Goal: Task Accomplishment & Management: Use online tool/utility

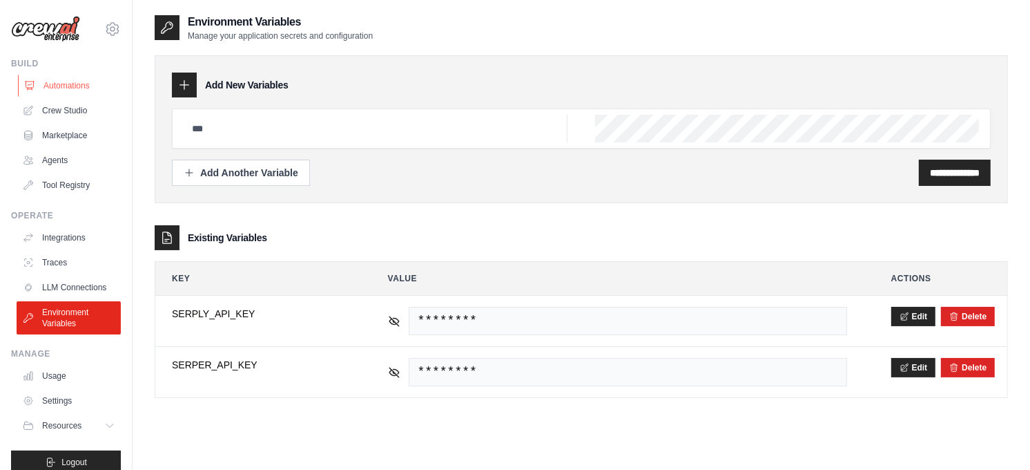
click at [60, 86] on link "Automations" at bounding box center [70, 86] width 104 height 22
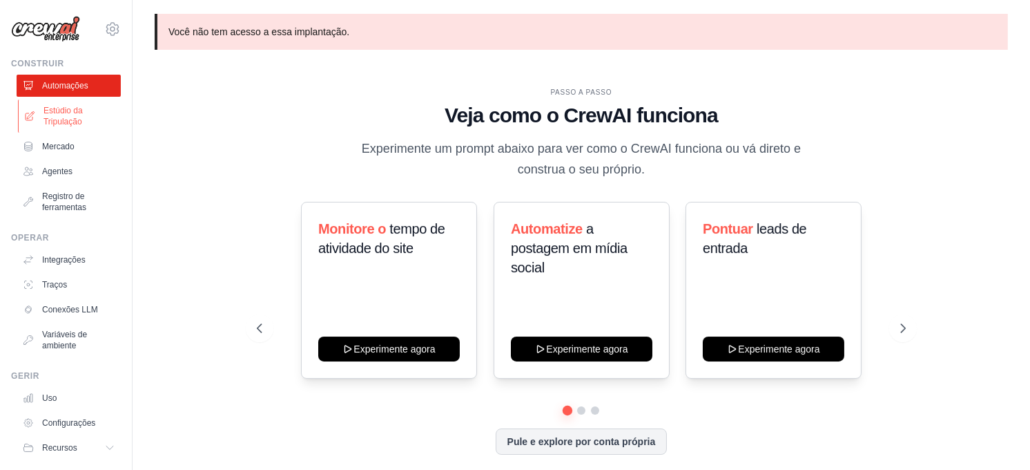
click at [64, 121] on font "Estúdio da Tripulação" at bounding box center [80, 116] width 73 height 22
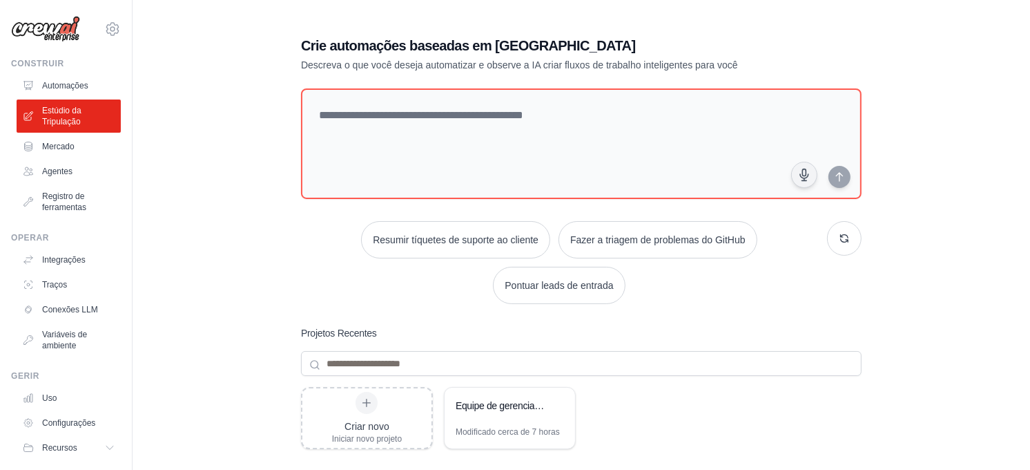
scroll to position [77, 0]
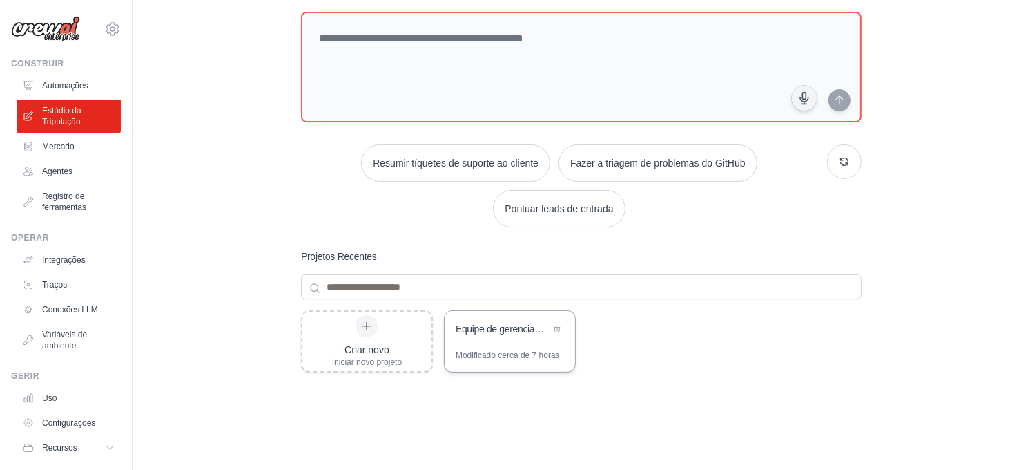
click at [494, 341] on div "Equipe de gerenciamento e análise de mídia social" at bounding box center [510, 330] width 131 height 39
click at [560, 327] on icon at bounding box center [557, 328] width 8 height 8
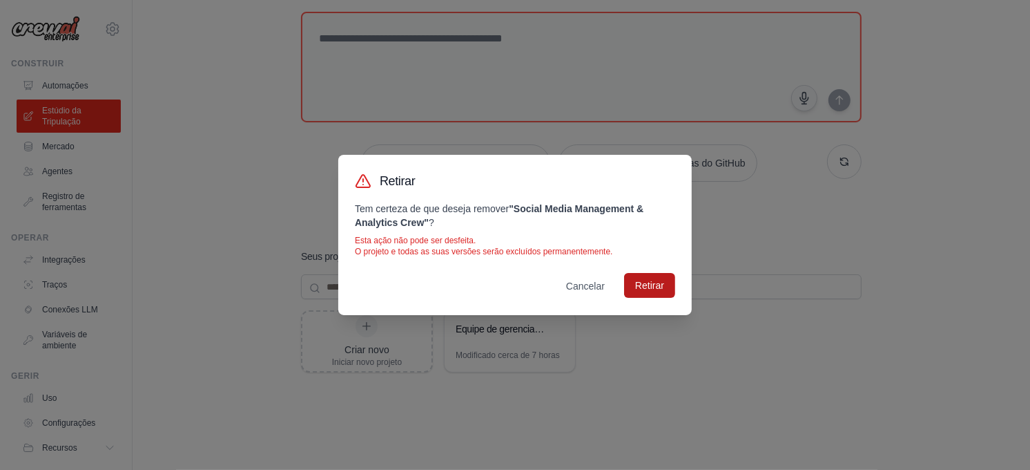
click at [640, 283] on button "Retirar" at bounding box center [649, 285] width 51 height 25
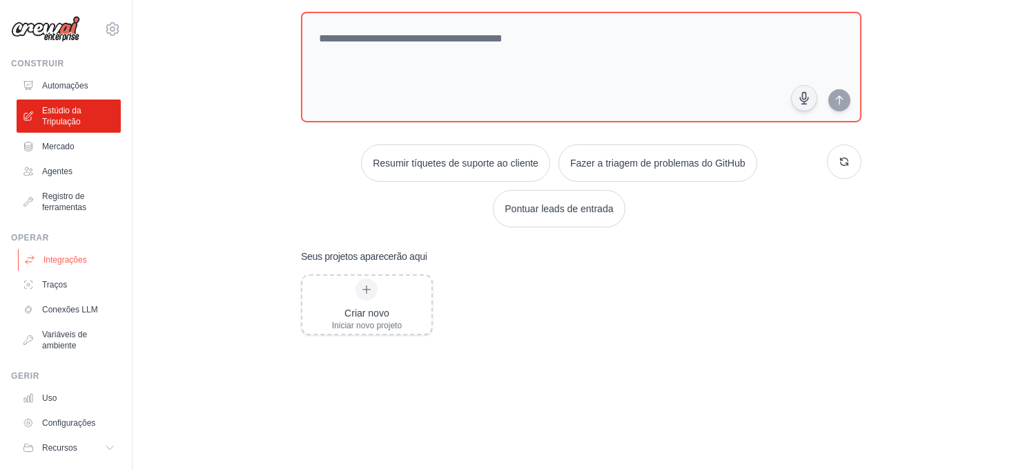
click at [71, 264] on font "Integrações" at bounding box center [66, 259] width 44 height 11
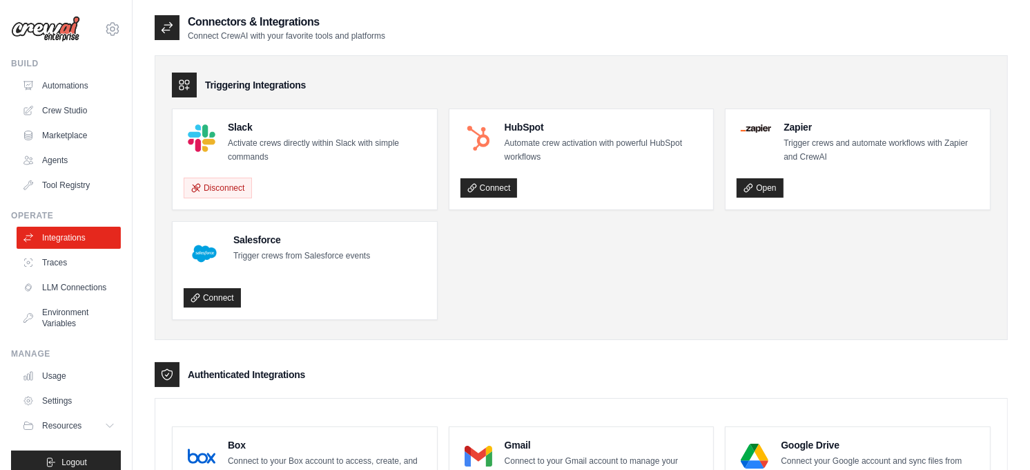
click at [224, 134] on div "Slack Activate crews directly within Slack with simple commands" at bounding box center [305, 142] width 242 height 44
click at [195, 135] on img at bounding box center [202, 138] width 28 height 28
click at [65, 86] on link "Automations" at bounding box center [70, 86] width 104 height 22
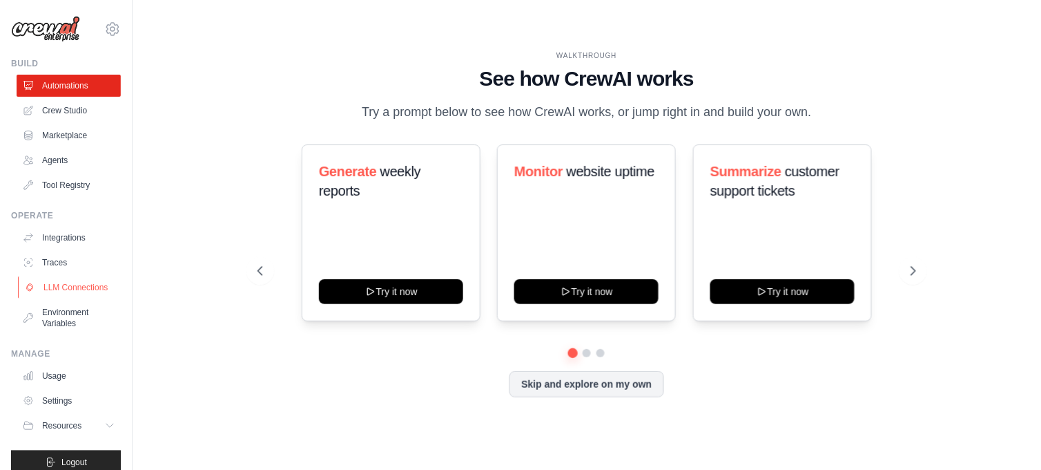
click at [57, 293] on link "LLM Connections" at bounding box center [70, 287] width 104 height 22
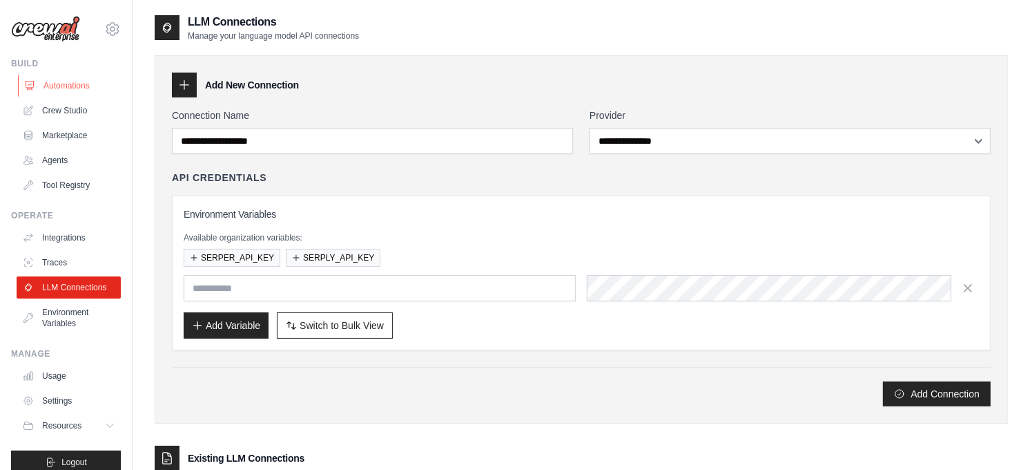
click at [58, 88] on link "Automations" at bounding box center [70, 86] width 104 height 22
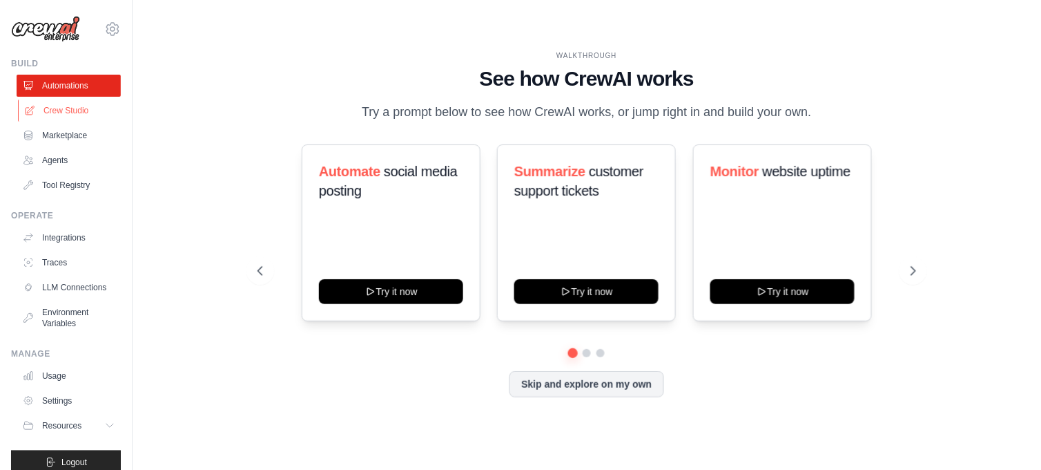
click at [52, 113] on link "Crew Studio" at bounding box center [70, 110] width 104 height 22
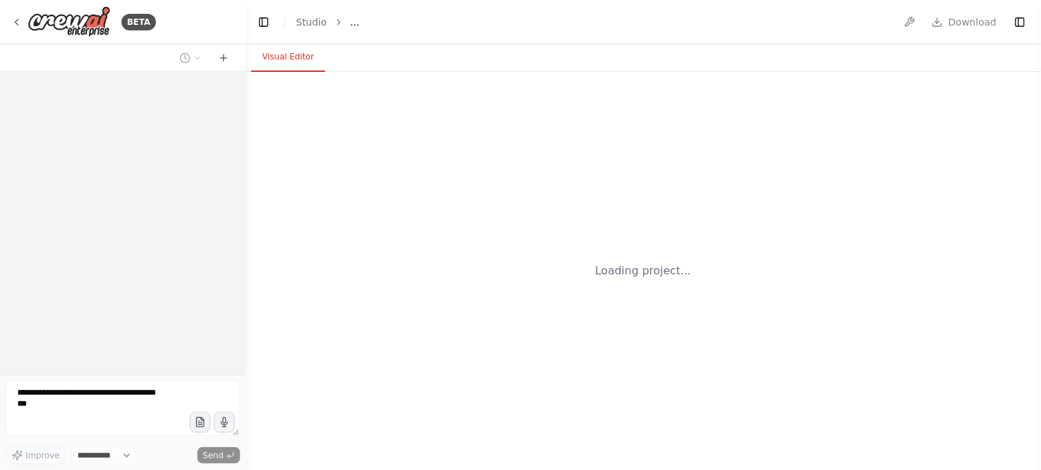
select select "****"
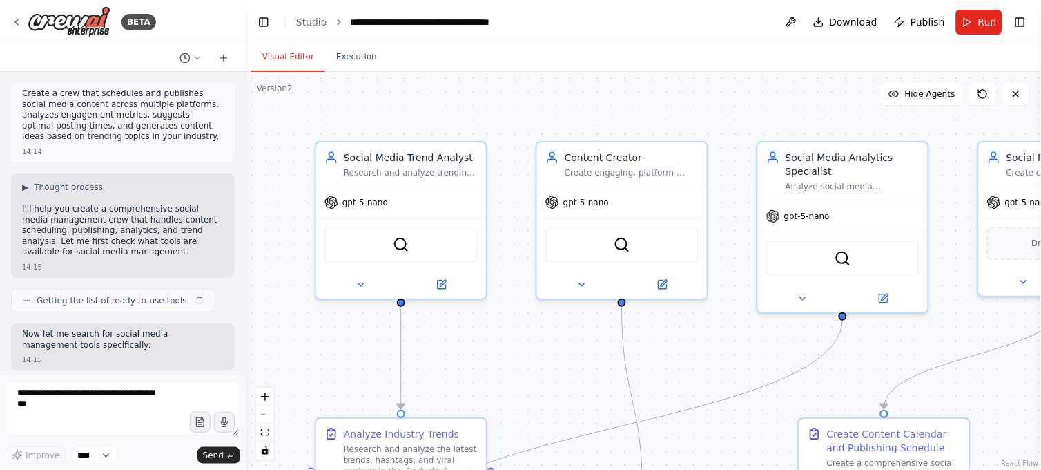
scroll to position [1585, 0]
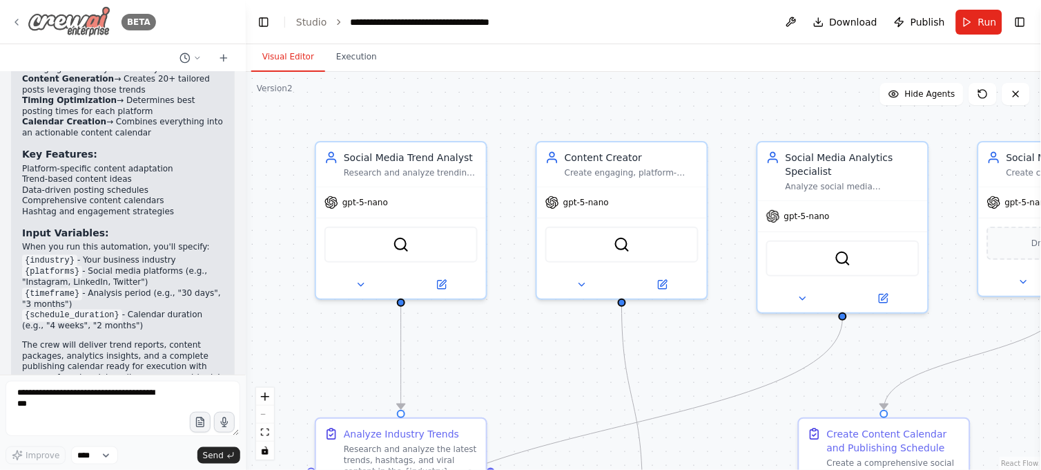
click at [12, 23] on icon at bounding box center [16, 22] width 11 height 11
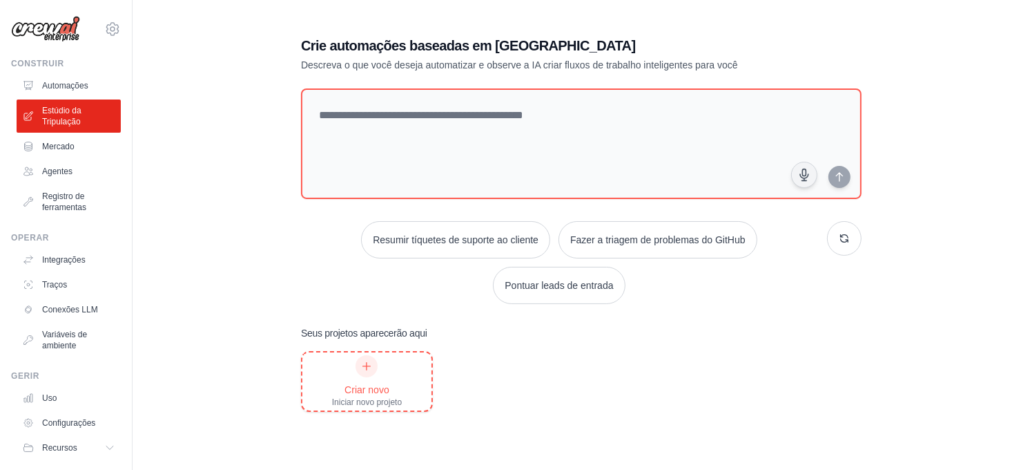
click at [357, 383] on div "Criar novo" at bounding box center [367, 390] width 70 height 14
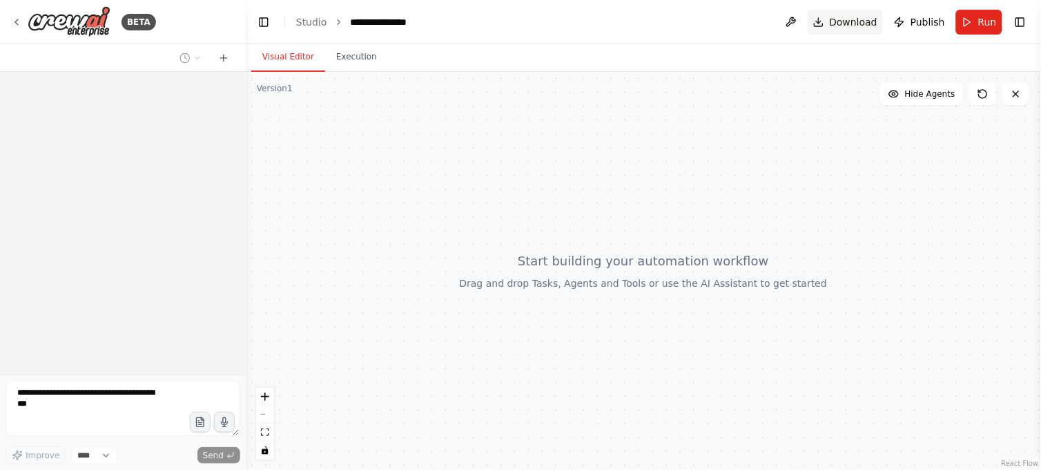
click at [851, 23] on span "Download" at bounding box center [854, 22] width 48 height 14
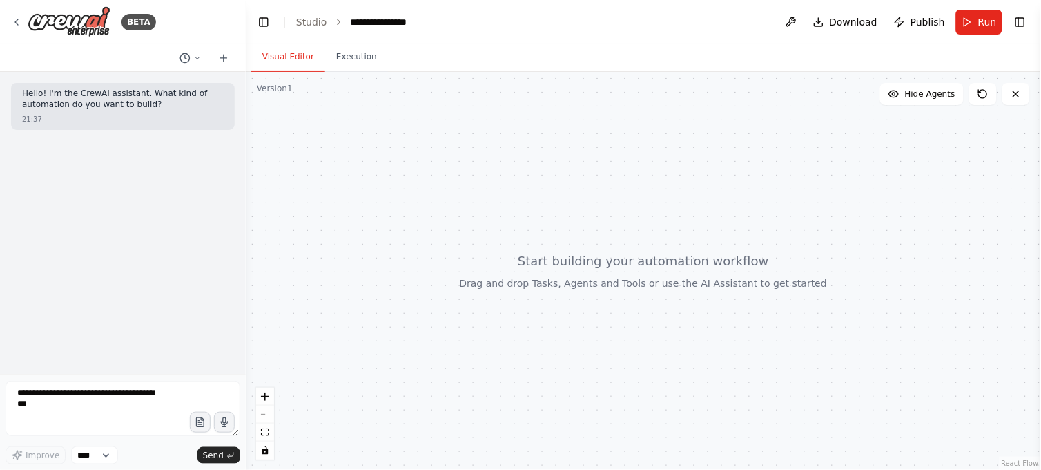
click at [909, 226] on div at bounding box center [643, 271] width 795 height 398
click at [306, 21] on link "Studio" at bounding box center [311, 22] width 31 height 11
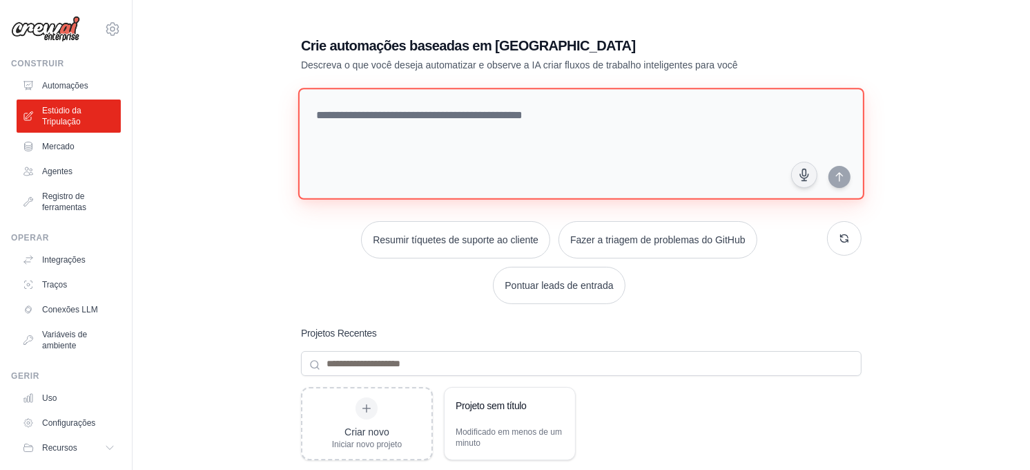
click at [419, 124] on textarea at bounding box center [581, 144] width 566 height 112
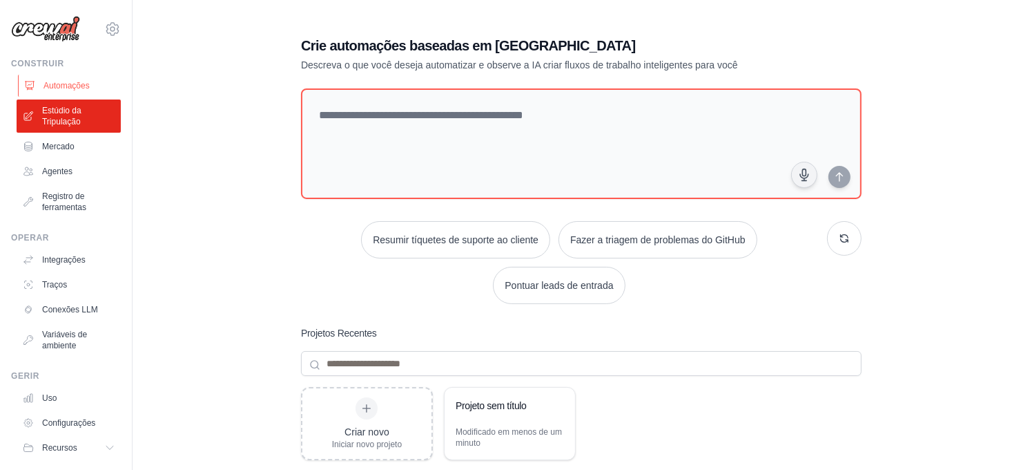
click at [57, 84] on font "Automações" at bounding box center [67, 85] width 46 height 11
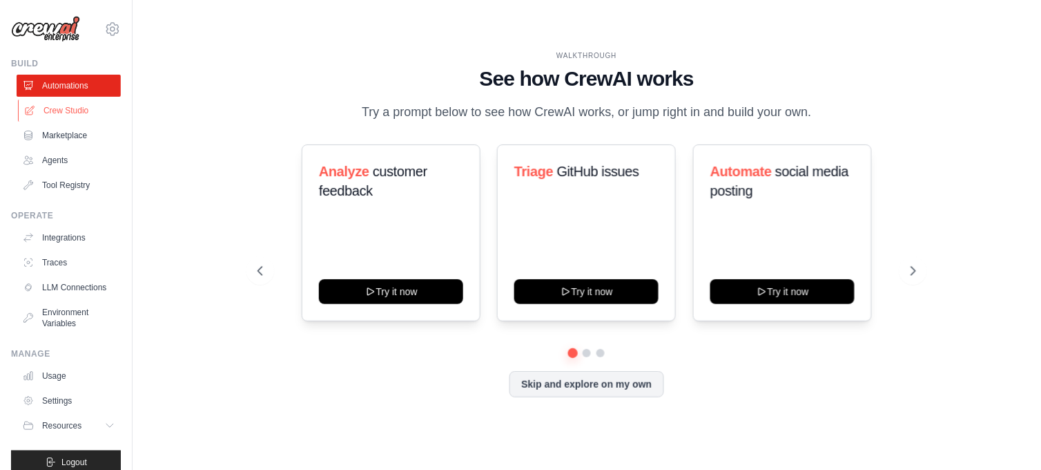
click at [59, 108] on link "Crew Studio" at bounding box center [70, 110] width 104 height 22
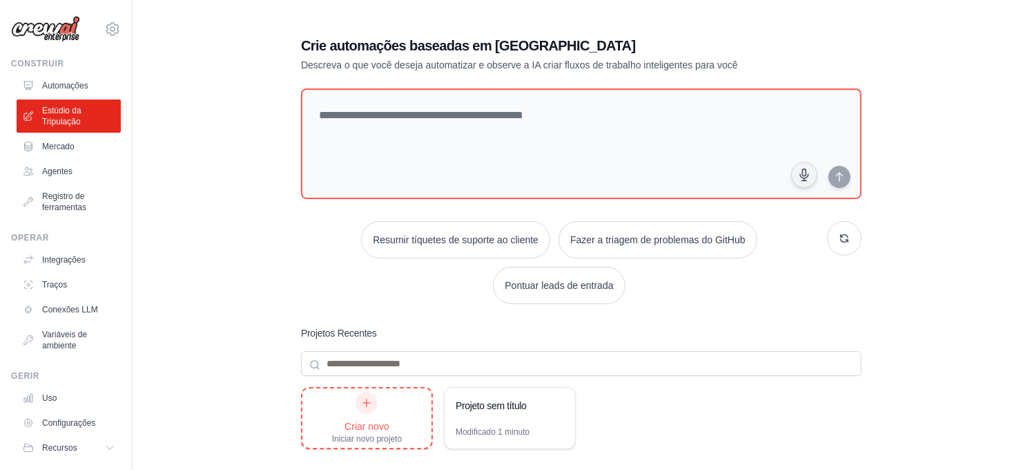
click at [344, 425] on div "Criar novo" at bounding box center [367, 426] width 70 height 14
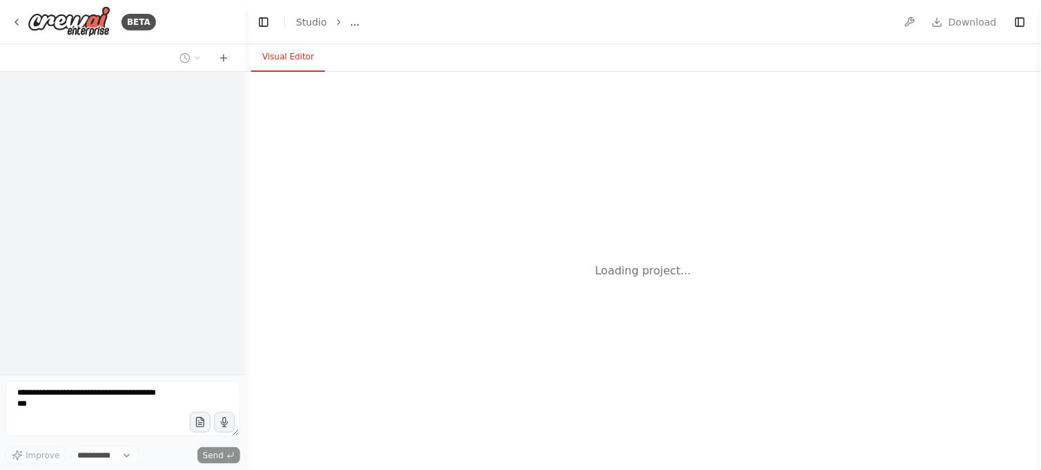
select select "****"
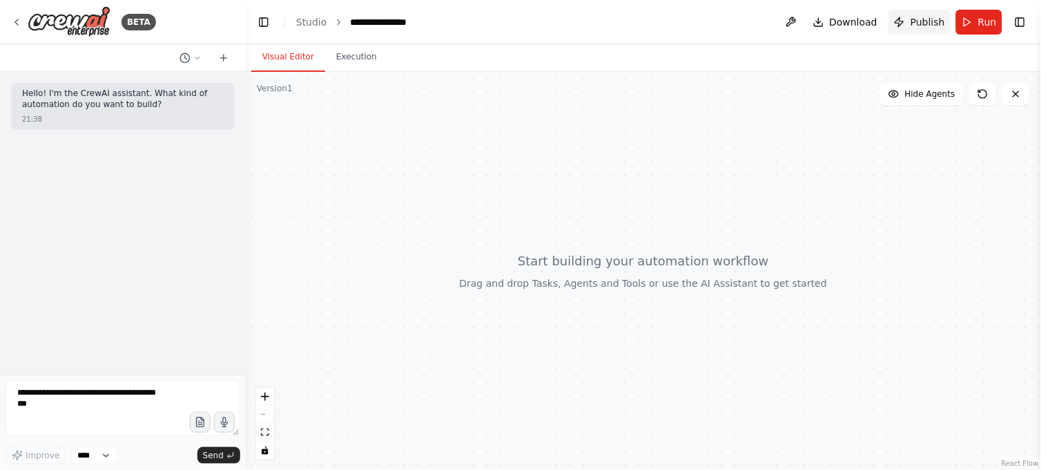
click at [917, 21] on span "Publish" at bounding box center [928, 22] width 35 height 14
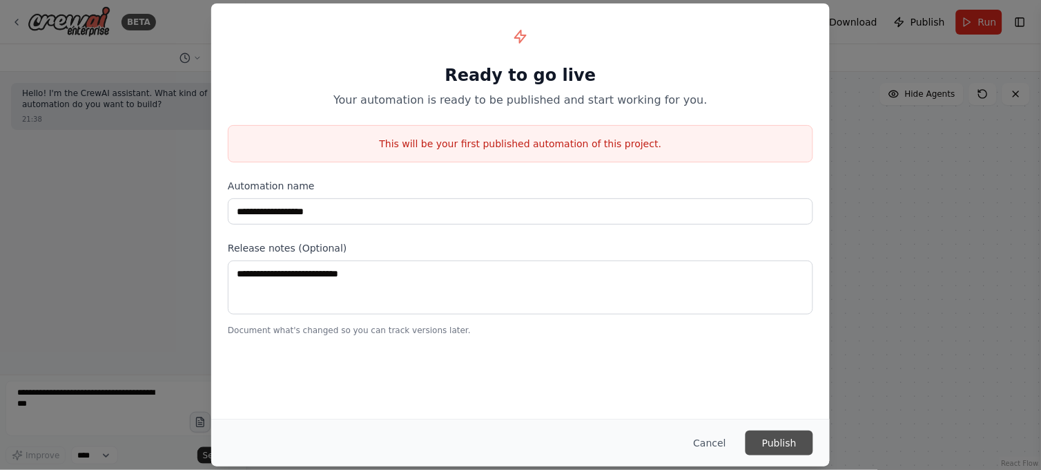
click at [770, 445] on button "Publish" at bounding box center [780, 442] width 68 height 25
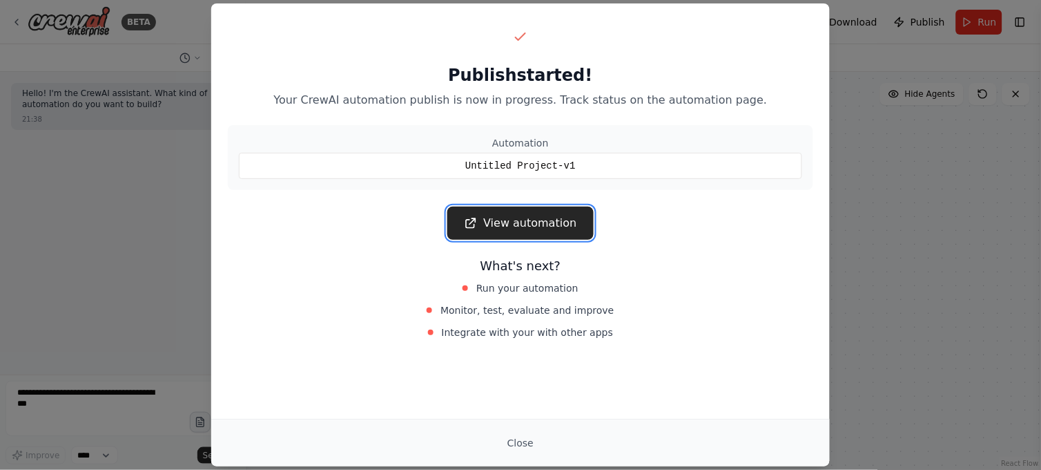
click at [514, 219] on link "View automation" at bounding box center [520, 222] width 146 height 33
click at [519, 438] on button "Close" at bounding box center [520, 442] width 48 height 25
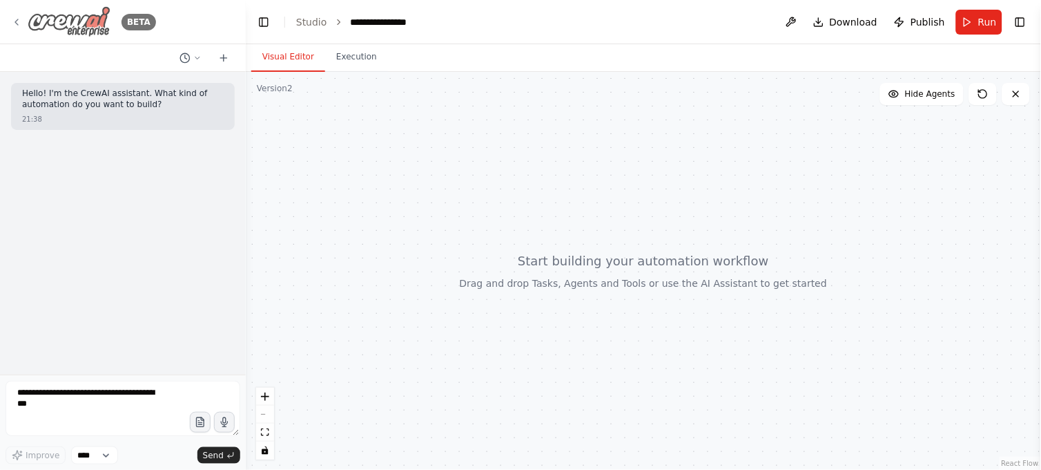
click at [15, 23] on icon at bounding box center [16, 22] width 11 height 11
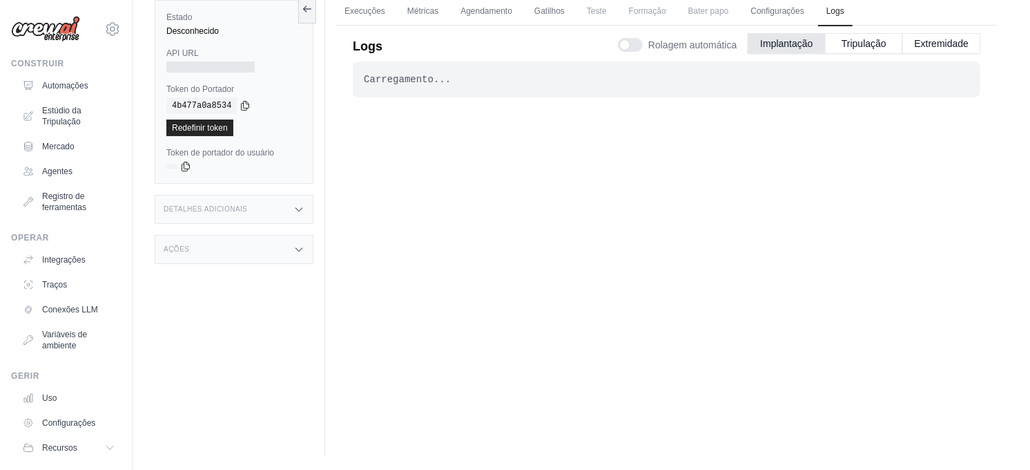
click at [470, 238] on div "Carregamento... . . ." at bounding box center [667, 235] width 628 height 349
click at [760, 15] on link "Configurações" at bounding box center [777, 11] width 70 height 29
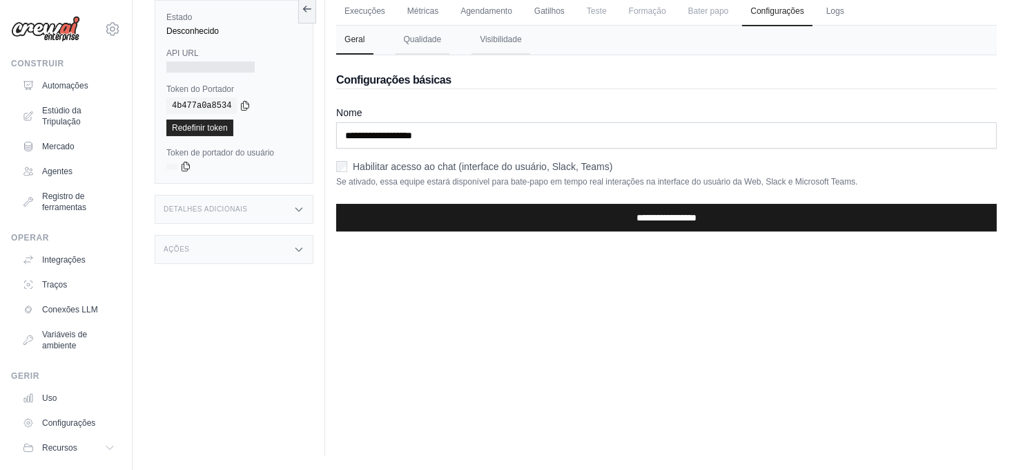
click at [671, 214] on input "**********" at bounding box center [666, 218] width 661 height 28
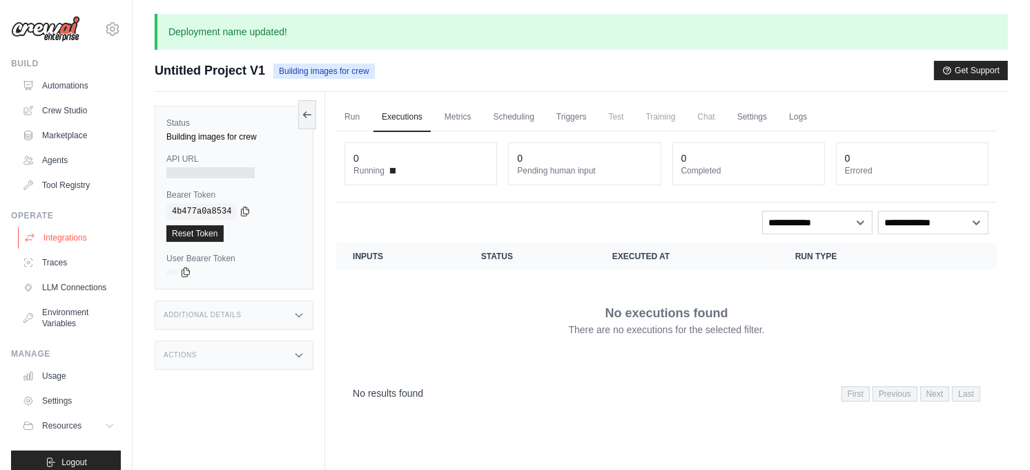
click at [58, 229] on link "Integrations" at bounding box center [70, 237] width 104 height 22
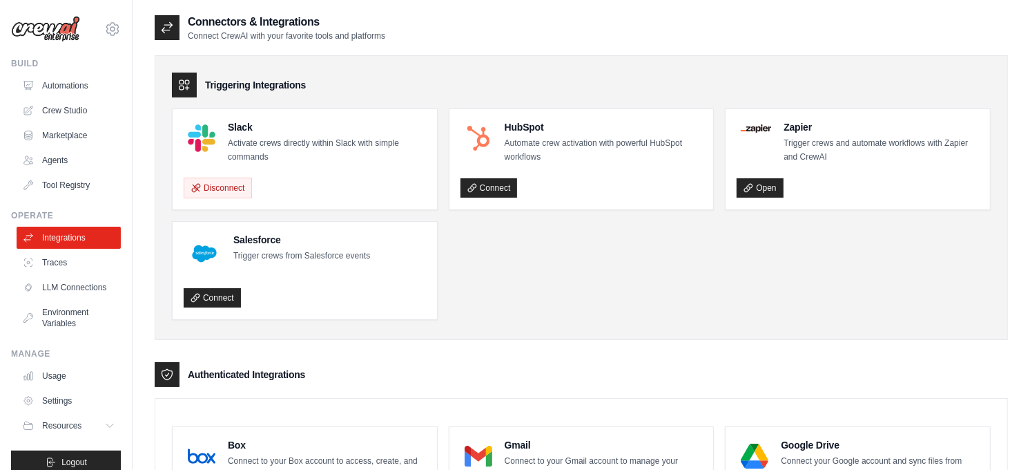
click at [237, 134] on div "Slack Activate crews directly within Slack with simple commands" at bounding box center [327, 142] width 198 height 44
click at [247, 133] on h4 "Slack" at bounding box center [327, 127] width 198 height 14
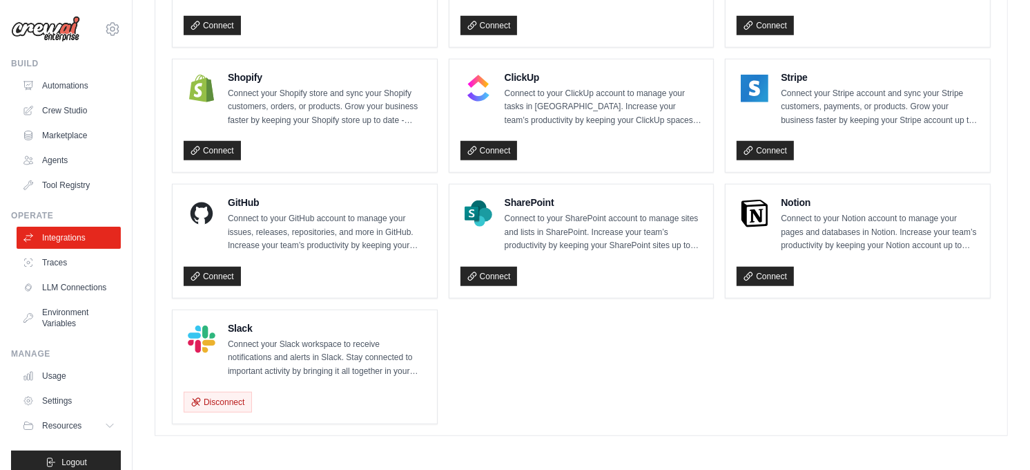
scroll to position [998, 0]
click at [57, 262] on link "Traces" at bounding box center [70, 262] width 104 height 22
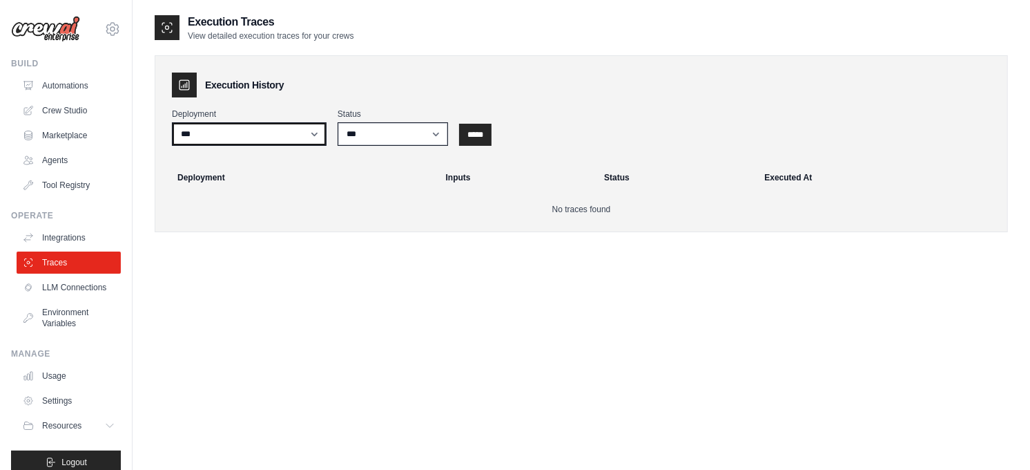
click at [242, 133] on select "**********" at bounding box center [249, 133] width 155 height 23
click at [383, 133] on select "*** ********* ******* *****" at bounding box center [393, 133] width 110 height 23
click at [72, 287] on link "LLM Connections" at bounding box center [70, 287] width 104 height 22
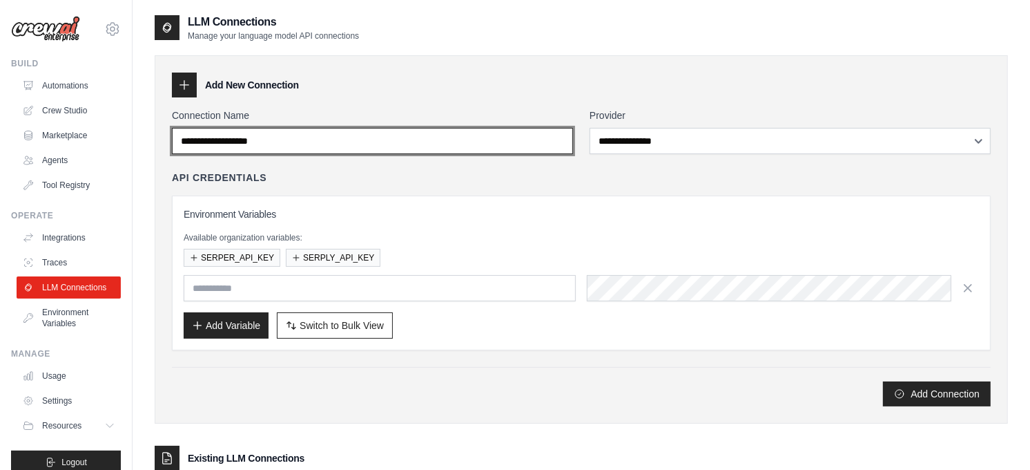
click at [391, 146] on input "Connection Name" at bounding box center [372, 141] width 401 height 26
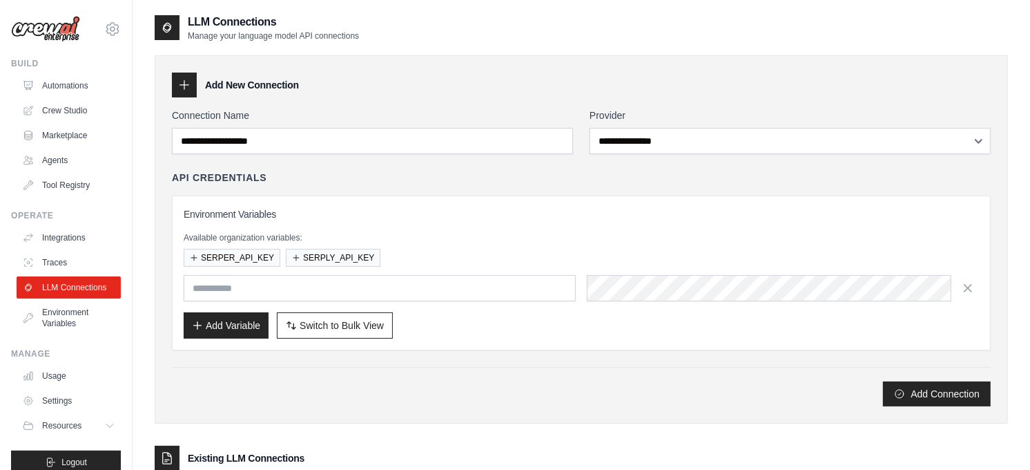
click at [500, 217] on h3 "Environment Variables" at bounding box center [581, 214] width 795 height 14
click at [418, 97] on div "Add New Connection" at bounding box center [581, 85] width 819 height 25
click at [68, 329] on link "Environment Variables" at bounding box center [70, 317] width 104 height 33
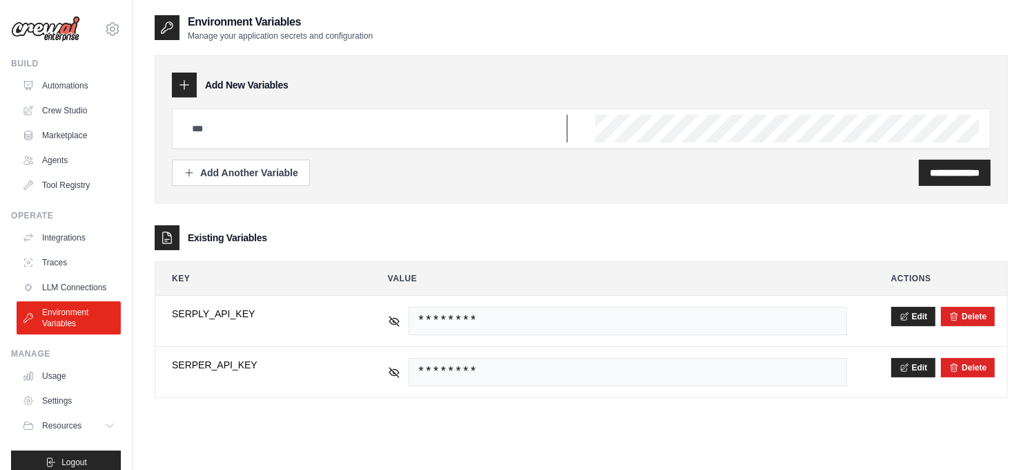
click at [264, 135] on input "text" at bounding box center [376, 129] width 384 height 28
drag, startPoint x: 575, startPoint y: 211, endPoint x: 571, endPoint y: 200, distance: 10.9
click at [575, 209] on div "**********" at bounding box center [581, 219] width 853 height 356
click at [70, 81] on link "Automations" at bounding box center [70, 86] width 104 height 22
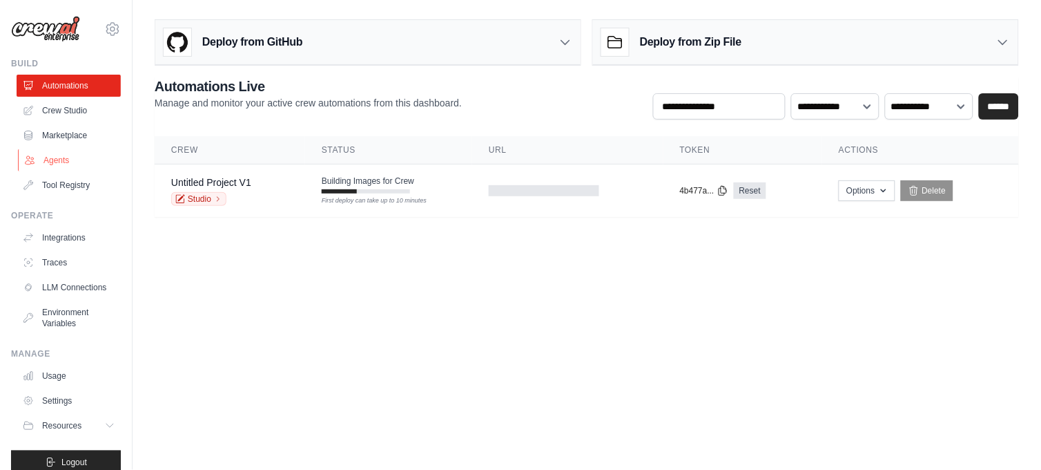
click at [51, 161] on link "Agents" at bounding box center [70, 160] width 104 height 22
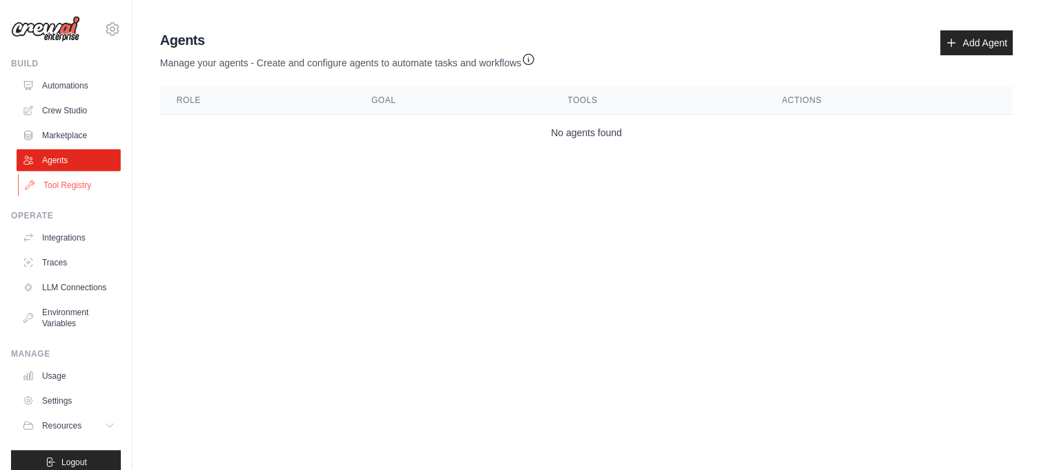
click at [65, 184] on link "Tool Registry" at bounding box center [70, 185] width 104 height 22
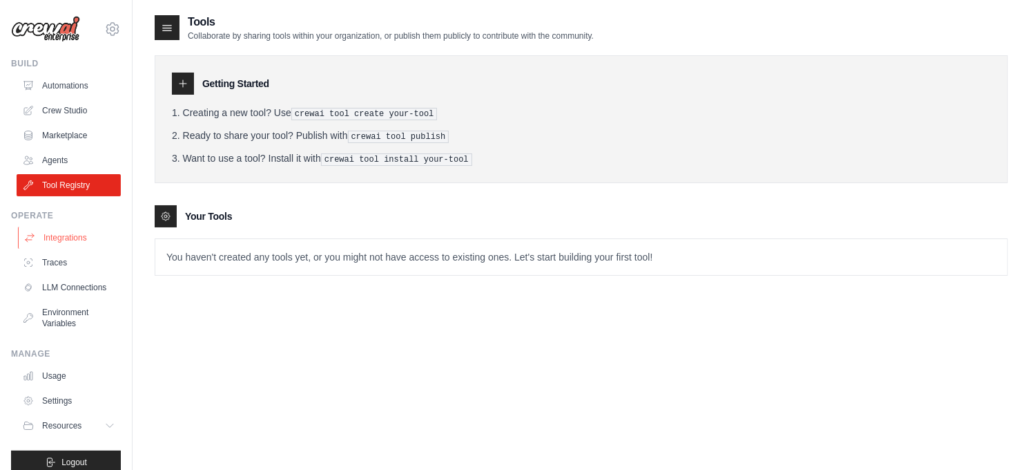
click at [66, 238] on link "Integrations" at bounding box center [70, 237] width 104 height 22
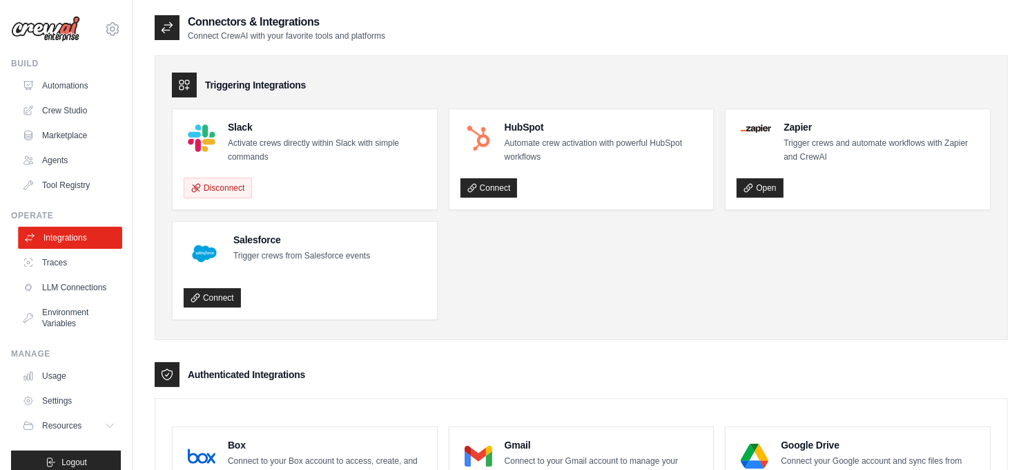
click at [67, 233] on link "Integrations" at bounding box center [70, 237] width 104 height 22
click at [643, 286] on ul "Slack Activate crews directly within Slack with simple commands Disconnect HubS…" at bounding box center [581, 213] width 819 height 211
click at [626, 295] on ul "Slack Activate crews directly within Slack with simple commands Disconnect HubS…" at bounding box center [581, 213] width 819 height 211
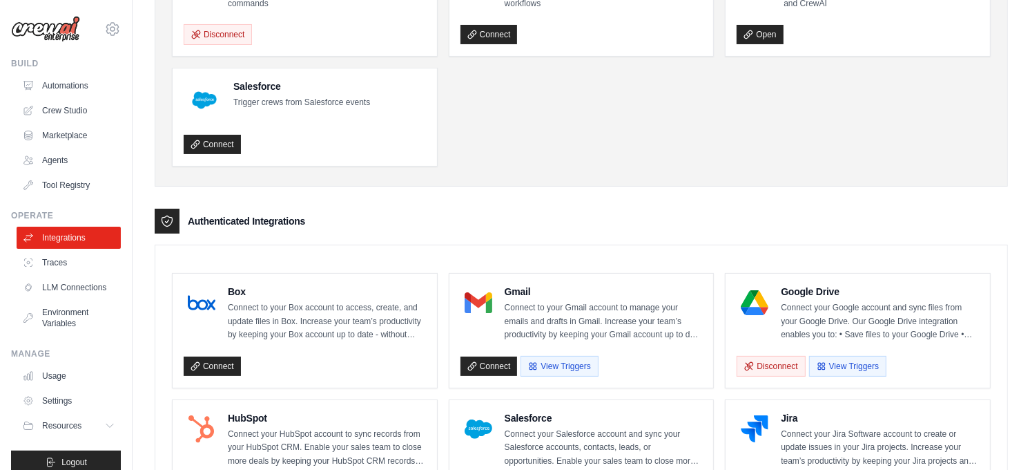
scroll to position [230, 0]
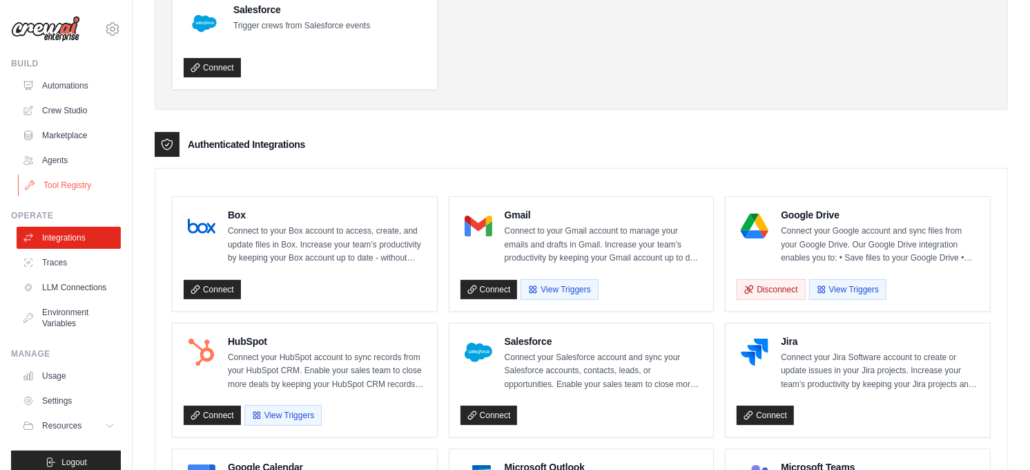
click at [50, 182] on link "Tool Registry" at bounding box center [70, 185] width 104 height 22
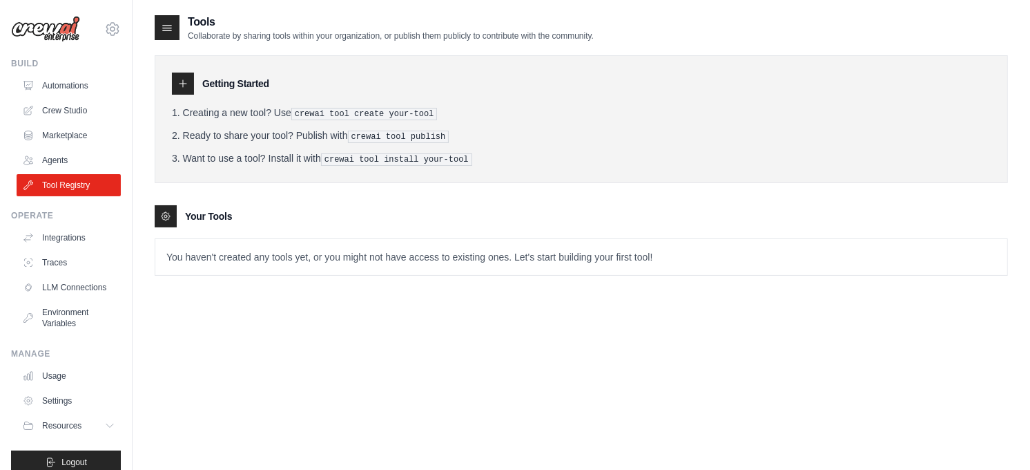
click at [201, 267] on p "You haven't created any tools yet, or you might not have access to existing one…" at bounding box center [581, 257] width 852 height 36
click at [198, 253] on p "You haven't created any tools yet, or you might not have access to existing one…" at bounding box center [581, 257] width 852 height 36
click at [52, 163] on link "Agents" at bounding box center [70, 160] width 104 height 22
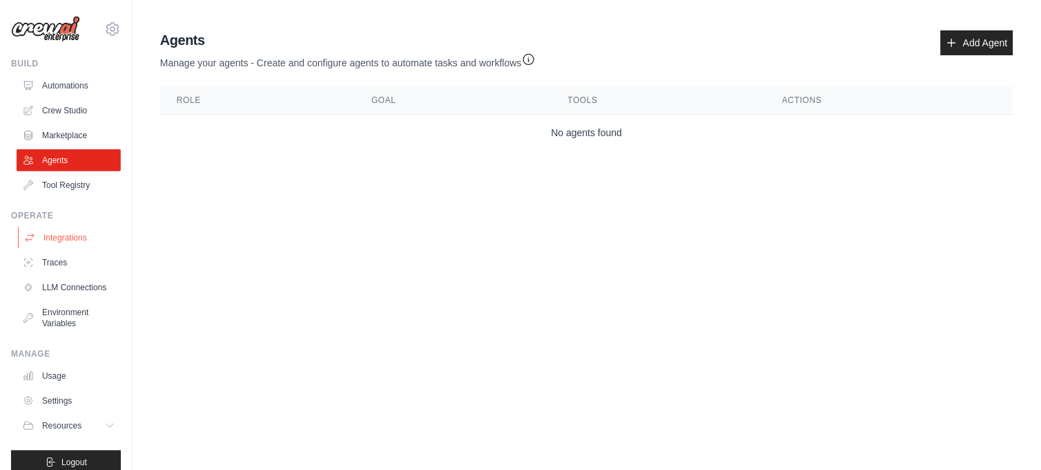
click at [49, 238] on link "Integrations" at bounding box center [70, 237] width 104 height 22
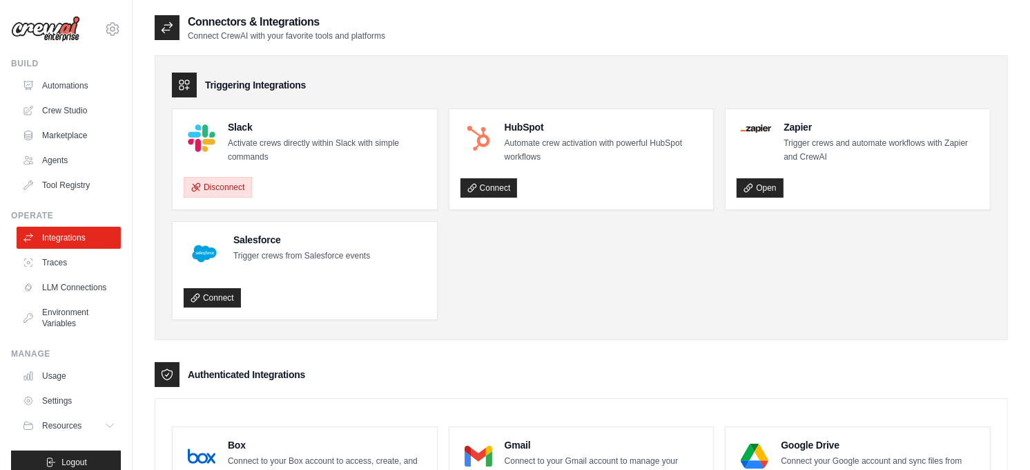
click at [226, 183] on button "Disconnect" at bounding box center [218, 187] width 68 height 21
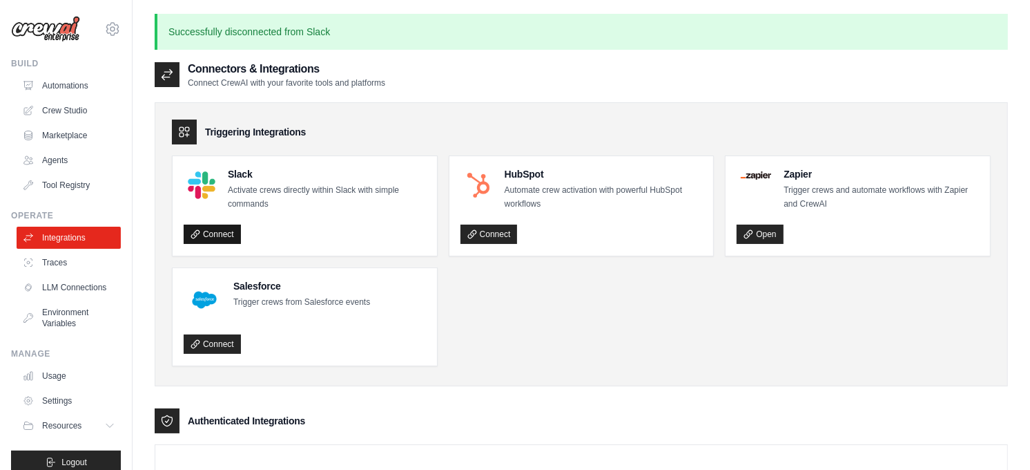
click at [219, 232] on link "Connect" at bounding box center [212, 233] width 57 height 19
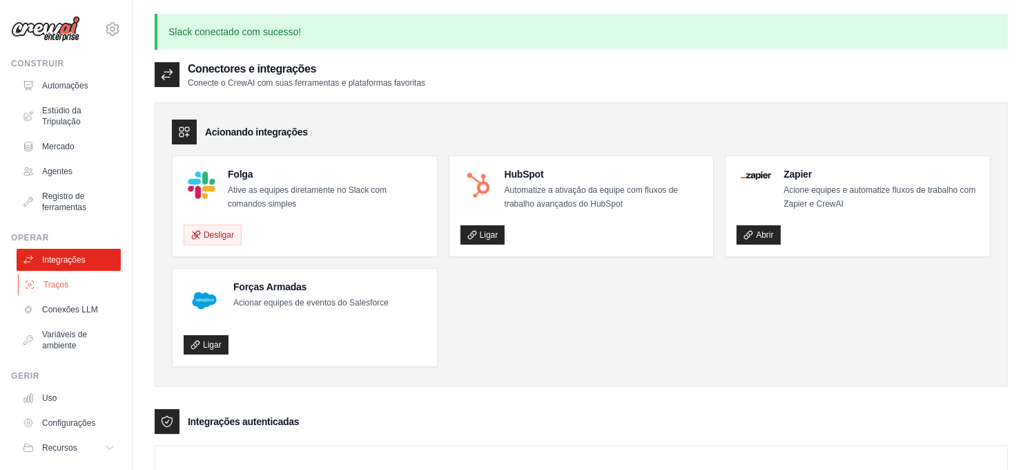
click at [61, 284] on font "Traços" at bounding box center [56, 284] width 25 height 11
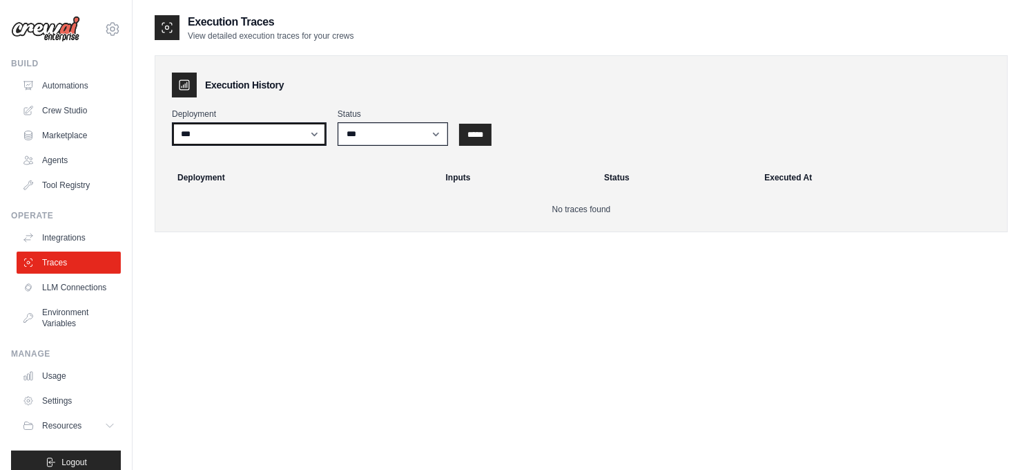
drag, startPoint x: 240, startPoint y: 143, endPoint x: 237, endPoint y: 135, distance: 8.7
click at [238, 139] on select "**********" at bounding box center [249, 133] width 155 height 23
select select "******"
click at [172, 122] on select "**********" at bounding box center [249, 133] width 155 height 23
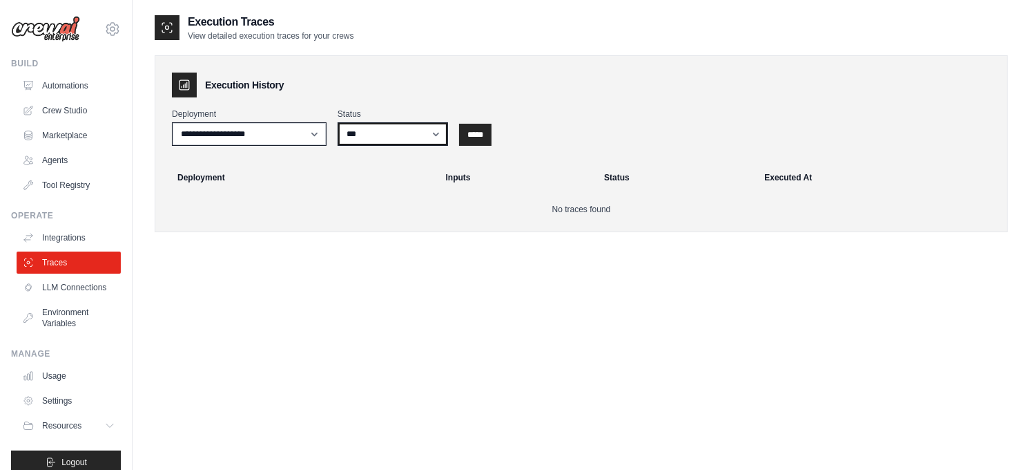
click at [387, 131] on select "*** ********* ******* *****" at bounding box center [393, 133] width 110 height 23
click at [264, 204] on p "No traces found" at bounding box center [581, 209] width 819 height 11
click at [54, 326] on link "Environment Variables" at bounding box center [70, 317] width 104 height 33
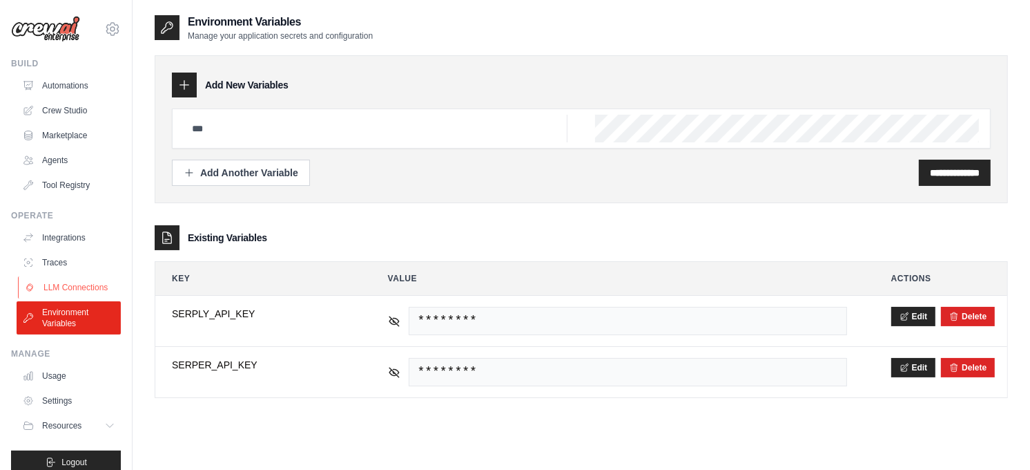
click at [63, 293] on link "LLM Connections" at bounding box center [70, 287] width 104 height 22
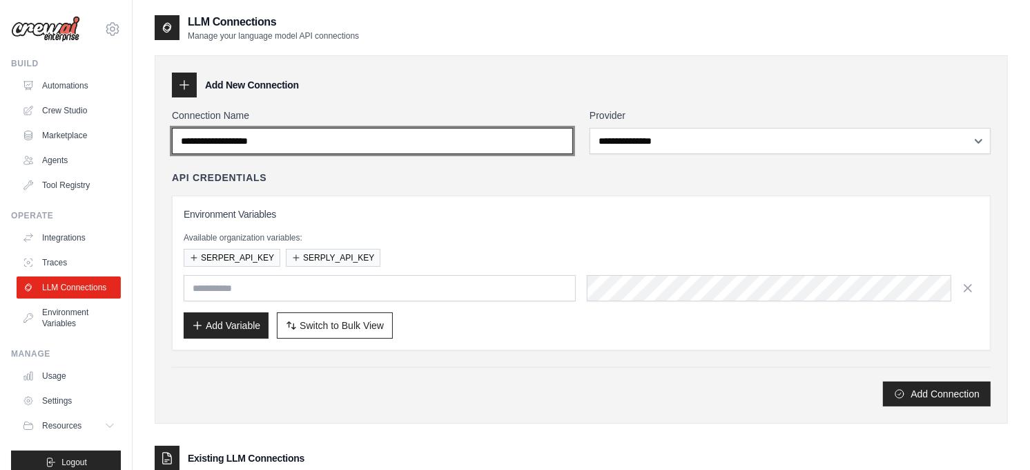
click at [316, 148] on input "Connection Name" at bounding box center [372, 141] width 401 height 26
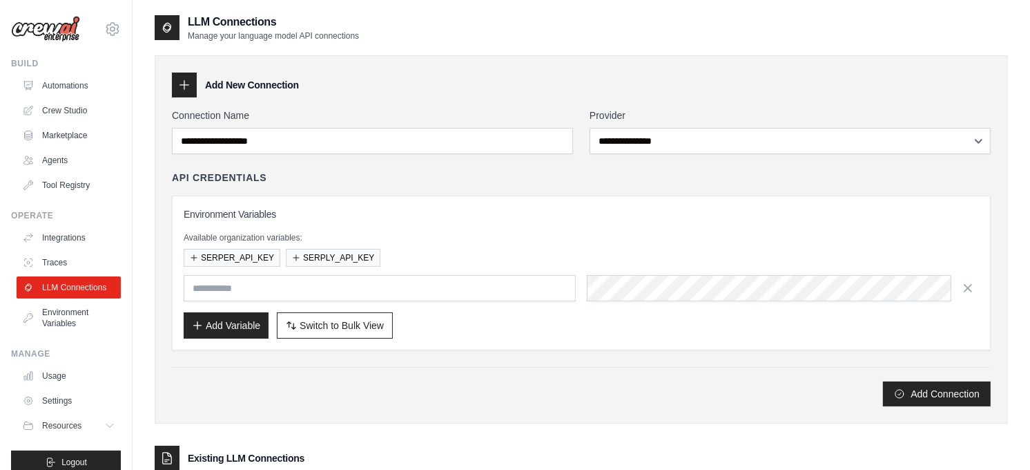
click at [305, 95] on div "Add New Connection" at bounding box center [581, 85] width 819 height 25
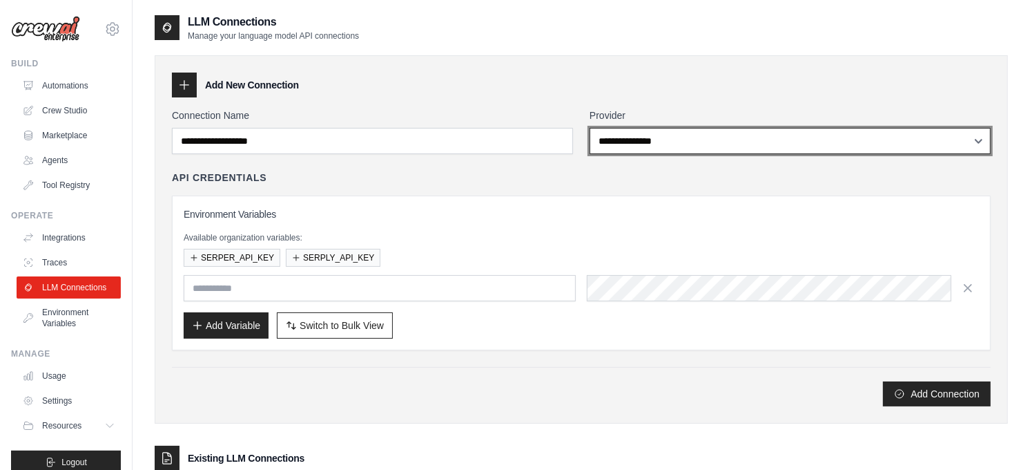
click at [639, 137] on select "**********" at bounding box center [790, 141] width 401 height 26
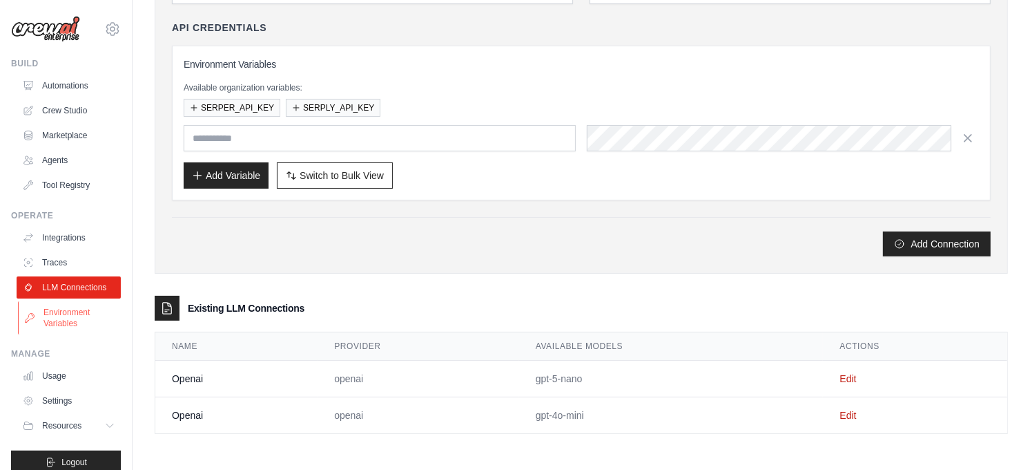
click at [63, 331] on link "Environment Variables" at bounding box center [70, 317] width 104 height 33
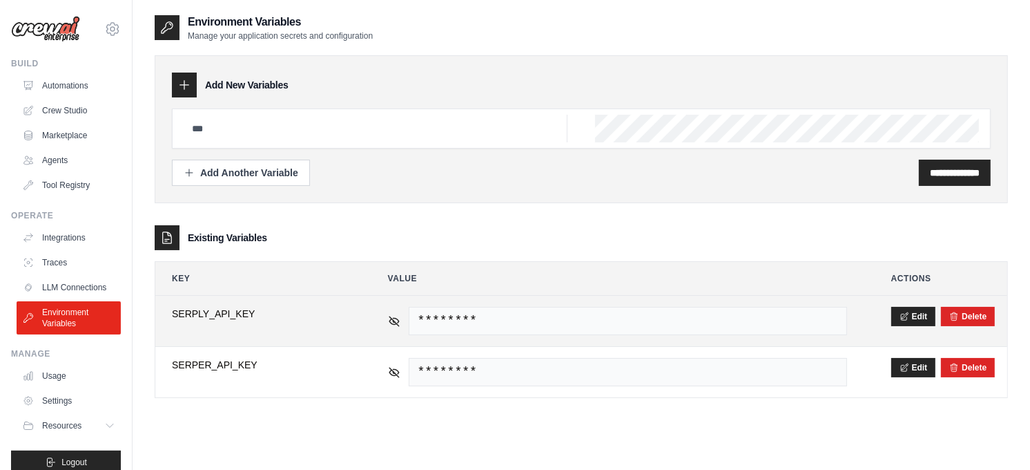
scroll to position [28, 0]
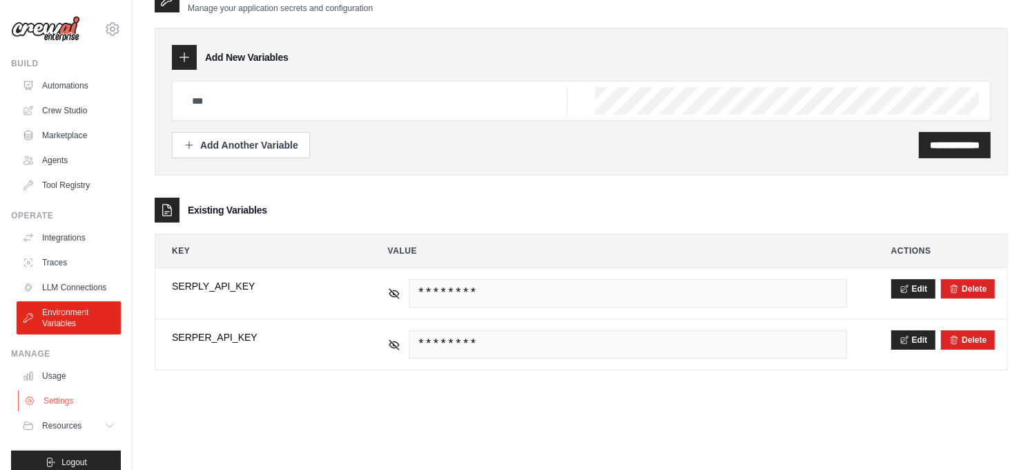
click at [51, 408] on link "Settings" at bounding box center [70, 400] width 104 height 22
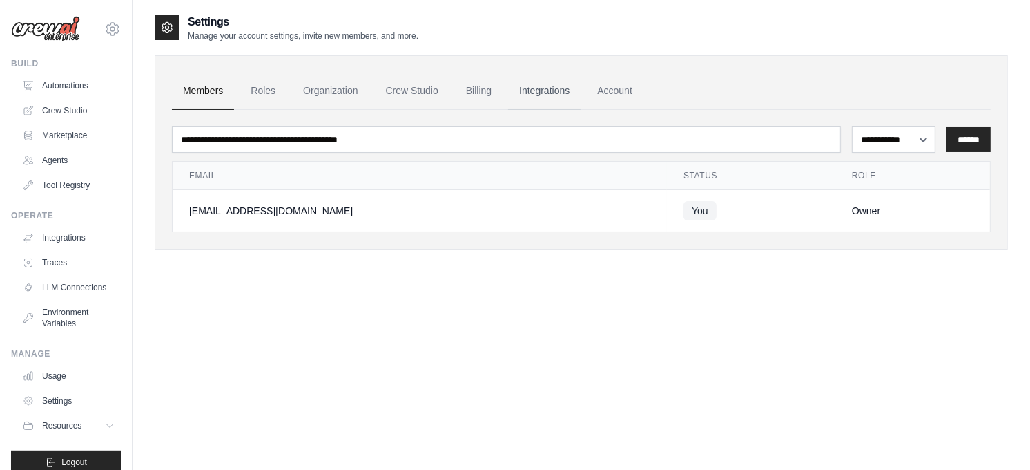
click at [541, 91] on link "Integrations" at bounding box center [544, 91] width 73 height 37
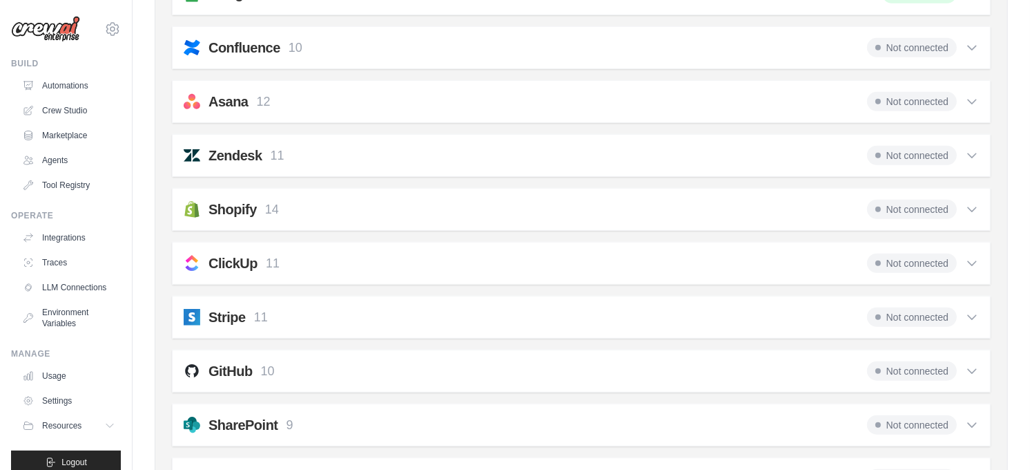
scroll to position [1107, 0]
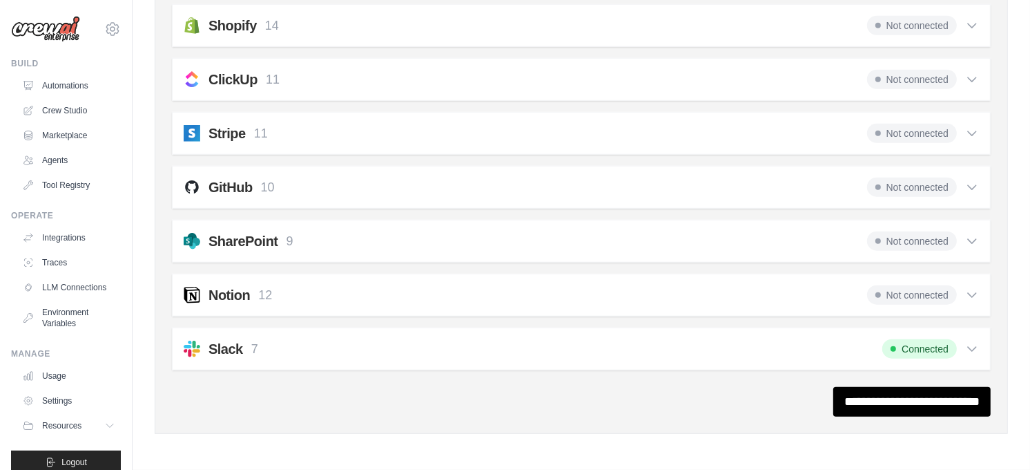
click at [933, 347] on span "Connected" at bounding box center [919, 348] width 75 height 19
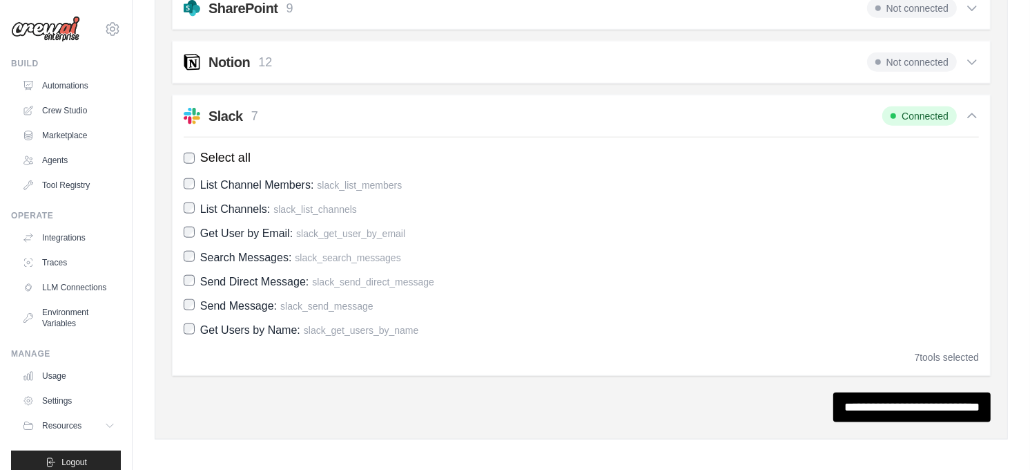
scroll to position [1347, 0]
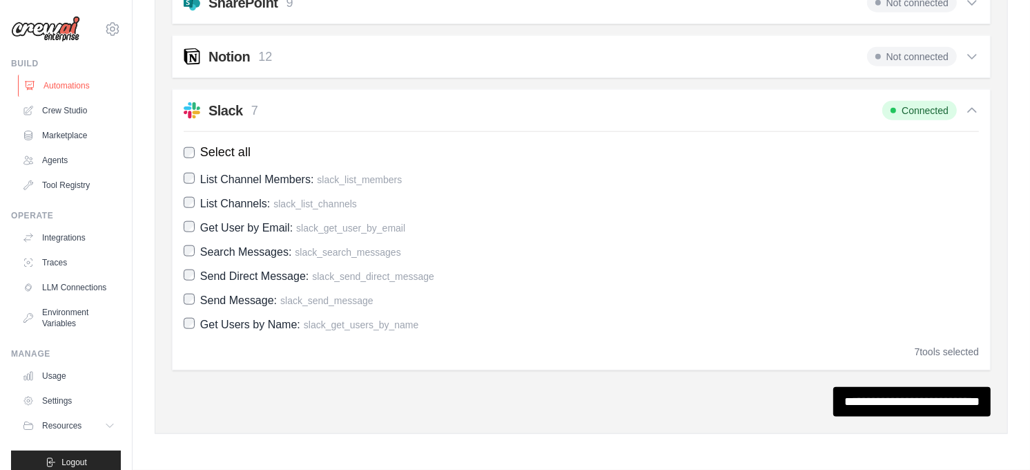
click at [62, 84] on link "Automations" at bounding box center [70, 86] width 104 height 22
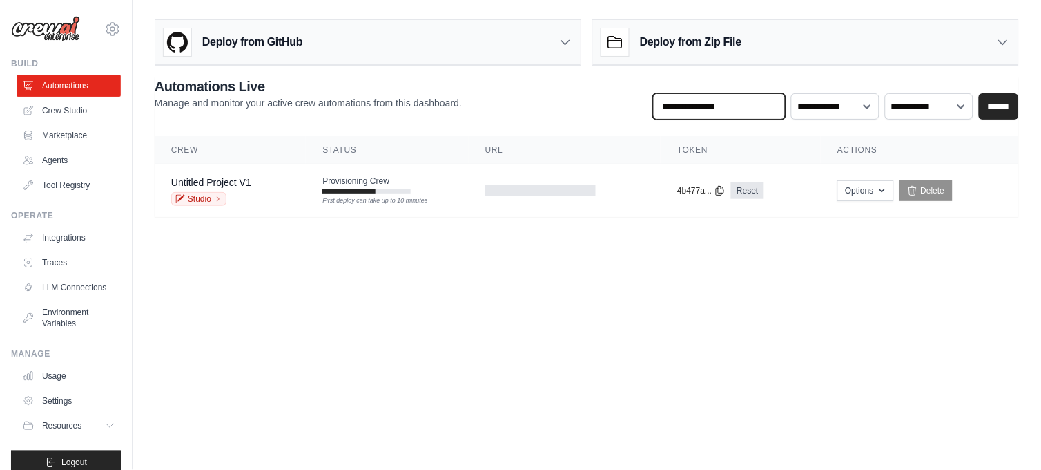
click at [763, 106] on input "text" at bounding box center [719, 106] width 133 height 26
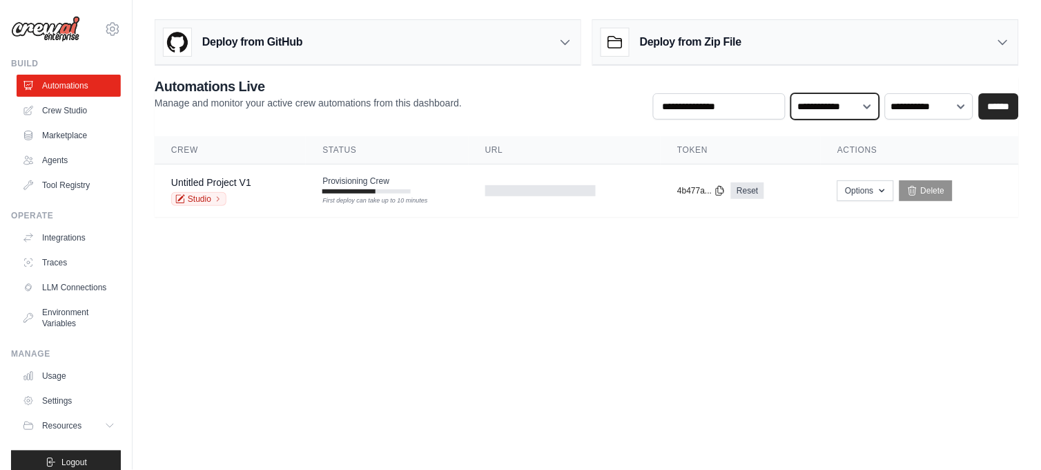
click at [822, 102] on select "**********" at bounding box center [835, 106] width 88 height 26
click at [401, 191] on div "First deploy can take up to 10 minutes" at bounding box center [366, 191] width 88 height 4
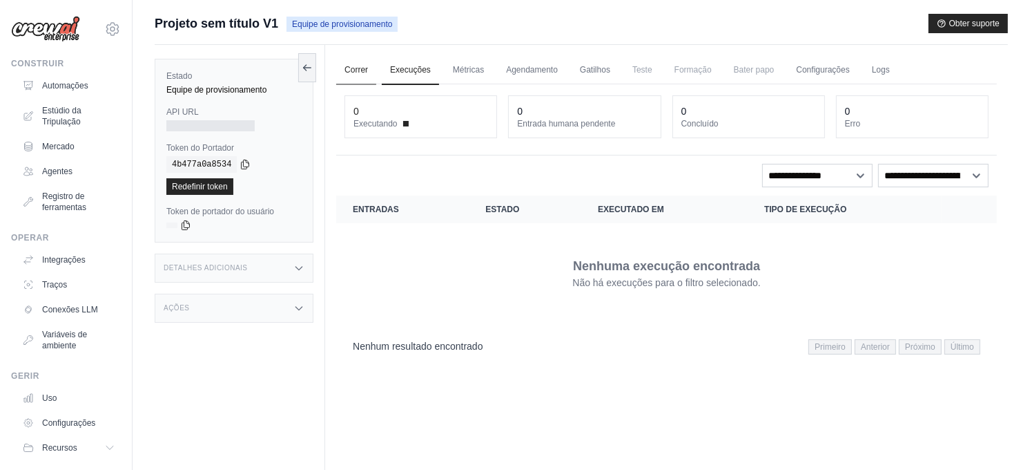
click at [356, 65] on link "Correr" at bounding box center [356, 70] width 40 height 29
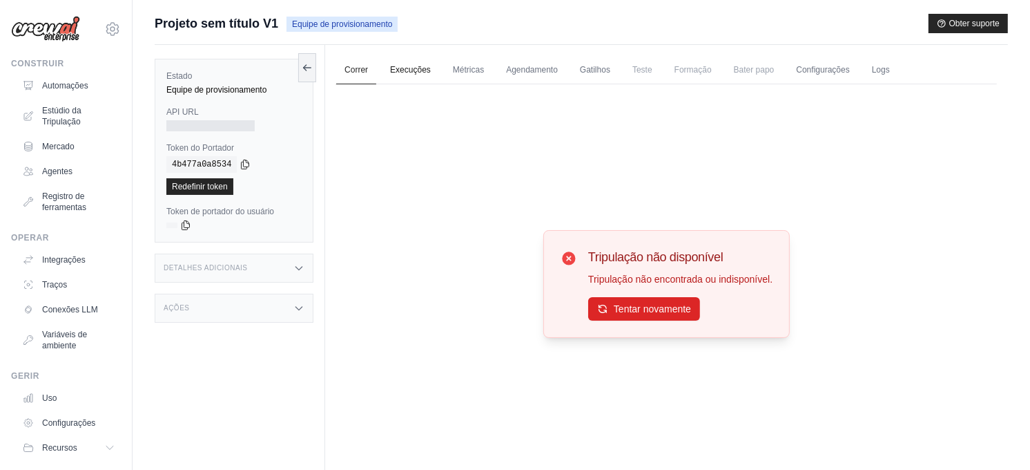
click at [409, 68] on link "Execuções" at bounding box center [410, 70] width 57 height 29
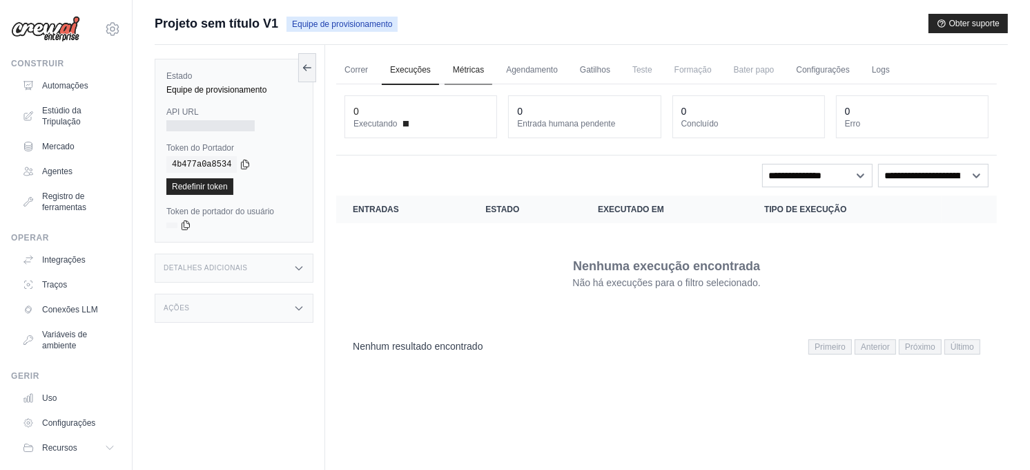
click at [474, 69] on link "Métricas" at bounding box center [469, 70] width 48 height 29
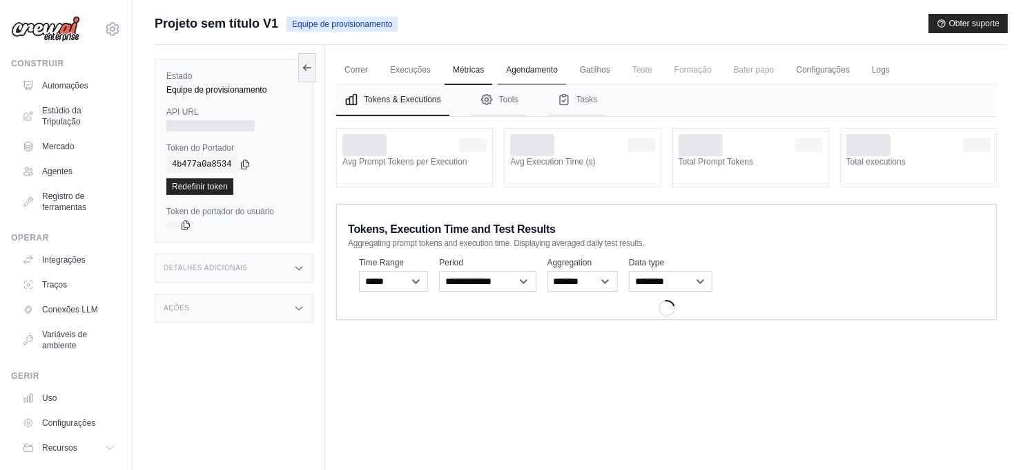
click at [541, 69] on link "Agendamento" at bounding box center [532, 70] width 68 height 29
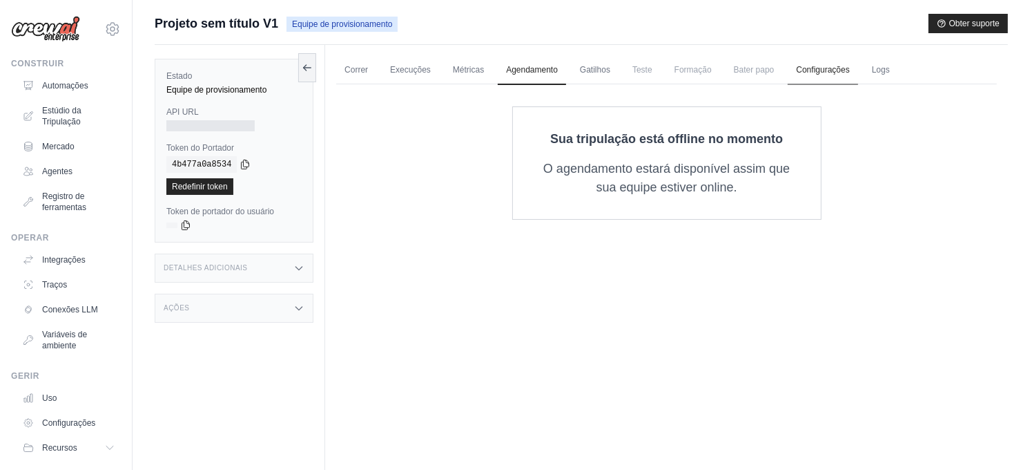
click at [809, 68] on link "Configurações" at bounding box center [823, 70] width 70 height 29
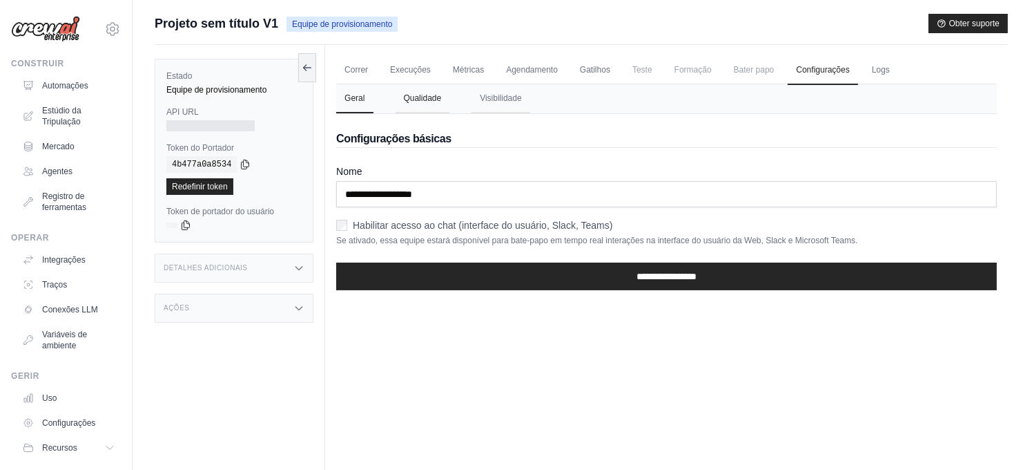
click at [412, 95] on button "Qualidade" at bounding box center [423, 98] width 55 height 29
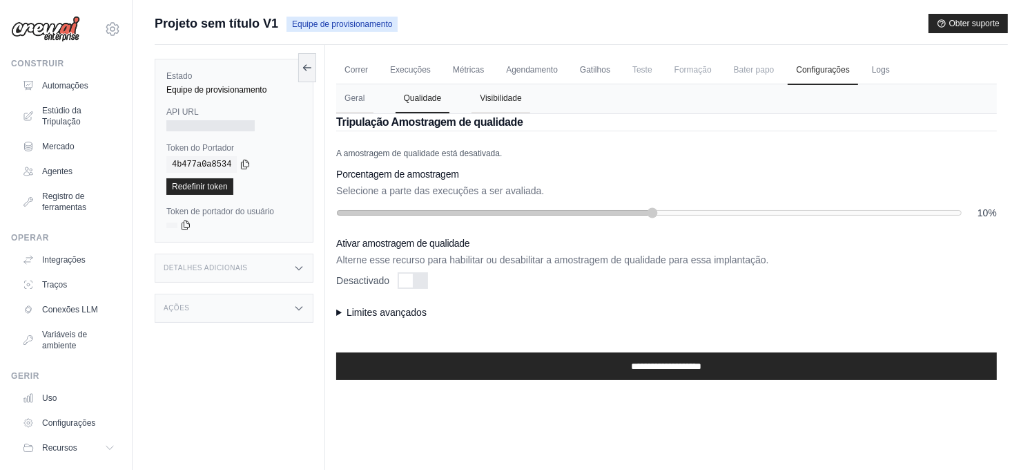
click at [487, 90] on button "Visibilidade" at bounding box center [501, 98] width 59 height 29
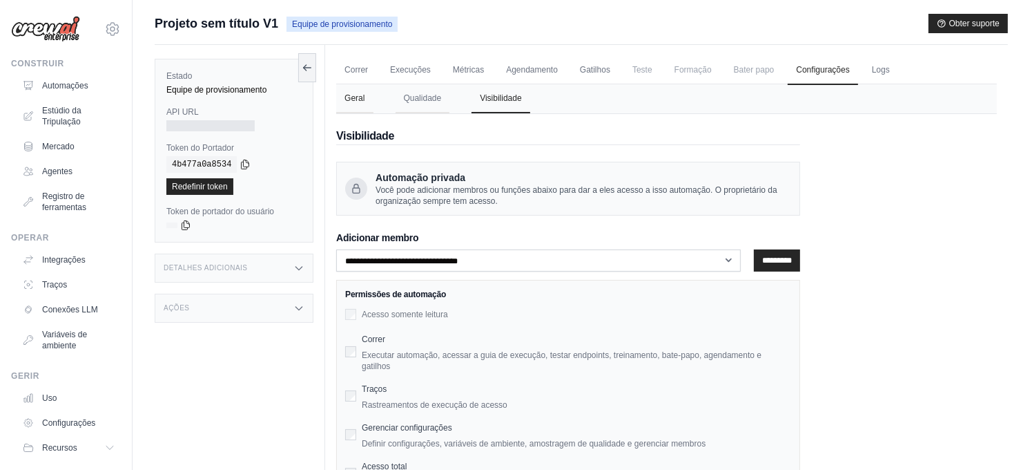
click at [350, 97] on button "Geral" at bounding box center [354, 98] width 37 height 29
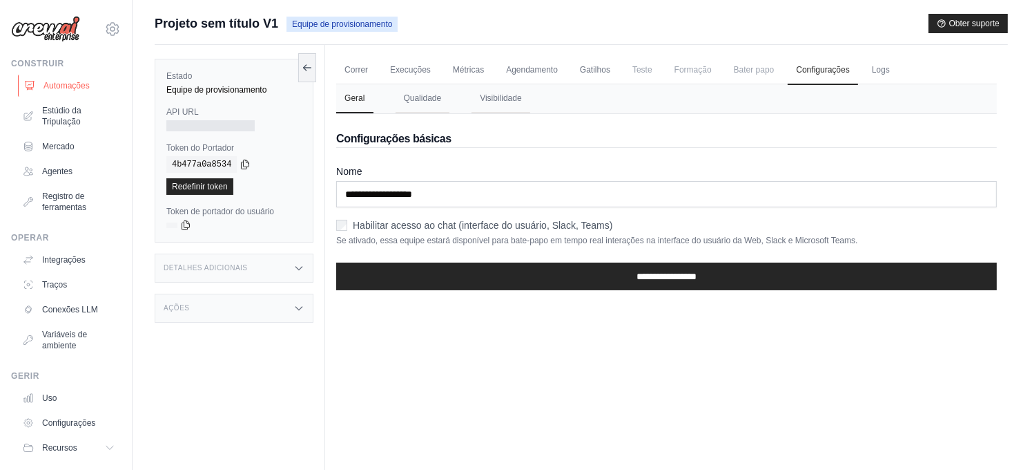
click at [66, 83] on font "Automações" at bounding box center [67, 85] width 46 height 11
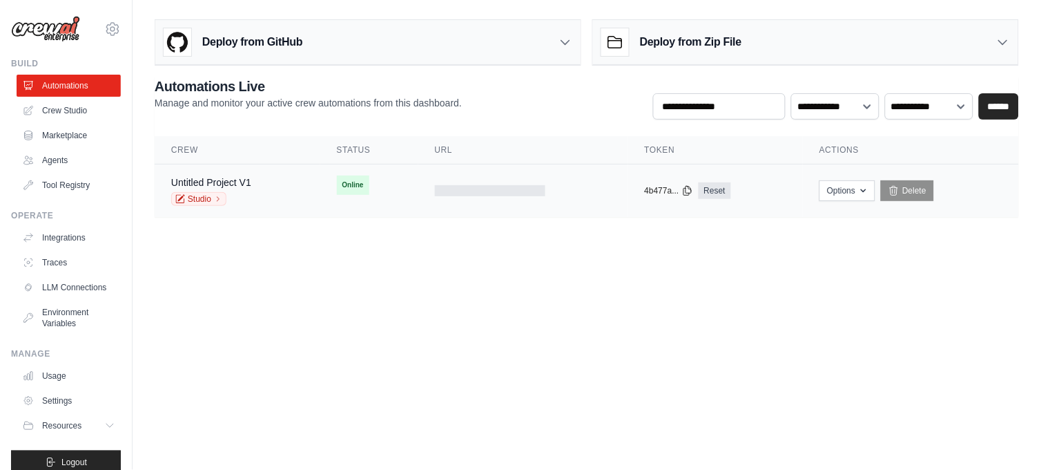
click at [351, 191] on span "Online" at bounding box center [353, 184] width 32 height 19
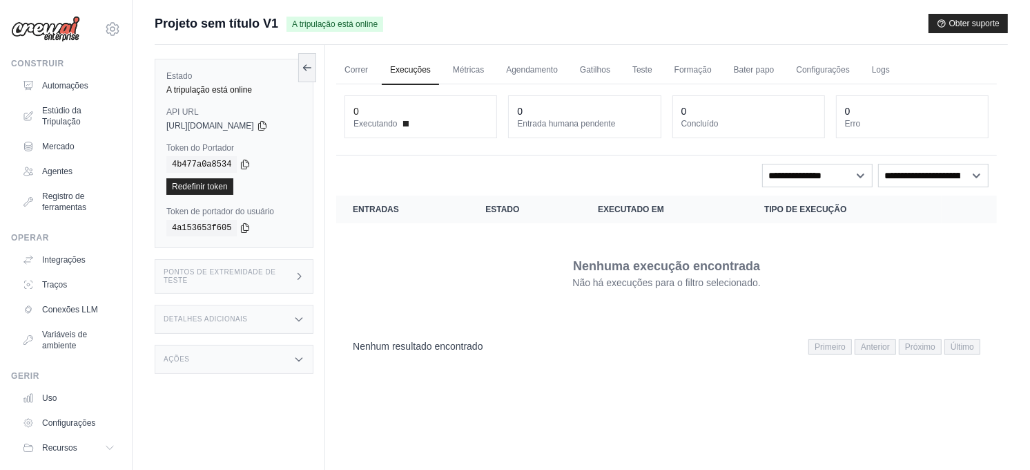
click at [407, 64] on link "Execuções" at bounding box center [410, 70] width 57 height 29
click at [363, 72] on link "Correr" at bounding box center [356, 70] width 40 height 29
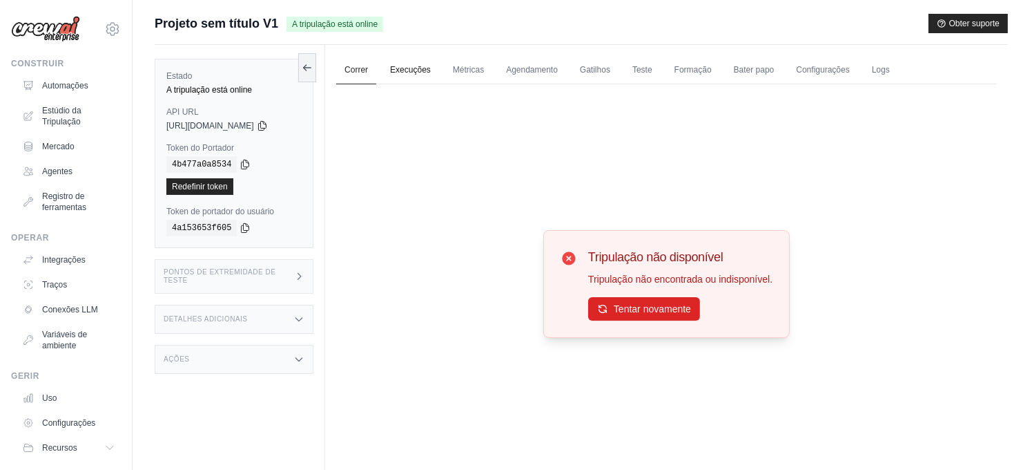
click at [405, 69] on link "Execuções" at bounding box center [410, 70] width 57 height 29
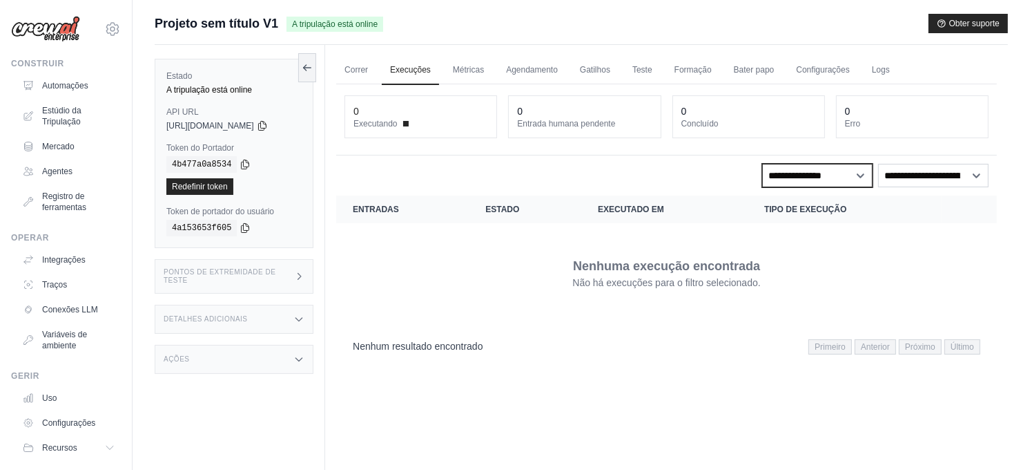
click at [793, 173] on select "**********" at bounding box center [817, 175] width 110 height 23
click at [487, 244] on div "Nenhuma execução encontrada Não há execuções para o filtro selecionado." at bounding box center [667, 272] width 628 height 77
click at [60, 171] on font "Agentes" at bounding box center [59, 171] width 30 height 11
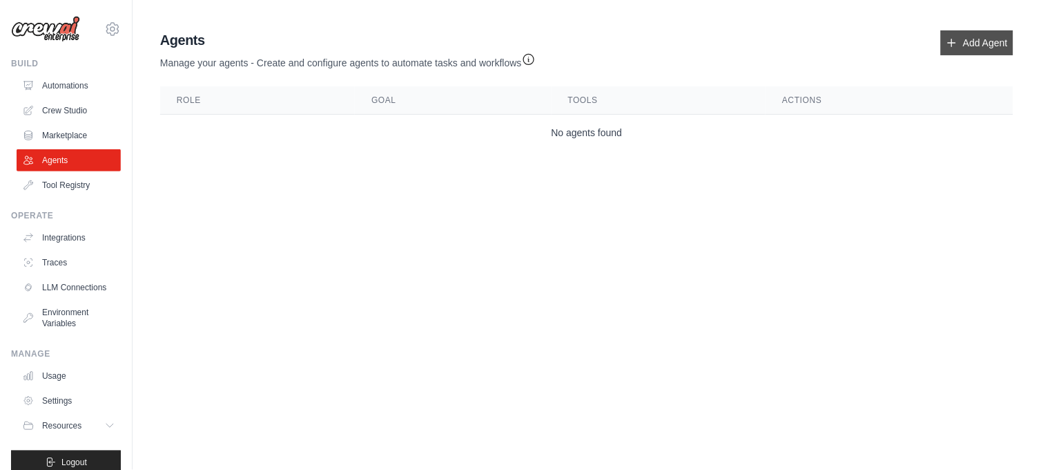
click at [984, 38] on link "Add Agent" at bounding box center [977, 42] width 73 height 25
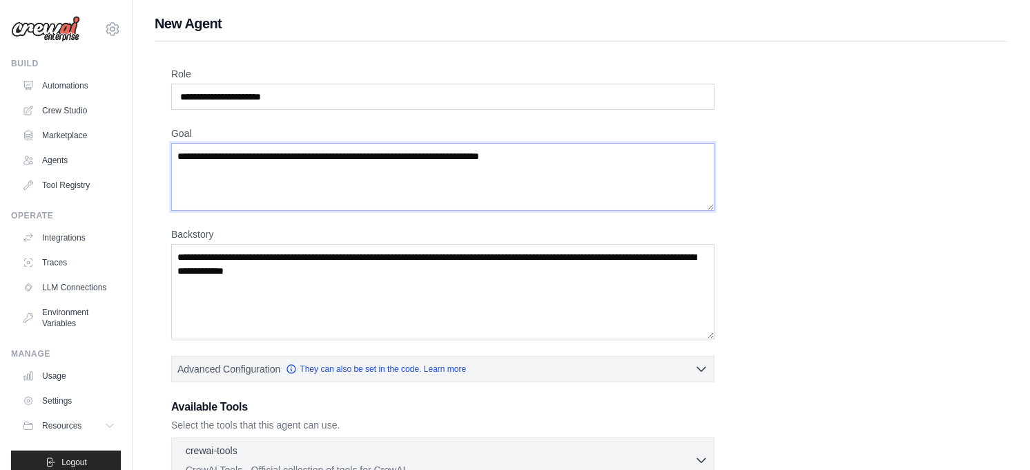
click at [180, 157] on textarea "Goal" at bounding box center [442, 177] width 543 height 68
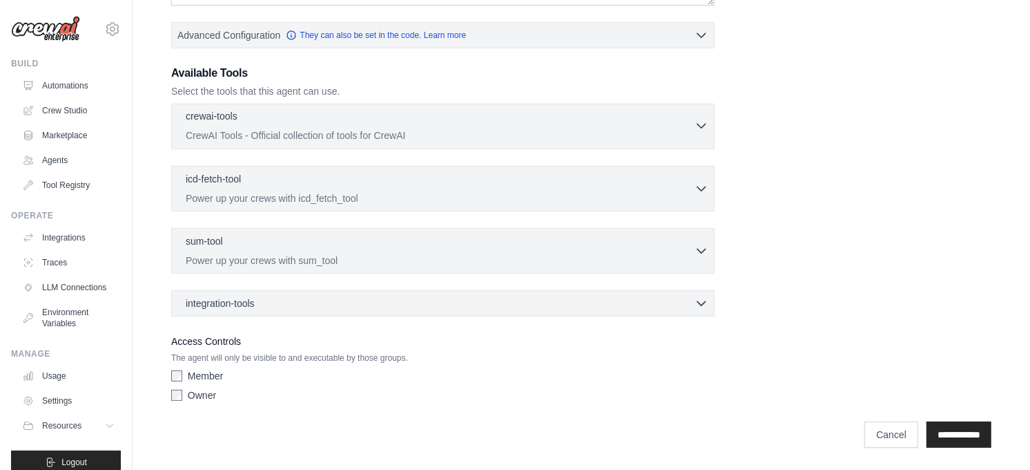
click at [299, 123] on div "crewai-tools 0 selected" at bounding box center [440, 117] width 509 height 17
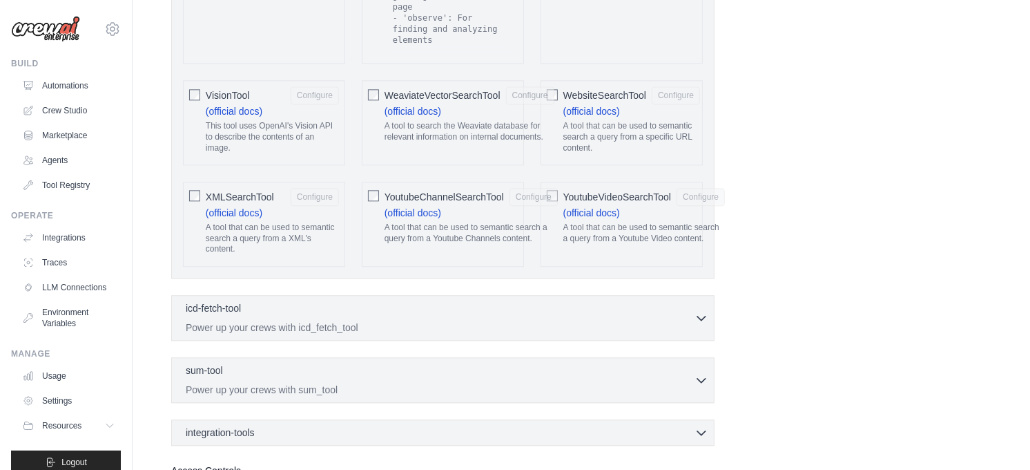
scroll to position [2943, 0]
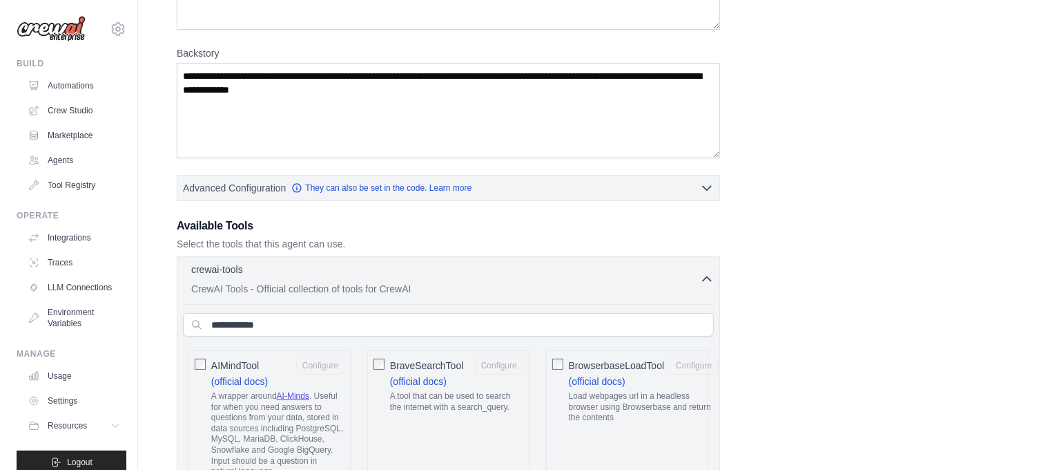
scroll to position [0, 0]
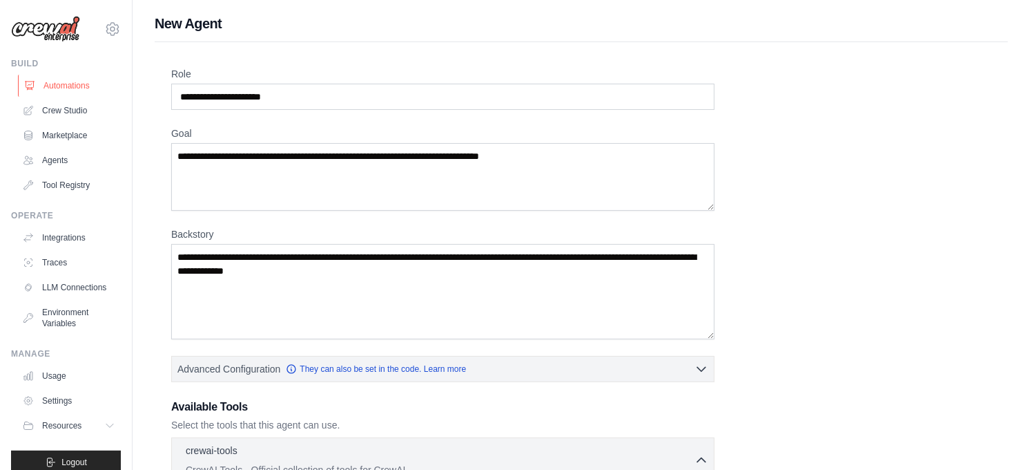
click at [58, 83] on link "Automations" at bounding box center [70, 86] width 104 height 22
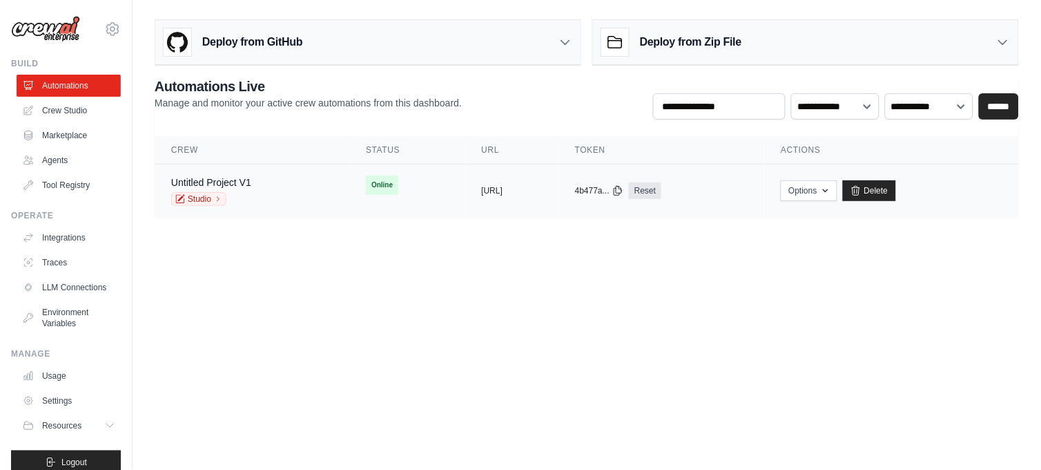
click at [366, 188] on span "Online" at bounding box center [382, 184] width 32 height 19
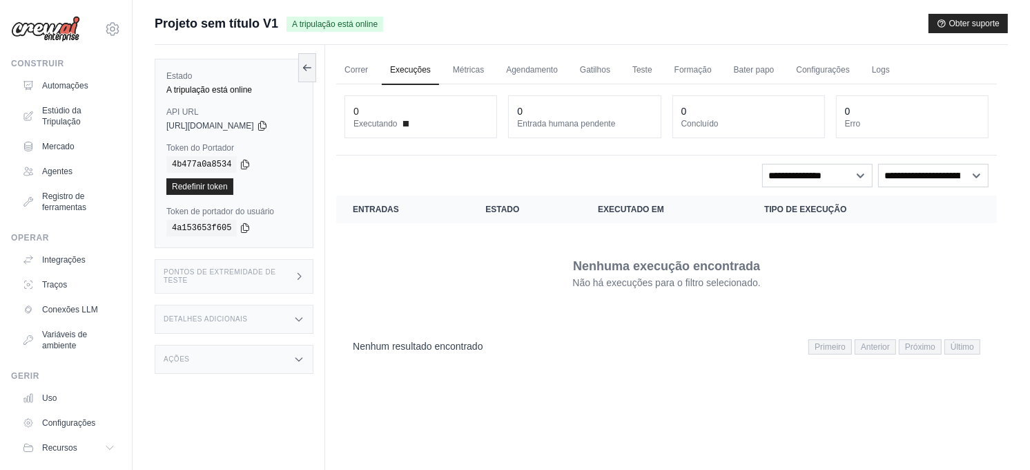
click at [412, 66] on link "Execuções" at bounding box center [410, 70] width 57 height 29
click at [54, 114] on font "Estúdio da Tripulação" at bounding box center [80, 116] width 73 height 22
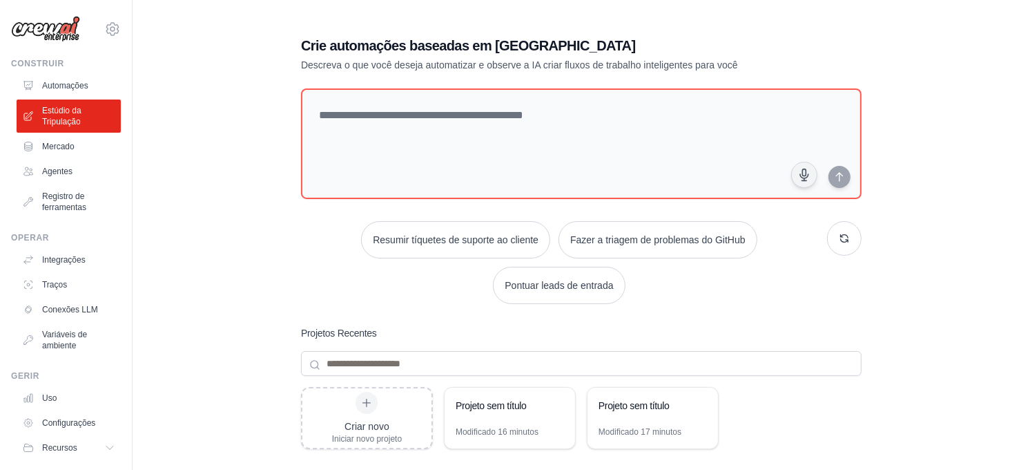
scroll to position [153, 0]
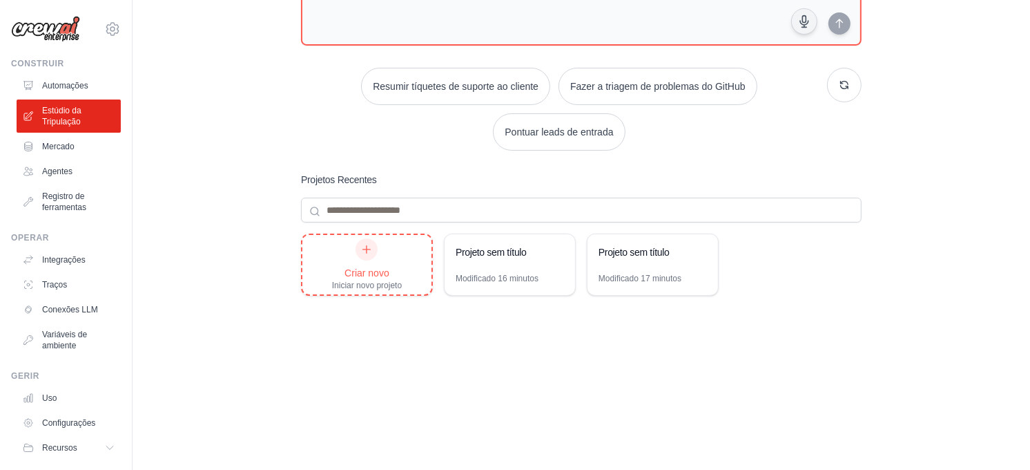
click at [364, 263] on div "Criar novo Iniciar novo projeto" at bounding box center [367, 264] width 70 height 52
click at [702, 252] on icon at bounding box center [700, 252] width 6 height 6
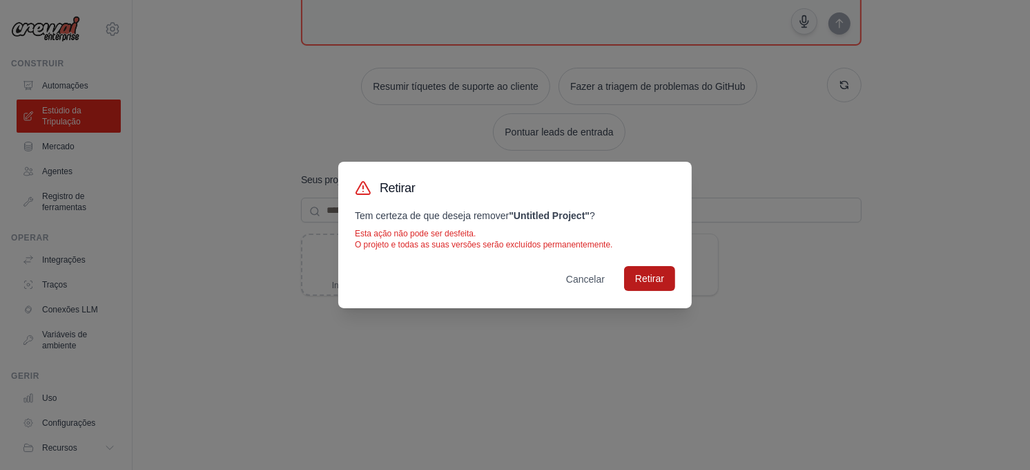
click at [637, 278] on button "Retirar" at bounding box center [649, 278] width 51 height 25
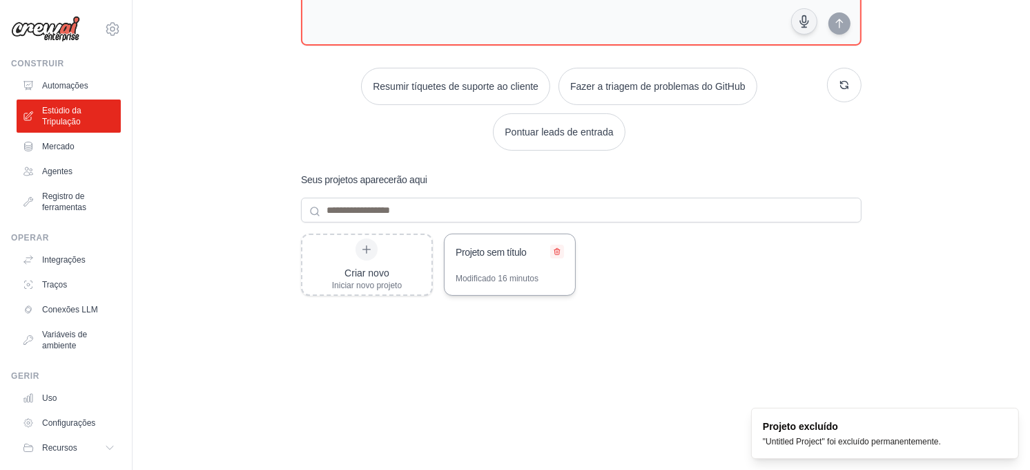
click at [553, 249] on icon at bounding box center [557, 251] width 8 height 8
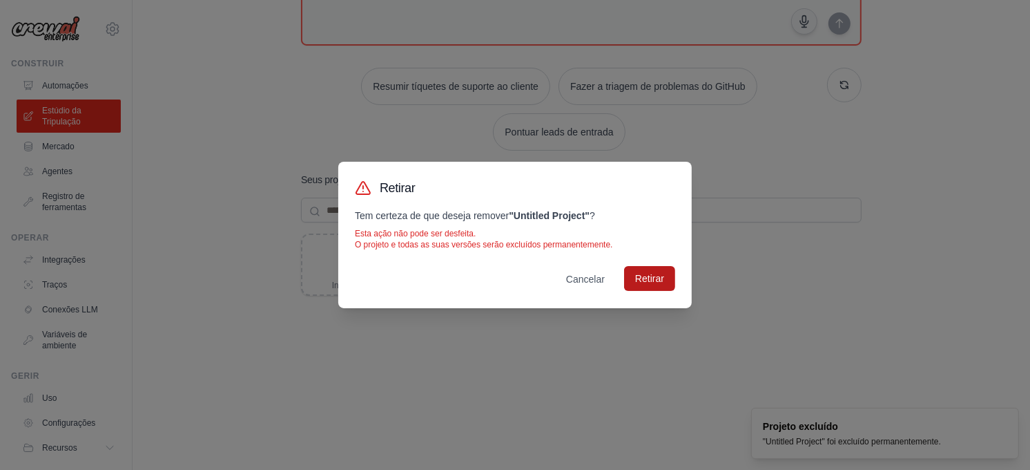
click at [638, 284] on button "Retirar" at bounding box center [649, 278] width 51 height 25
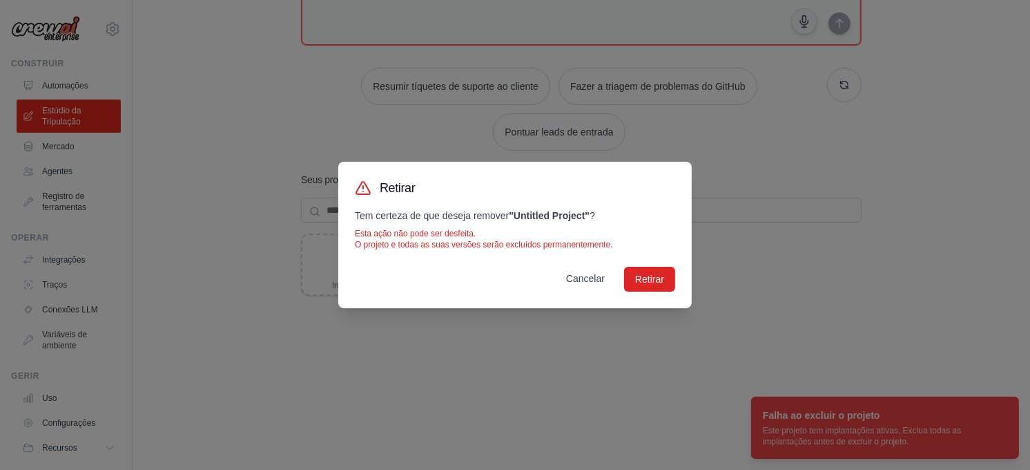
click at [568, 276] on button "Cancelar" at bounding box center [585, 278] width 61 height 25
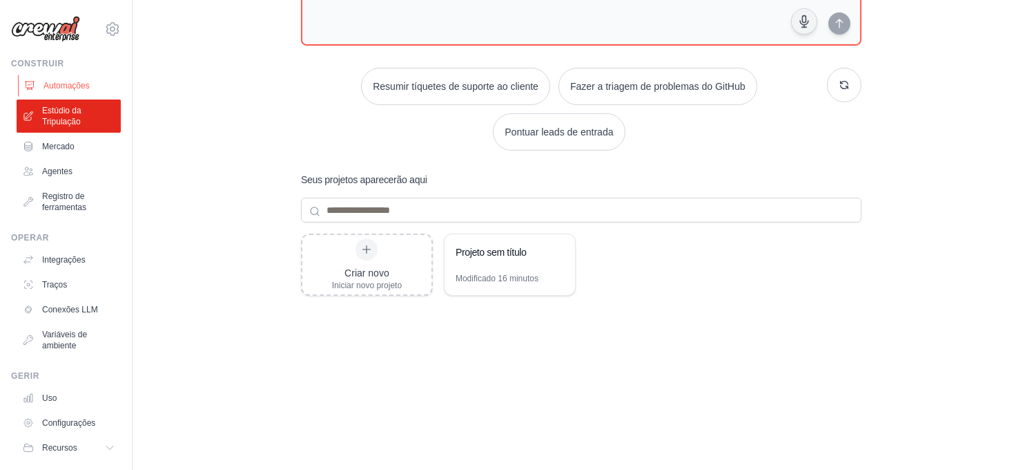
click at [59, 83] on font "Automações" at bounding box center [67, 85] width 46 height 11
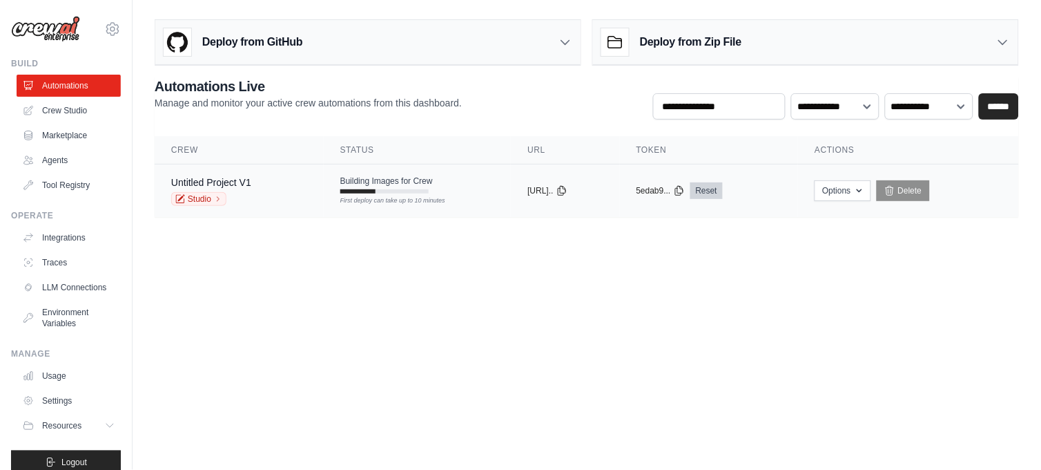
click at [723, 190] on link "Reset" at bounding box center [707, 190] width 32 height 17
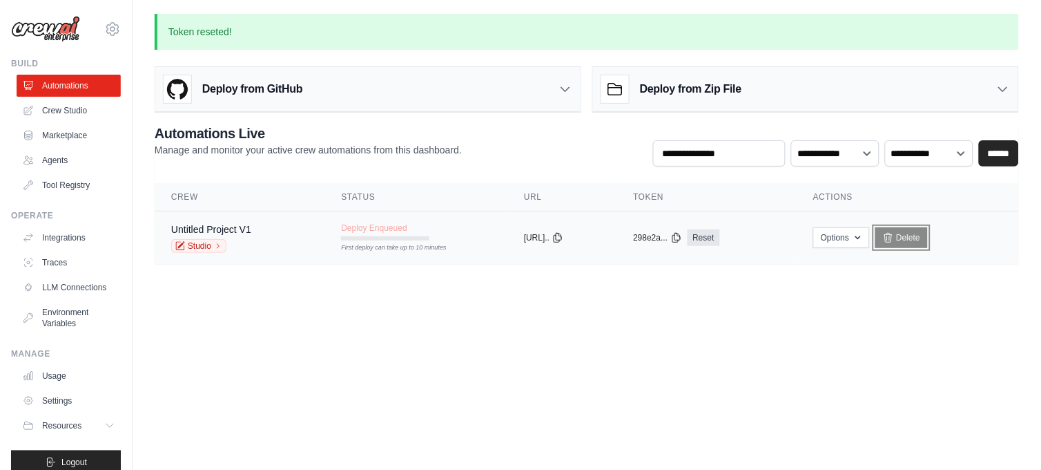
click at [920, 243] on link "Delete" at bounding box center [902, 237] width 53 height 21
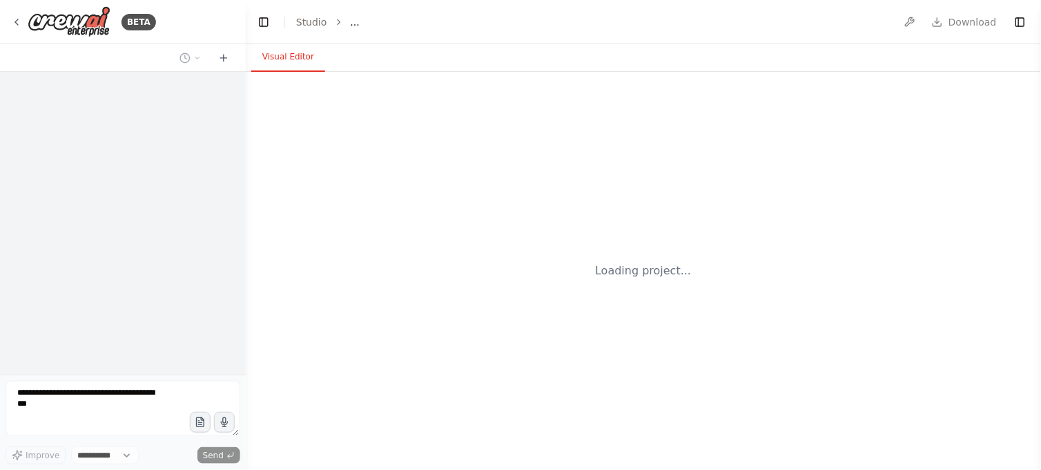
select select "****"
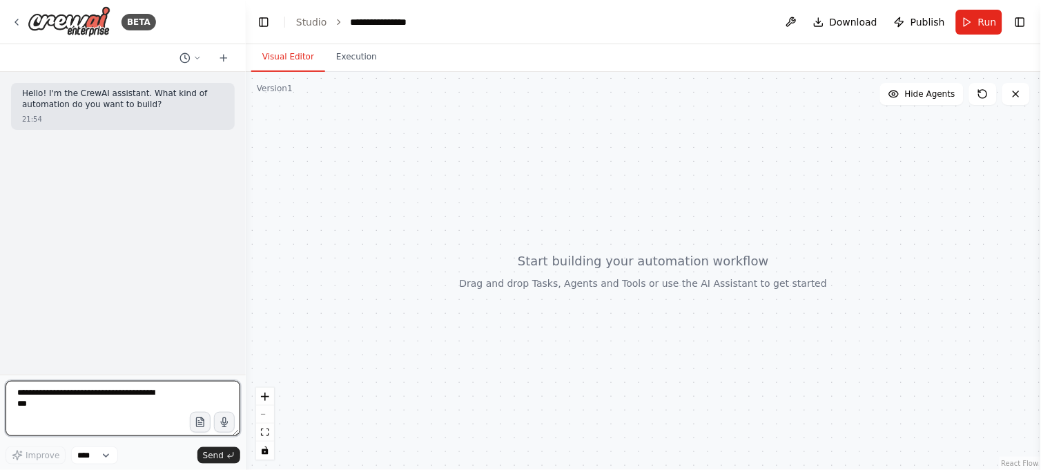
click at [84, 392] on textarea at bounding box center [123, 407] width 235 height 55
type textarea "**********"
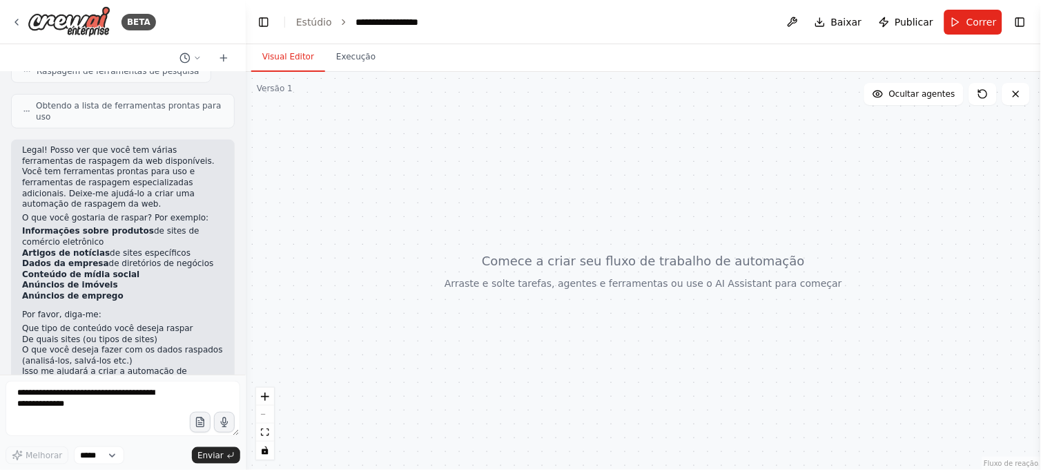
scroll to position [278, 0]
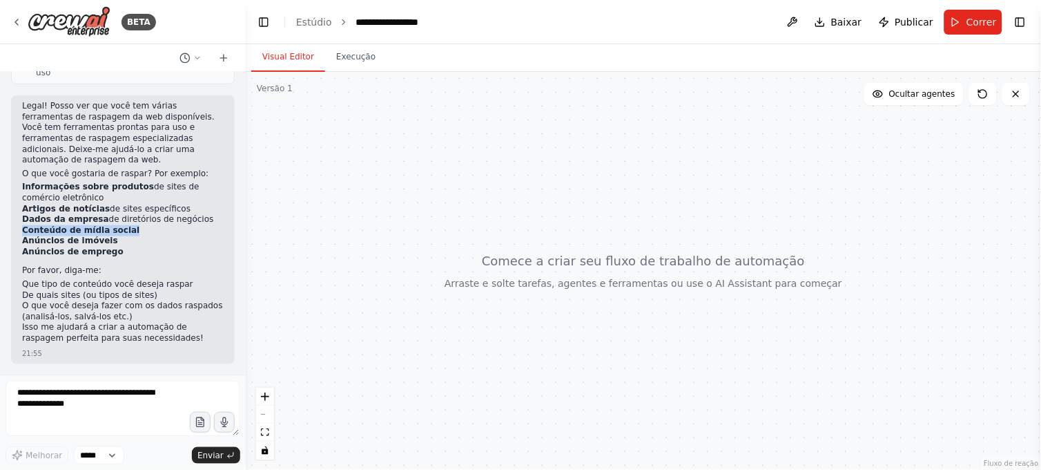
drag, startPoint x: 22, startPoint y: 233, endPoint x: 168, endPoint y: 233, distance: 146.4
click at [168, 233] on li "Conteúdo de mídia social" at bounding box center [123, 230] width 202 height 11
copy strong "Conteúdo de mídia social"
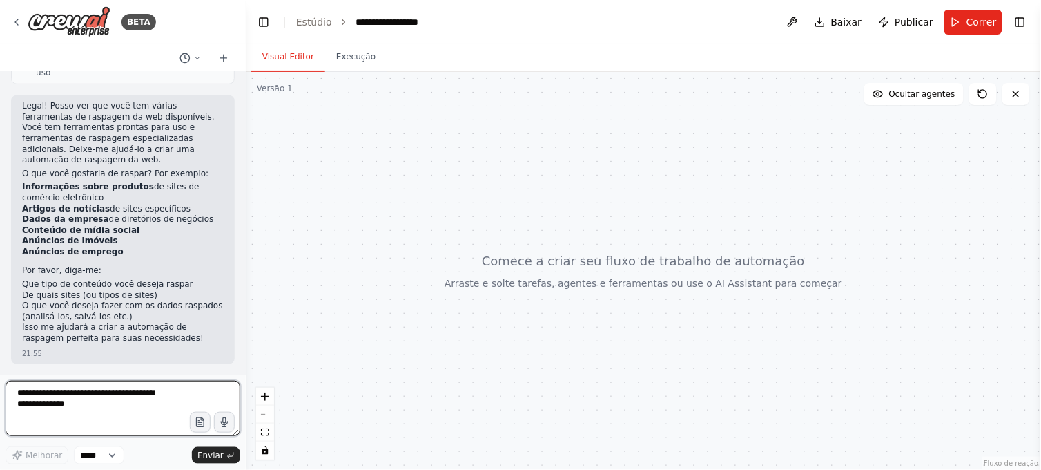
click at [46, 390] on textarea at bounding box center [123, 407] width 235 height 55
paste textarea "**********"
type textarea "**********"
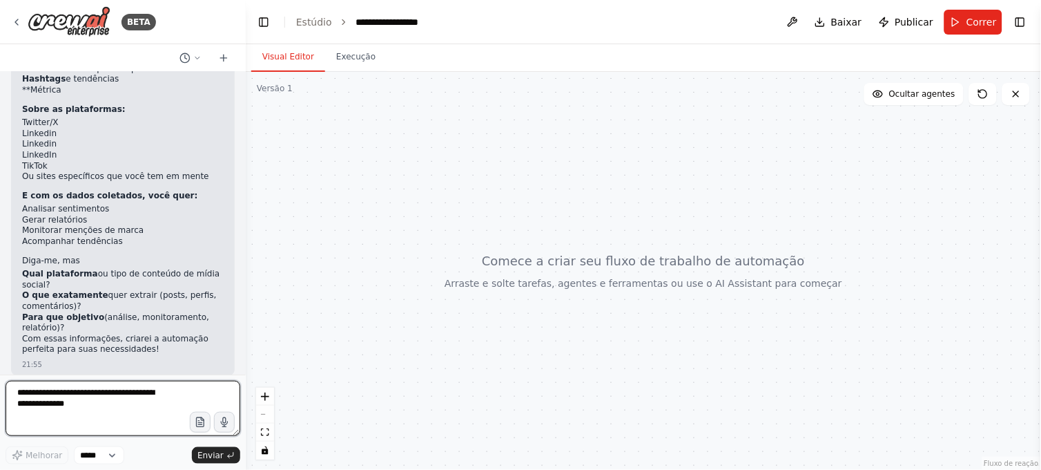
scroll to position [853, 0]
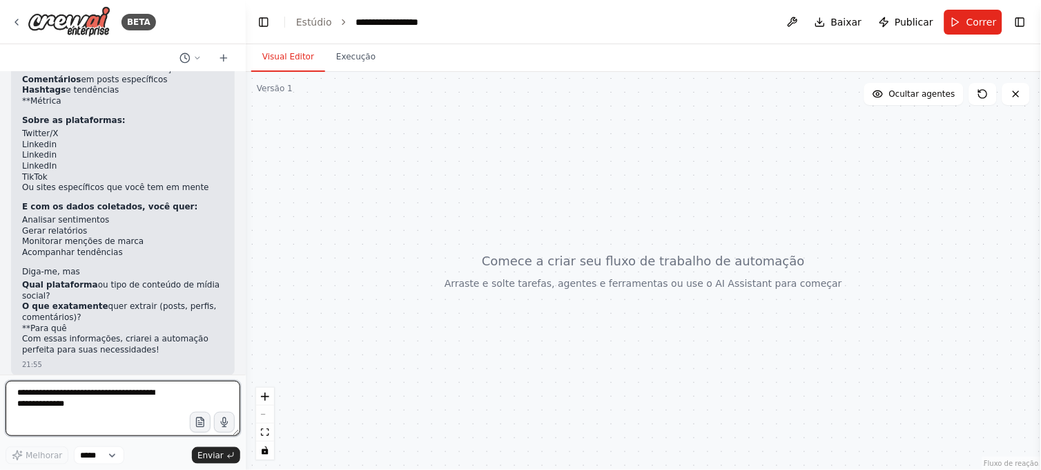
click at [44, 384] on textarea at bounding box center [123, 407] width 235 height 55
type textarea "**********"
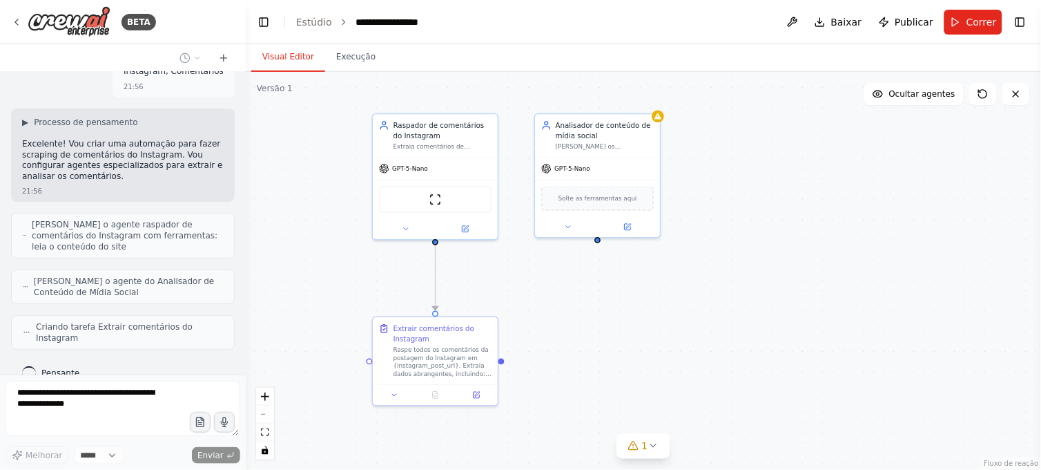
scroll to position [1236, 0]
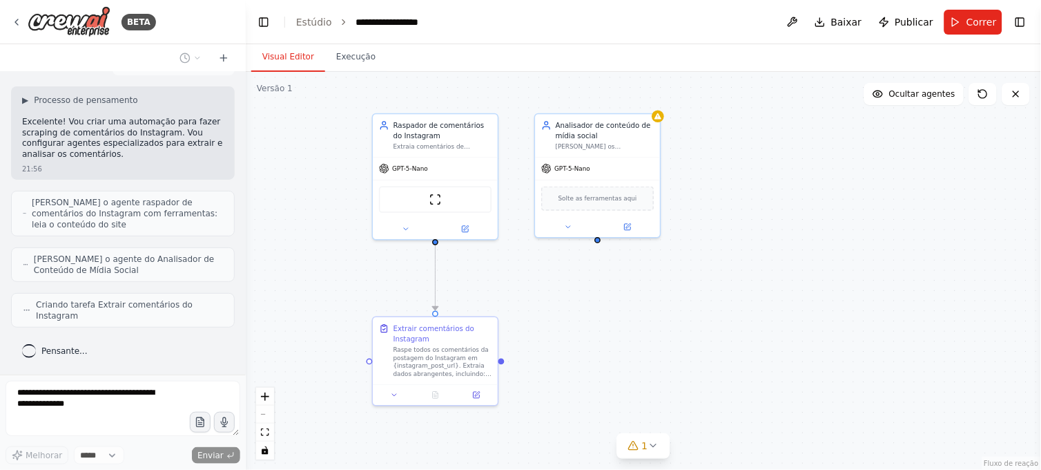
drag, startPoint x: 505, startPoint y: 364, endPoint x: 512, endPoint y: 292, distance: 72.1
click at [512, 292] on div ".deletable-edge-delete-btn { width: 20px; height: 20px; border: 0px solid #ffff…" at bounding box center [643, 271] width 795 height 398
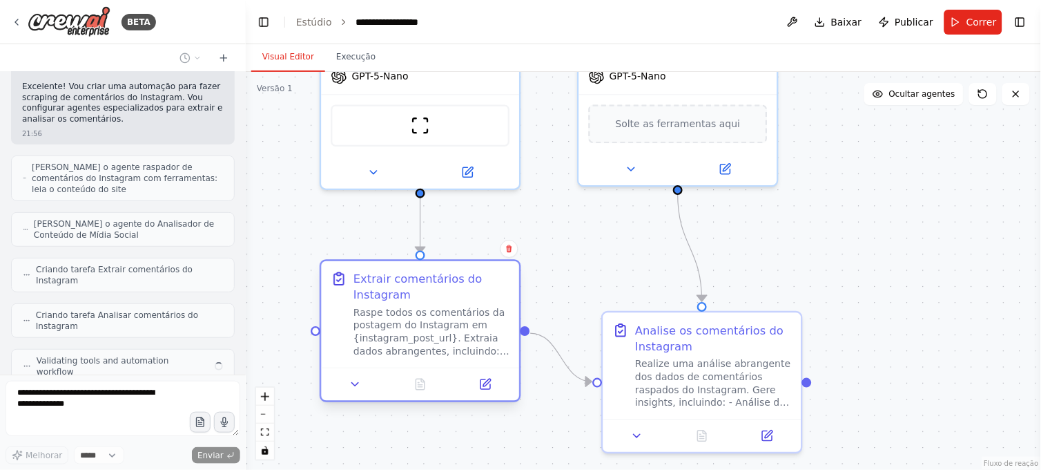
scroll to position [1271, 0]
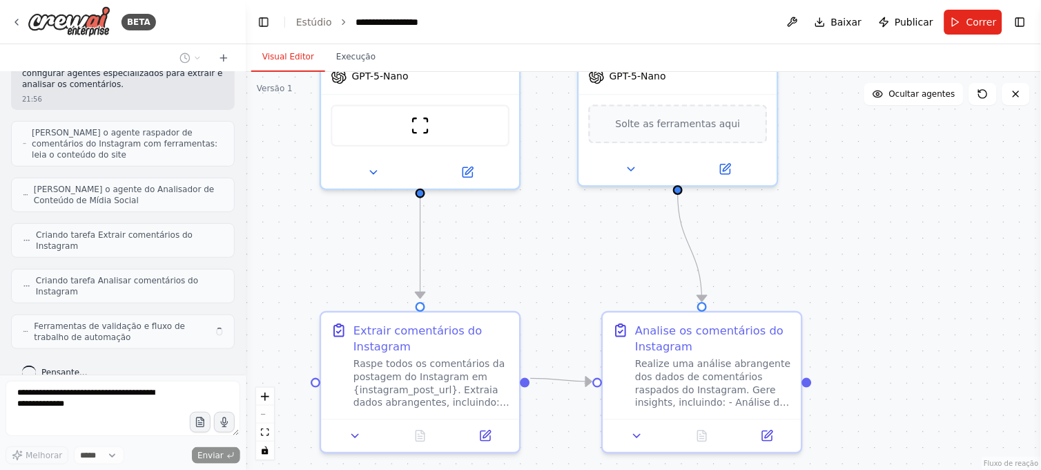
drag, startPoint x: 458, startPoint y: 333, endPoint x: 458, endPoint y: 260, distance: 72.5
click at [458, 260] on div ".deletable-edge-delete-btn { width: 20px; height: 20px; border: 0px solid #ffff…" at bounding box center [643, 271] width 795 height 398
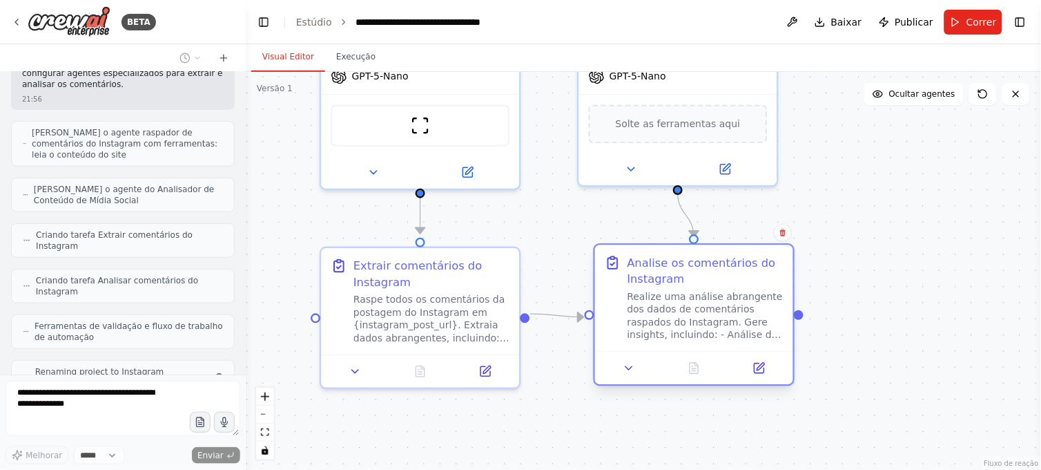
scroll to position [1327, 0]
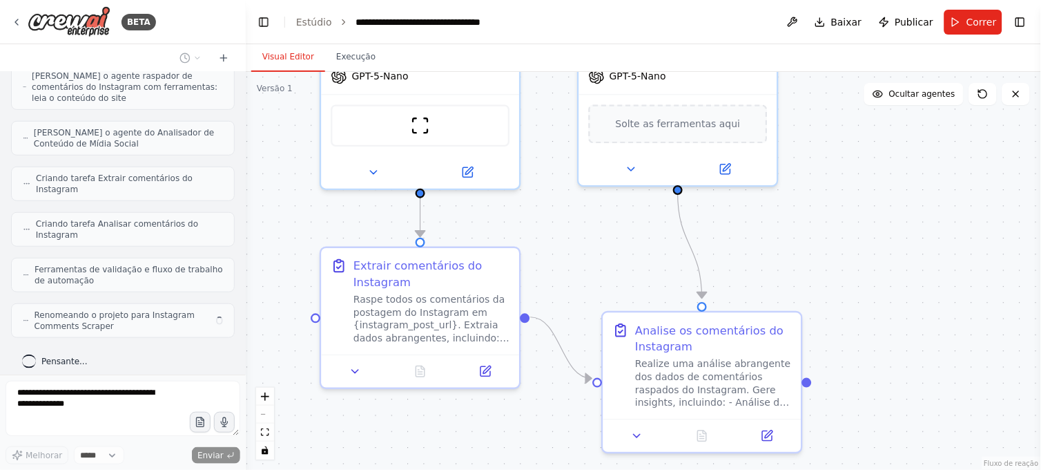
drag, startPoint x: 647, startPoint y: 335, endPoint x: 637, endPoint y: 264, distance: 71.8
click at [637, 264] on div ".deletable-edge-delete-btn { width: 20px; height: 20px; border: 0px solid #ffff…" at bounding box center [643, 271] width 795 height 398
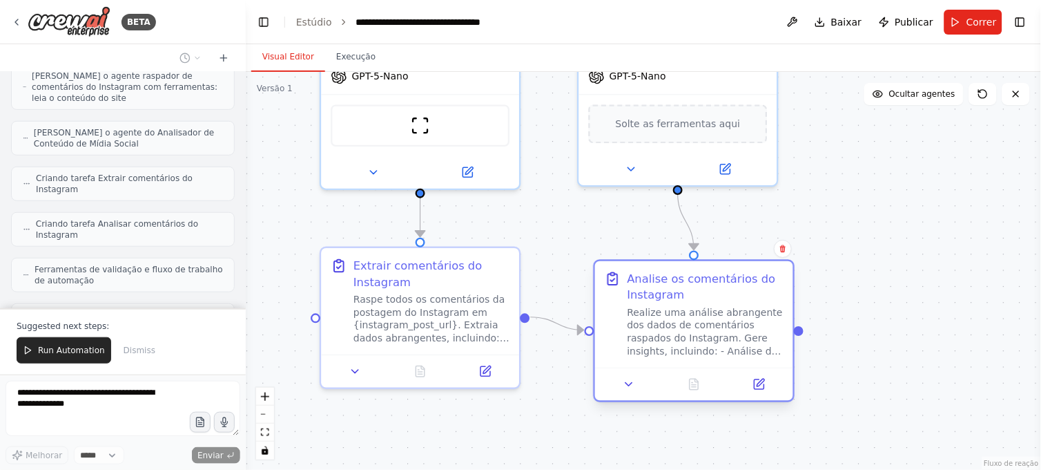
drag, startPoint x: 641, startPoint y: 263, endPoint x: 643, endPoint y: 275, distance: 11.9
click at [643, 275] on div "Analise os comentários do Instagram" at bounding box center [706, 287] width 156 height 32
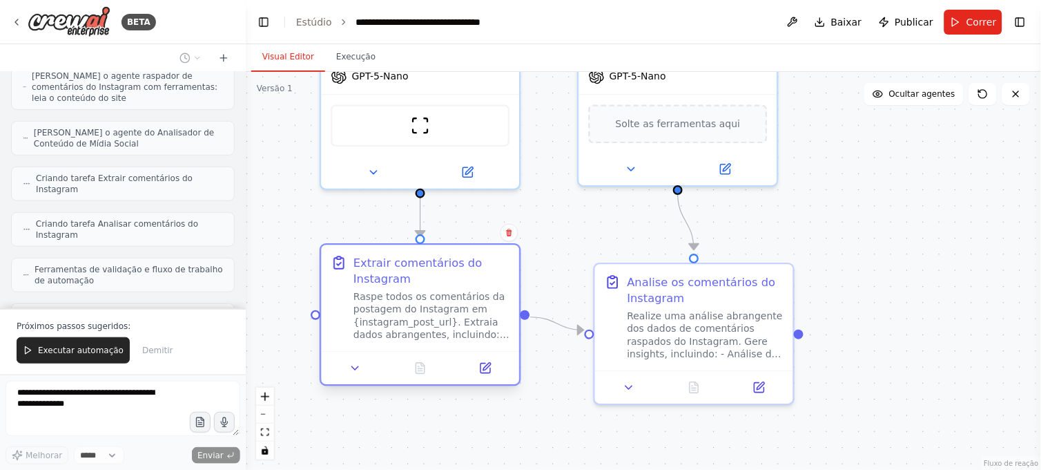
drag, startPoint x: 420, startPoint y: 282, endPoint x: 426, endPoint y: 278, distance: 7.1
click at [426, 278] on div "Extrair comentários do Instagram" at bounding box center [432, 270] width 156 height 32
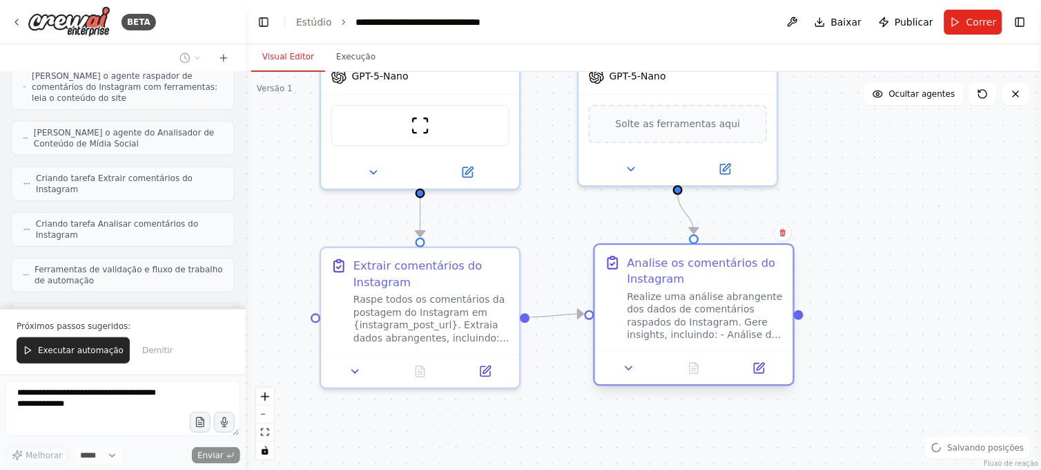
drag, startPoint x: 654, startPoint y: 313, endPoint x: 654, endPoint y: 301, distance: 11.7
click at [654, 301] on div "Realize uma análise abrangente dos dados de comentários raspados do Instagram. …" at bounding box center [706, 316] width 156 height 52
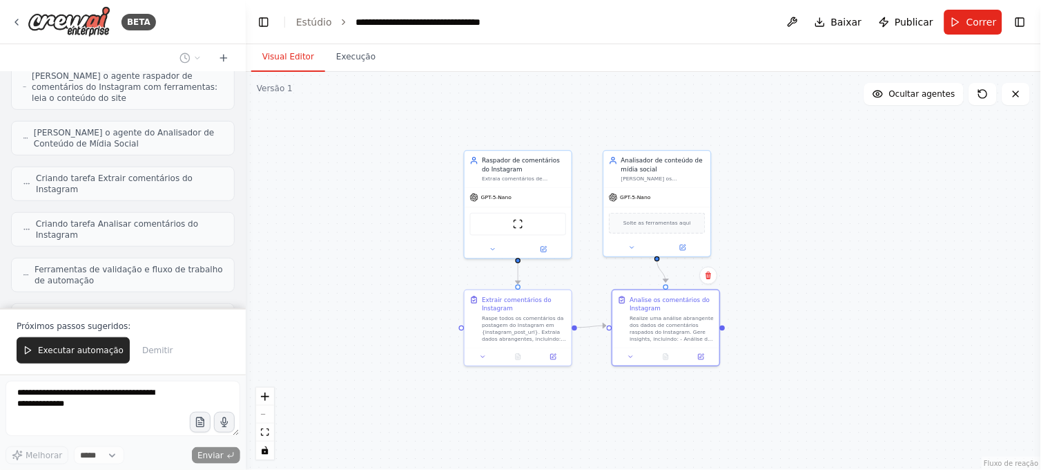
drag, startPoint x: 876, startPoint y: 290, endPoint x: 787, endPoint y: 285, distance: 88.5
click at [787, 285] on div ".deletable-edge-delete-btn { width: 20px; height: 20px; border: 0px solid #ffff…" at bounding box center [643, 271] width 795 height 398
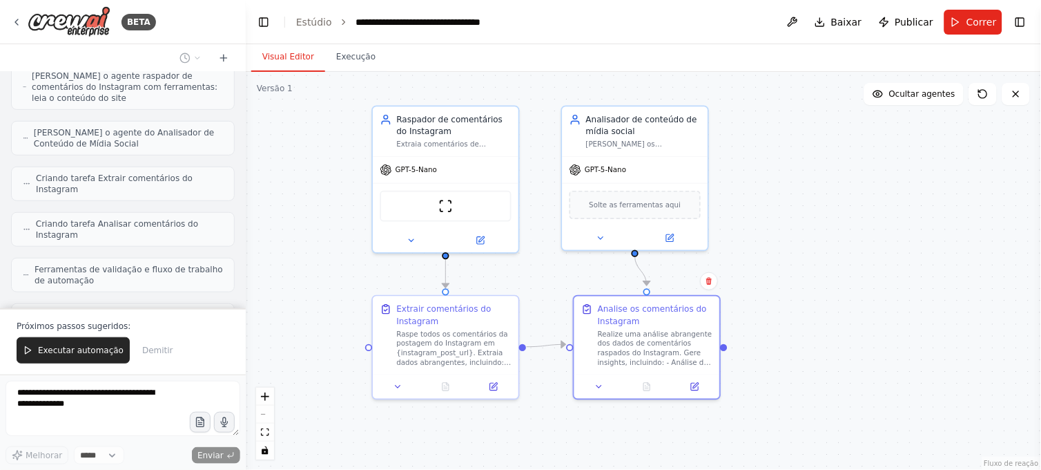
drag, startPoint x: 788, startPoint y: 264, endPoint x: 809, endPoint y: 268, distance: 21.0
click at [809, 268] on div ".deletable-edge-delete-btn { width: 20px; height: 20px; border: 0px solid #ffff…" at bounding box center [643, 271] width 795 height 398
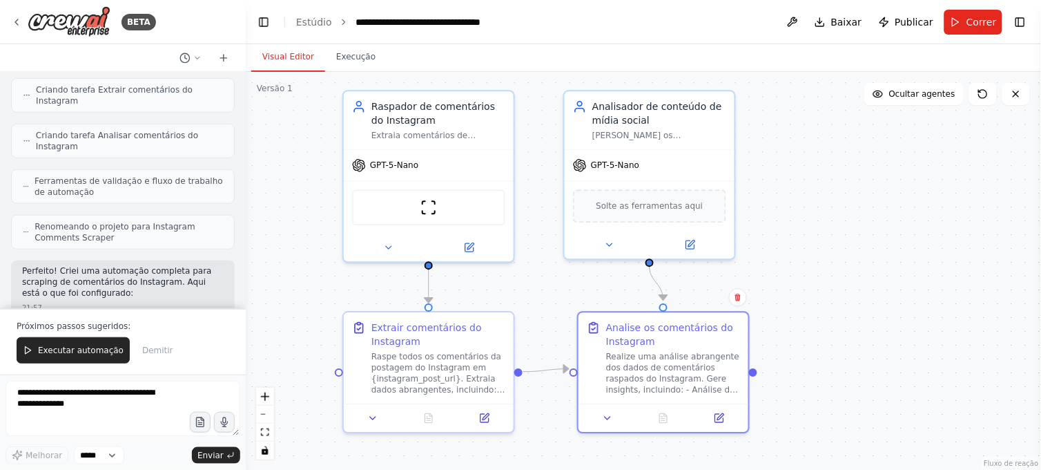
drag, startPoint x: 824, startPoint y: 274, endPoint x: 849, endPoint y: 282, distance: 26.0
click at [849, 282] on div ".deletable-edge-delete-btn { width: 20px; height: 20px; border: 0px solid #ffff…" at bounding box center [643, 271] width 795 height 398
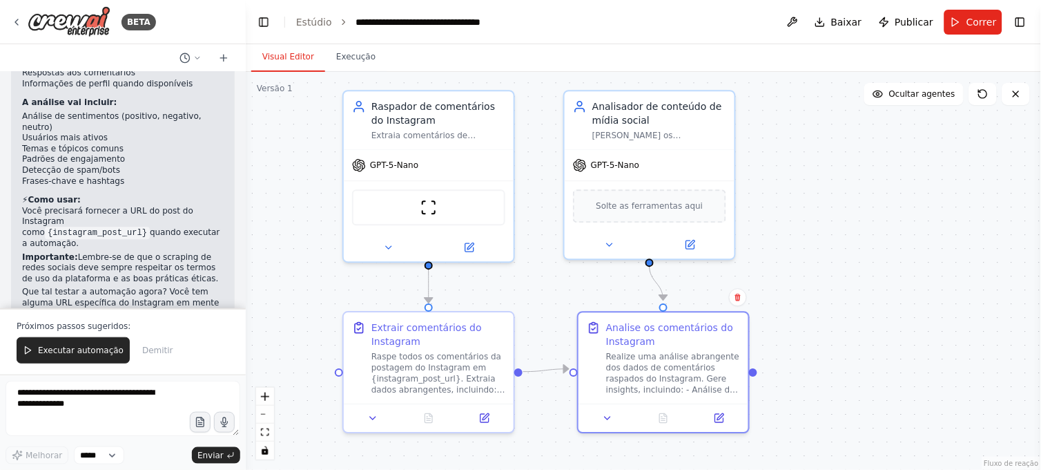
scroll to position [1791, 0]
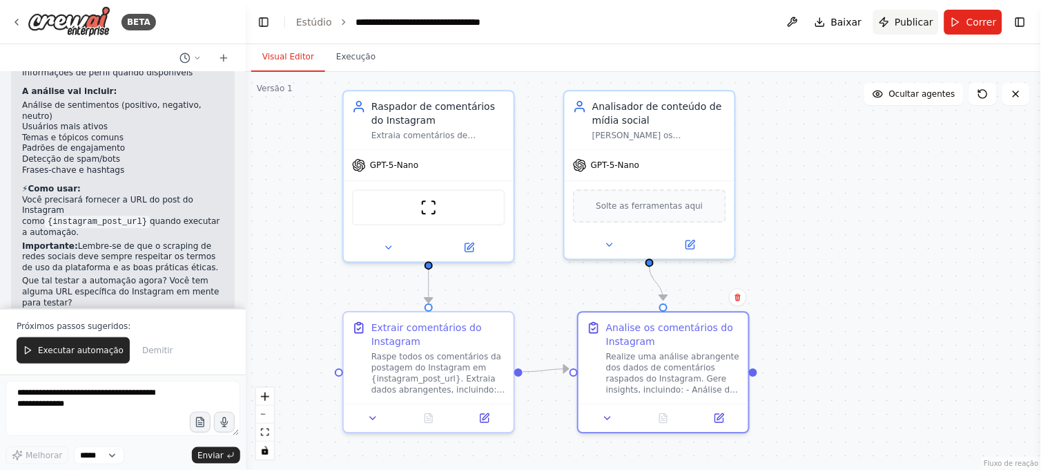
click at [915, 19] on span "Publicar" at bounding box center [915, 22] width 39 height 14
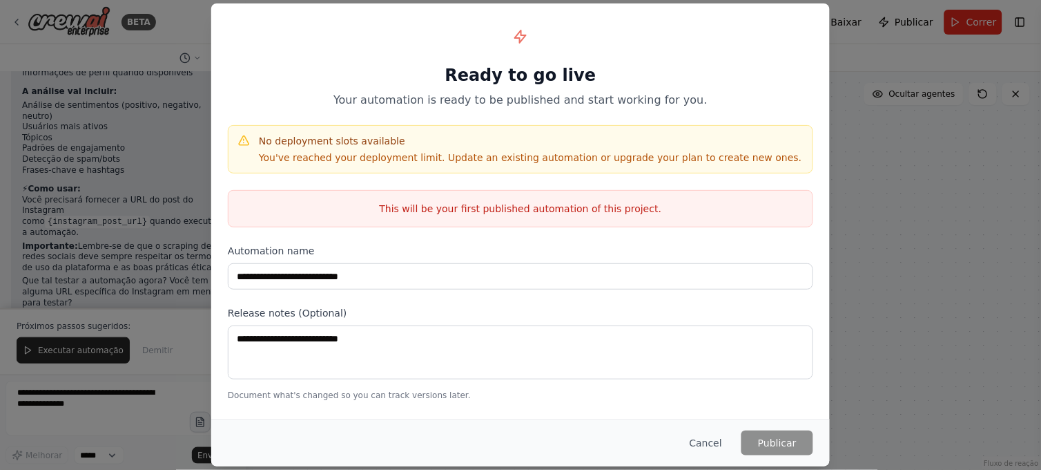
click at [412, 259] on div "**********" at bounding box center [521, 267] width 586 height 46
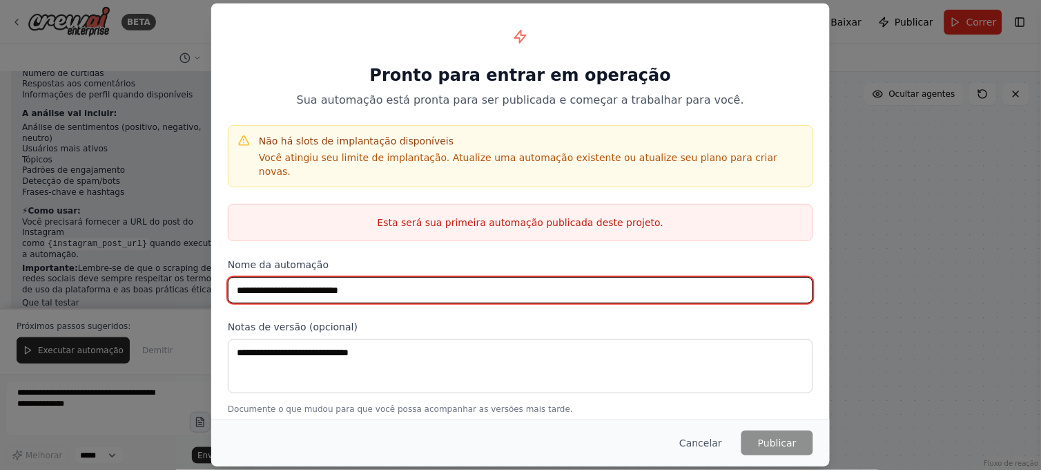
click at [454, 277] on input "**********" at bounding box center [521, 290] width 586 height 26
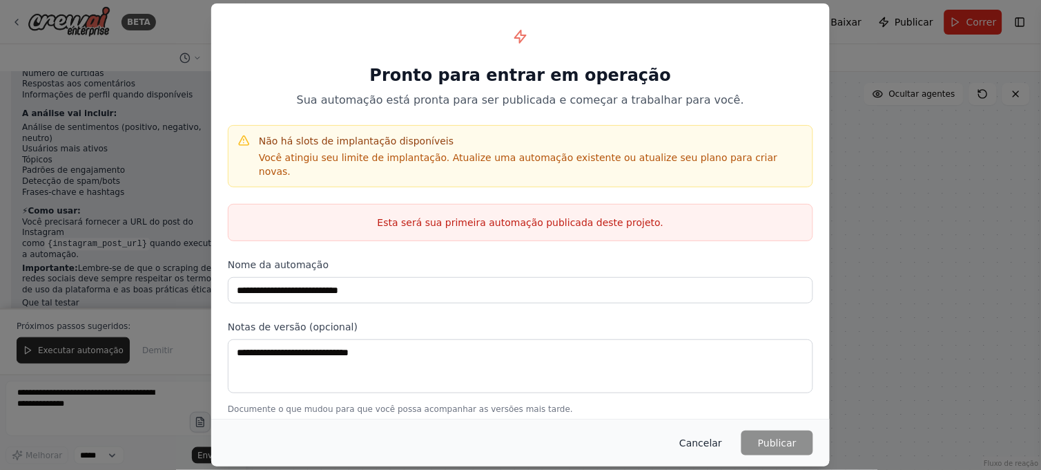
click at [711, 447] on button "Cancelar" at bounding box center [700, 442] width 65 height 25
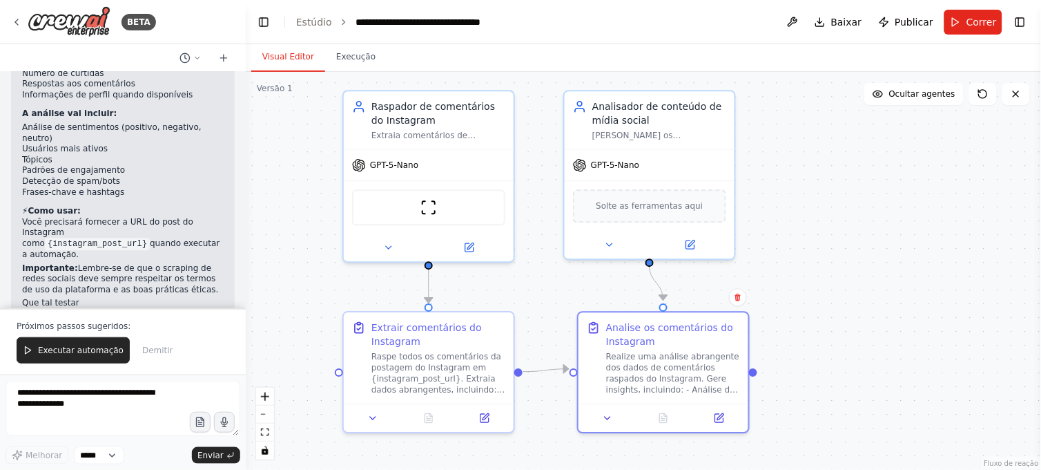
click at [912, 17] on span "Publicar" at bounding box center [915, 22] width 39 height 14
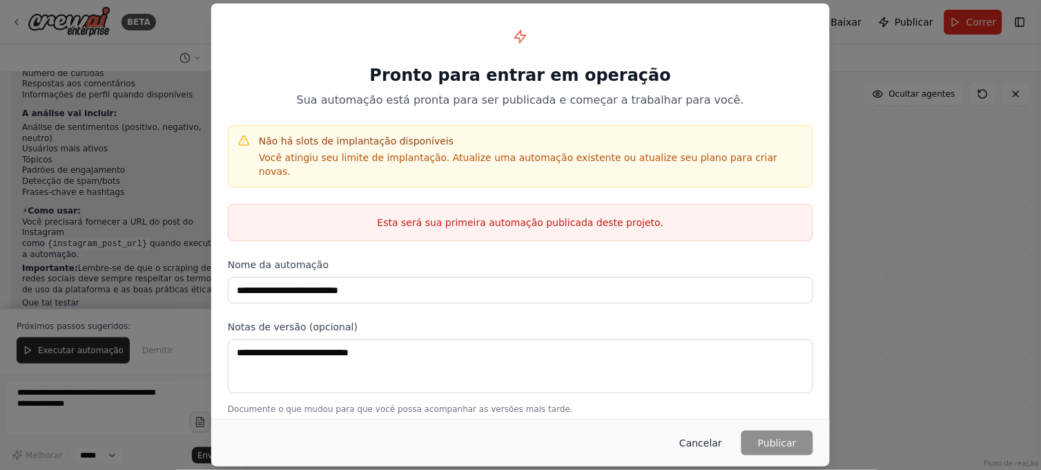
click at [705, 436] on button "Cancelar" at bounding box center [700, 442] width 65 height 25
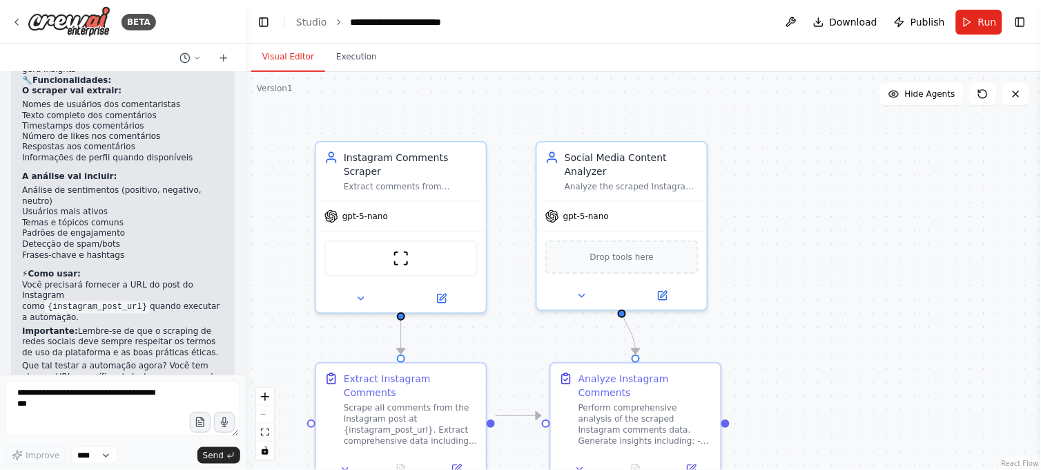
scroll to position [1673, 0]
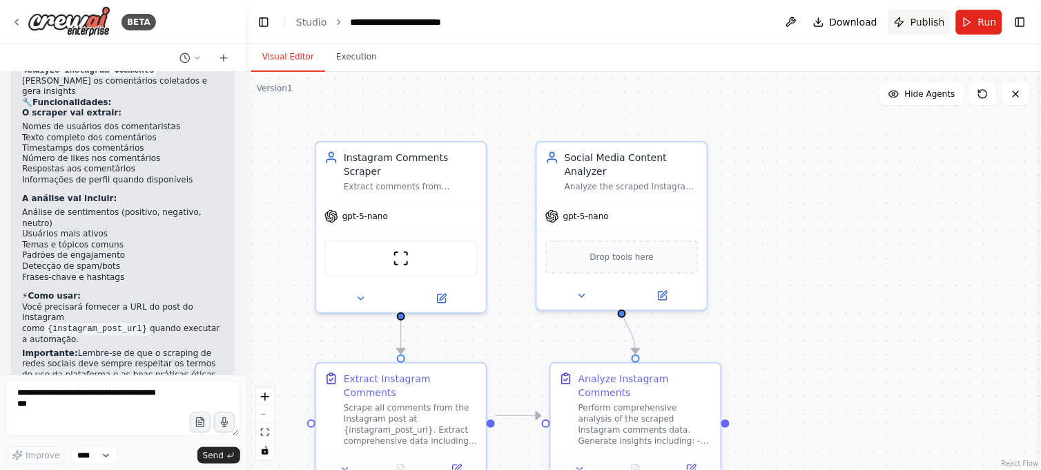
click at [932, 15] on span "Publish" at bounding box center [928, 22] width 35 height 14
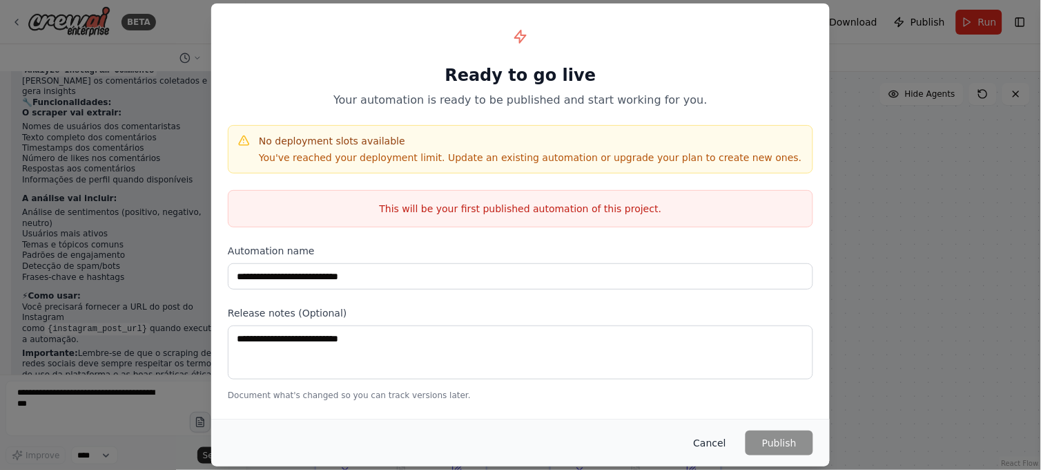
click at [708, 434] on button "Cancel" at bounding box center [710, 442] width 55 height 25
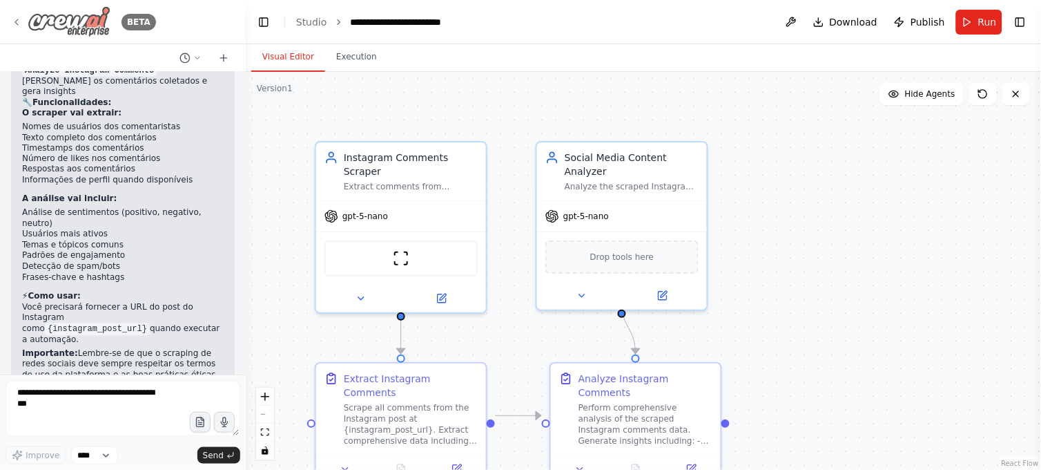
click at [16, 18] on icon at bounding box center [16, 22] width 11 height 11
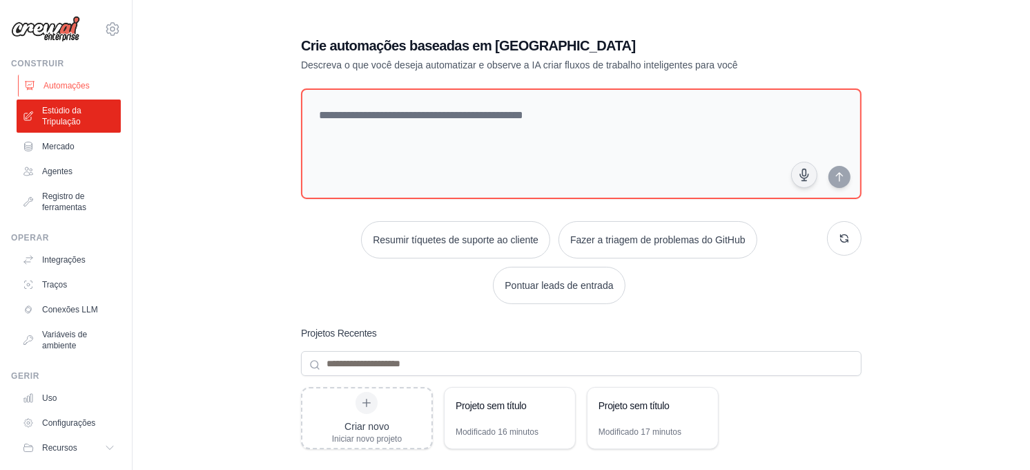
click at [55, 90] on font "Automações" at bounding box center [67, 85] width 46 height 11
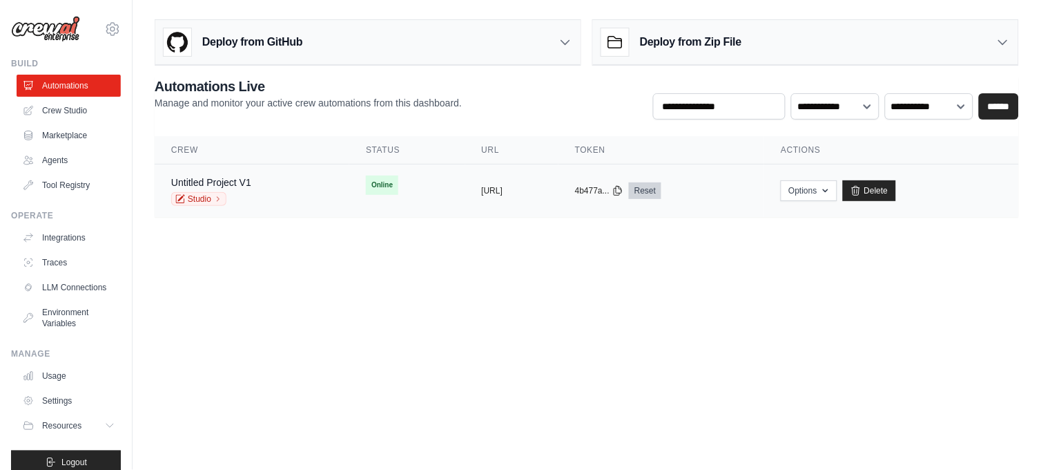
click at [662, 186] on link "Reset" at bounding box center [645, 190] width 32 height 17
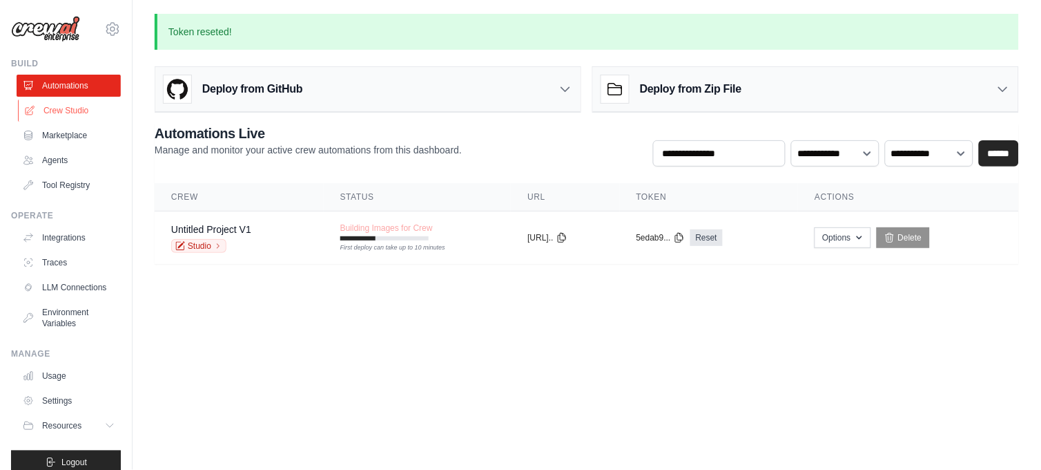
click at [62, 110] on link "Crew Studio" at bounding box center [70, 110] width 104 height 22
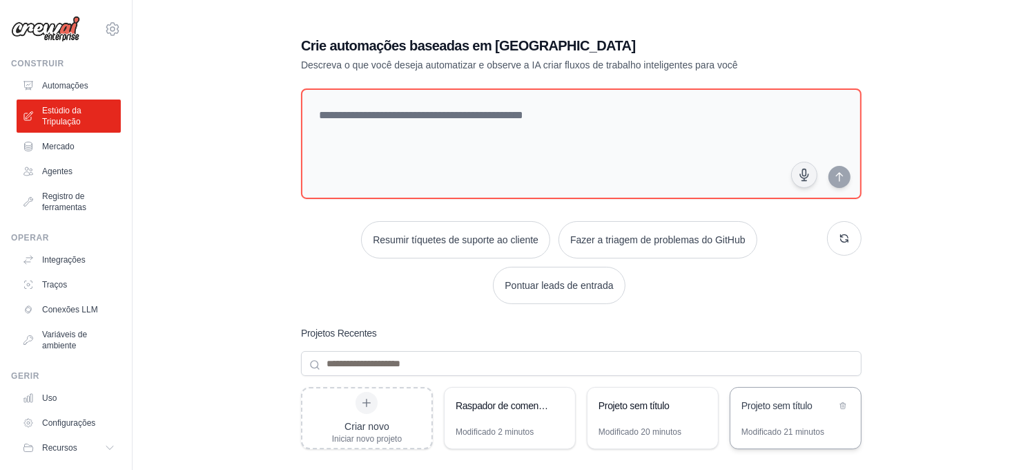
click at [771, 418] on div "Projeto sem título" at bounding box center [796, 406] width 131 height 39
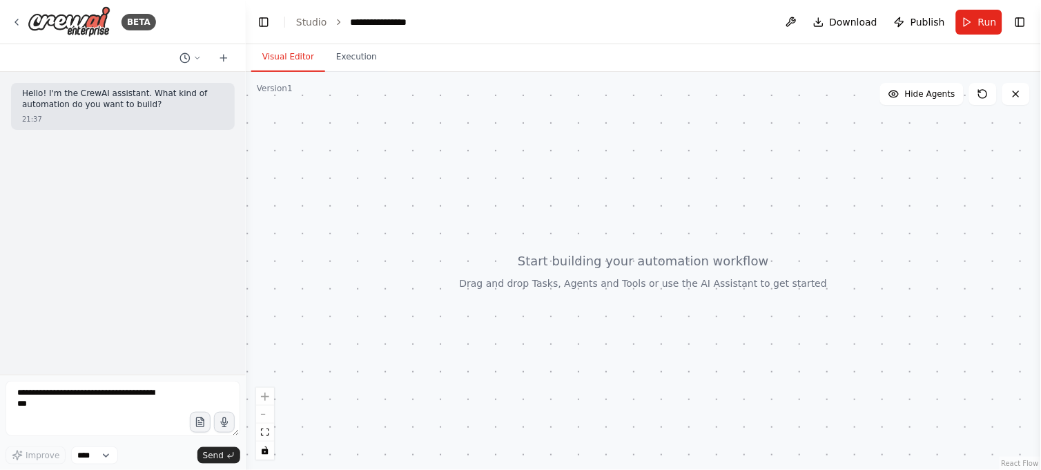
click at [323, 119] on div at bounding box center [643, 271] width 795 height 398
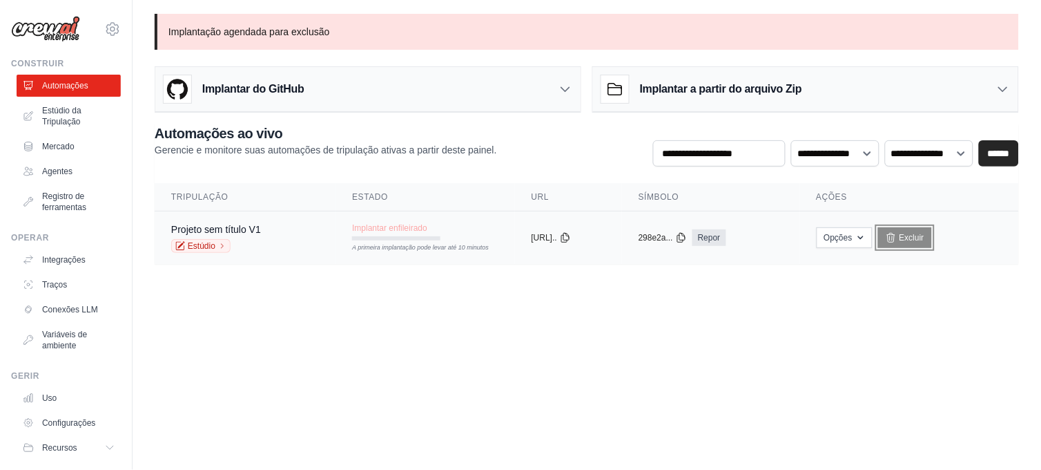
click at [915, 240] on font "Excluir" at bounding box center [912, 237] width 25 height 11
click at [409, 291] on main "Implantação agendada para exclusão Implantar do GitHub Deploy your project dire…" at bounding box center [587, 147] width 909 height 294
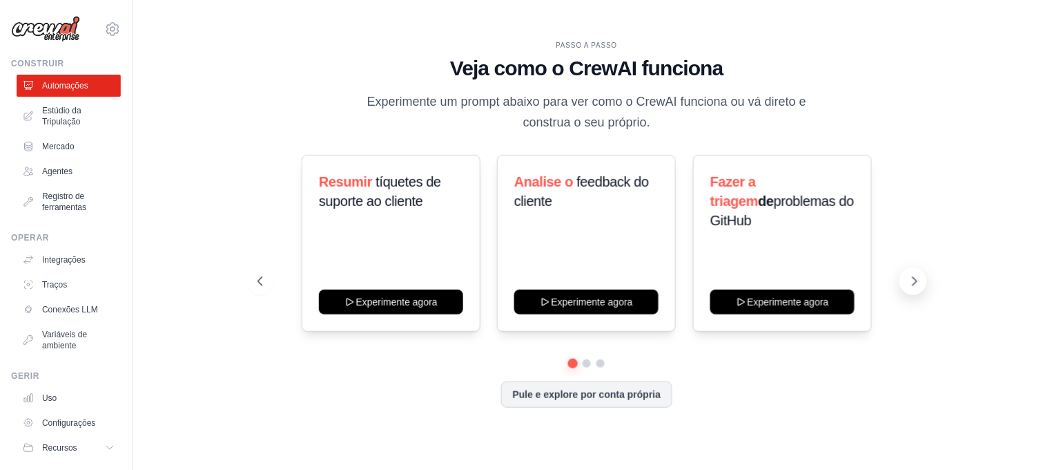
click at [912, 280] on icon at bounding box center [915, 281] width 14 height 14
click at [913, 280] on icon at bounding box center [915, 281] width 14 height 14
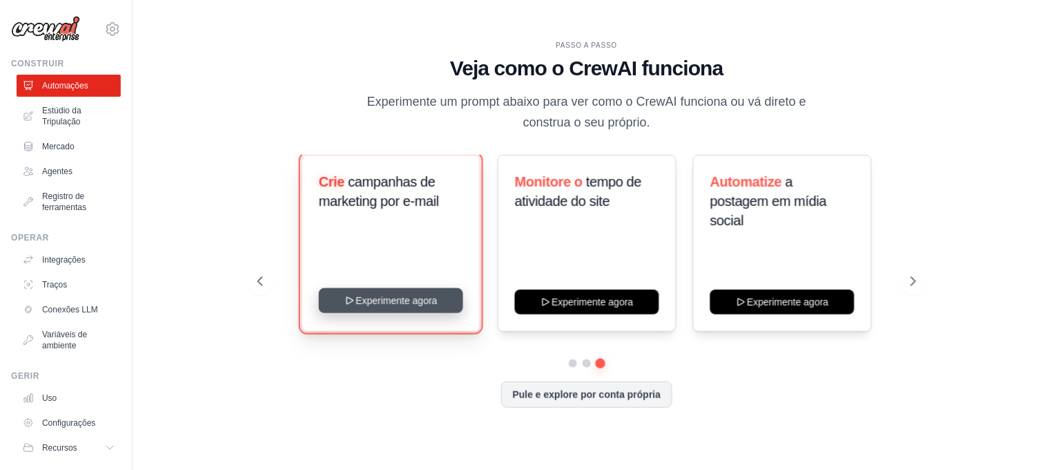
click at [389, 299] on button "Experimente agora" at bounding box center [391, 300] width 144 height 25
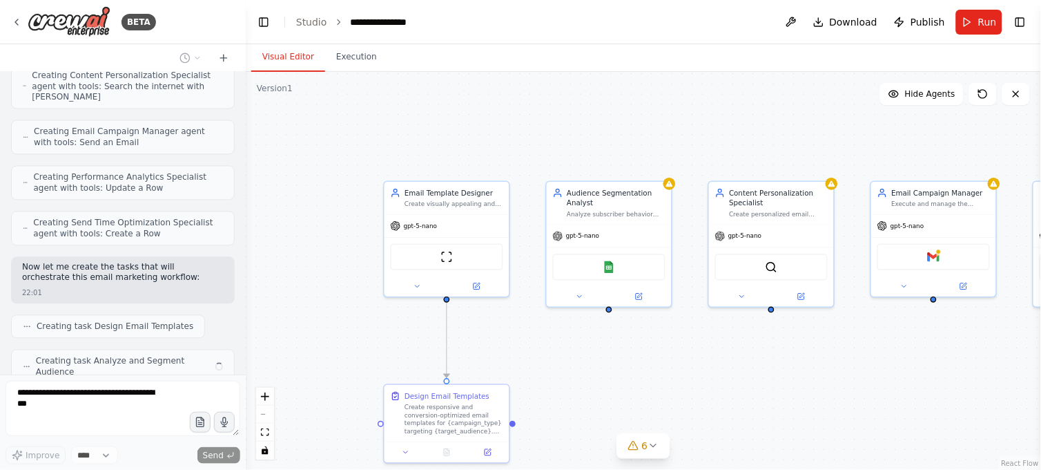
scroll to position [604, 0]
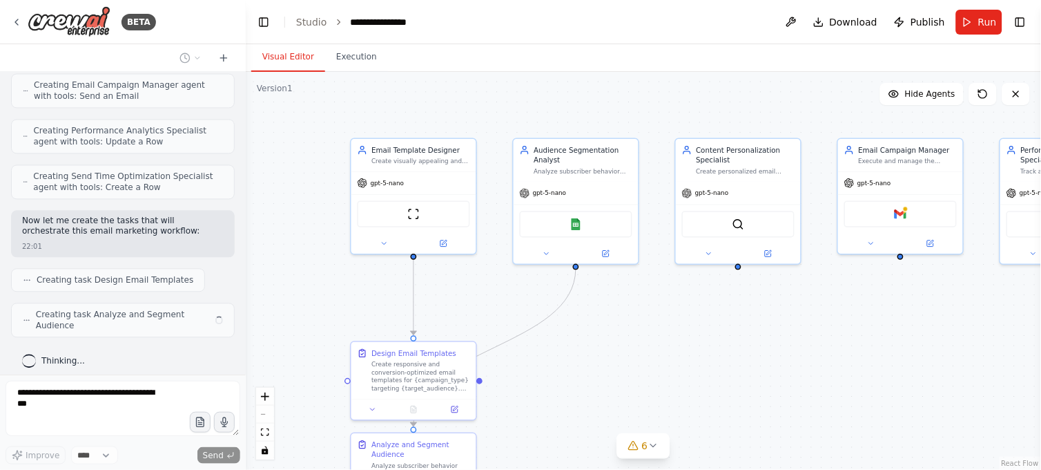
drag, startPoint x: 824, startPoint y: 364, endPoint x: 764, endPoint y: 306, distance: 84.0
click at [764, 306] on div ".deletable-edge-delete-btn { width: 20px; height: 20px; border: 0px solid #ffff…" at bounding box center [643, 271] width 795 height 398
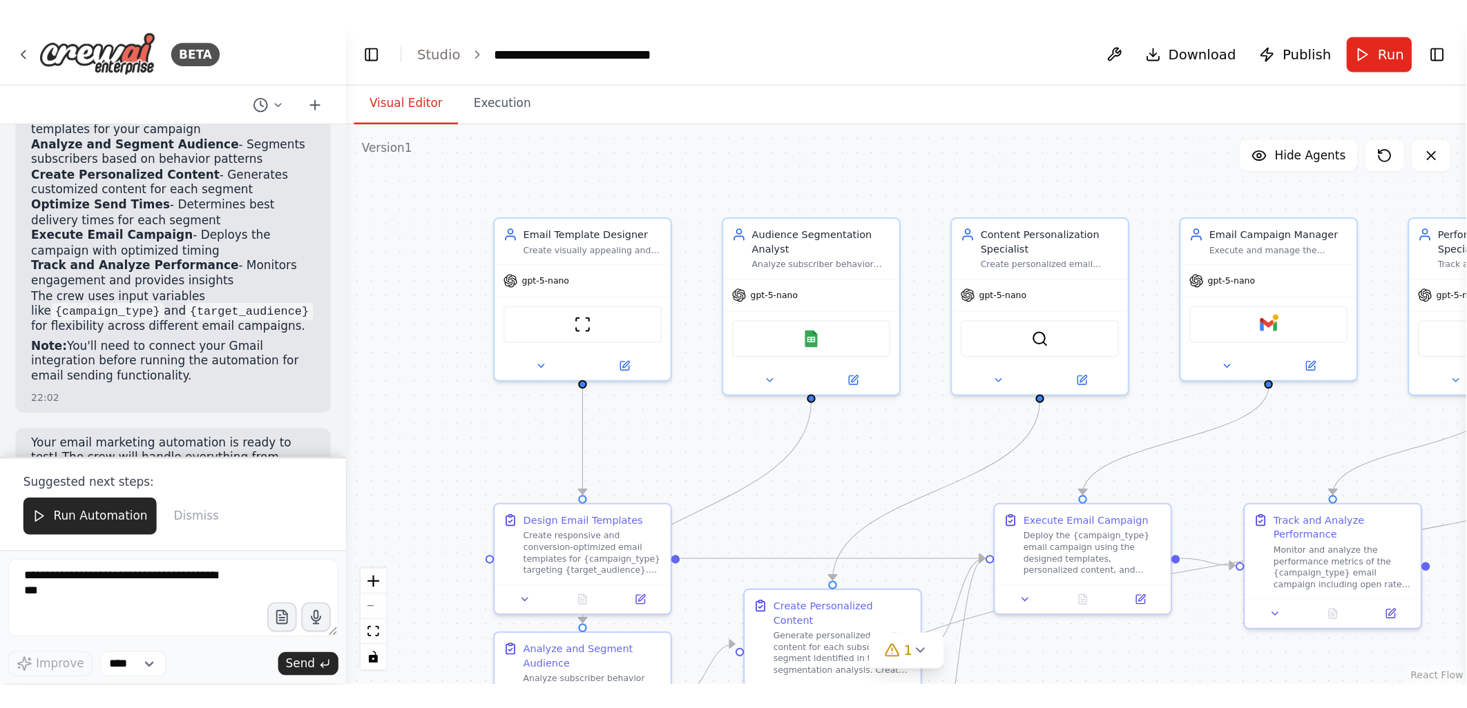
scroll to position [1417, 0]
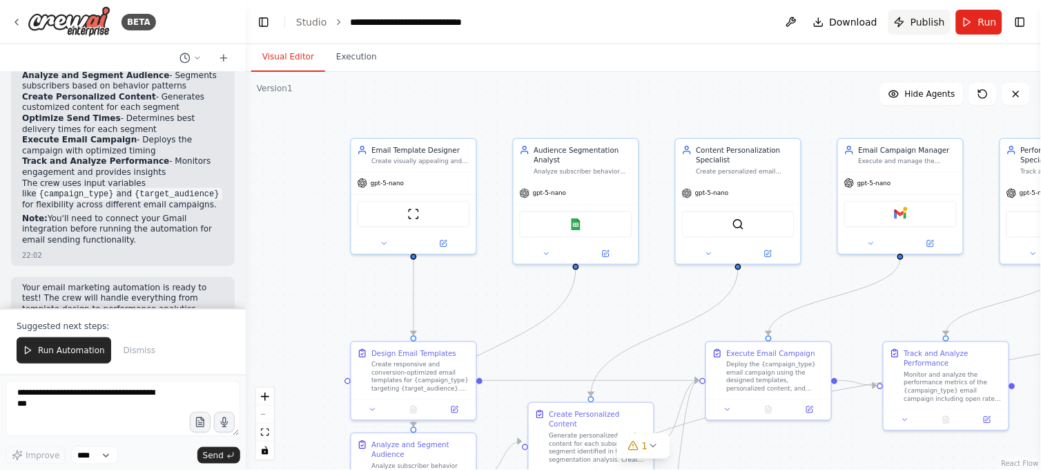
click at [937, 22] on span "Publish" at bounding box center [928, 22] width 35 height 14
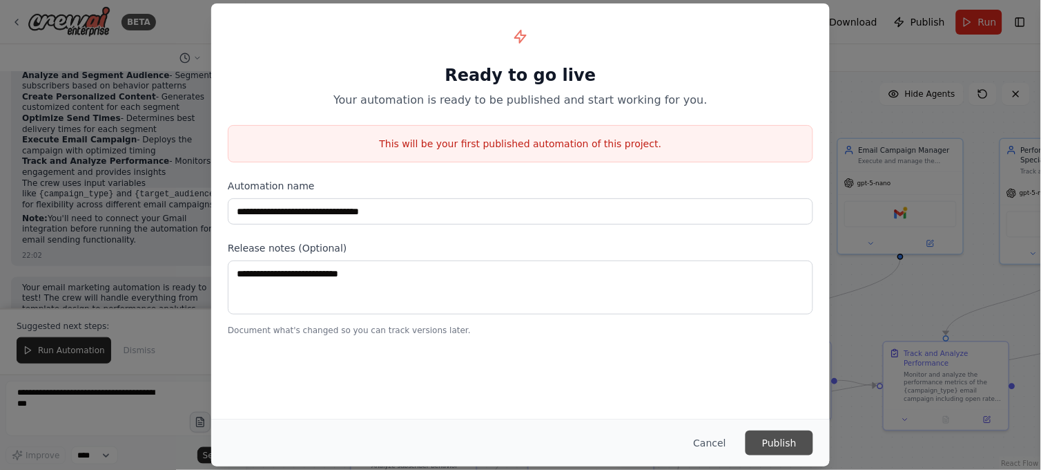
click at [765, 442] on button "Publish" at bounding box center [780, 442] width 68 height 25
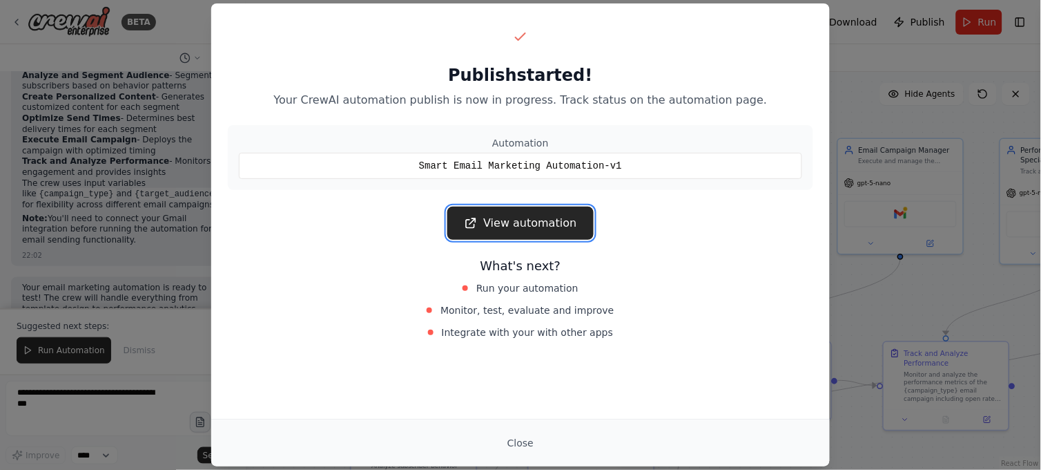
click at [498, 223] on link "View automation" at bounding box center [520, 222] width 146 height 33
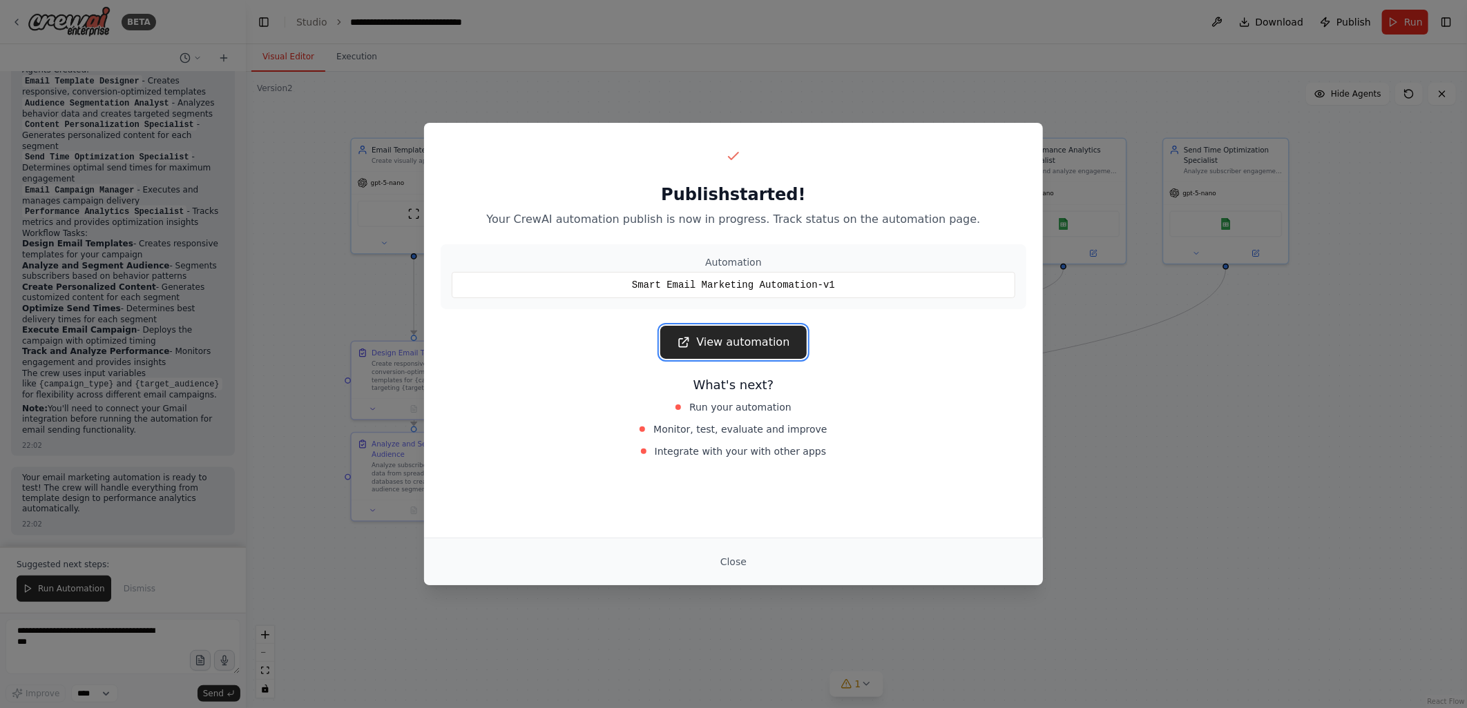
scroll to position [1177, 0]
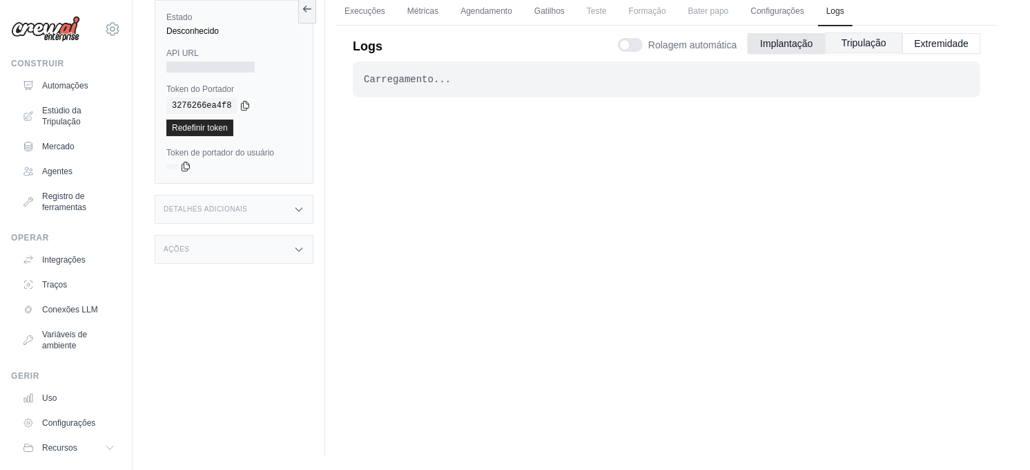
click at [869, 42] on button "Tripulação" at bounding box center [863, 42] width 77 height 21
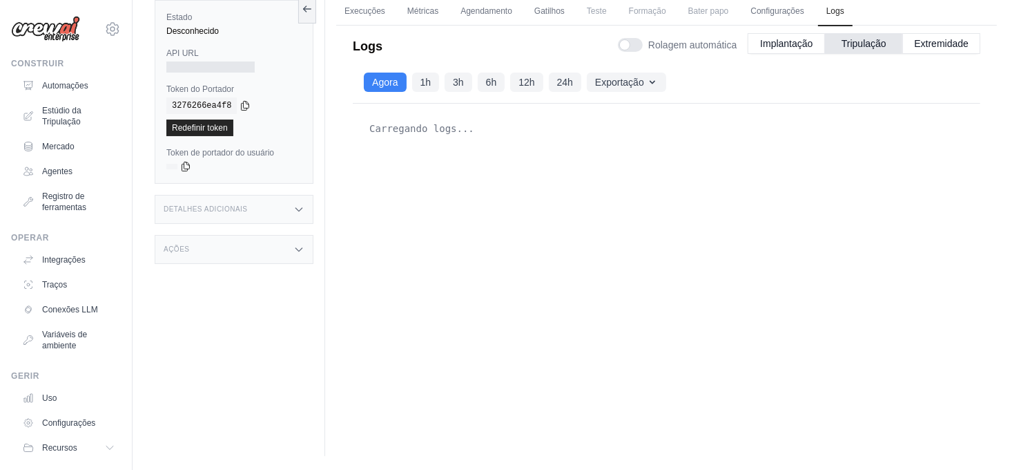
click at [941, 30] on div "Rolagem automática Implantação Tripulação Extremidade" at bounding box center [799, 42] width 363 height 39
click at [943, 37] on button "Extremidade" at bounding box center [942, 42] width 78 height 21
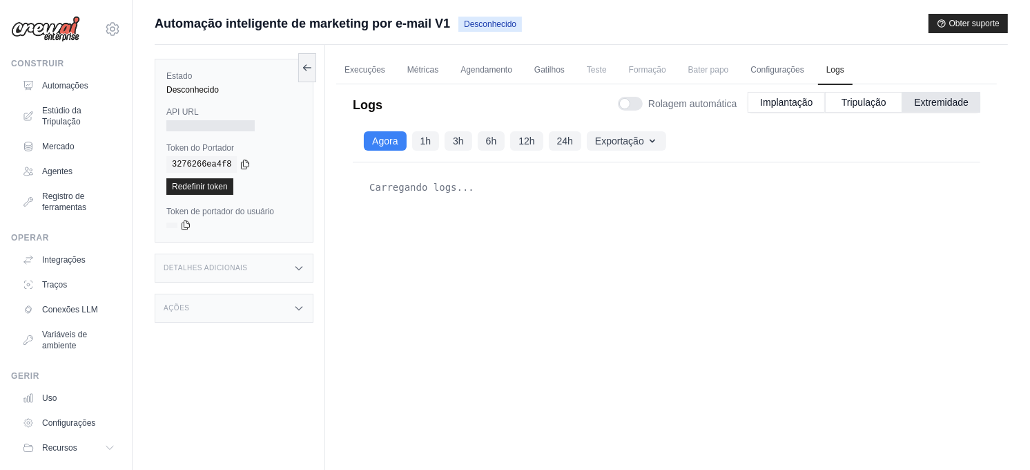
click at [270, 271] on div "Detalhes adicionais" at bounding box center [234, 267] width 159 height 29
click at [474, 306] on div "Carregando logs..." at bounding box center [667, 310] width 628 height 296
click at [766, 68] on link "Configurações" at bounding box center [777, 70] width 70 height 29
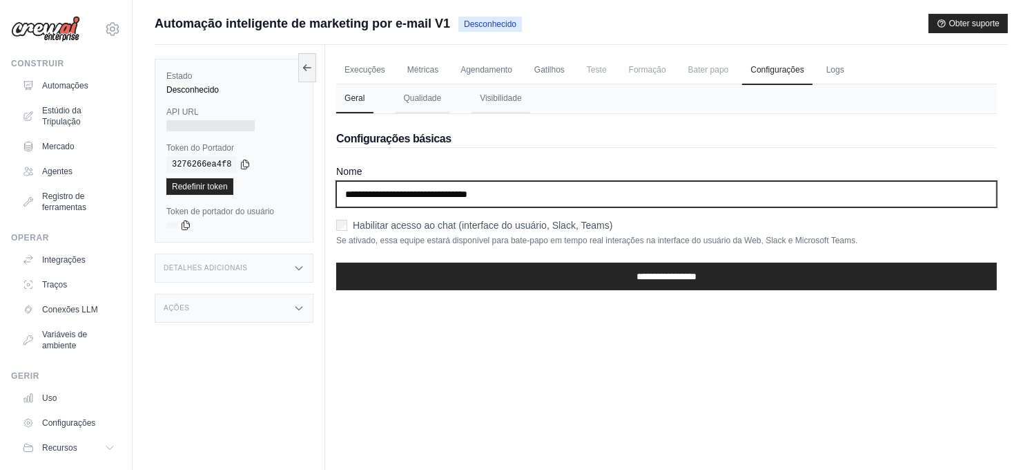
click at [546, 200] on input "**********" at bounding box center [666, 194] width 661 height 26
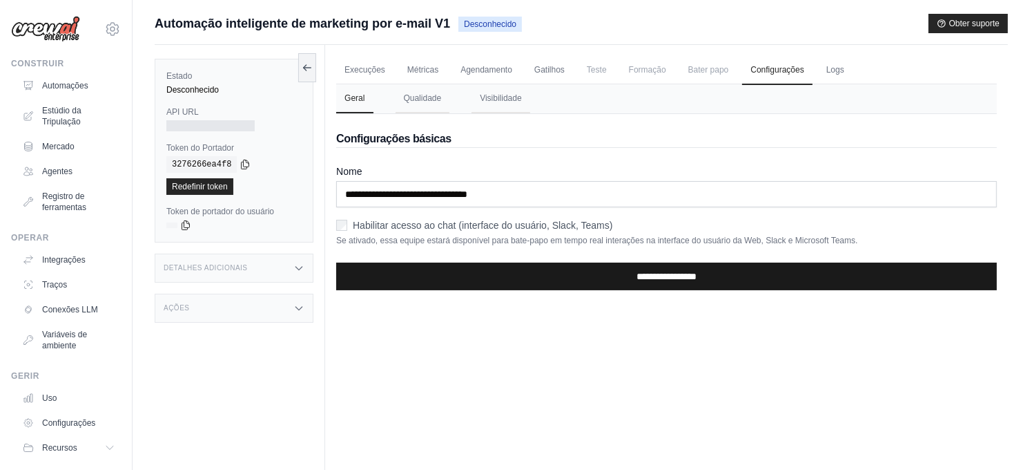
click at [634, 275] on input "**********" at bounding box center [666, 276] width 661 height 28
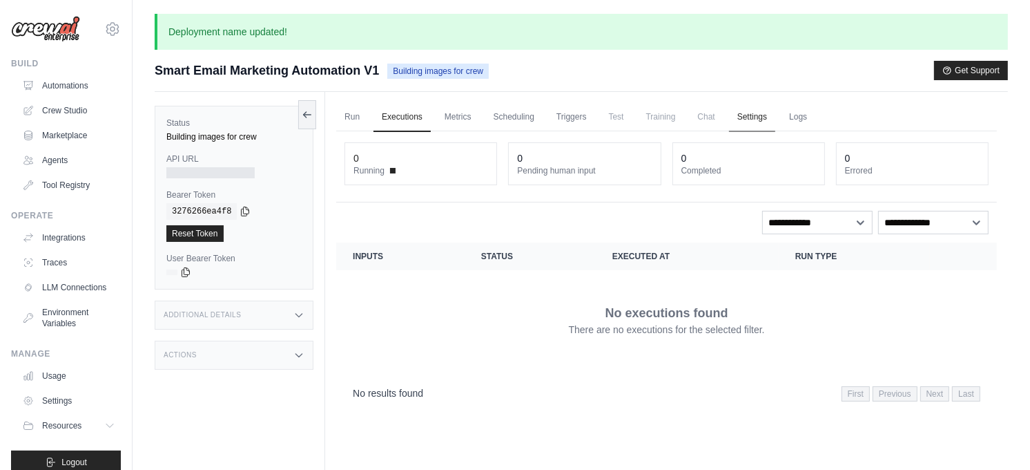
click at [753, 115] on link "Settings" at bounding box center [752, 117] width 46 height 29
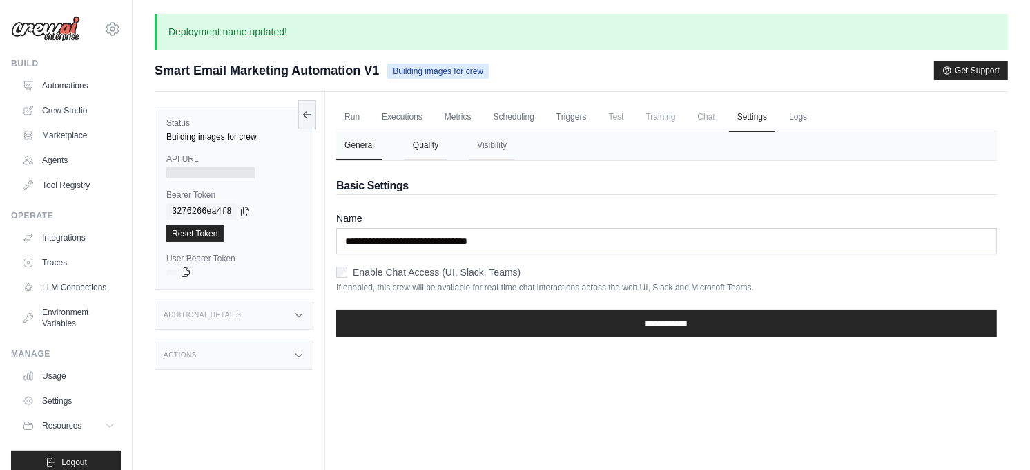
click at [416, 146] on button "Quality" at bounding box center [426, 145] width 42 height 29
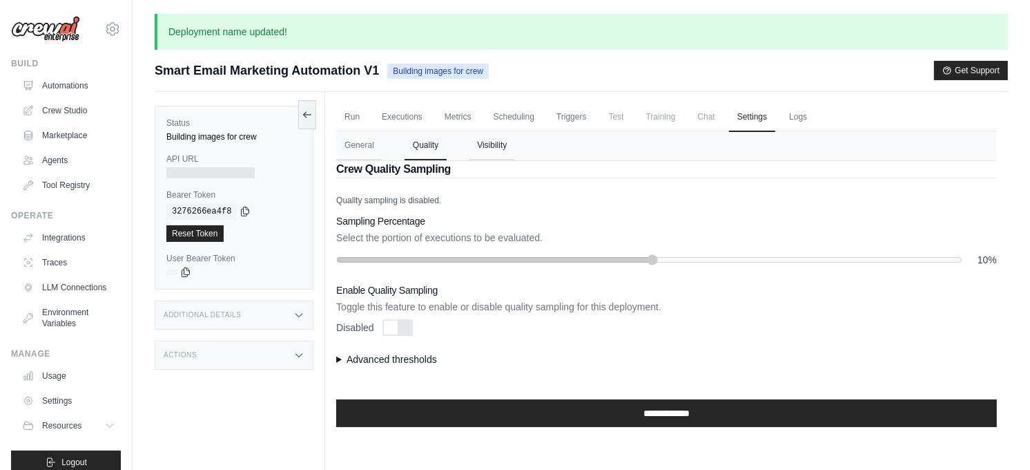
click at [491, 142] on button "Visibility" at bounding box center [492, 145] width 46 height 29
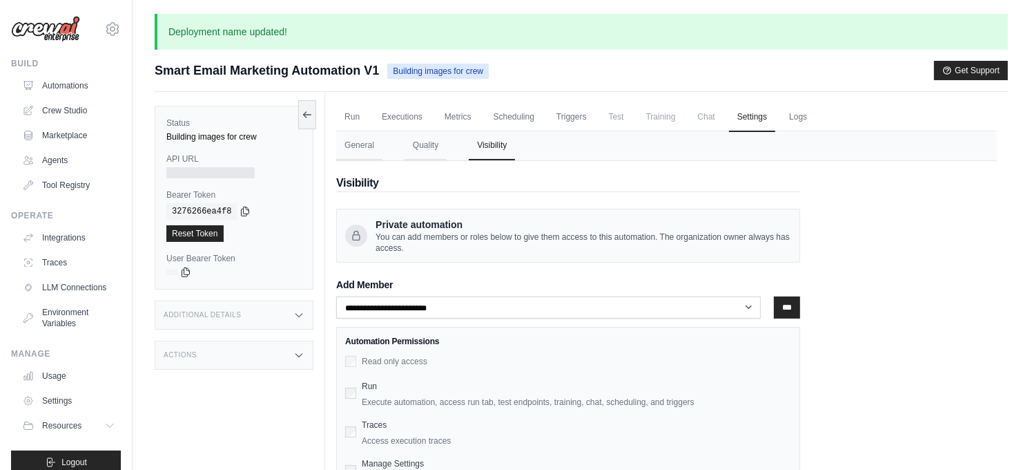
click at [902, 348] on div "**********" at bounding box center [666, 399] width 661 height 476
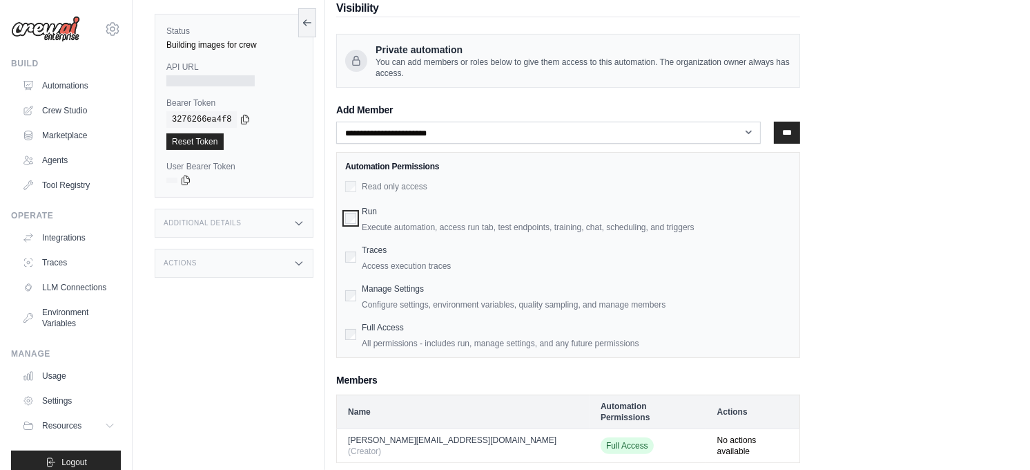
scroll to position [98, 0]
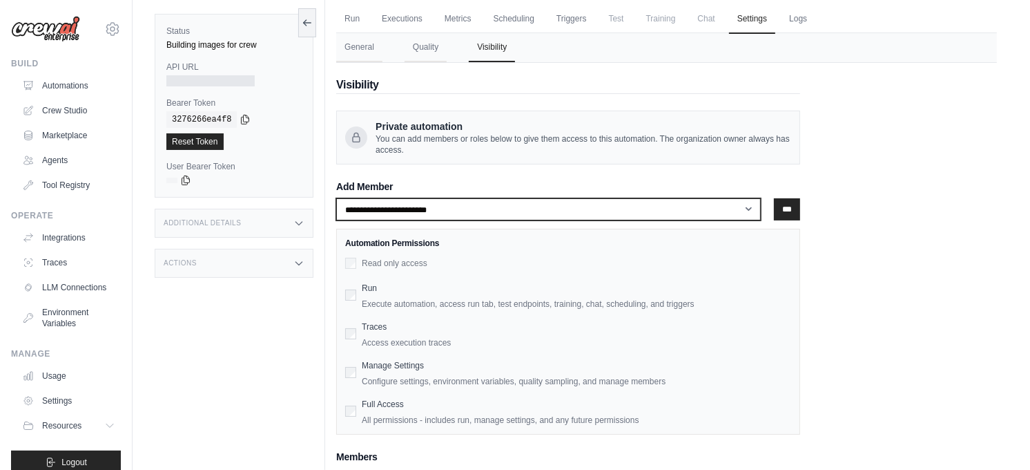
click at [428, 209] on select "**********" at bounding box center [548, 209] width 425 height 22
click at [427, 209] on select "**********" at bounding box center [548, 209] width 425 height 22
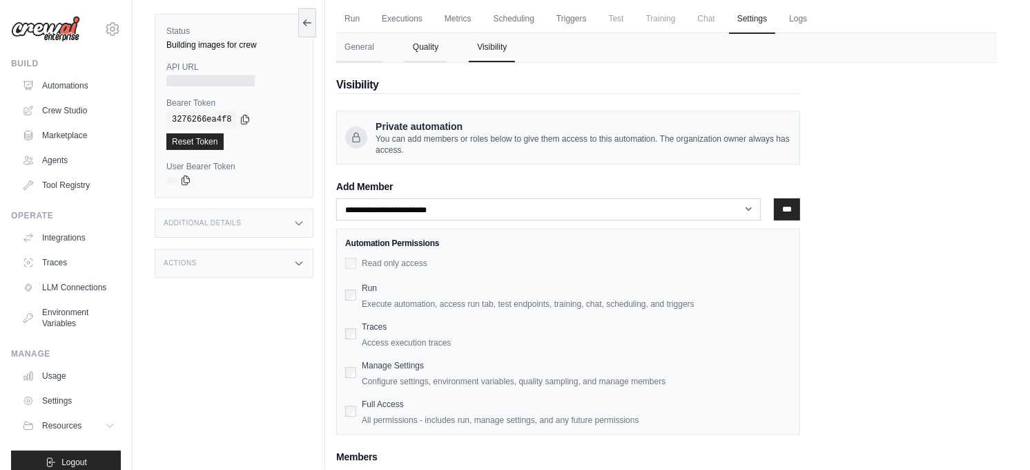
click at [418, 46] on button "Quality" at bounding box center [426, 47] width 42 height 29
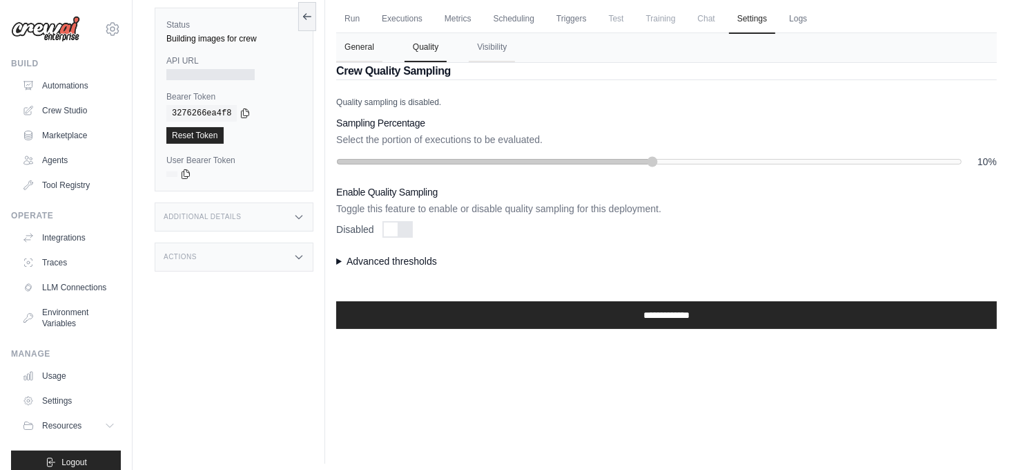
click at [350, 45] on button "General" at bounding box center [359, 47] width 46 height 29
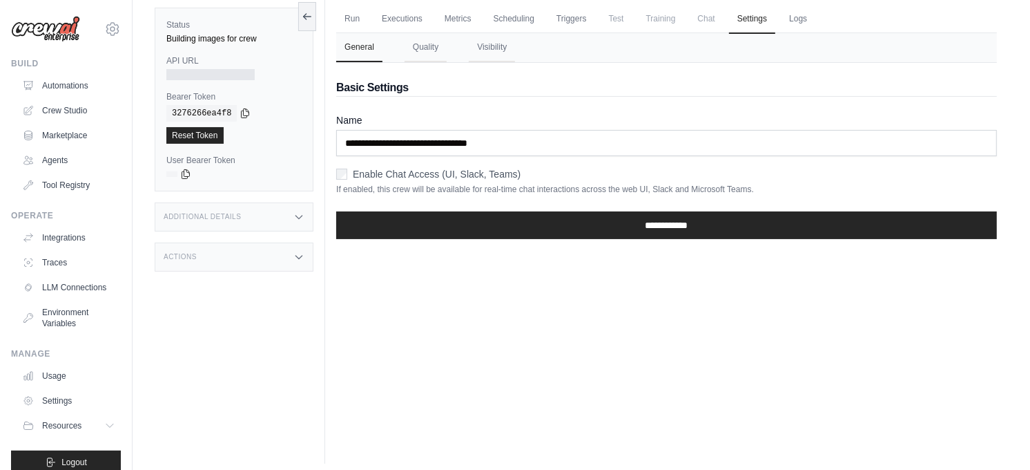
click at [497, 287] on div "Run Executions Metrics Scheduling Triggers Test Training Chat Settings Logs 0 R…" at bounding box center [666, 229] width 683 height 470
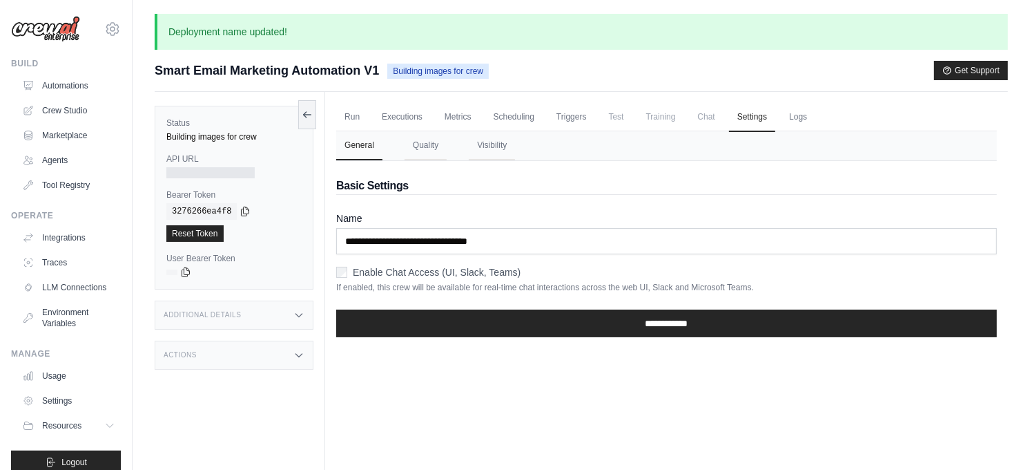
click at [269, 313] on div "Additional Details" at bounding box center [234, 314] width 159 height 29
click at [264, 312] on div "Additional Details" at bounding box center [234, 314] width 159 height 29
click at [68, 81] on link "Automations" at bounding box center [70, 86] width 104 height 22
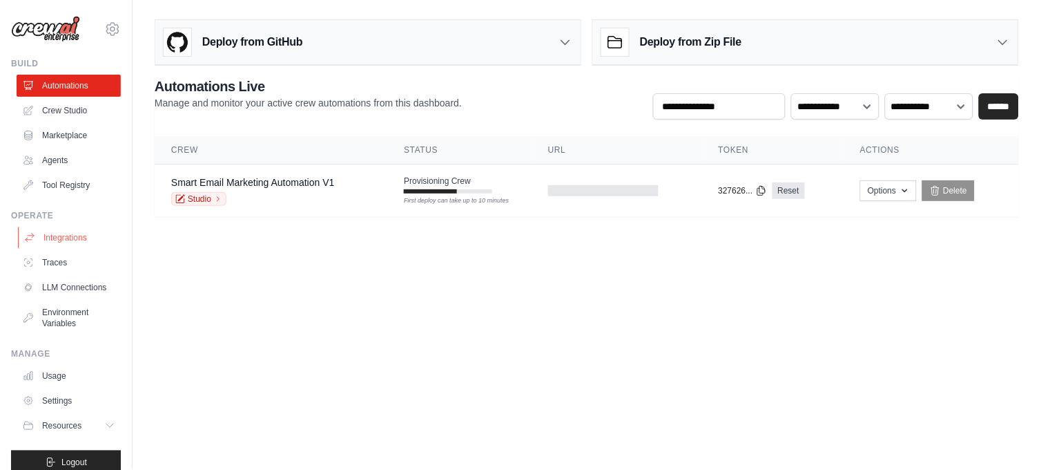
click at [69, 235] on link "Integrations" at bounding box center [70, 237] width 104 height 22
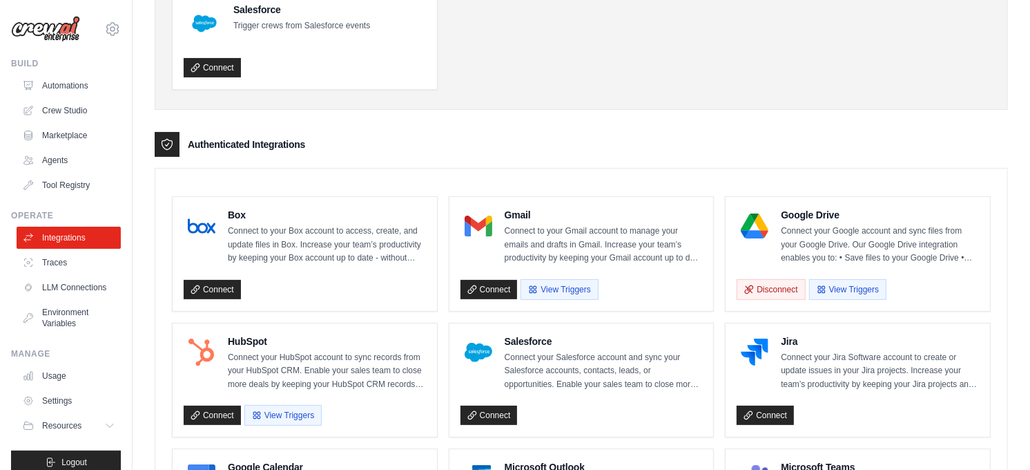
scroll to position [307, 0]
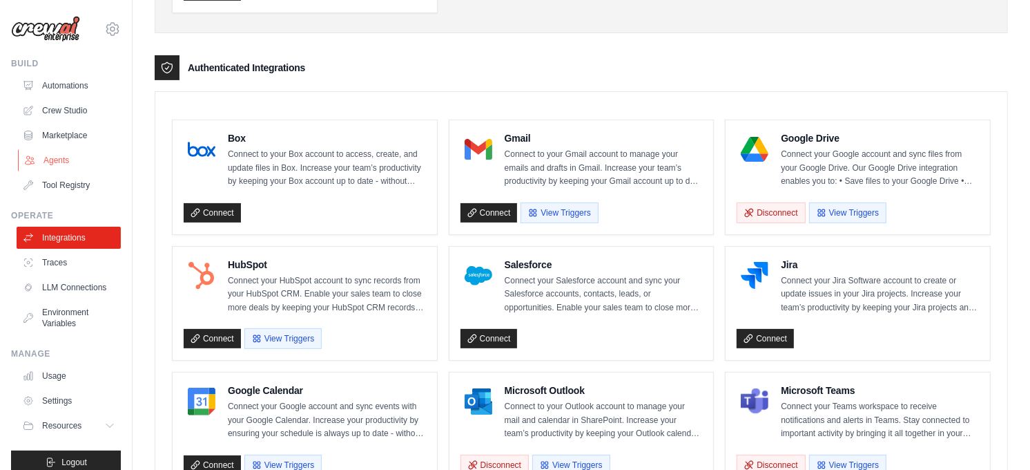
click at [58, 161] on link "Agents" at bounding box center [70, 160] width 104 height 22
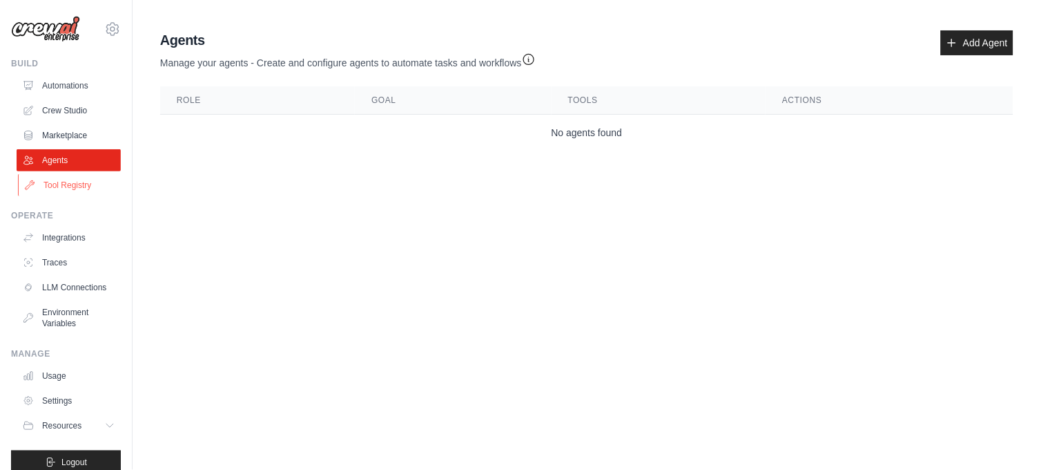
click at [64, 177] on link "Tool Registry" at bounding box center [70, 185] width 104 height 22
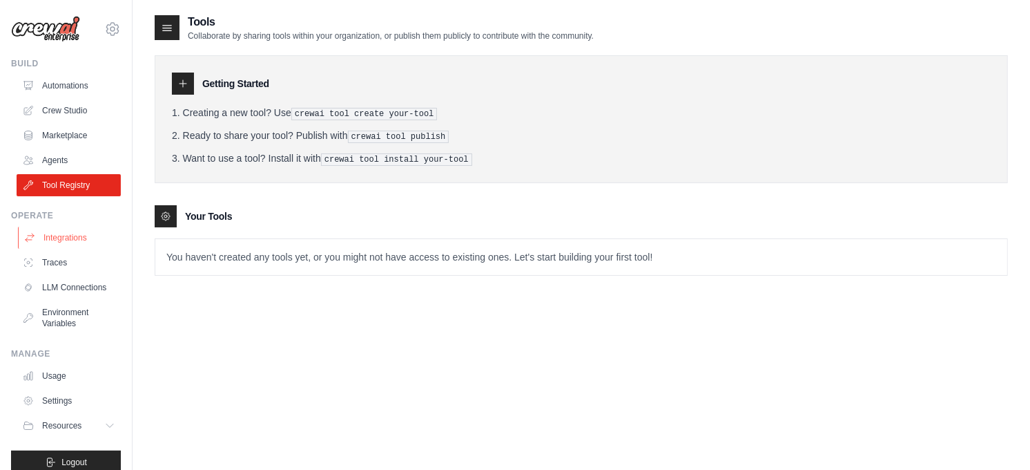
scroll to position [26, 0]
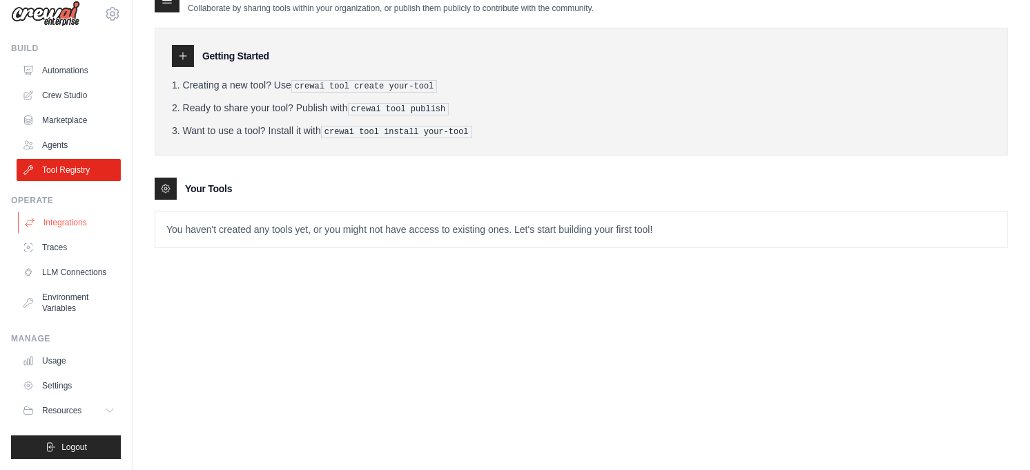
click at [61, 215] on link "Integrations" at bounding box center [70, 222] width 104 height 22
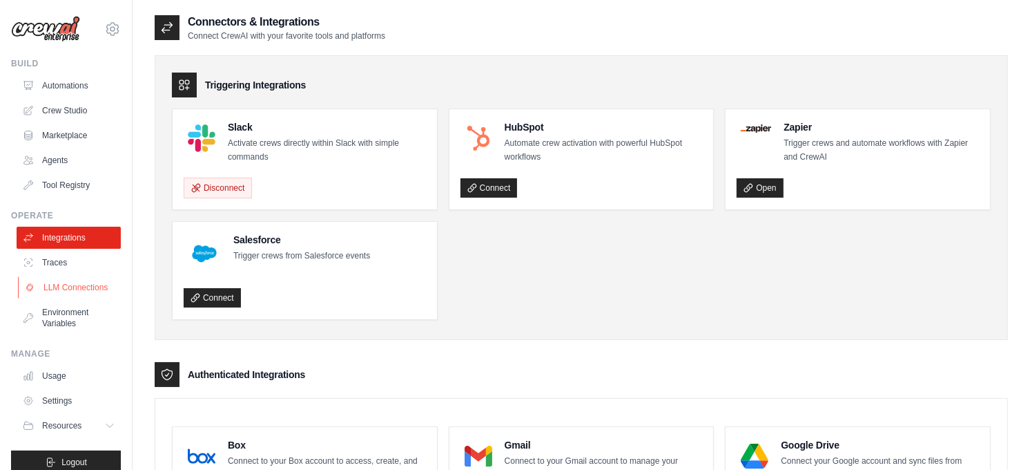
click at [57, 290] on link "LLM Connections" at bounding box center [70, 287] width 104 height 22
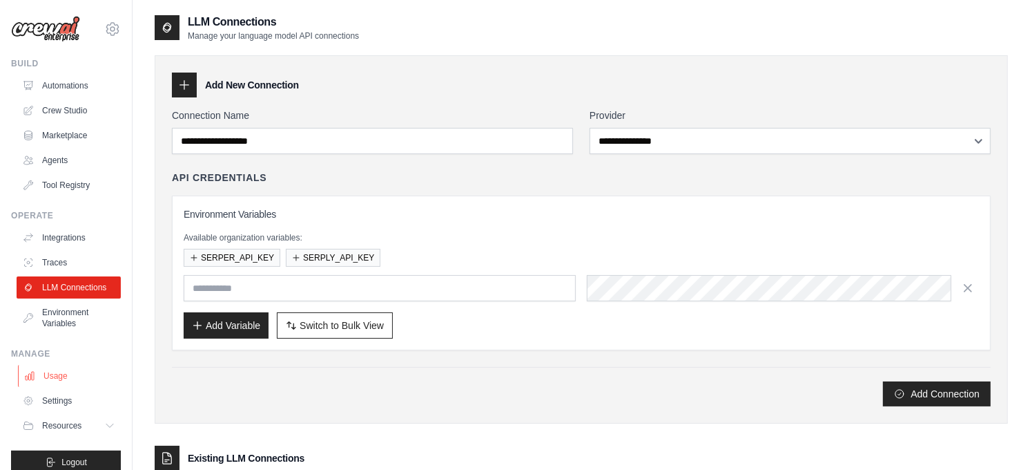
click at [60, 387] on link "Usage" at bounding box center [70, 376] width 104 height 22
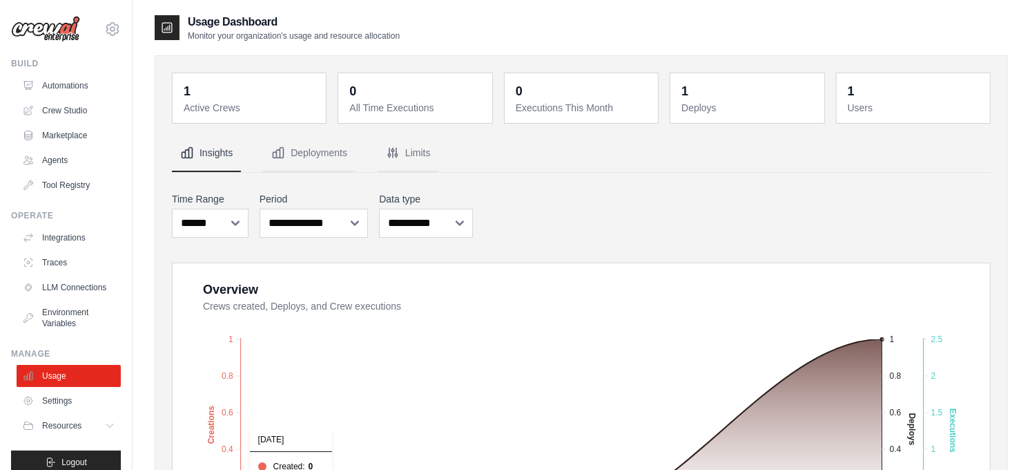
scroll to position [153, 0]
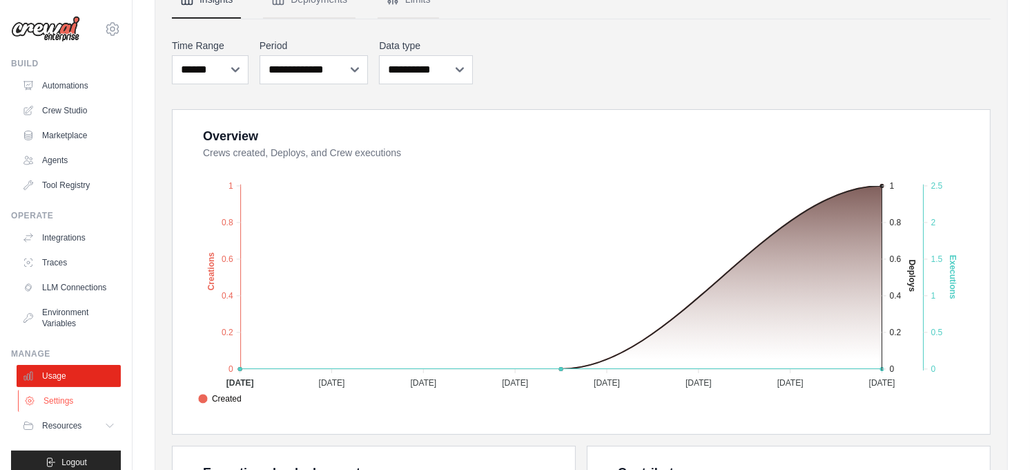
click at [59, 412] on link "Settings" at bounding box center [70, 400] width 104 height 22
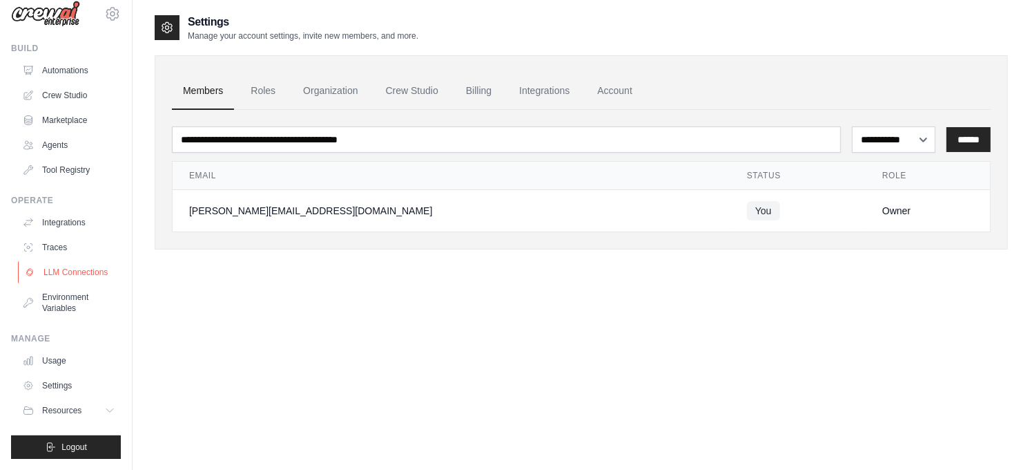
scroll to position [28, 0]
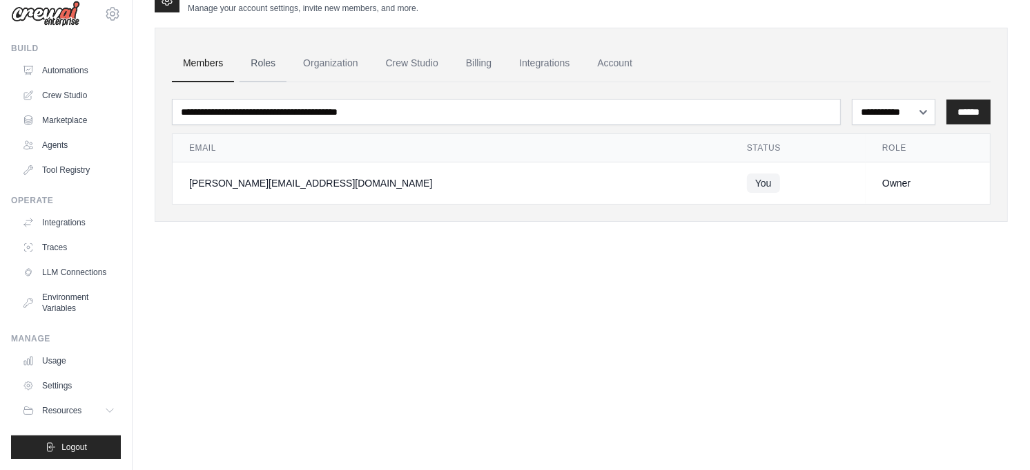
click at [262, 59] on link "Roles" at bounding box center [263, 63] width 47 height 37
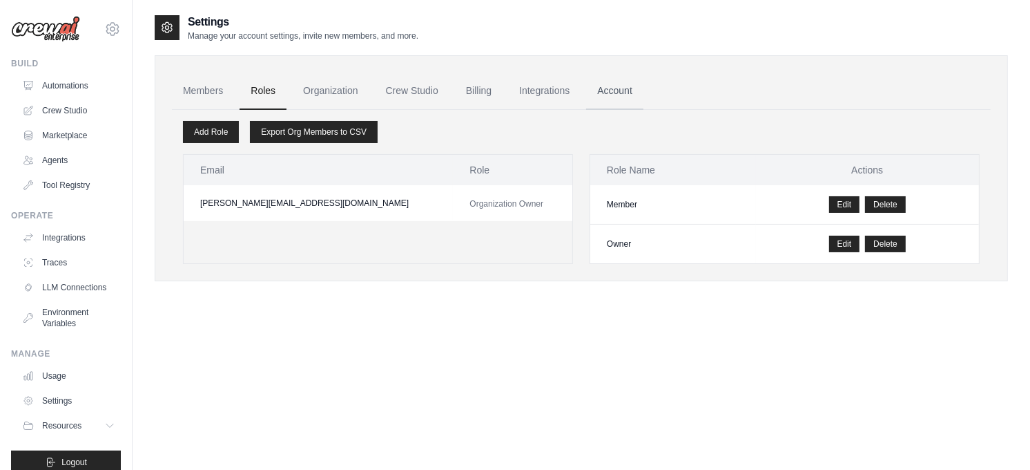
click at [624, 92] on link "Account" at bounding box center [614, 91] width 57 height 37
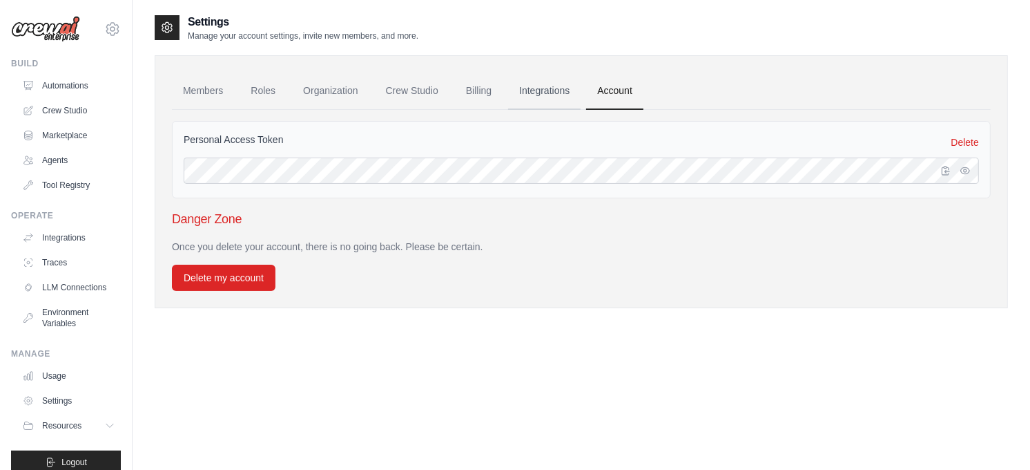
click at [550, 92] on link "Integrations" at bounding box center [544, 91] width 73 height 37
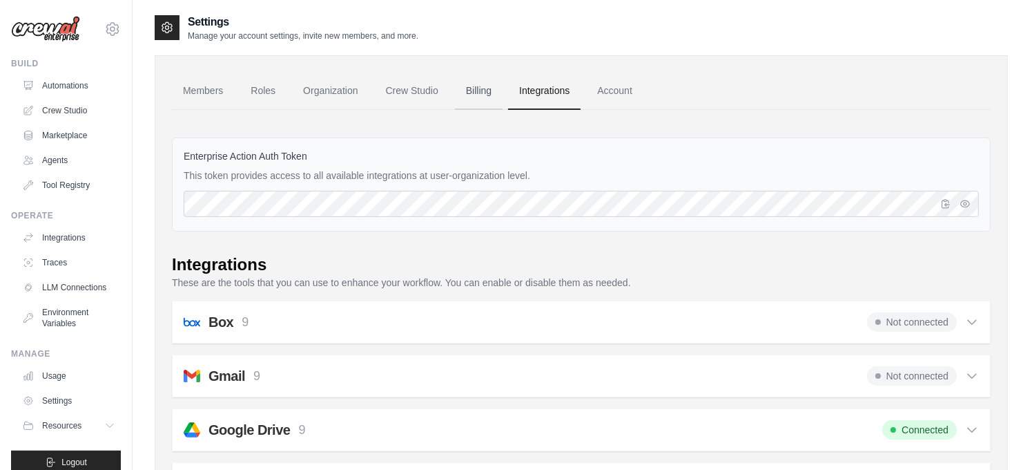
click at [472, 88] on link "Billing" at bounding box center [479, 91] width 48 height 37
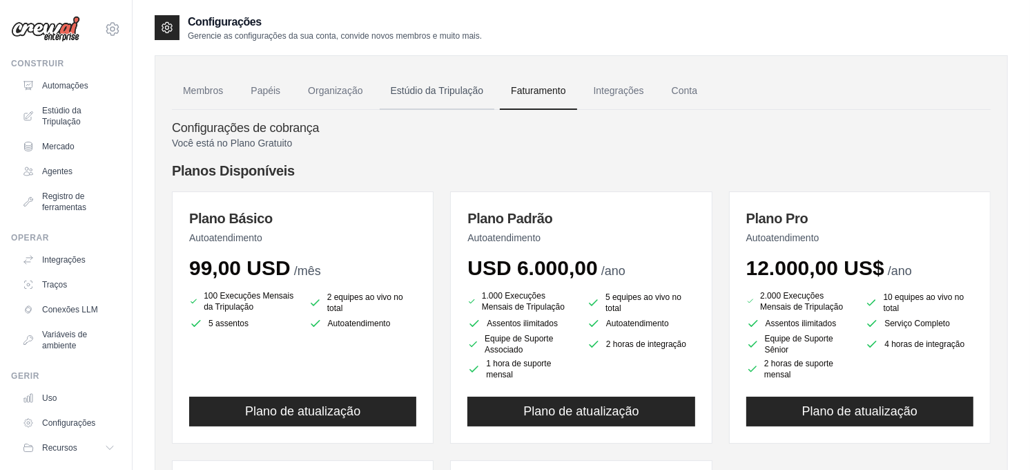
click at [428, 92] on link "Estúdio da Tripulação" at bounding box center [437, 91] width 115 height 37
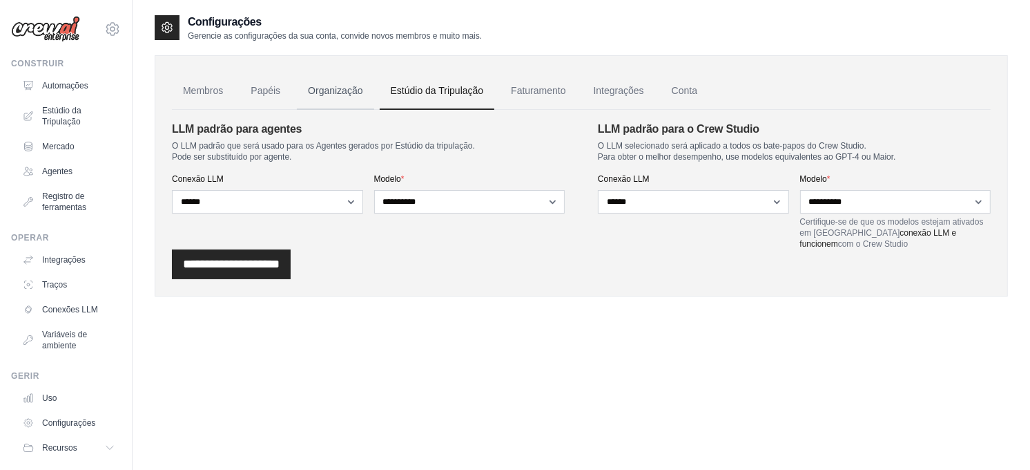
click at [316, 92] on link "Organização" at bounding box center [335, 91] width 77 height 37
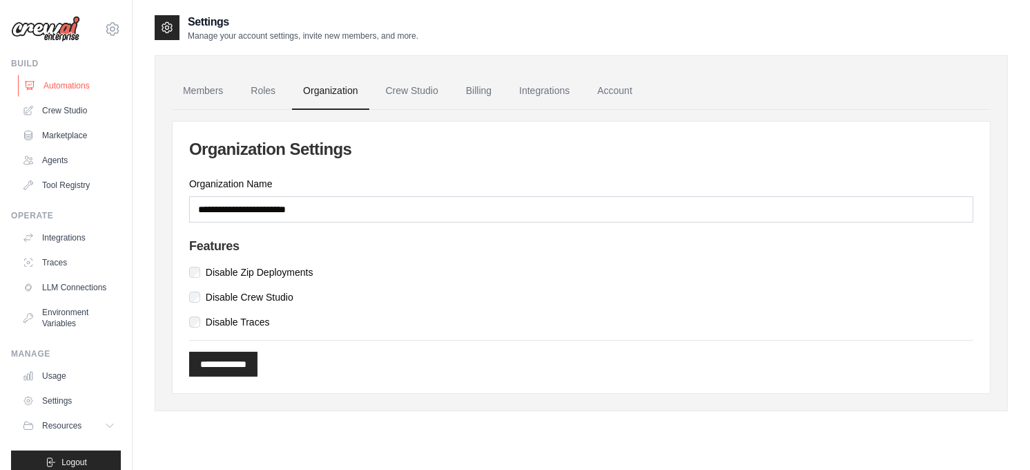
click at [60, 86] on link "Automations" at bounding box center [70, 86] width 104 height 22
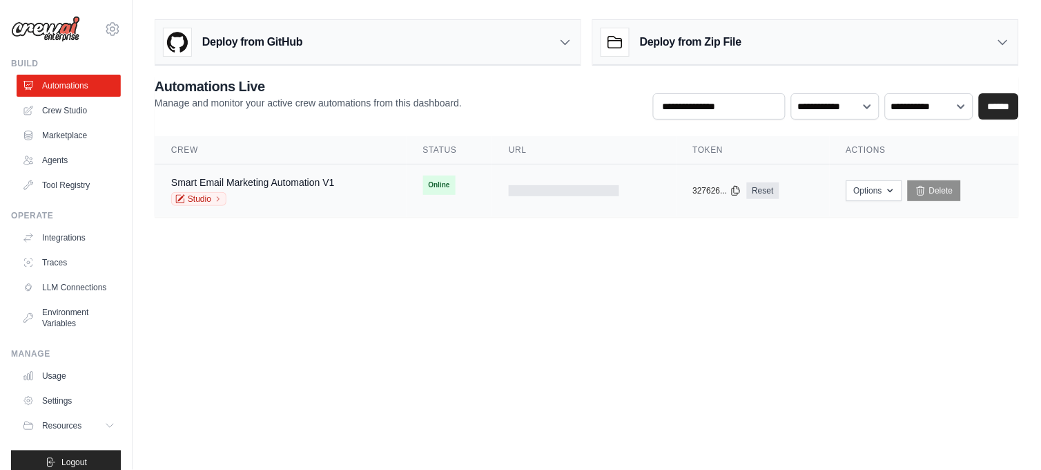
click at [445, 187] on span "Online" at bounding box center [439, 184] width 32 height 19
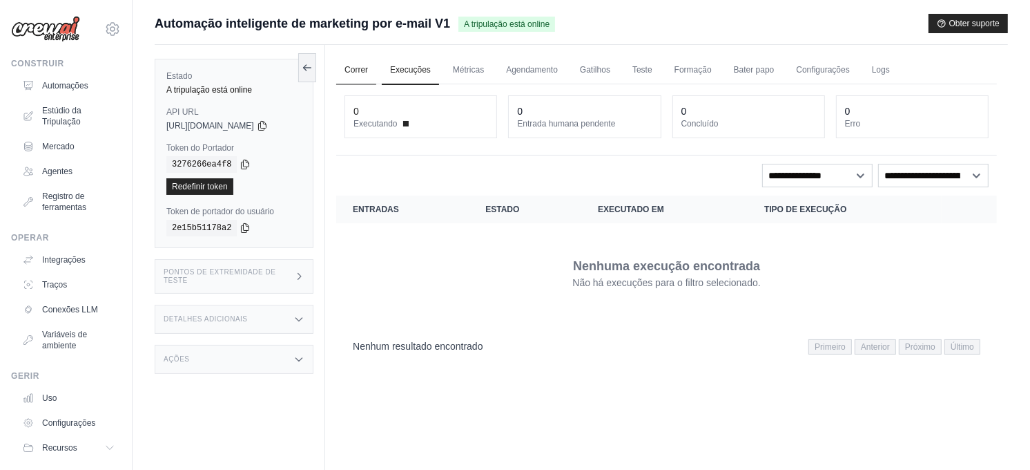
click at [362, 71] on link "Correr" at bounding box center [356, 70] width 40 height 29
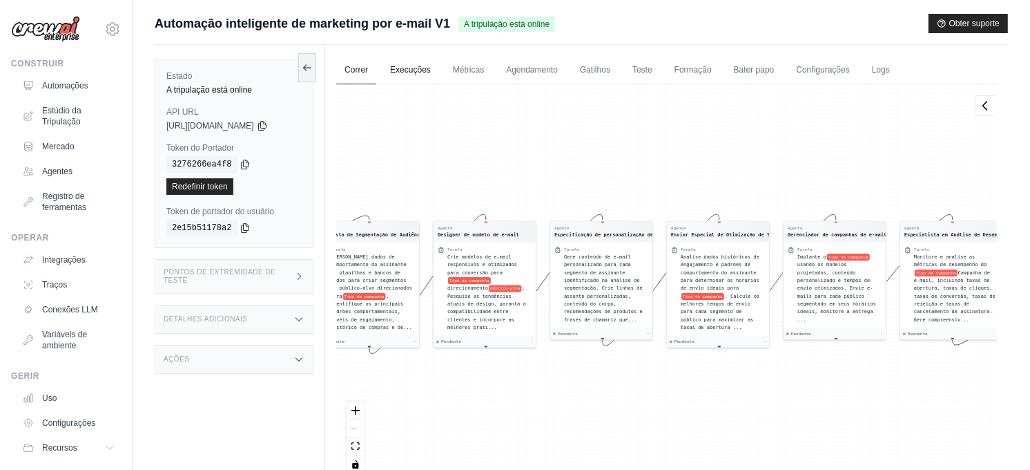
click at [414, 66] on link "Execuções" at bounding box center [410, 70] width 57 height 29
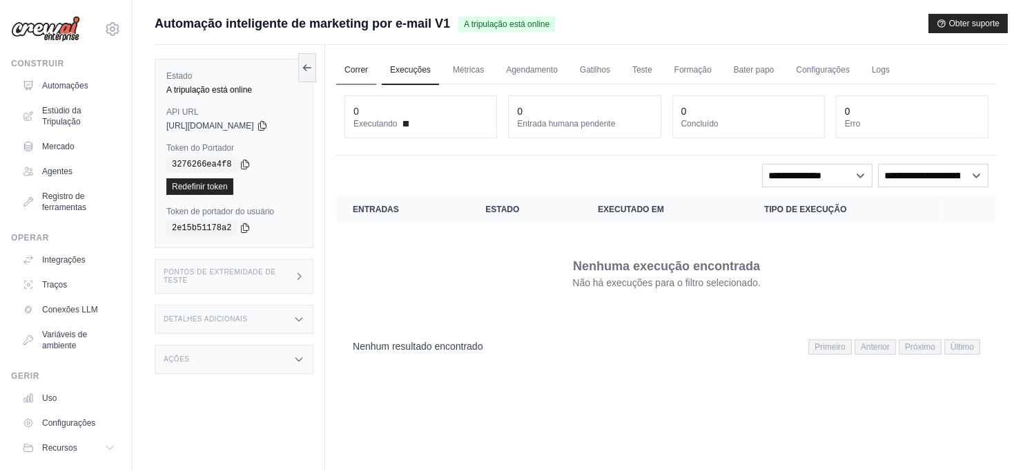
click at [358, 70] on link "Correr" at bounding box center [356, 70] width 40 height 29
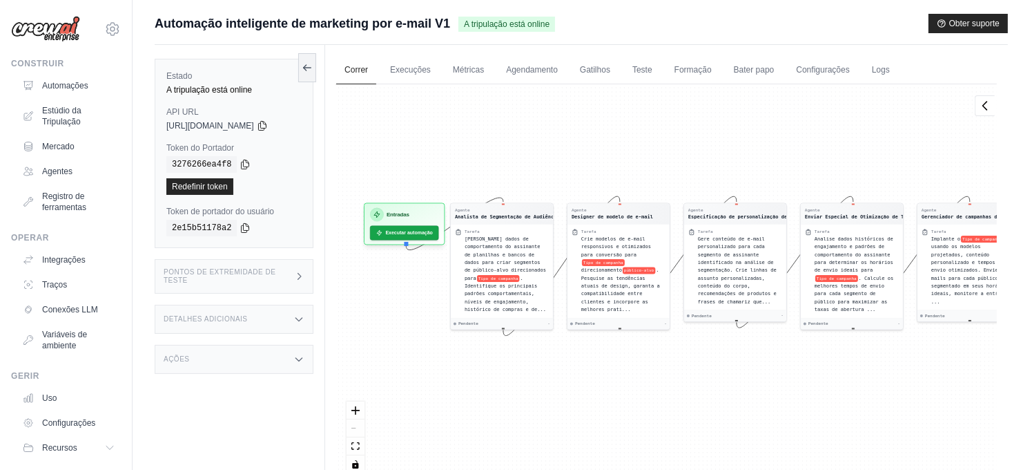
drag, startPoint x: 350, startPoint y: 185, endPoint x: 555, endPoint y: 151, distance: 208.0
click at [555, 151] on div "Agente Analista de Segmentação de Audiência Tarefa Analise dados de comportamen…" at bounding box center [666, 283] width 661 height 399
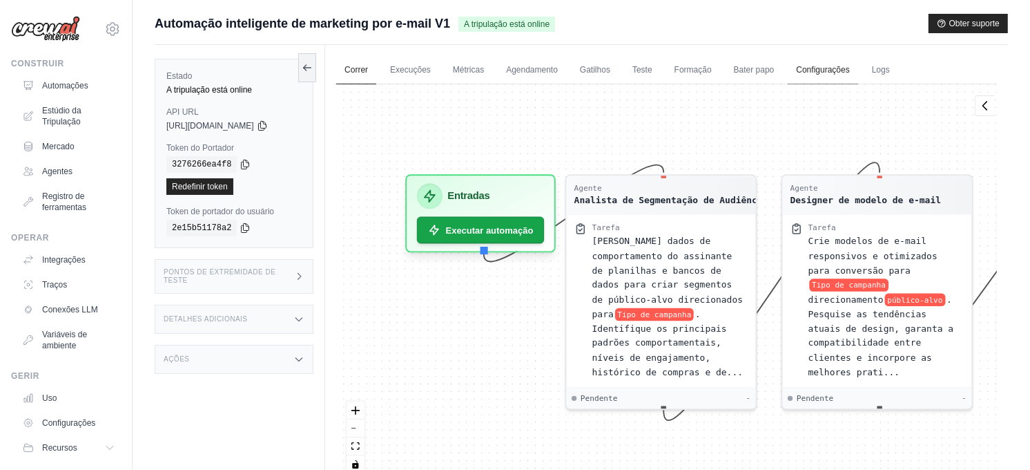
click at [820, 70] on link "Configurações" at bounding box center [823, 70] width 70 height 29
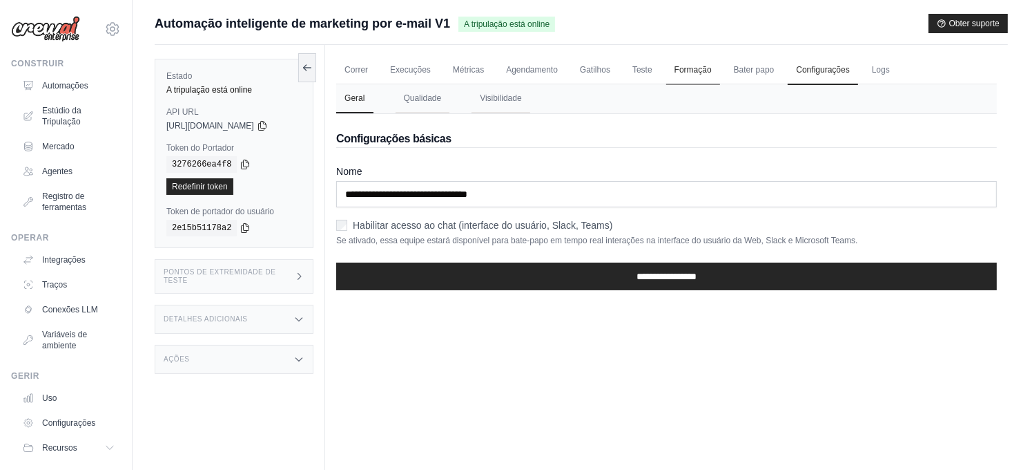
click at [698, 70] on link "Formação" at bounding box center [693, 70] width 54 height 29
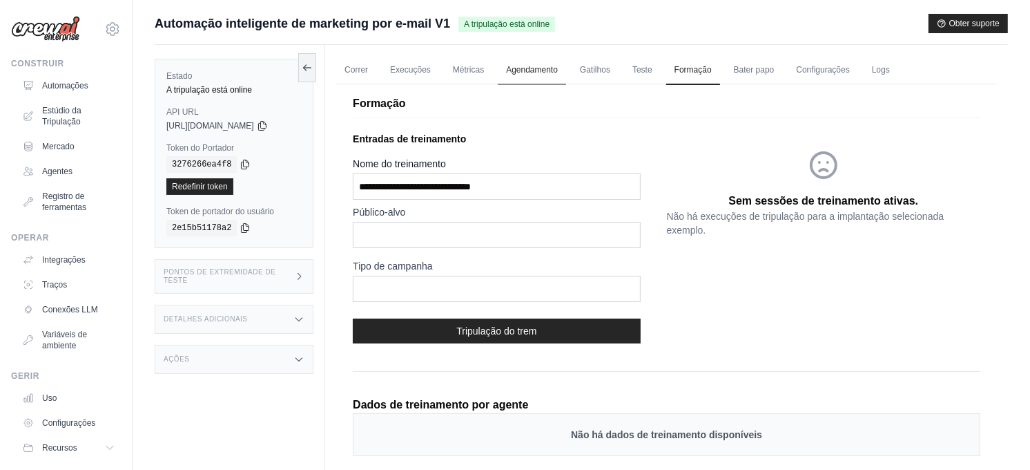
click at [541, 67] on link "Agendamento" at bounding box center [532, 70] width 68 height 29
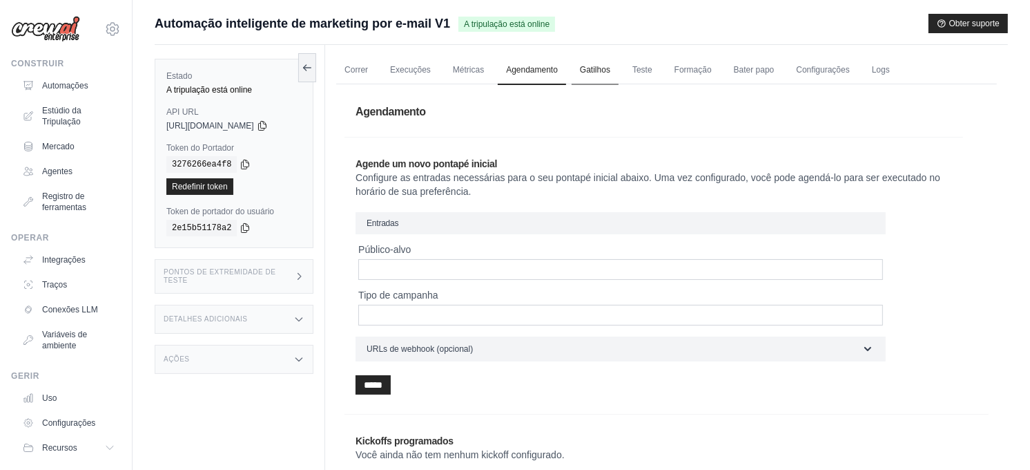
click at [594, 66] on link "Gatilhos" at bounding box center [595, 70] width 47 height 29
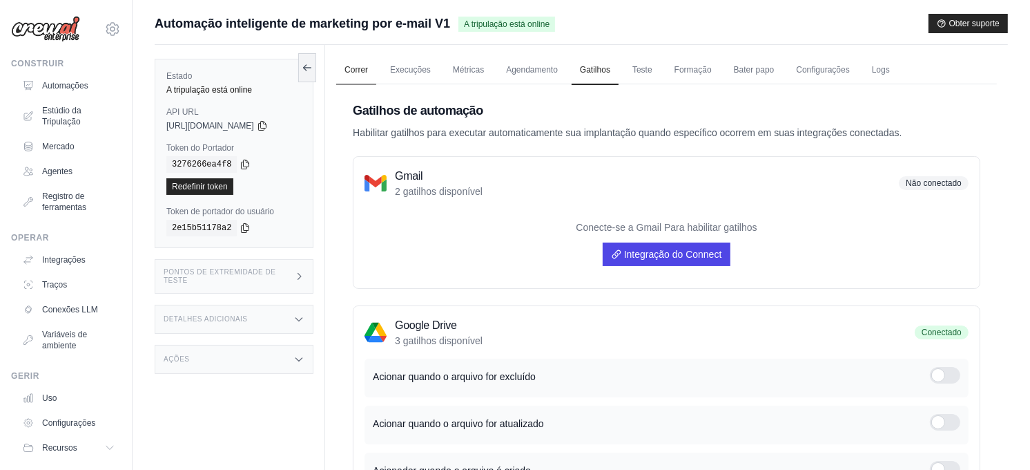
click at [360, 68] on link "Correr" at bounding box center [356, 70] width 40 height 29
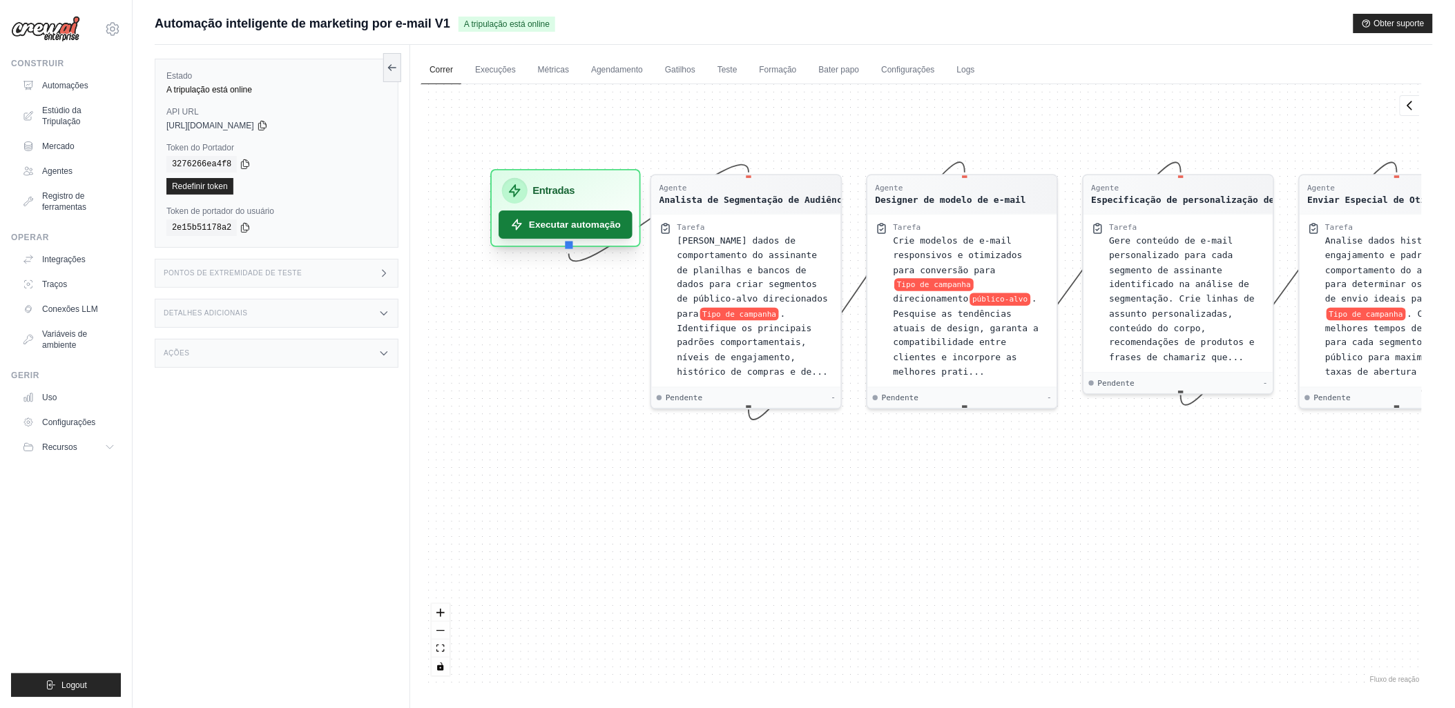
click at [550, 224] on font "Executar automação" at bounding box center [575, 224] width 92 height 13
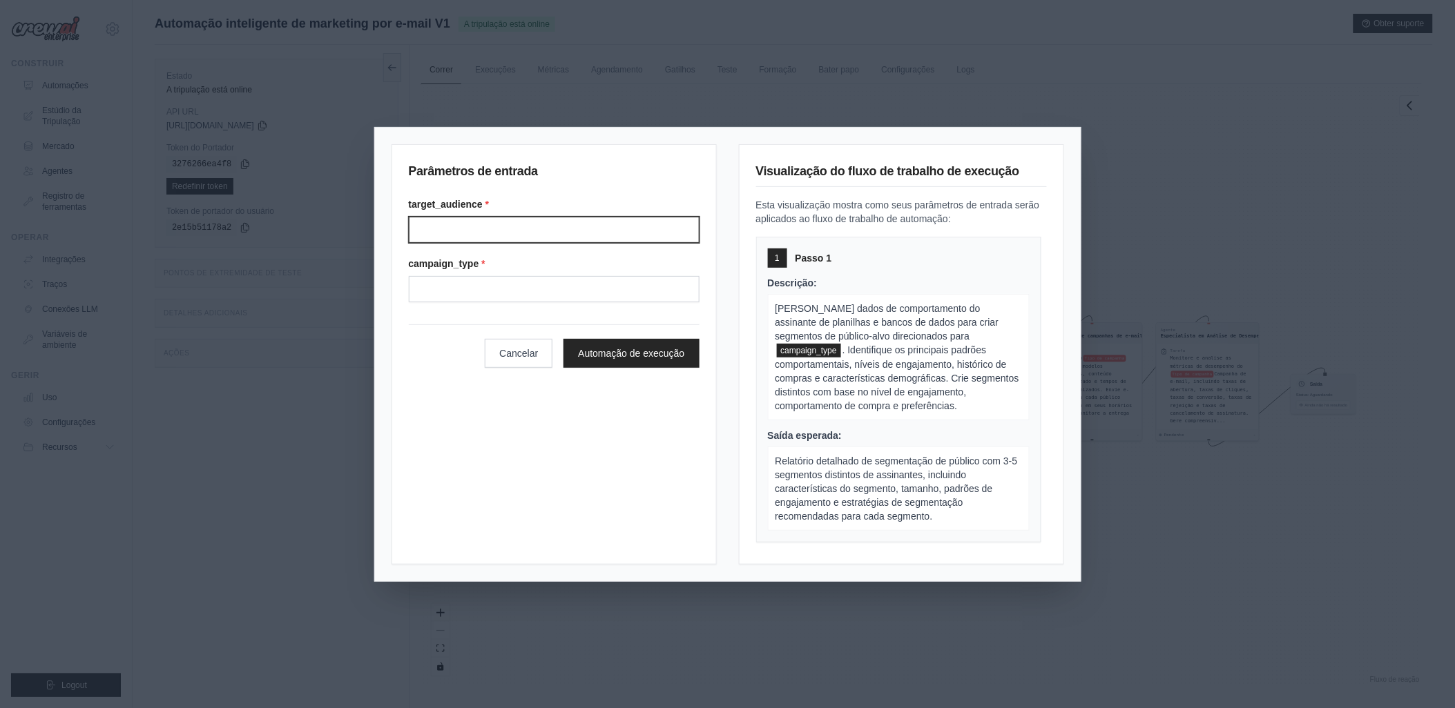
click at [511, 226] on input "Público-alvo" at bounding box center [554, 230] width 291 height 26
type input "*"
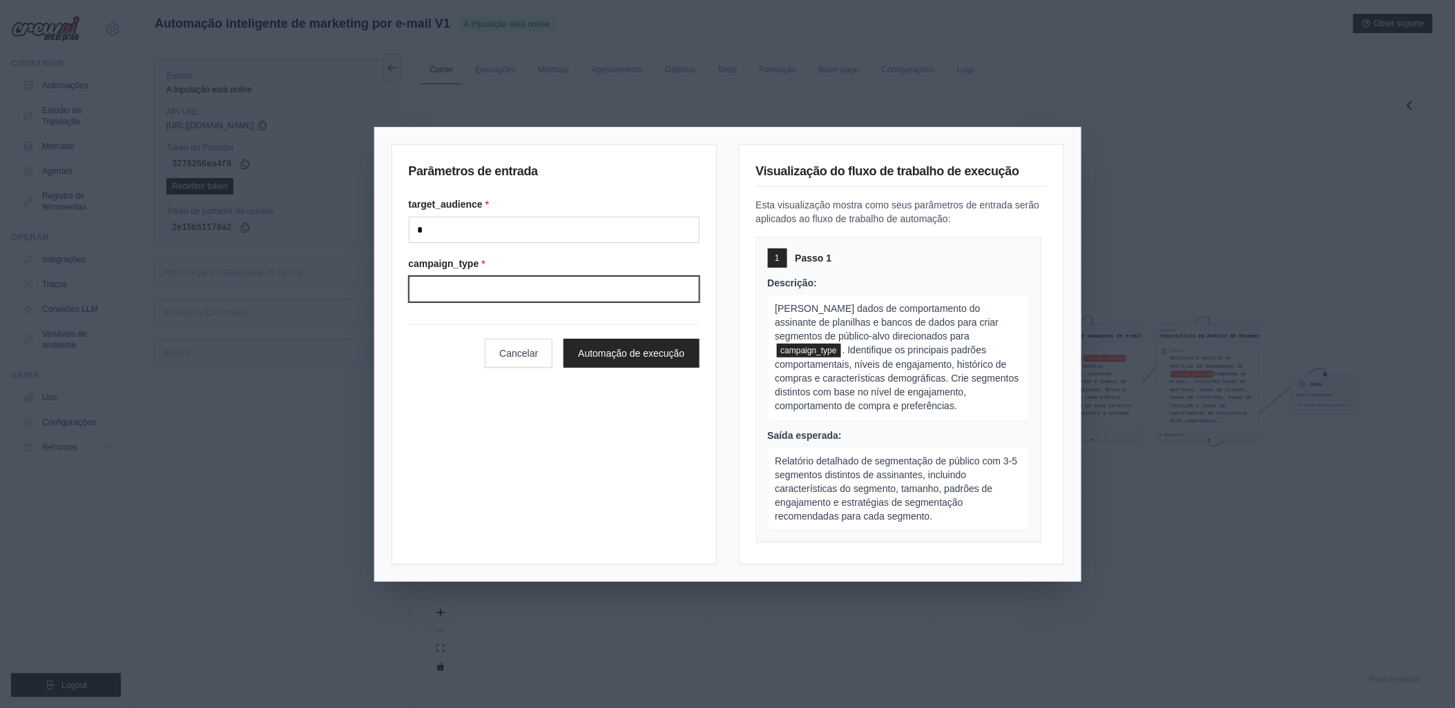
click at [432, 289] on input "Tipo de campanha" at bounding box center [554, 289] width 291 height 26
type input "*"
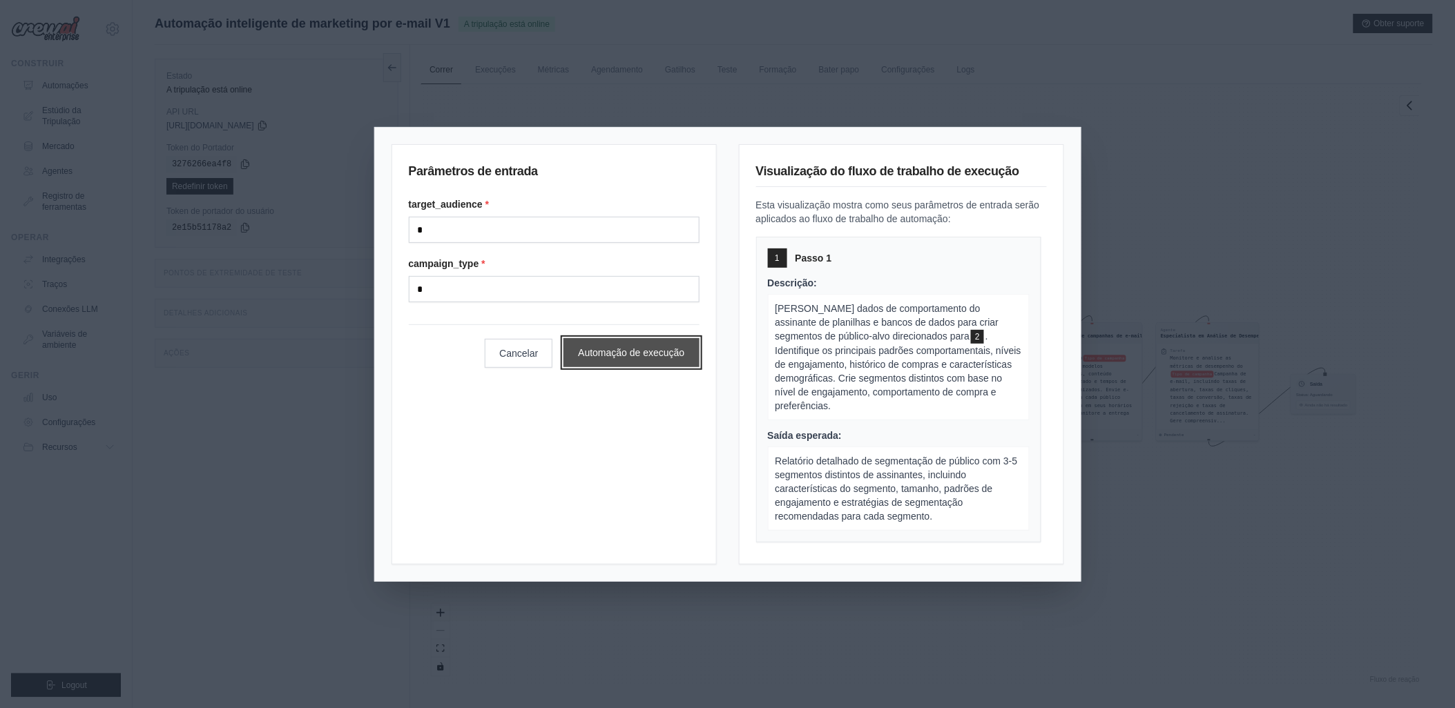
click at [604, 346] on button "Automação de execução" at bounding box center [630, 352] width 135 height 29
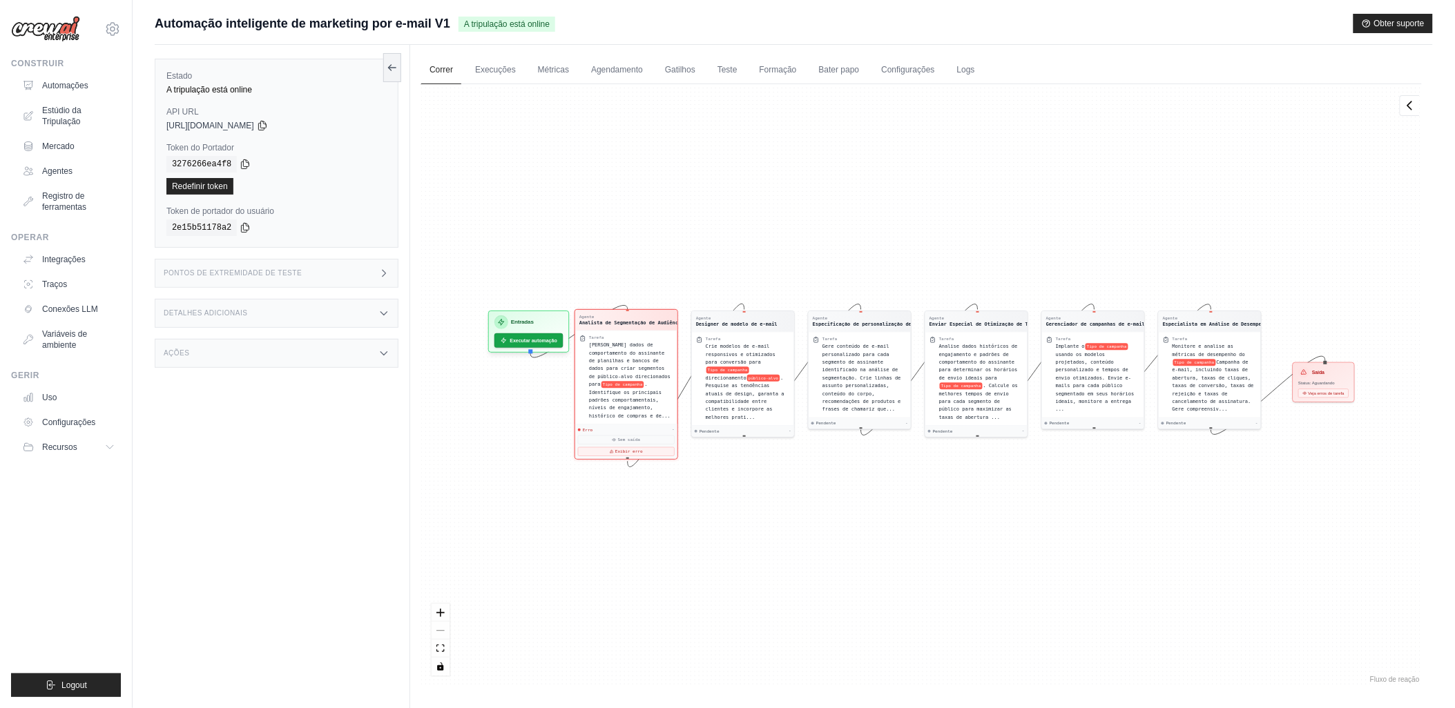
click at [621, 427] on div "Erro -" at bounding box center [626, 430] width 97 height 6
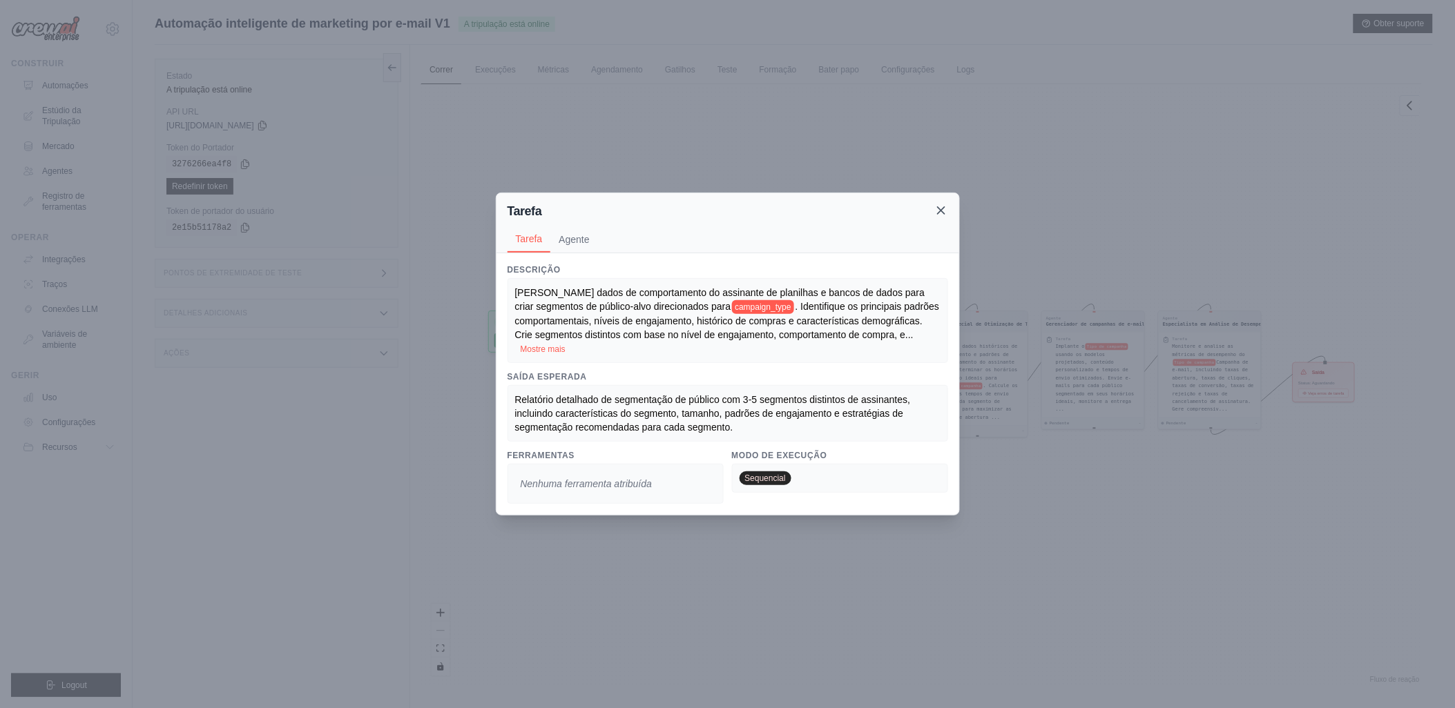
click at [937, 205] on icon at bounding box center [941, 211] width 14 height 14
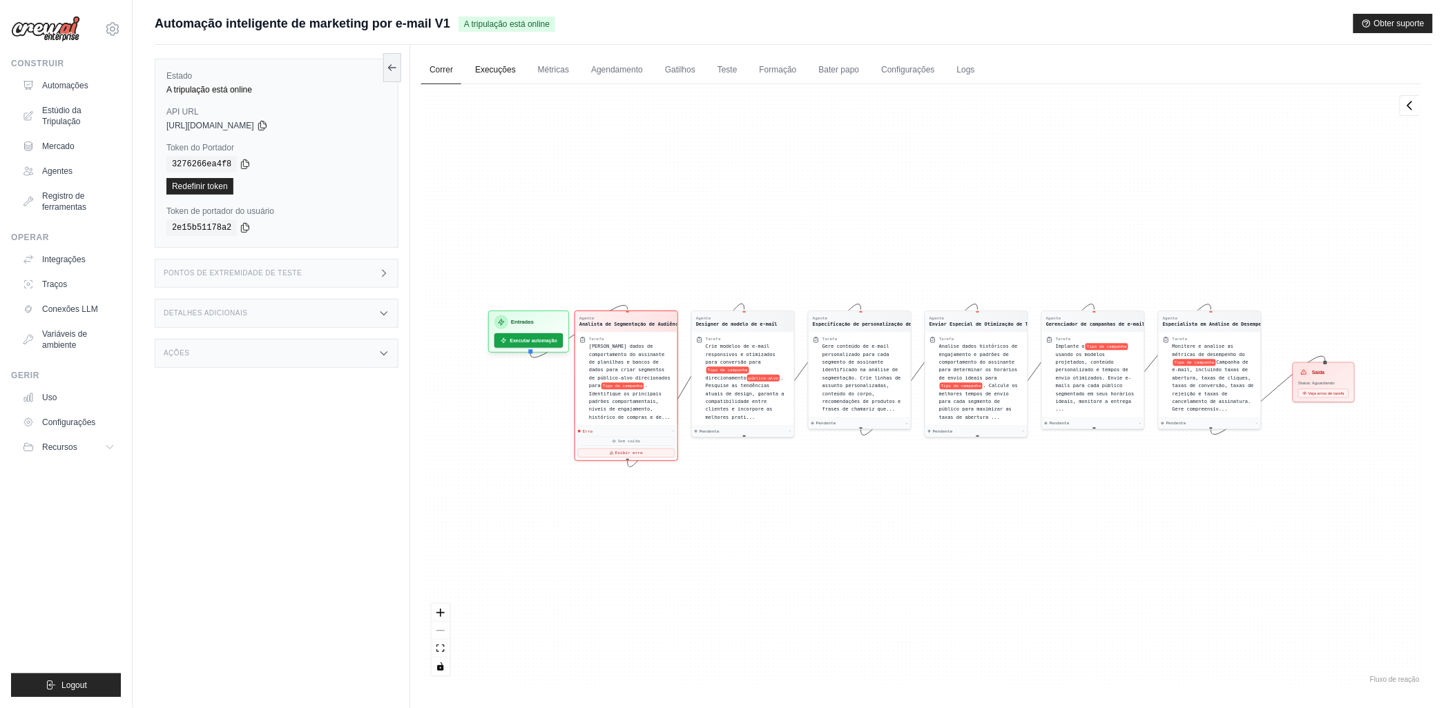
click at [488, 64] on link "Execuções" at bounding box center [495, 70] width 57 height 29
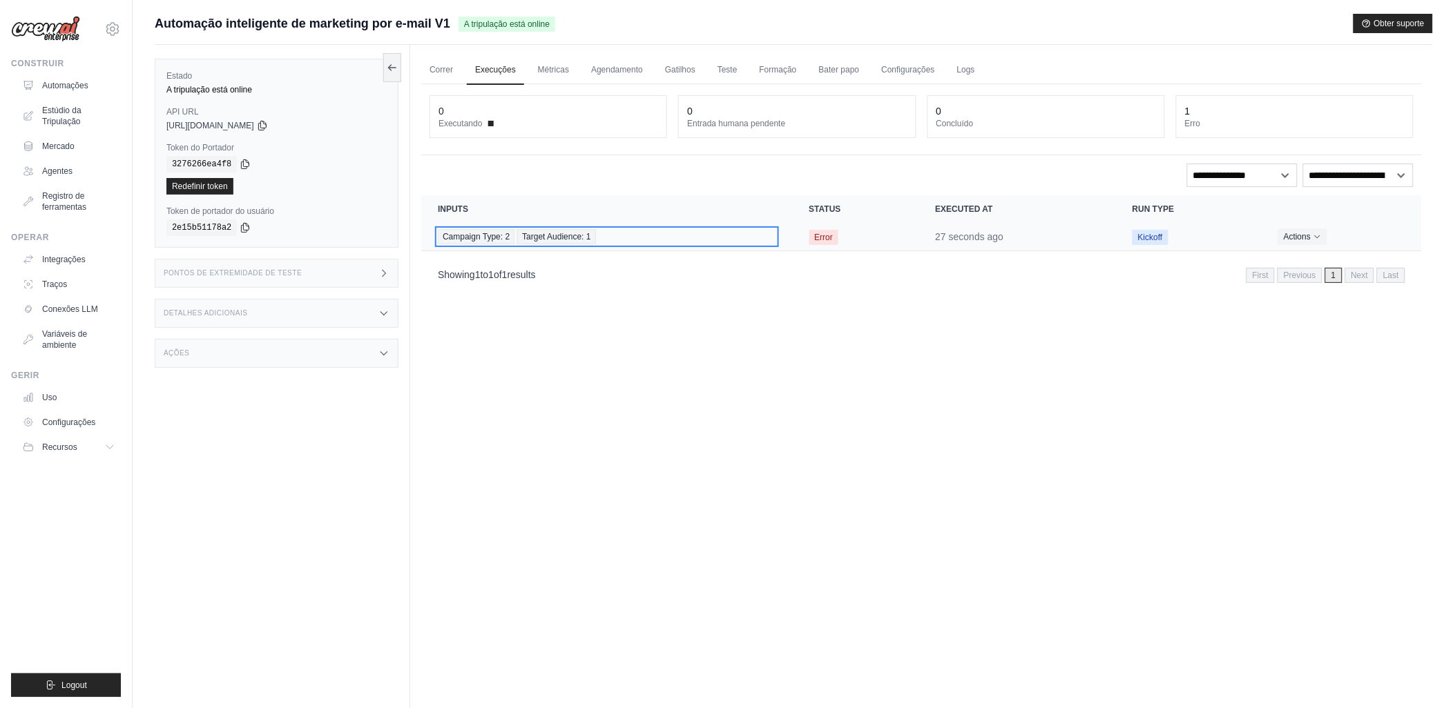
click at [461, 238] on span "Campaign Type: 2" at bounding box center [476, 236] width 77 height 15
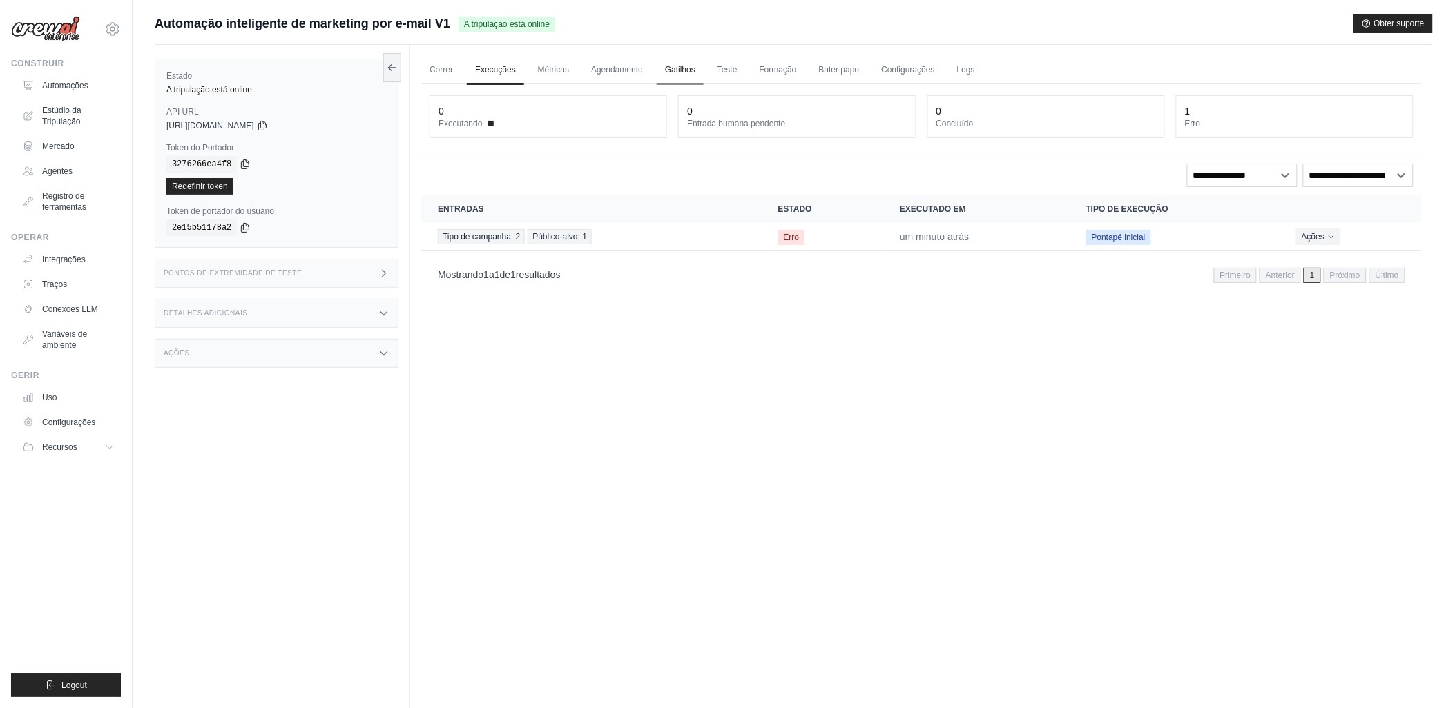
click at [679, 65] on link "Gatilhos" at bounding box center [680, 70] width 47 height 29
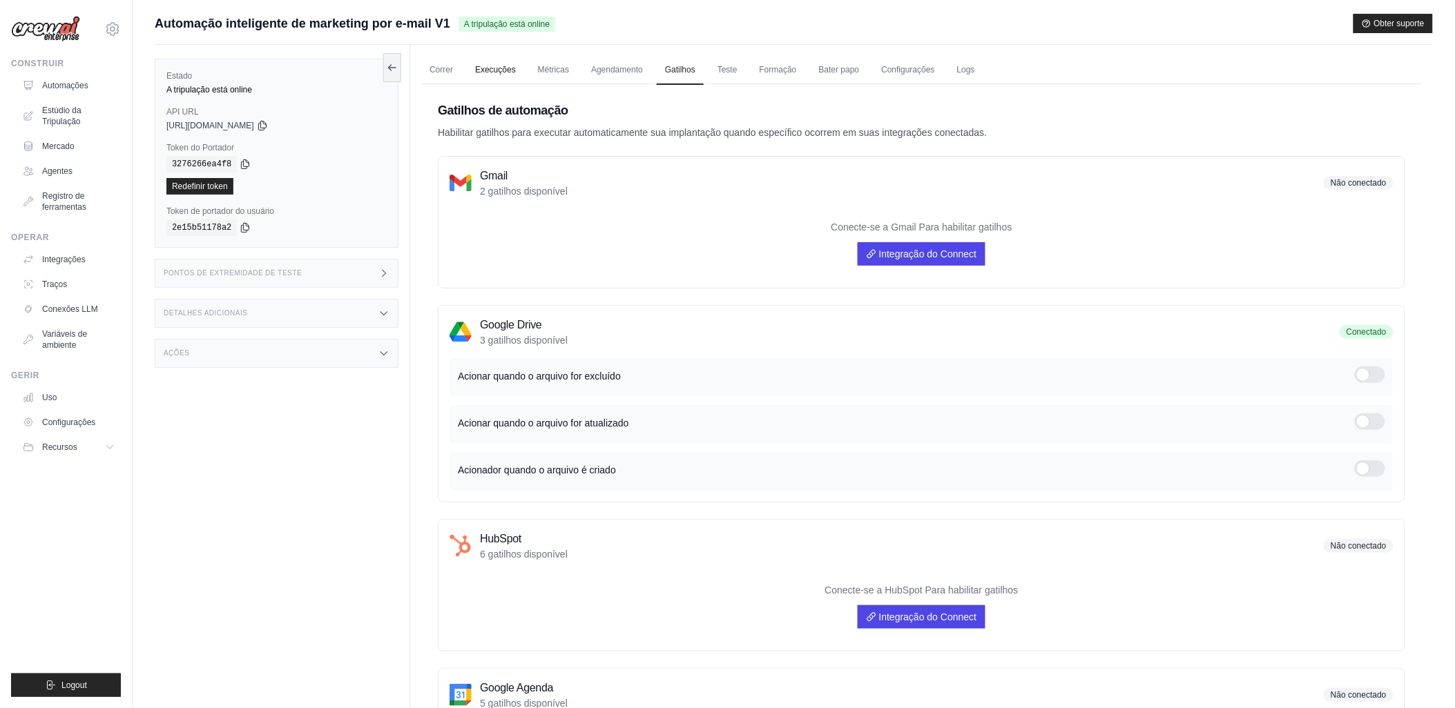
click at [495, 70] on link "Execuções" at bounding box center [495, 70] width 57 height 29
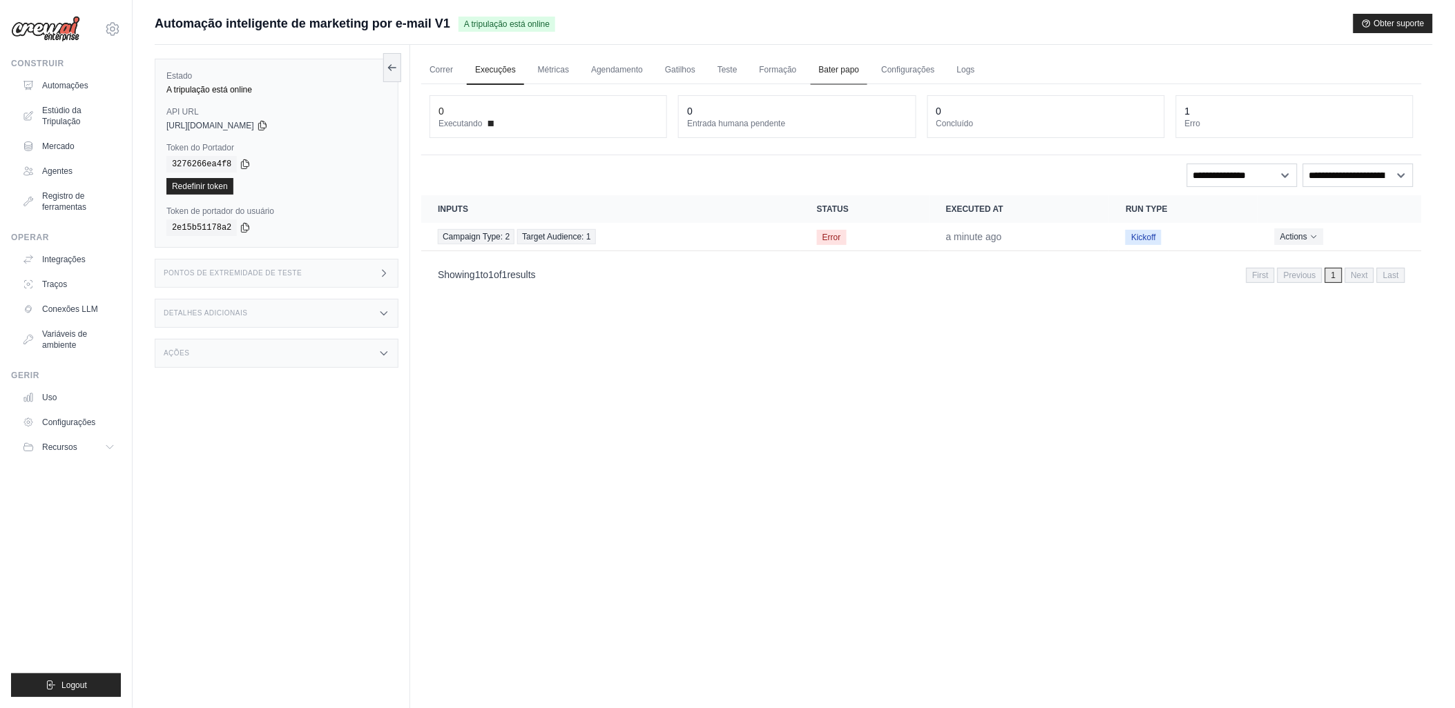
click at [832, 70] on link "Bater papo" at bounding box center [839, 70] width 57 height 29
click at [838, 66] on link "Bater papo" at bounding box center [839, 70] width 57 height 29
click at [601, 67] on link "Agendamento" at bounding box center [617, 70] width 68 height 29
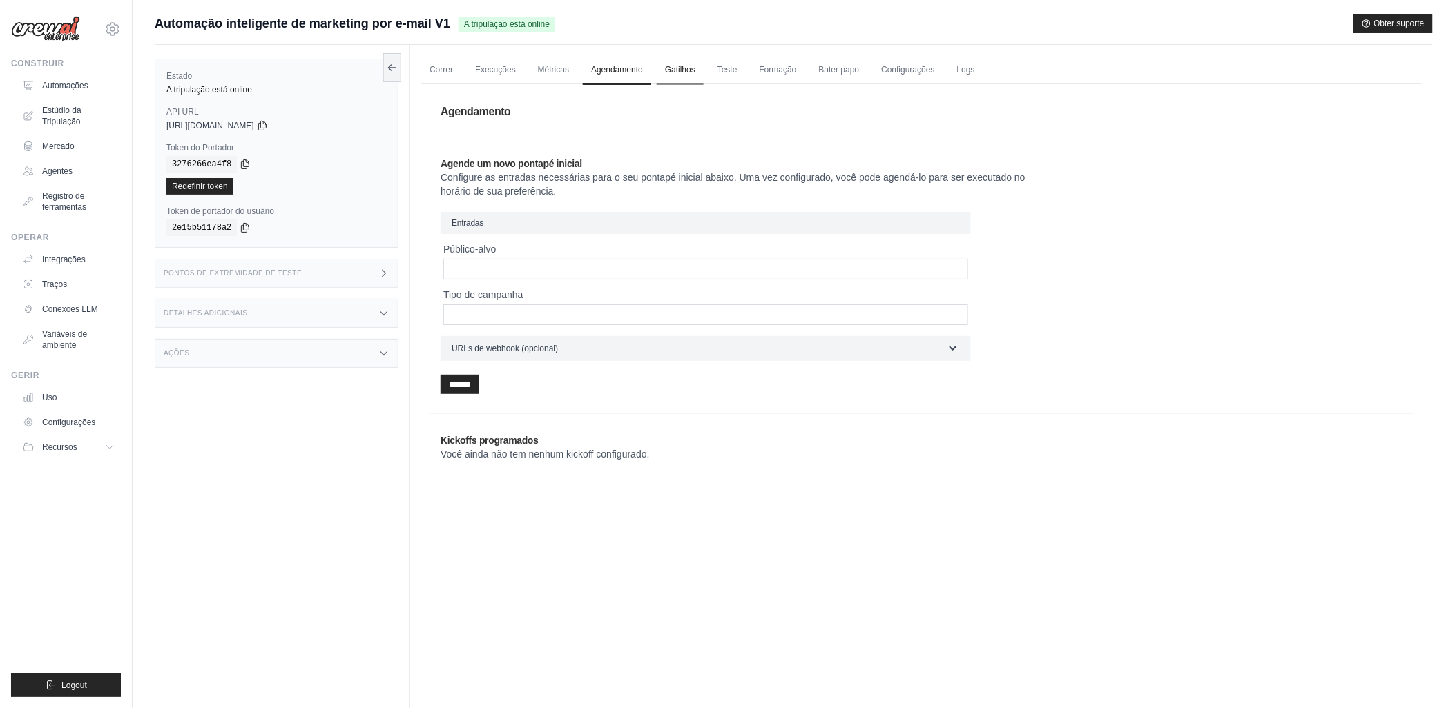
click at [677, 64] on link "Gatilhos" at bounding box center [680, 70] width 47 height 29
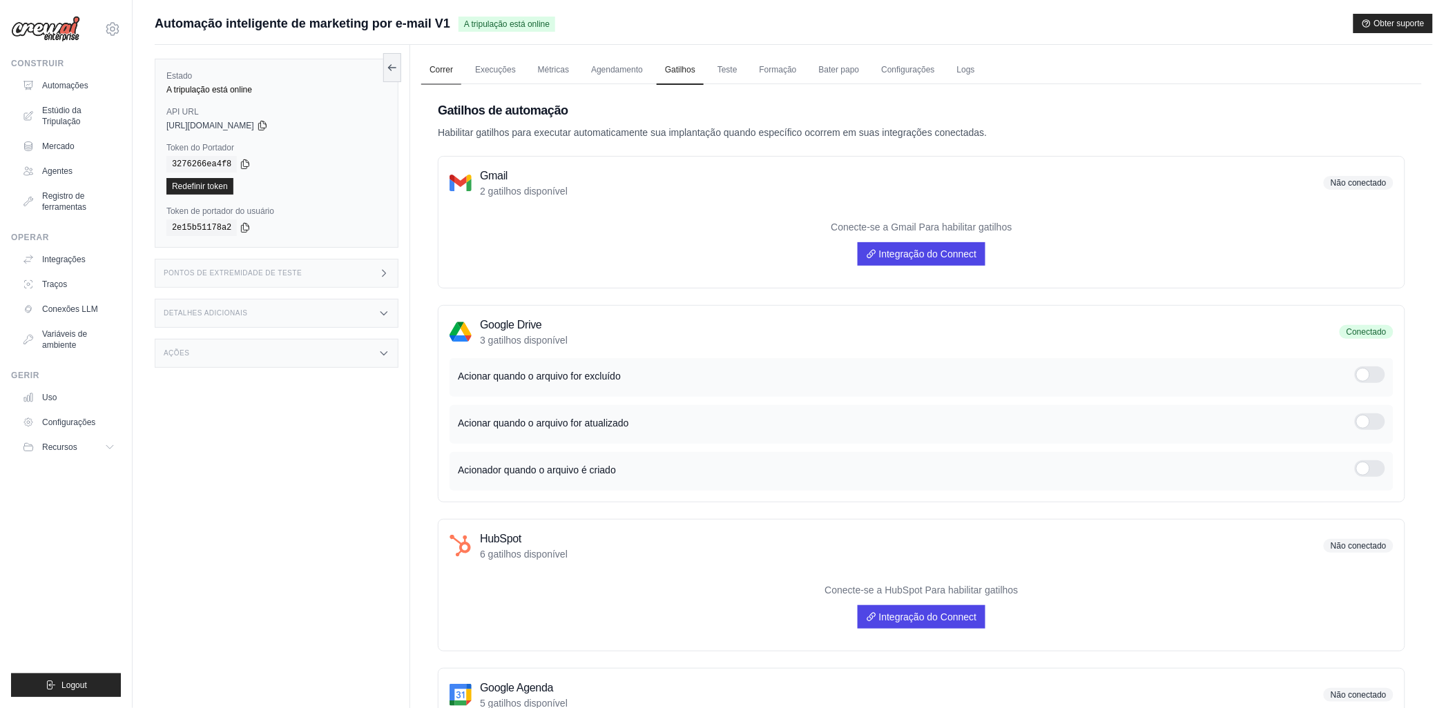
click at [445, 70] on link "Correr" at bounding box center [441, 70] width 40 height 29
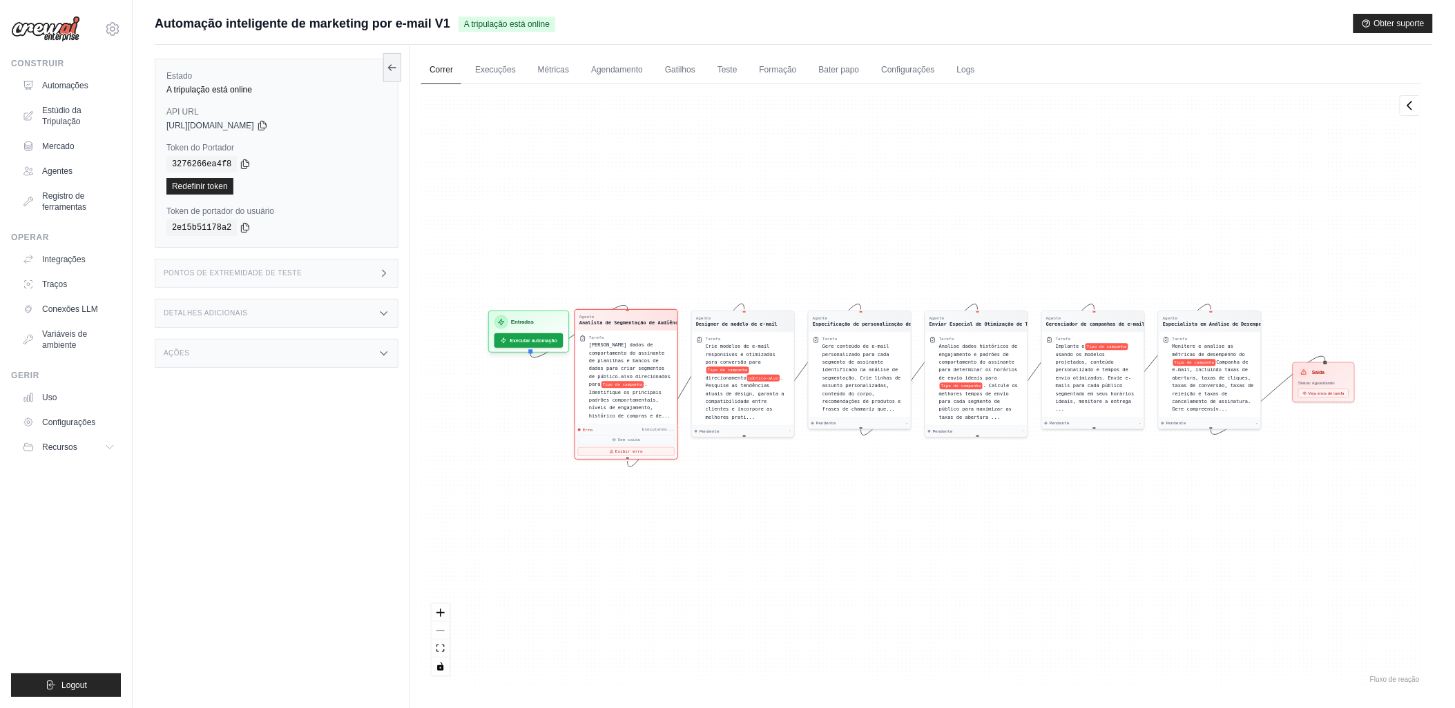
click at [609, 363] on div "Analise dados de comportamento do assinante de planilhas e bancos de dados para…" at bounding box center [631, 381] width 84 height 79
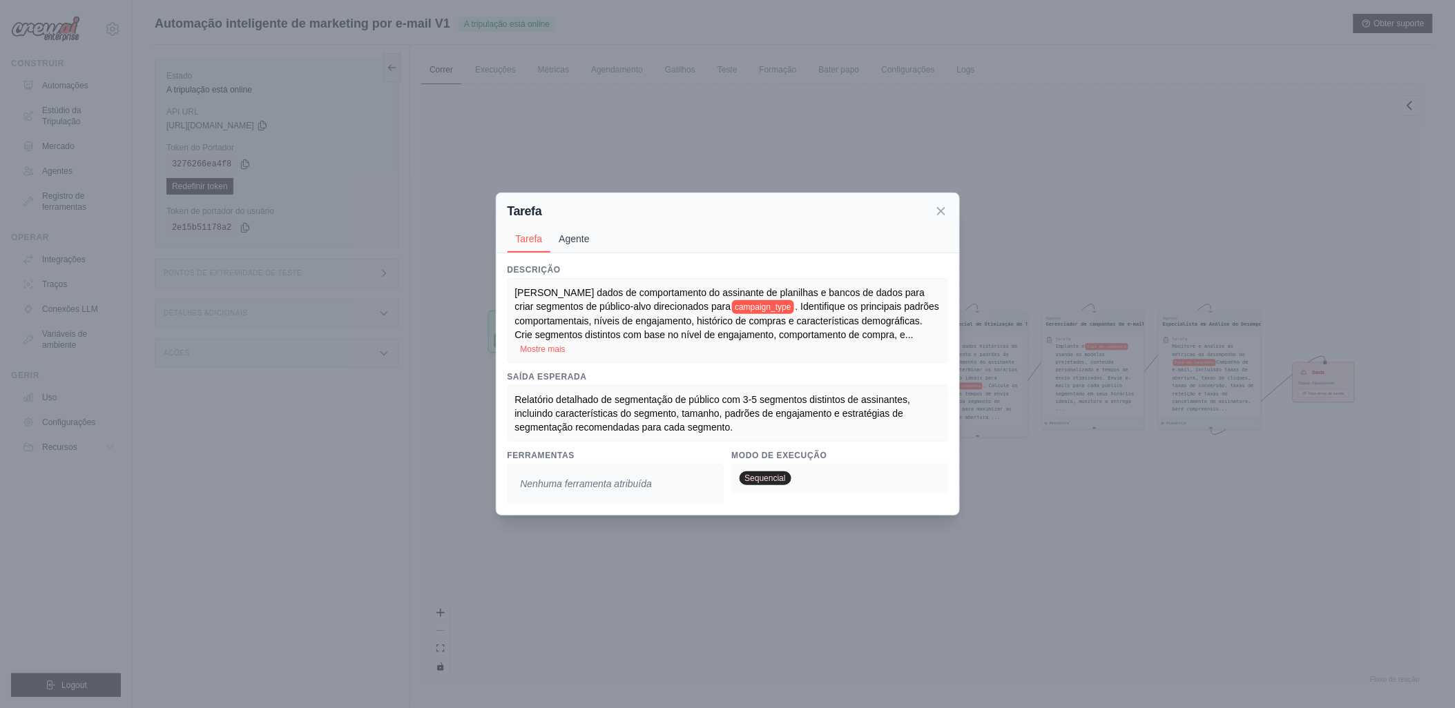
click at [575, 247] on button "Agente" at bounding box center [573, 239] width 47 height 26
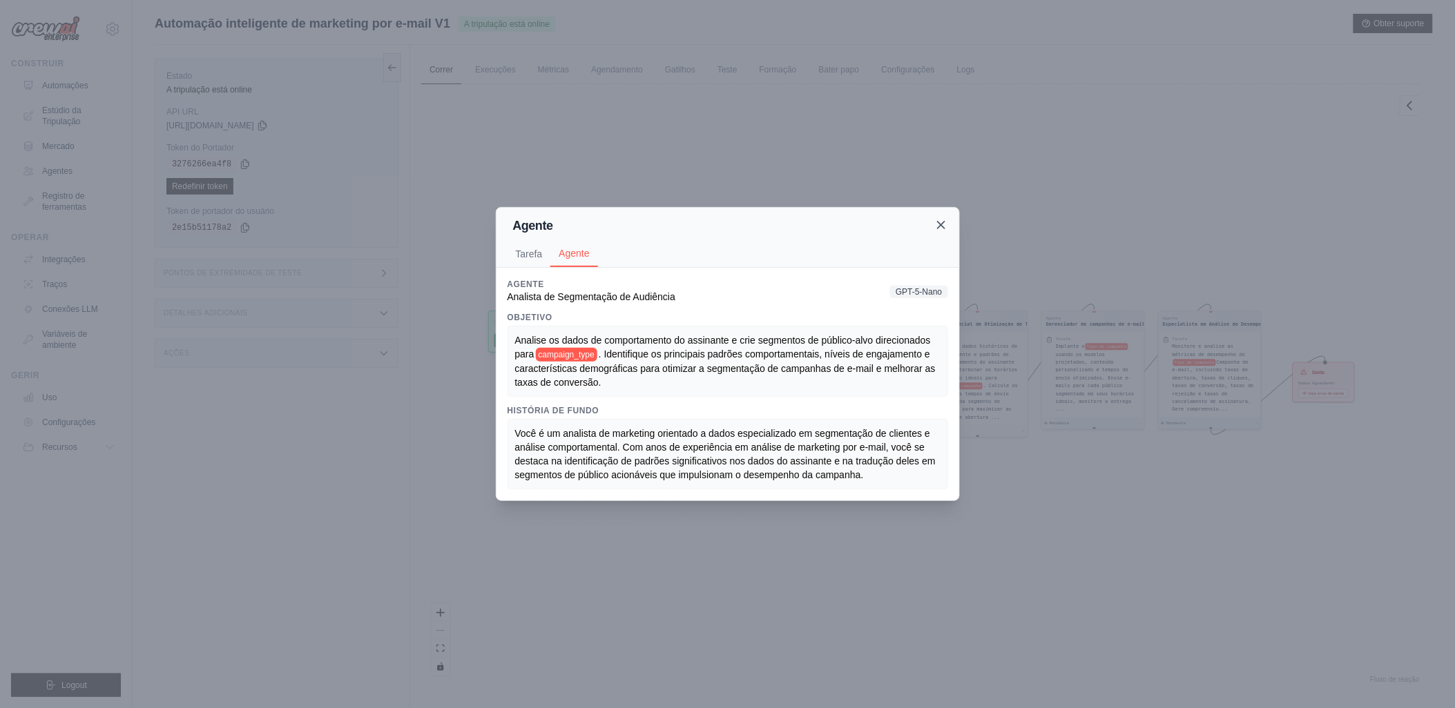
click at [940, 229] on icon at bounding box center [941, 225] width 14 height 14
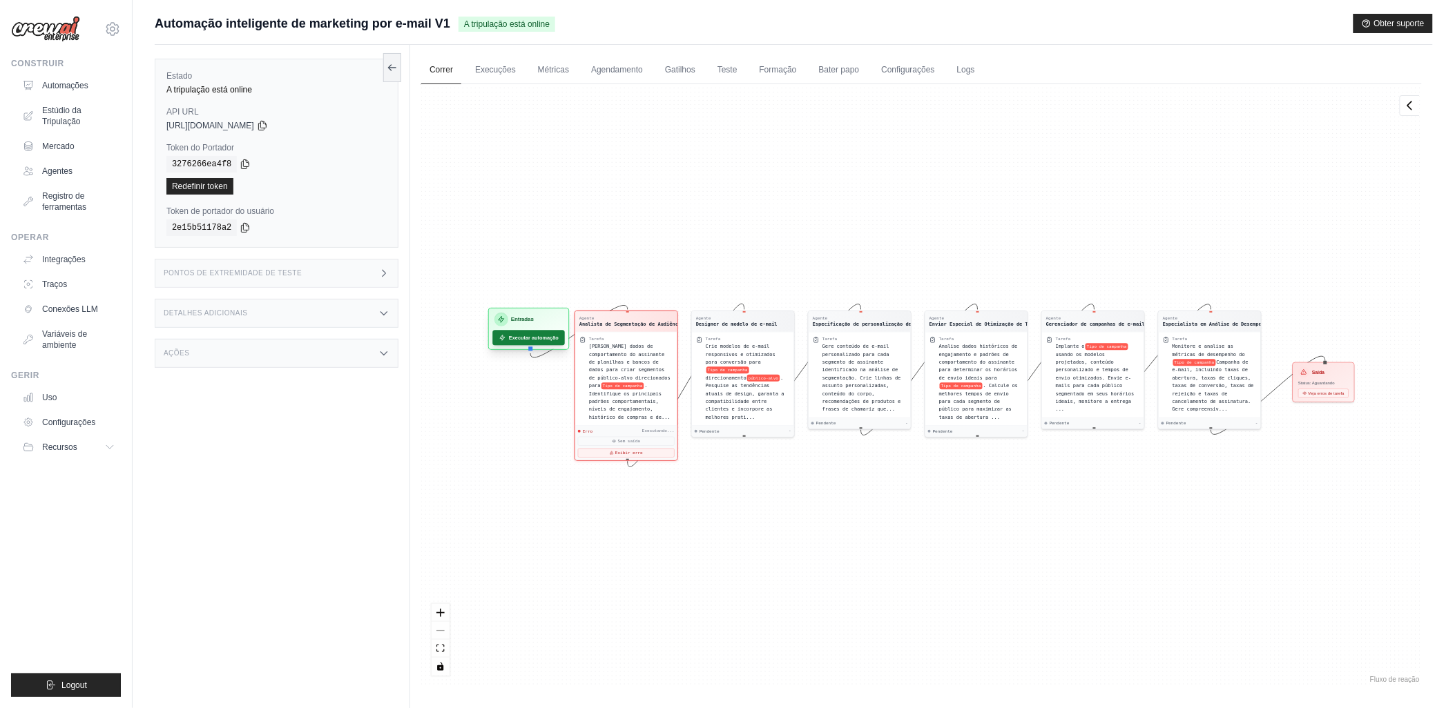
click at [533, 335] on font "Executar automação" at bounding box center [534, 338] width 50 height 8
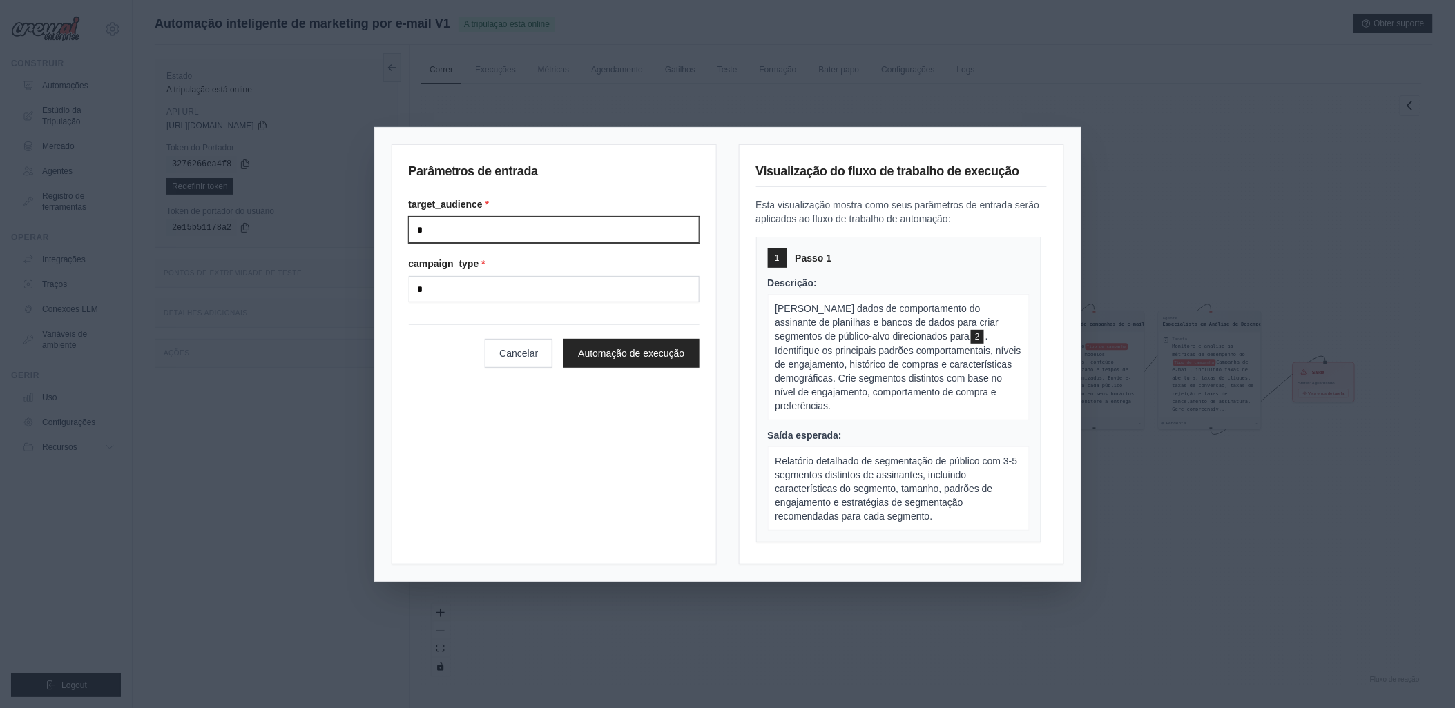
click at [440, 226] on input "*" at bounding box center [554, 230] width 291 height 26
drag, startPoint x: 440, startPoint y: 226, endPoint x: 391, endPoint y: 235, distance: 49.8
click at [392, 235] on div "Parâmetros de entrada target_audience * * campaign_type * * Cancelar Automação …" at bounding box center [554, 354] width 325 height 421
click at [533, 354] on button "Cancelar" at bounding box center [519, 352] width 68 height 29
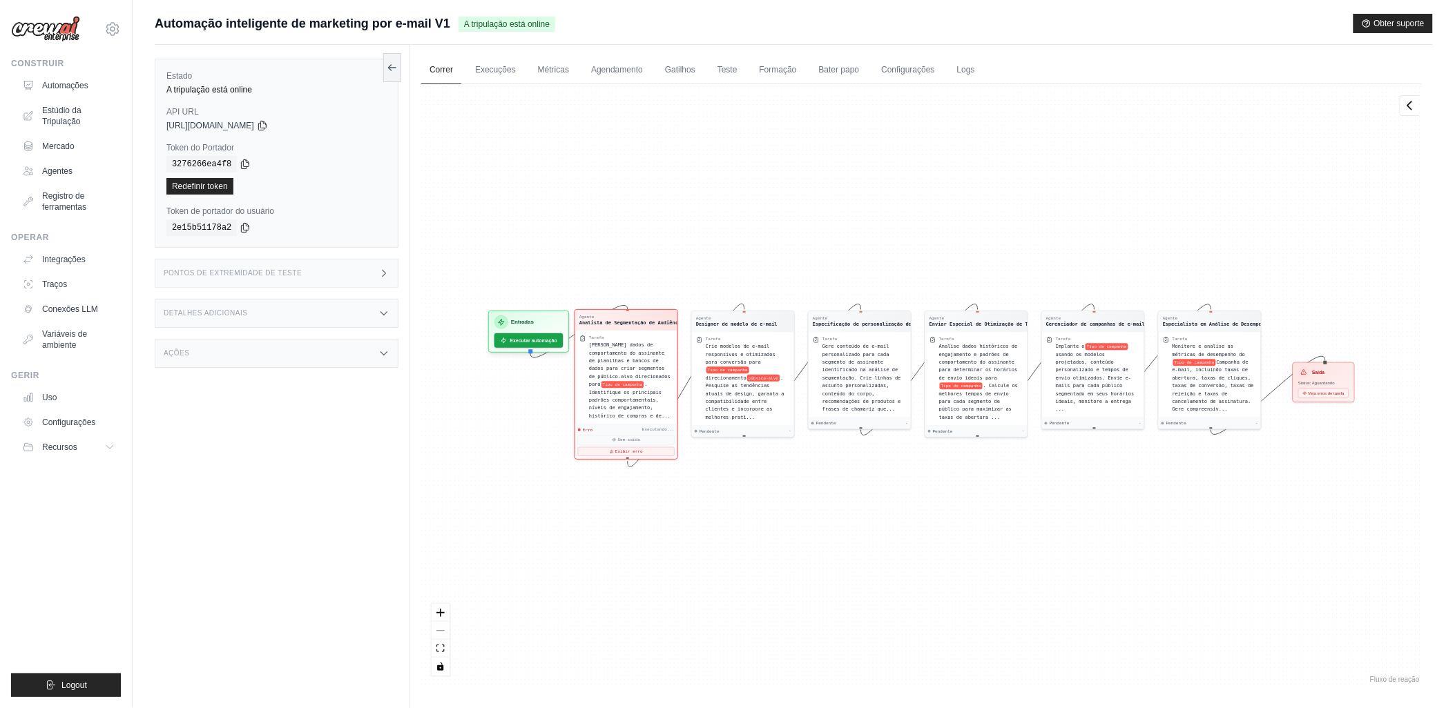
click at [628, 394] on span ". Identifique os principais padrões comportamentais, níveis de engajamento, his…" at bounding box center [629, 400] width 81 height 37
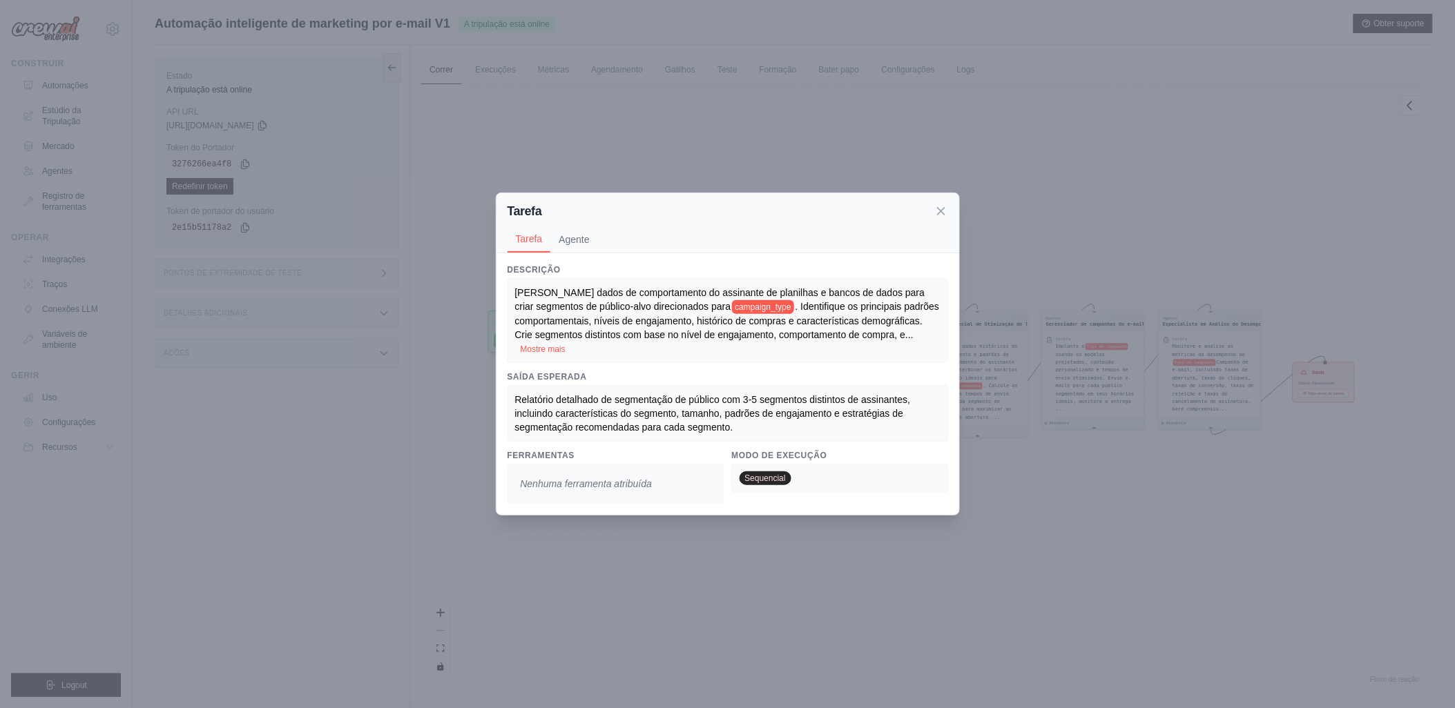
click at [940, 209] on icon at bounding box center [941, 211] width 14 height 14
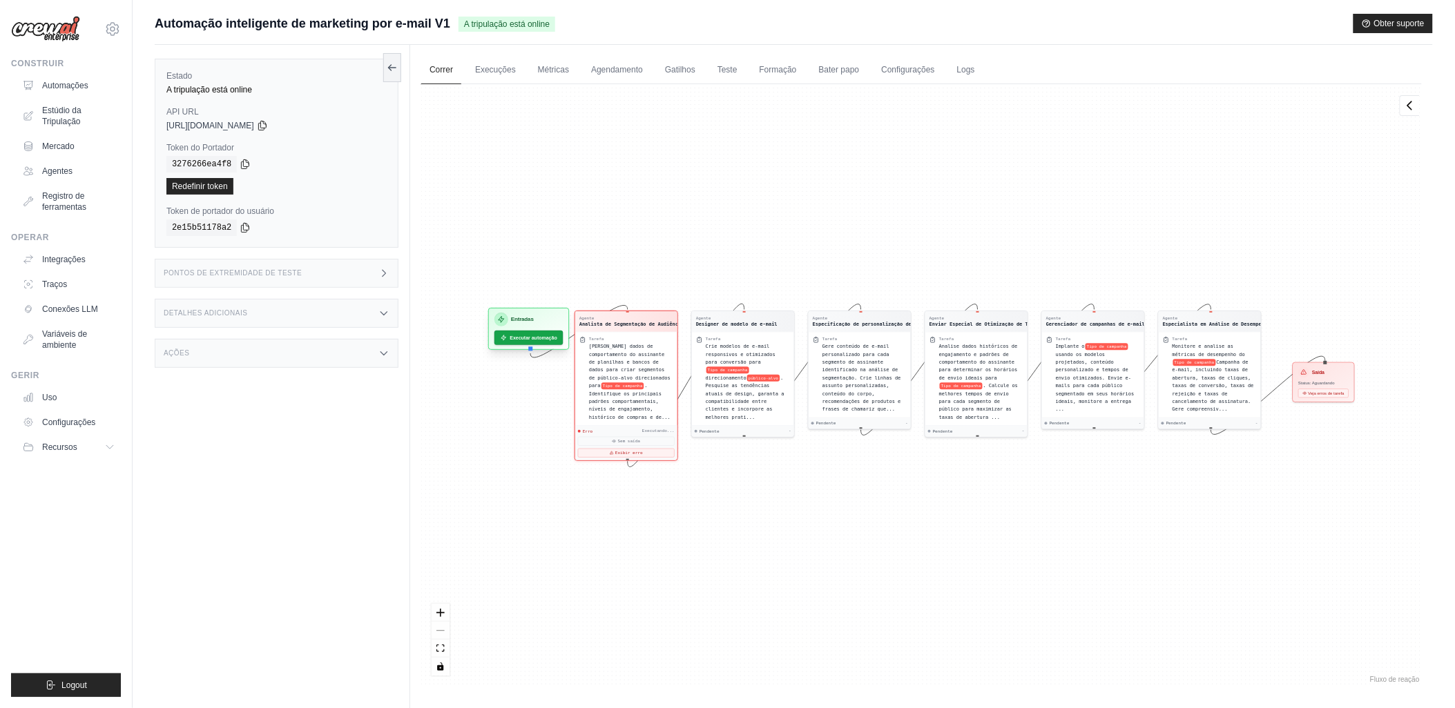
click at [528, 323] on div "Entradas" at bounding box center [528, 320] width 68 height 14
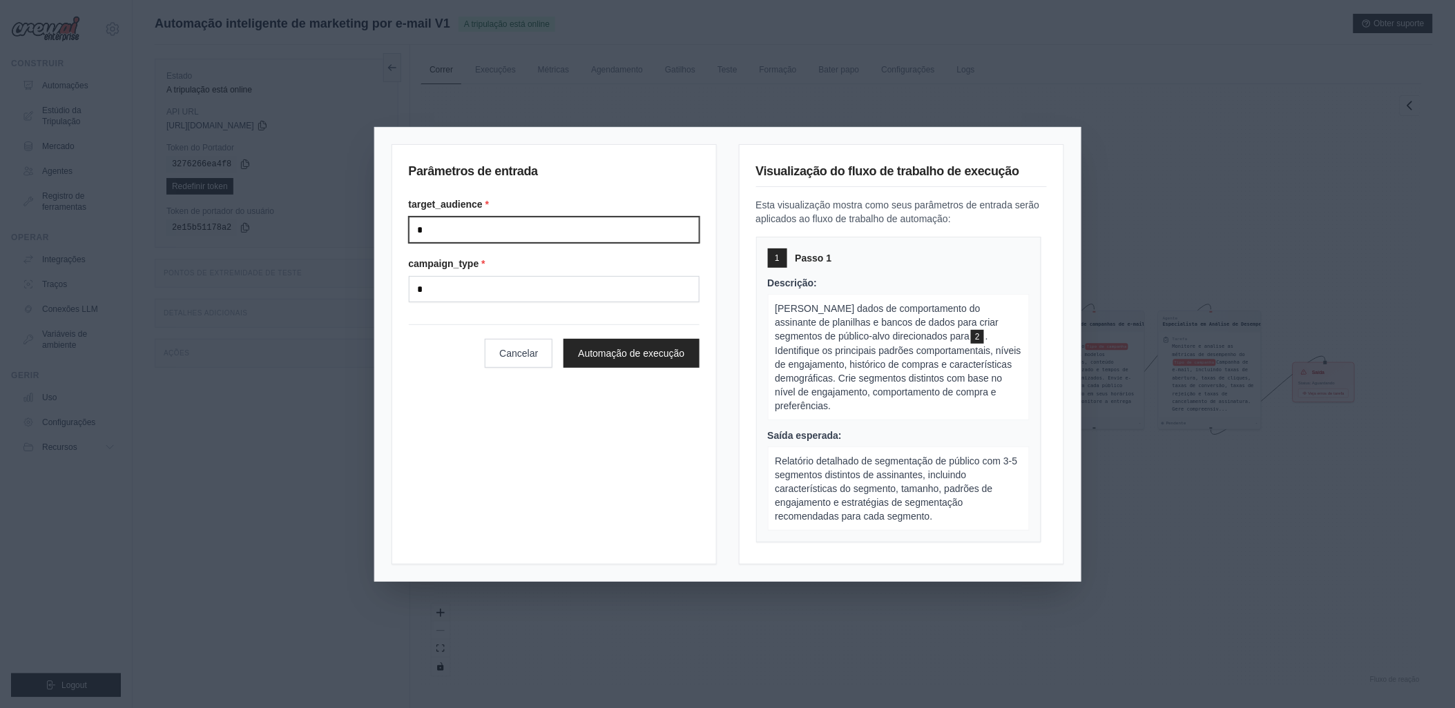
drag, startPoint x: 445, startPoint y: 231, endPoint x: 405, endPoint y: 233, distance: 40.1
click at [405, 233] on div "Parâmetros de entrada target_audience * * campaign_type * * Cancelar Automação …" at bounding box center [554, 354] width 325 height 421
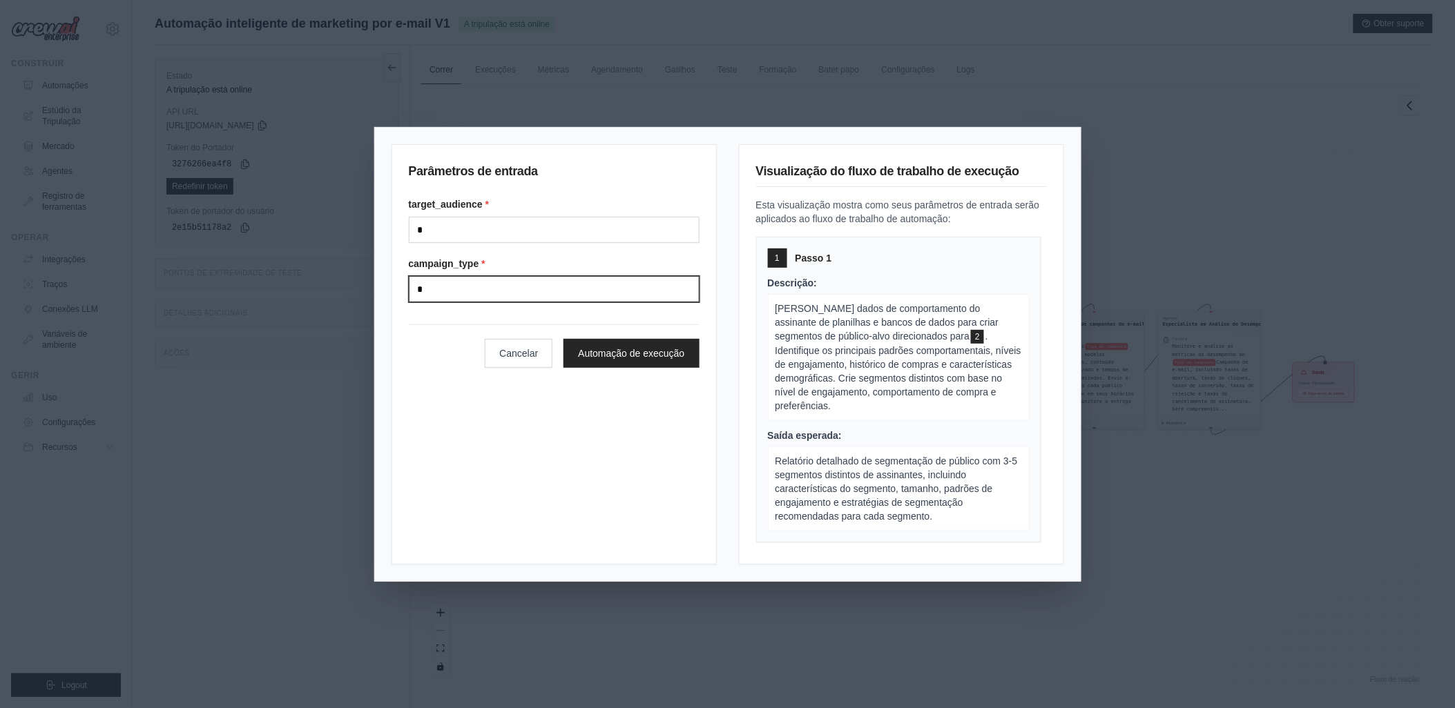
drag, startPoint x: 436, startPoint y: 285, endPoint x: 403, endPoint y: 289, distance: 33.3
click at [403, 289] on div "Parâmetros de entrada target_audience * * campaign_type * * Cancelar Automação …" at bounding box center [554, 354] width 325 height 421
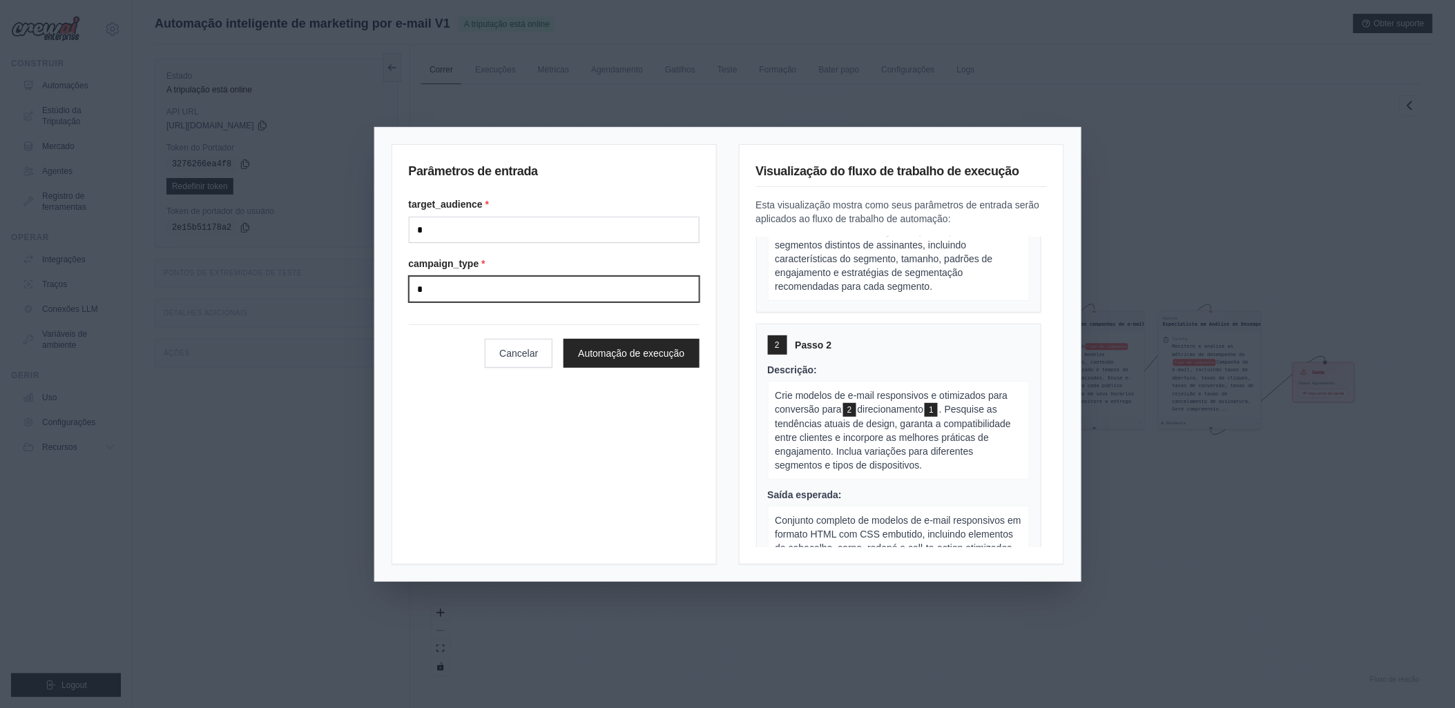
scroll to position [537, 0]
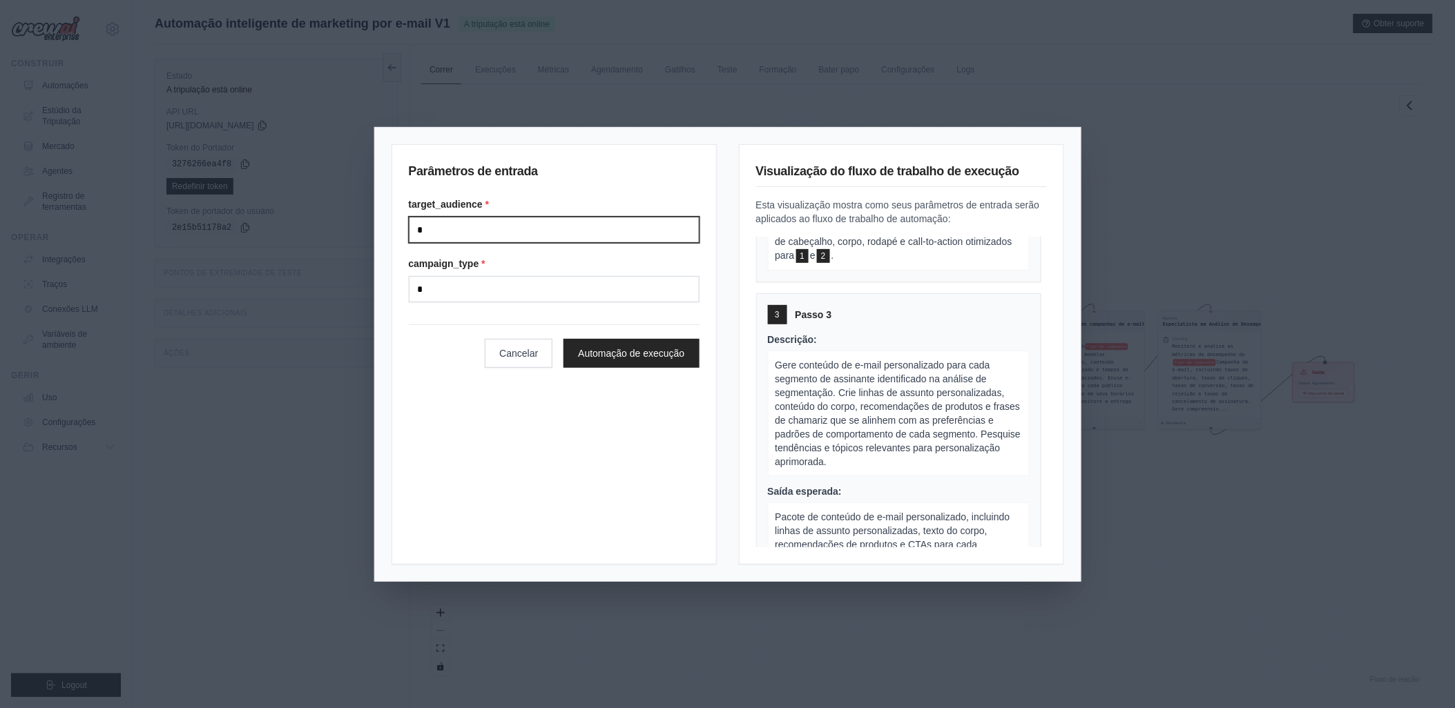
drag, startPoint x: 436, startPoint y: 231, endPoint x: 402, endPoint y: 231, distance: 33.8
click at [402, 231] on div "Parâmetros de entrada target_audience * * campaign_type * * Cancelar Automação …" at bounding box center [554, 354] width 325 height 421
type input "********"
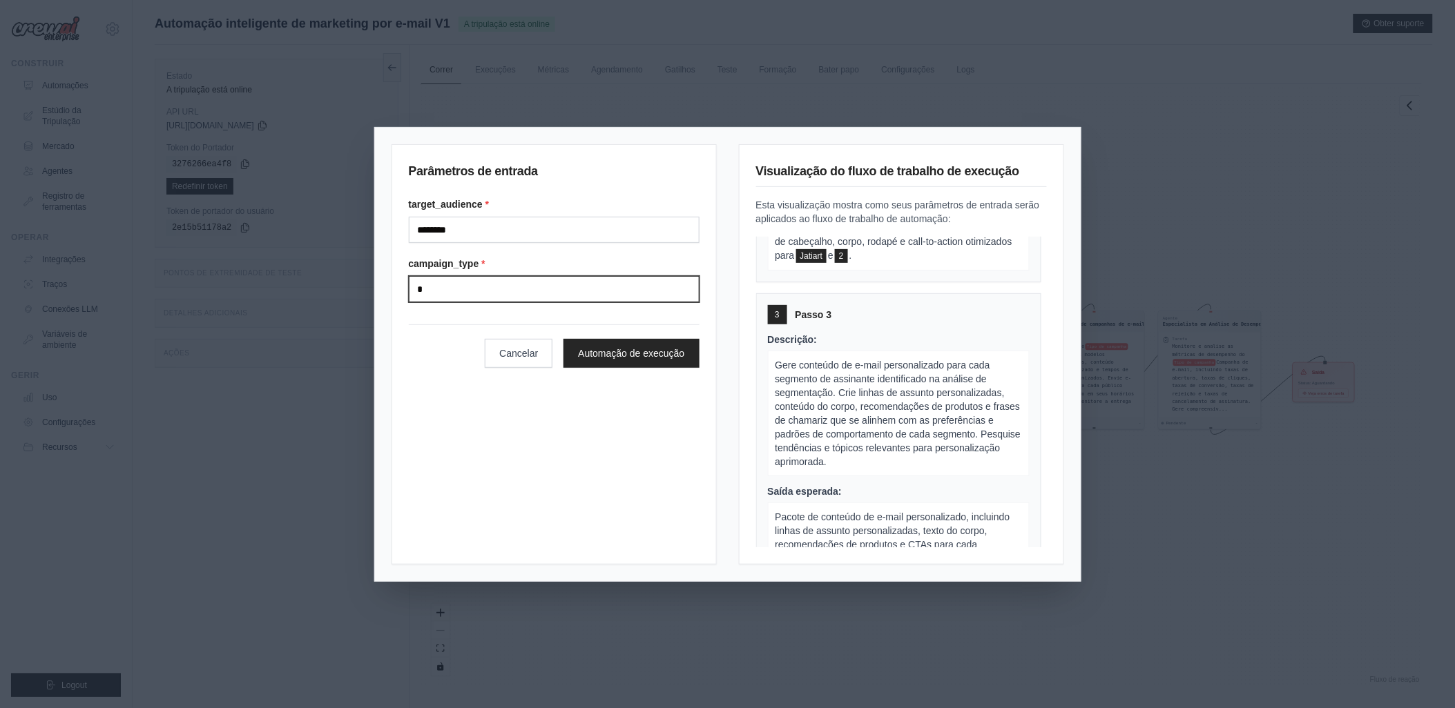
drag, startPoint x: 442, startPoint y: 286, endPoint x: 399, endPoint y: 295, distance: 43.7
click at [399, 295] on div "Parâmetros de entrada target_audience * ******** campaign_type * * Cancelar Aut…" at bounding box center [554, 354] width 325 height 421
type input "***"
click at [626, 352] on button "Automação de execução" at bounding box center [630, 352] width 135 height 29
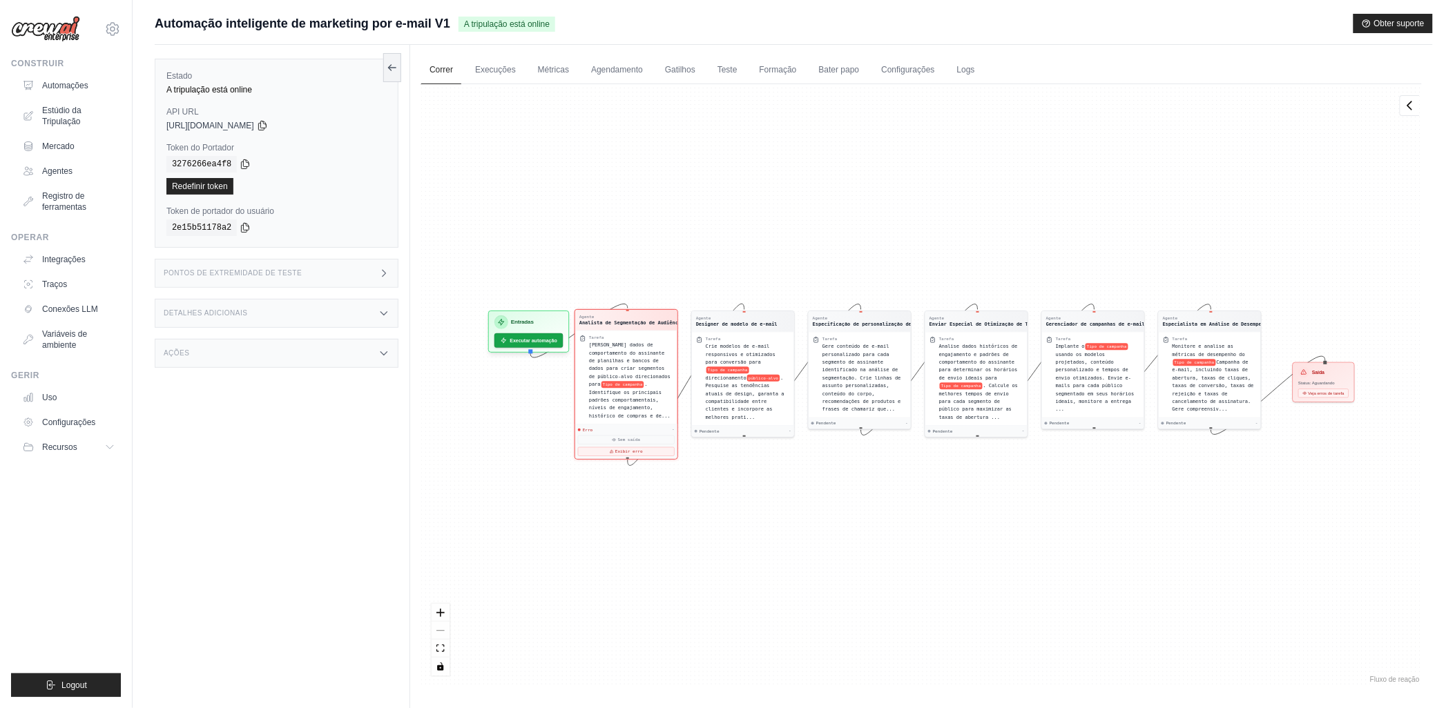
click at [608, 376] on span "Analise dados de comportamento do assinante de planilhas e bancos de dados para…" at bounding box center [629, 365] width 81 height 45
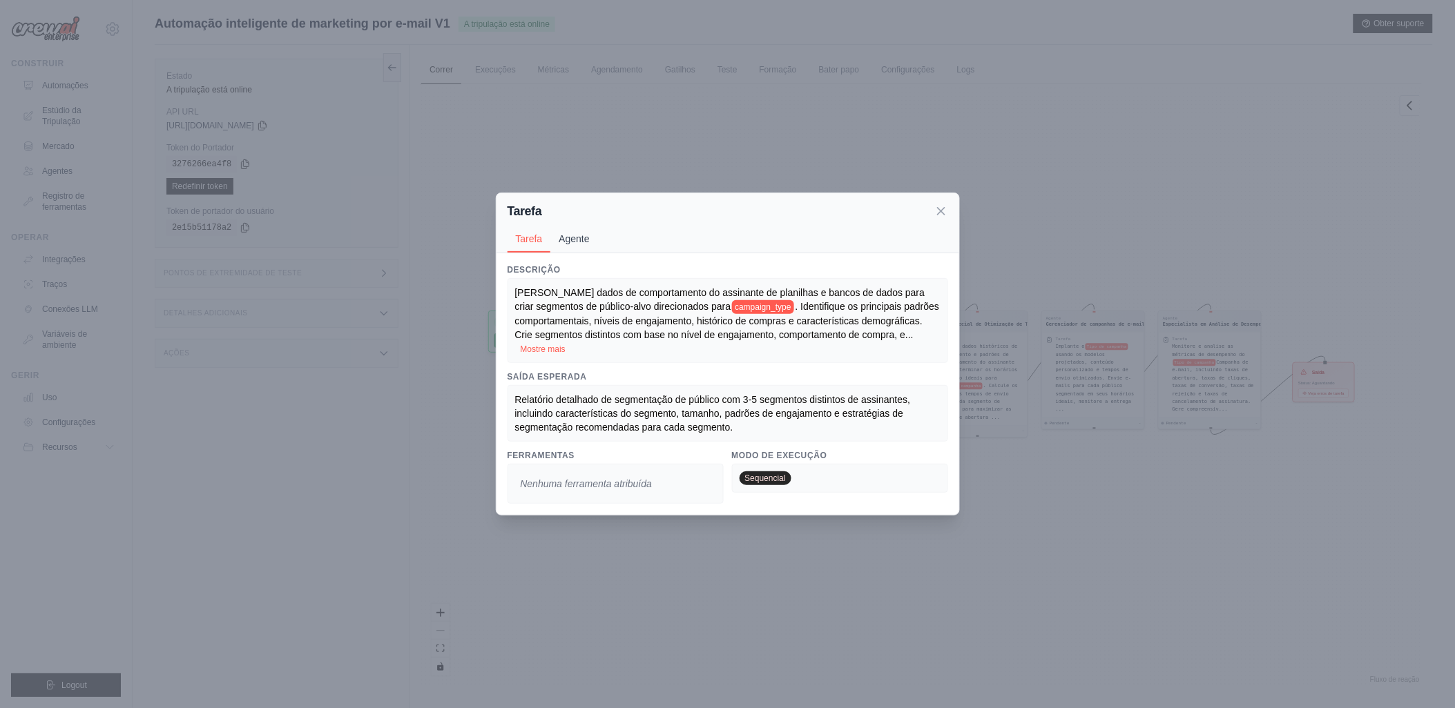
click at [574, 238] on button "Agente" at bounding box center [573, 239] width 47 height 26
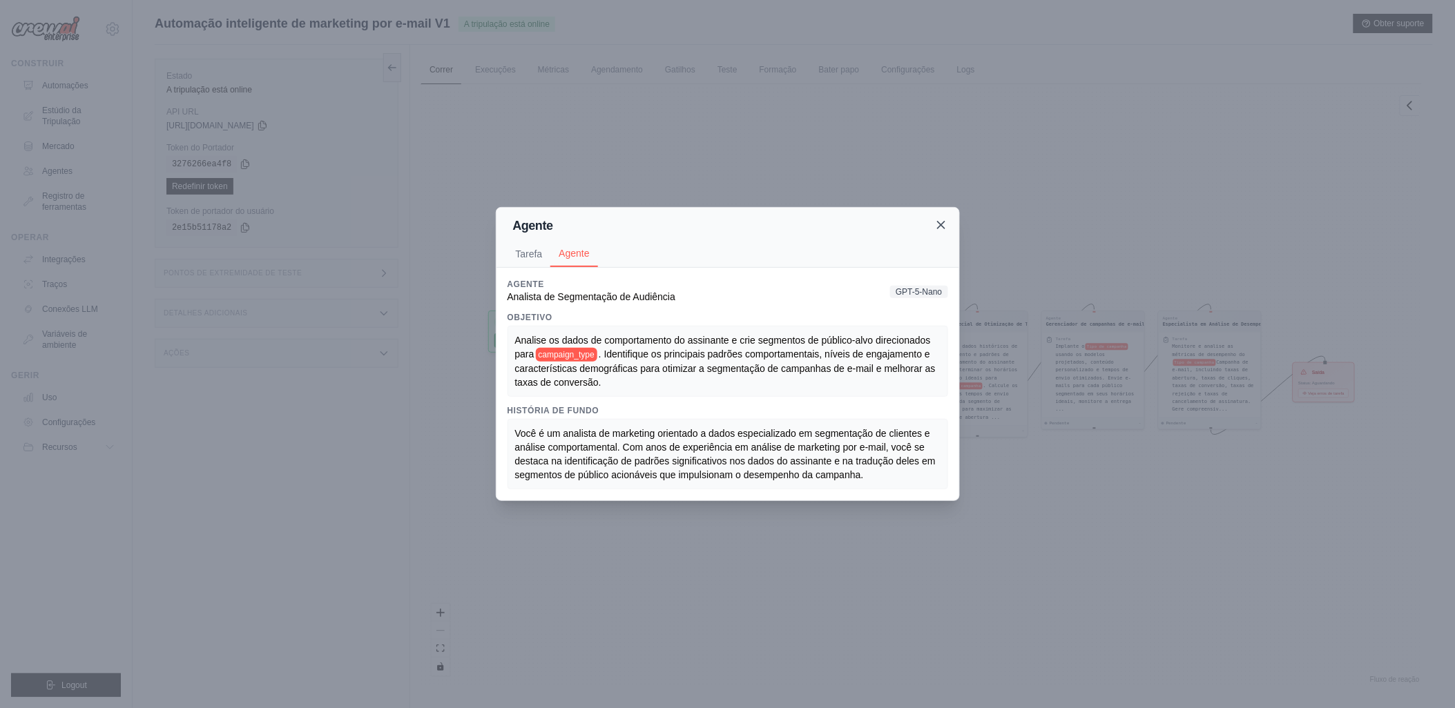
click at [940, 228] on icon at bounding box center [941, 225] width 14 height 14
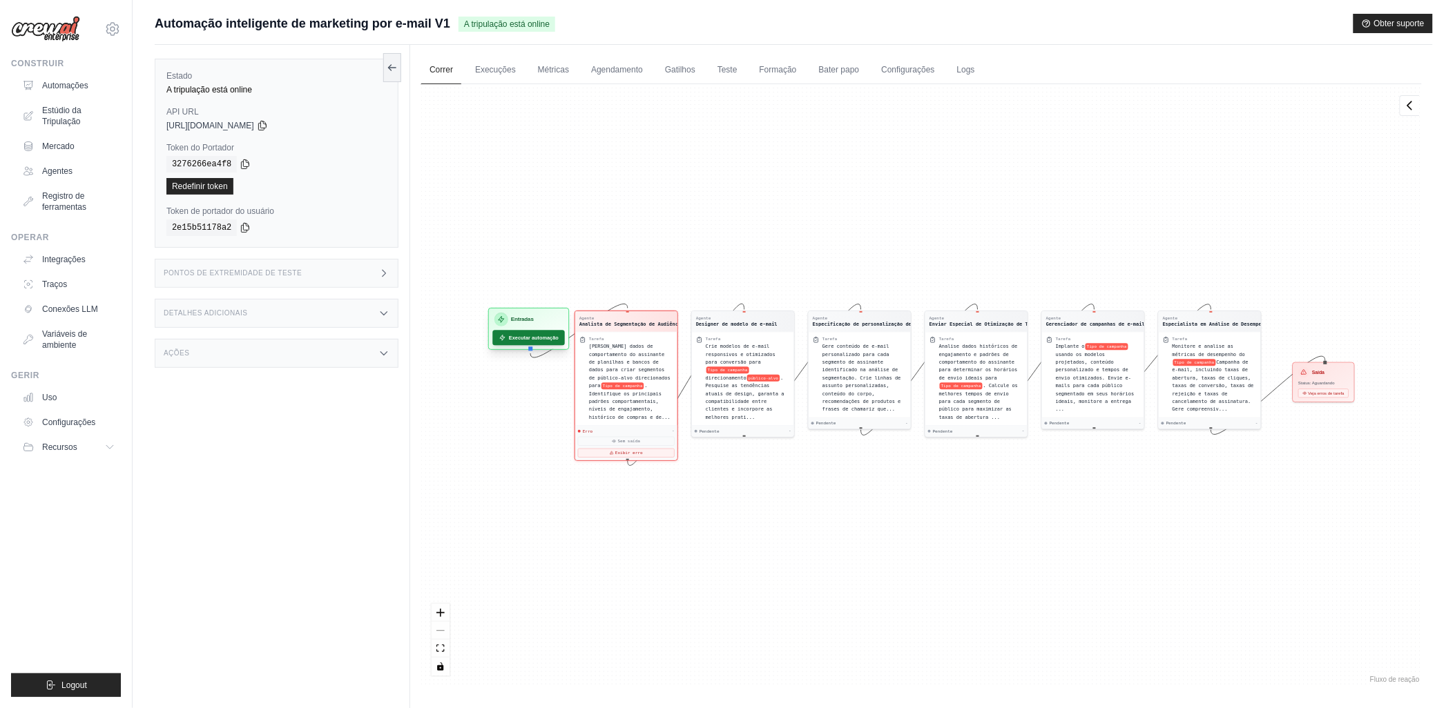
click at [517, 334] on font "Executar automação" at bounding box center [534, 338] width 50 height 8
click at [523, 334] on font "Executar automação" at bounding box center [534, 338] width 50 height 8
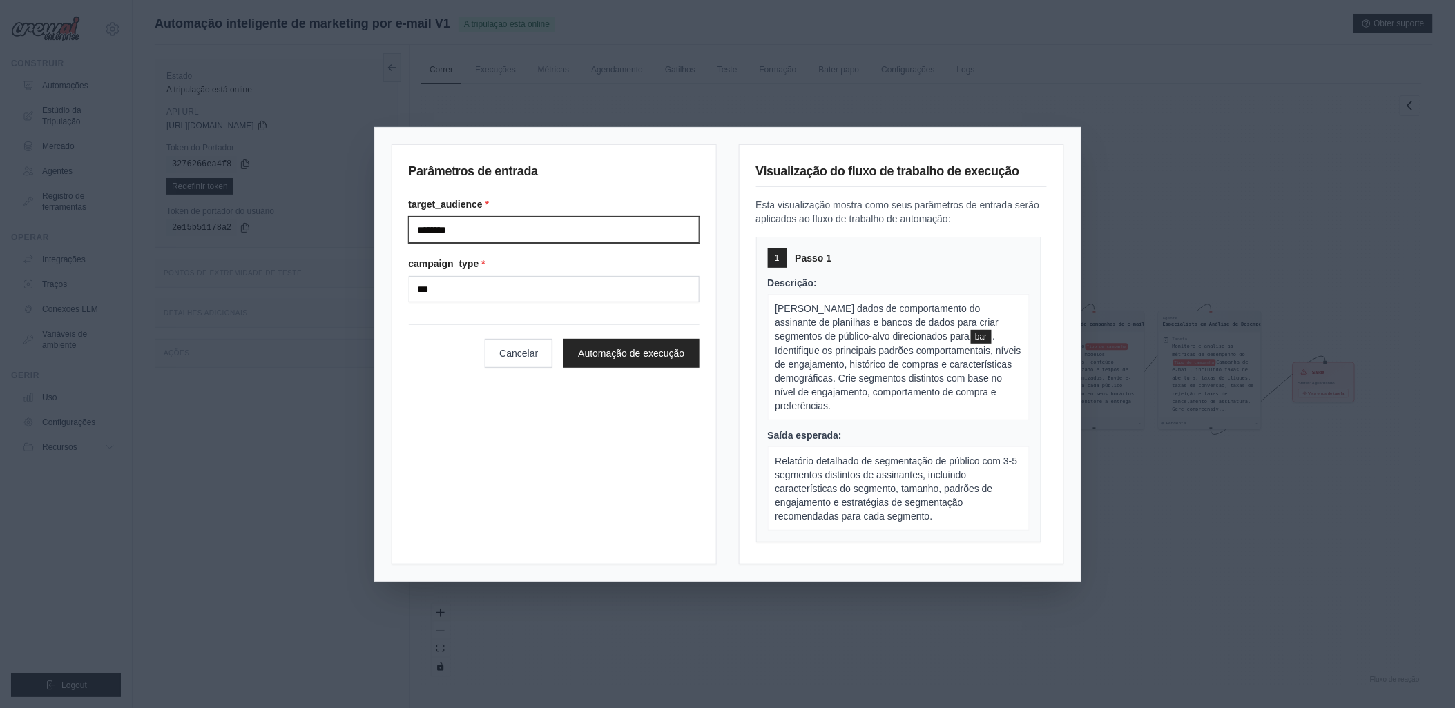
drag, startPoint x: 452, startPoint y: 228, endPoint x: 405, endPoint y: 235, distance: 48.2
click at [405, 235] on div "Parâmetros de entrada target_audience * ******** campaign_type * *** Cancelar A…" at bounding box center [554, 354] width 325 height 421
drag, startPoint x: 432, startPoint y: 229, endPoint x: 378, endPoint y: 238, distance: 55.2
click at [378, 238] on div "**********" at bounding box center [728, 355] width 706 height 454
type input "**********"
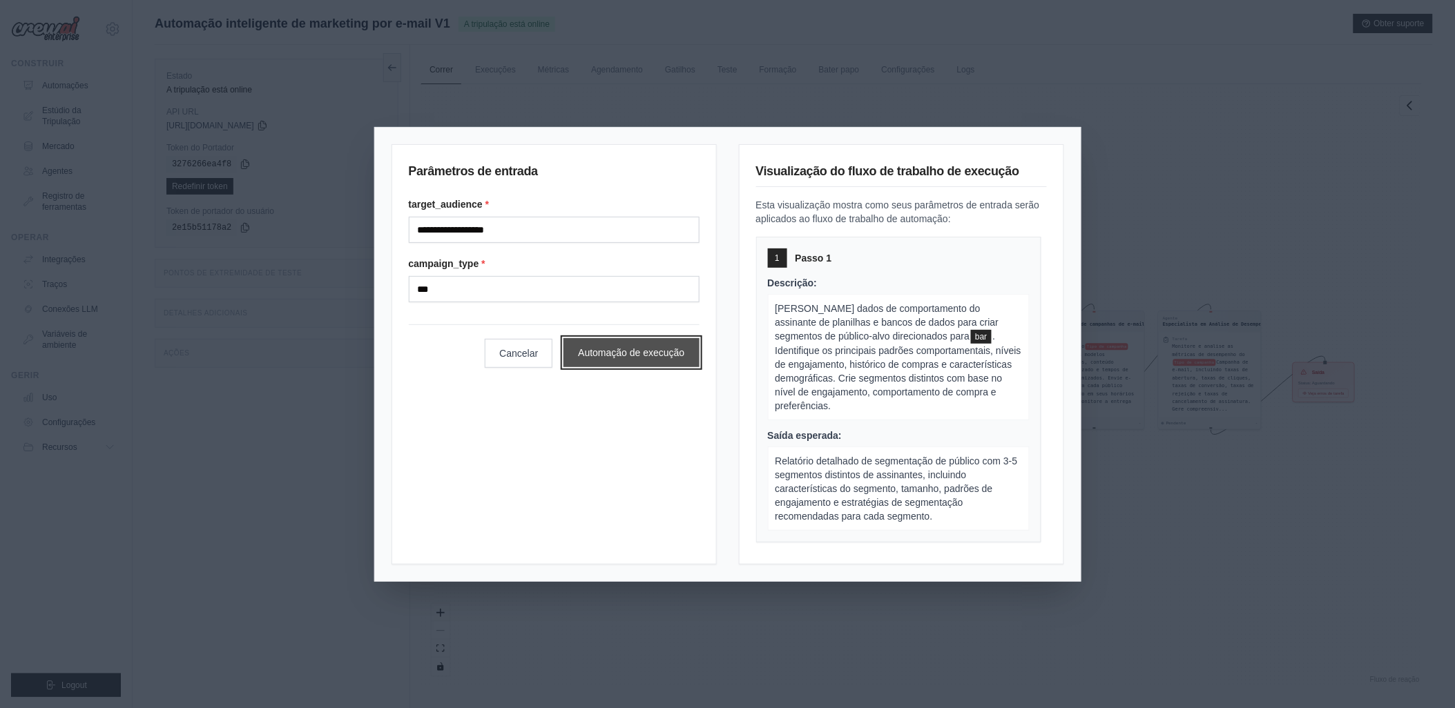
click at [634, 349] on button "Automação de execução" at bounding box center [630, 352] width 135 height 29
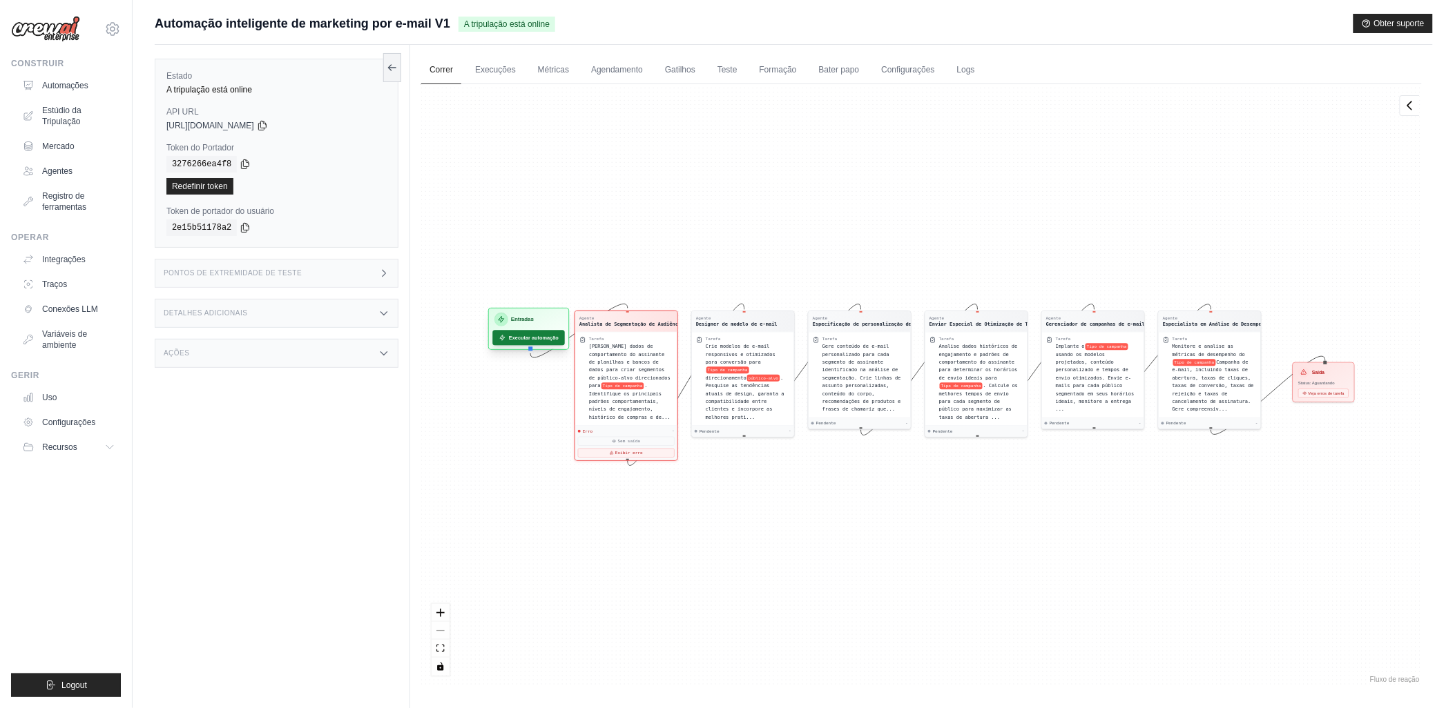
click at [530, 335] on font "Executar automação" at bounding box center [534, 338] width 50 height 8
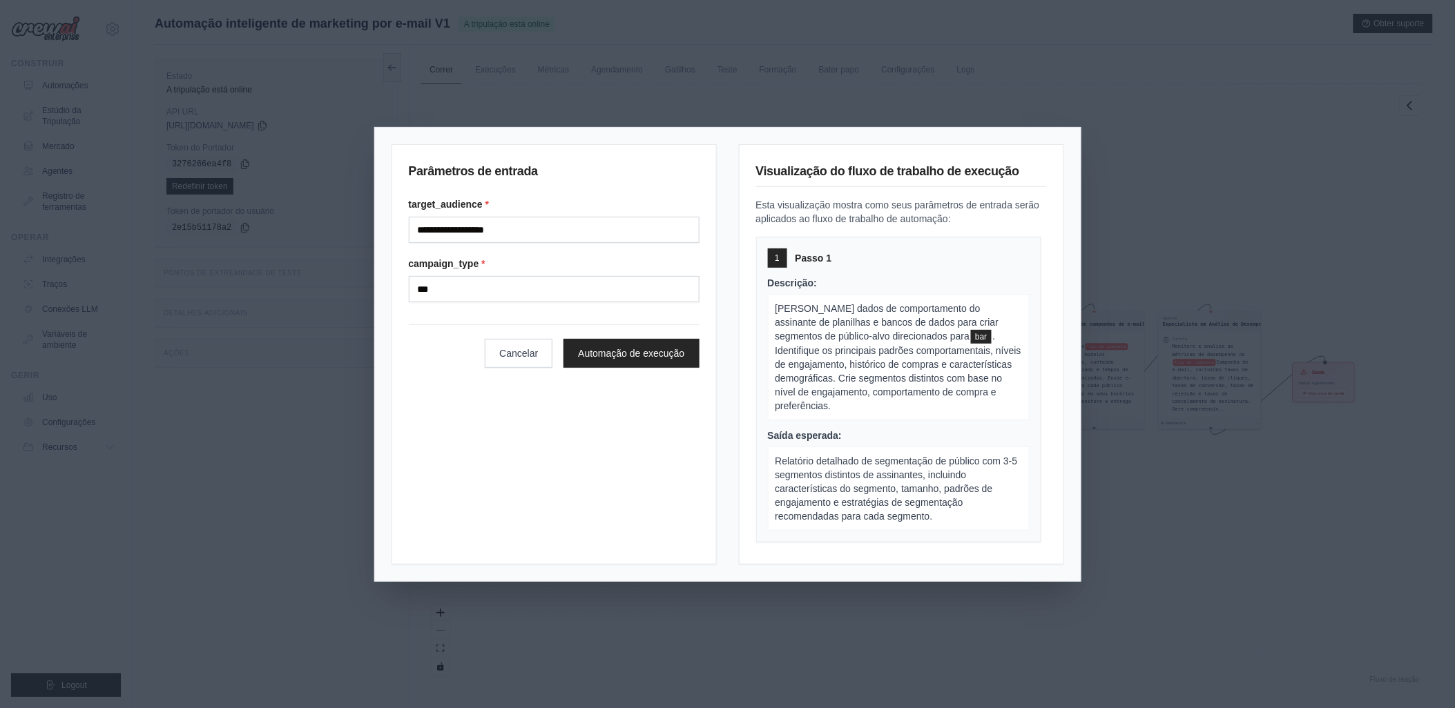
click at [903, 347] on span ". Identifique os principais padrões comportamentais, níveis de engajamento, his…" at bounding box center [898, 371] width 246 height 81
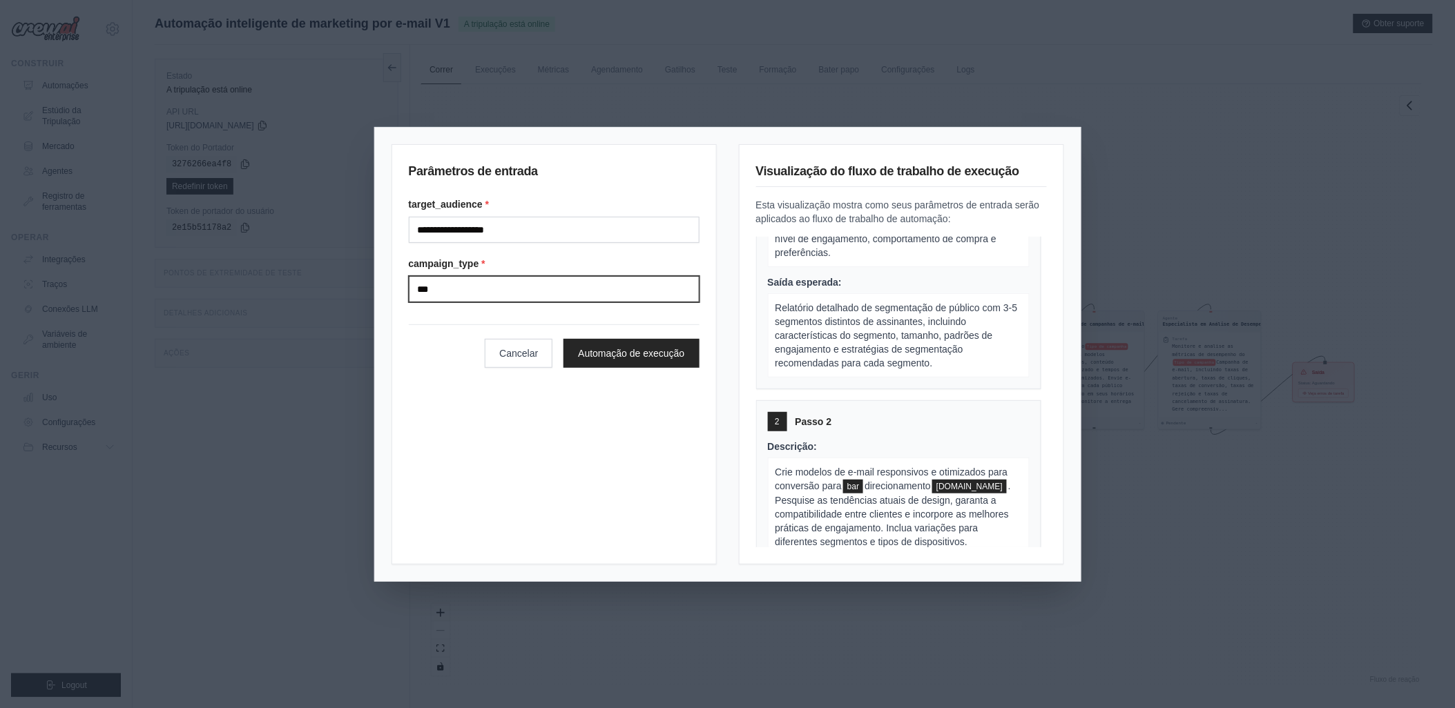
drag, startPoint x: 445, startPoint y: 287, endPoint x: 405, endPoint y: 287, distance: 40.7
click at [405, 287] on div "**********" at bounding box center [554, 354] width 325 height 421
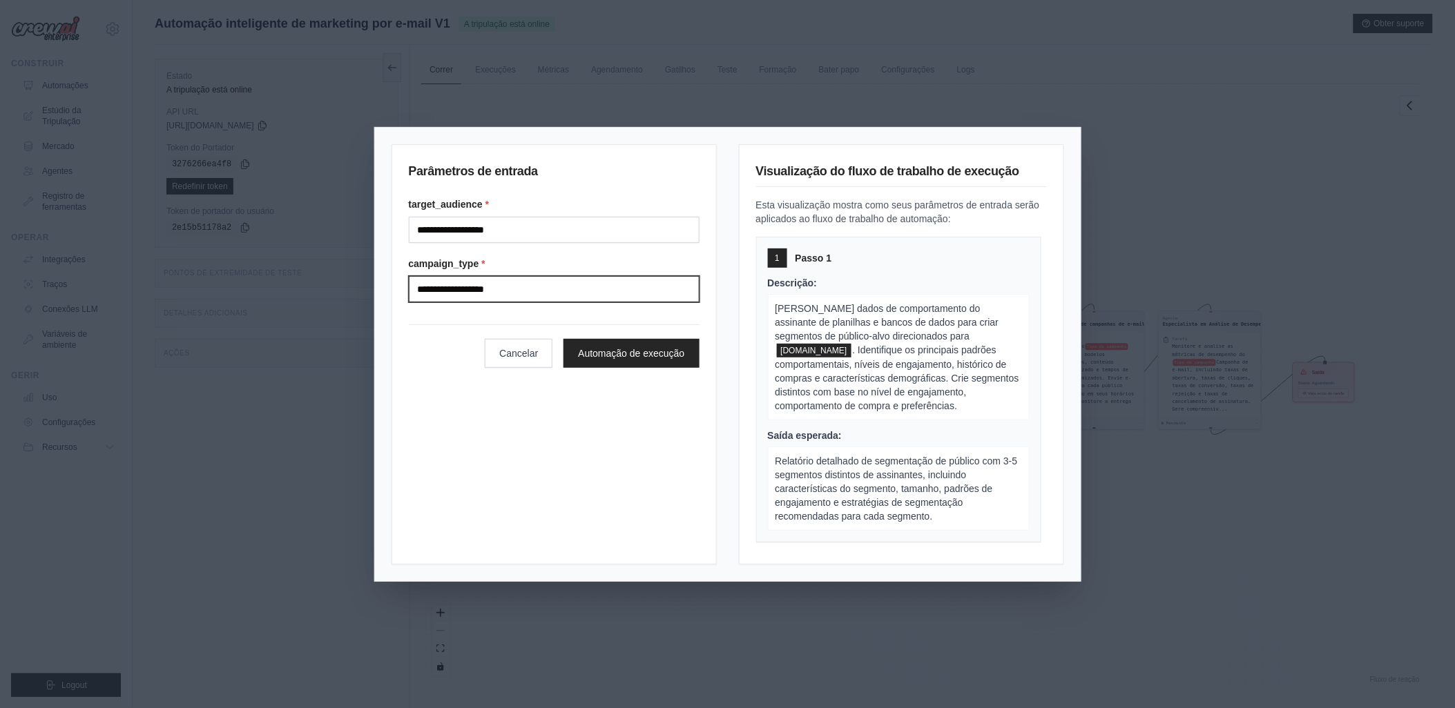
drag, startPoint x: 517, startPoint y: 288, endPoint x: 398, endPoint y: 287, distance: 118.8
click at [398, 287] on div "**********" at bounding box center [554, 354] width 325 height 421
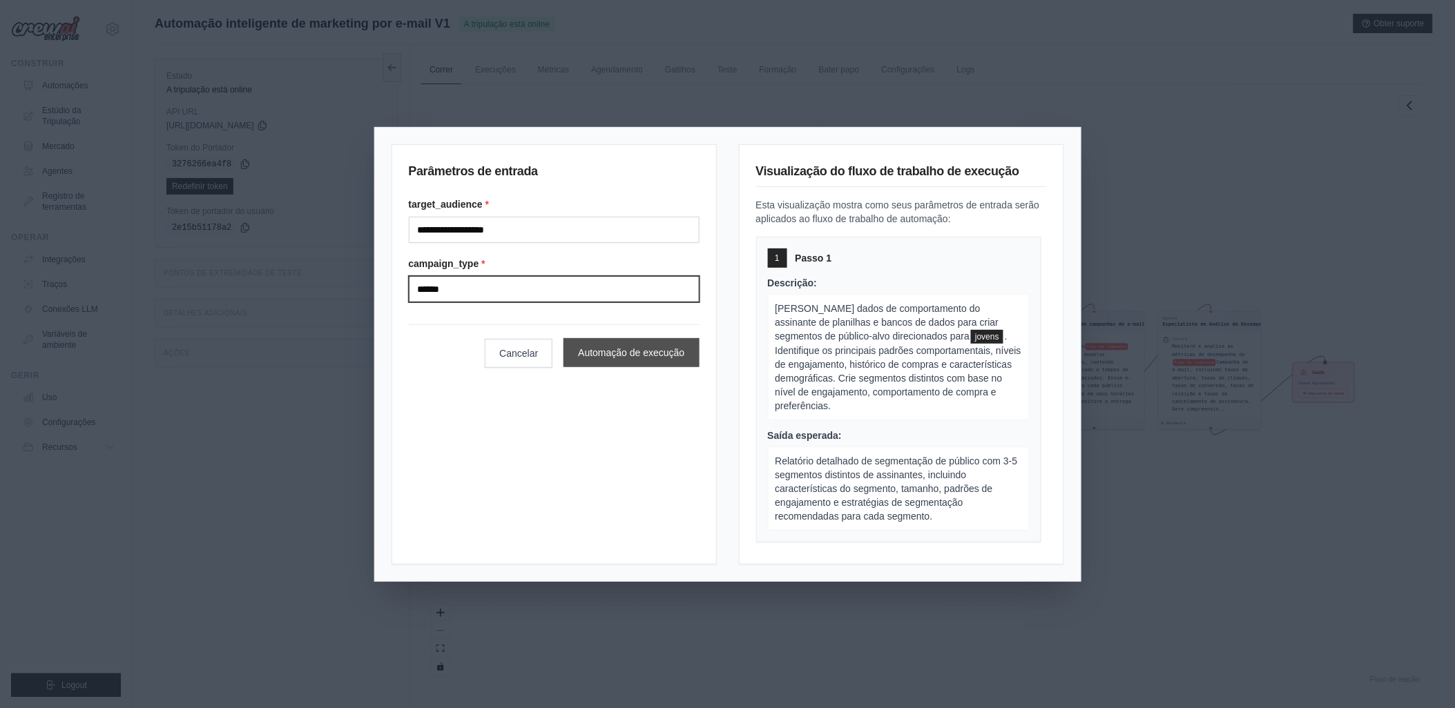
type input "******"
click at [619, 355] on button "Automação de execução" at bounding box center [630, 352] width 135 height 29
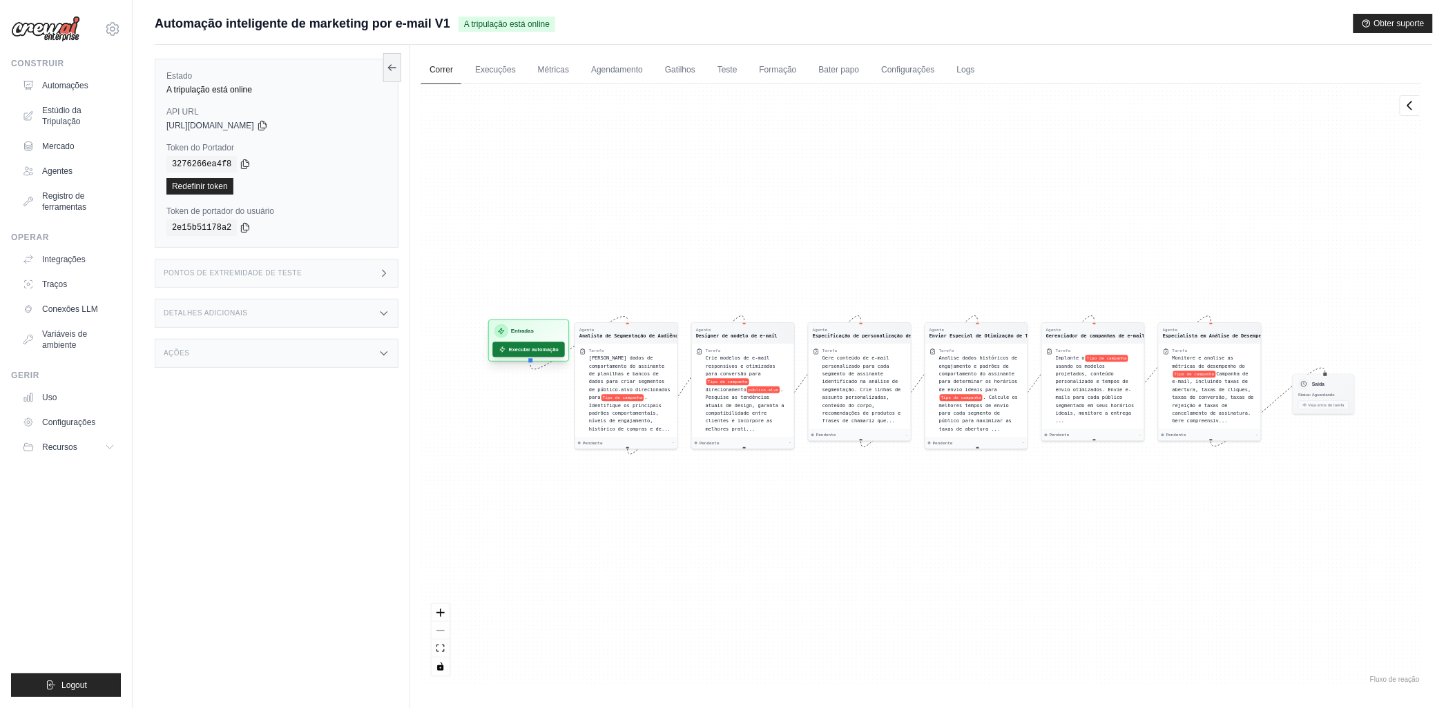
click at [542, 349] on font "Executar automação" at bounding box center [534, 350] width 50 height 8
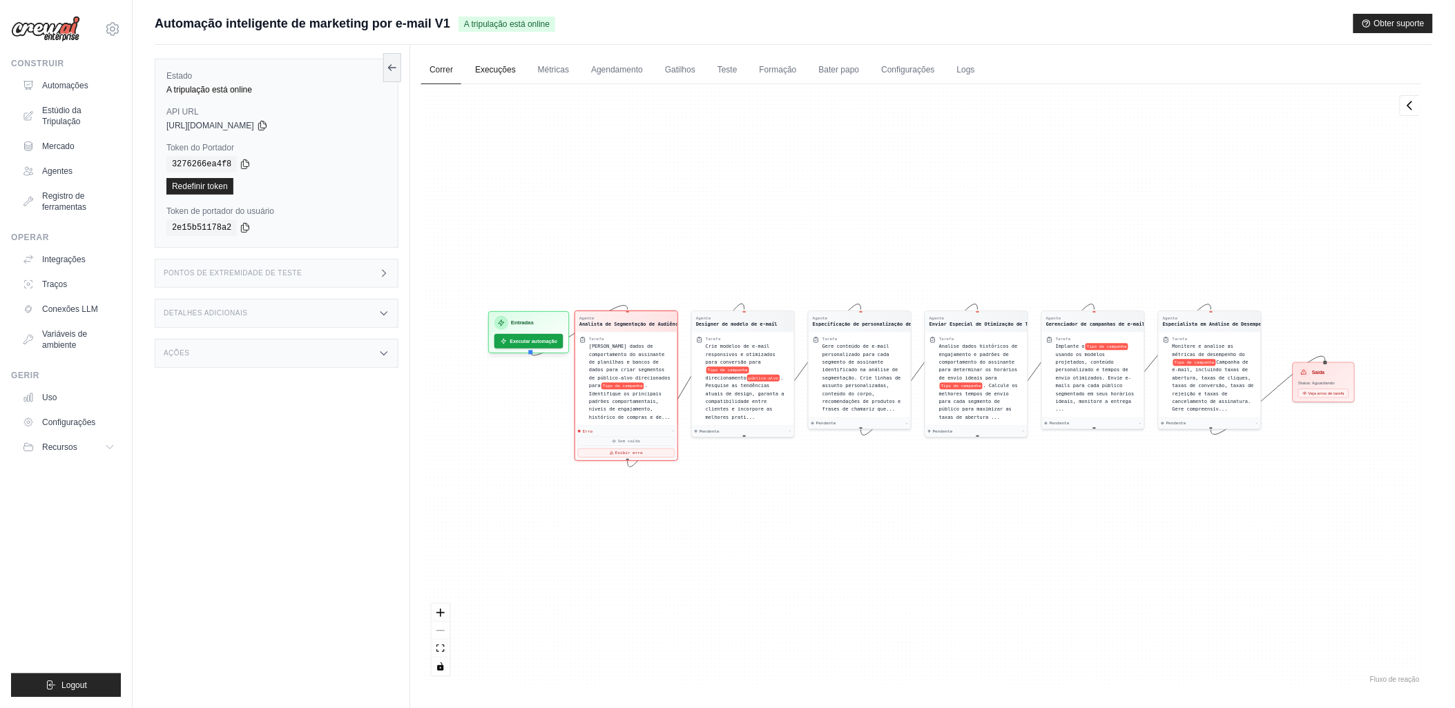
click at [487, 66] on link "Execuções" at bounding box center [495, 70] width 57 height 29
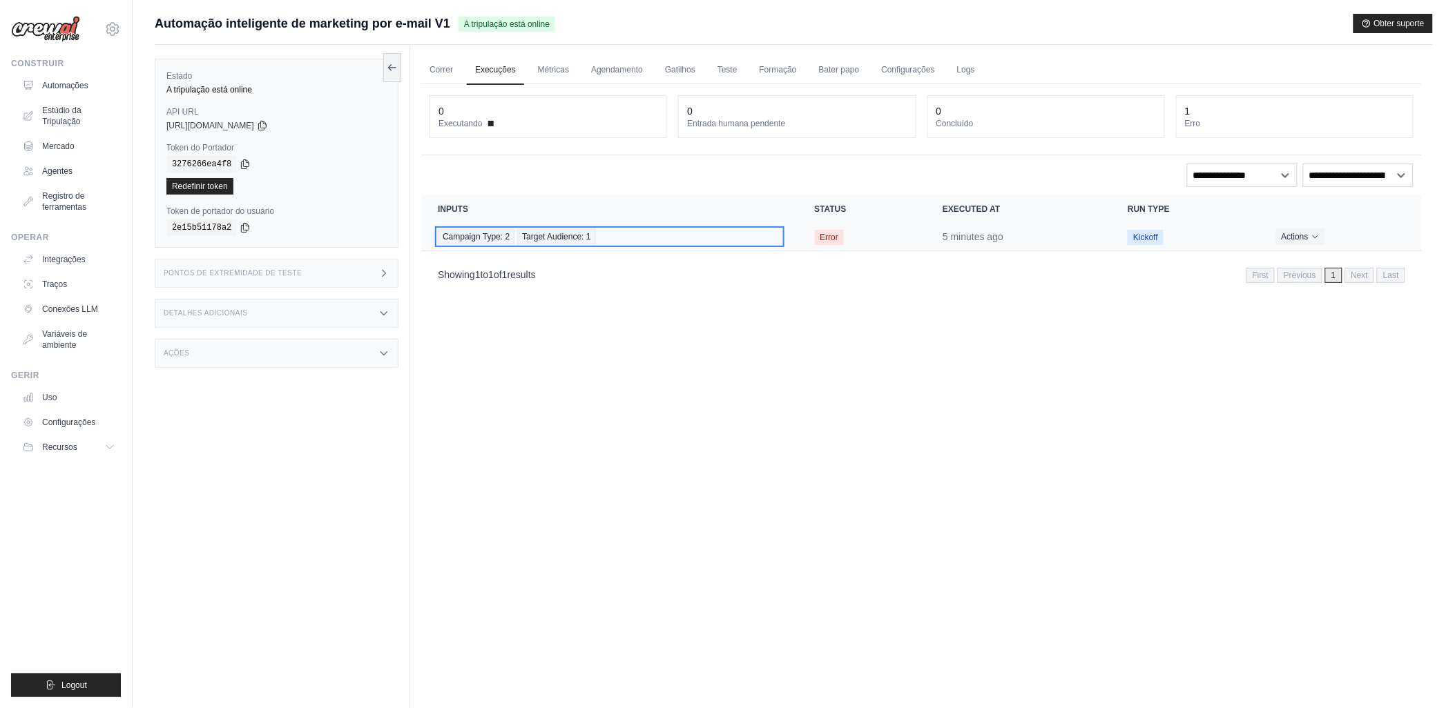
click at [546, 237] on span "Target Audience: 1" at bounding box center [556, 236] width 78 height 15
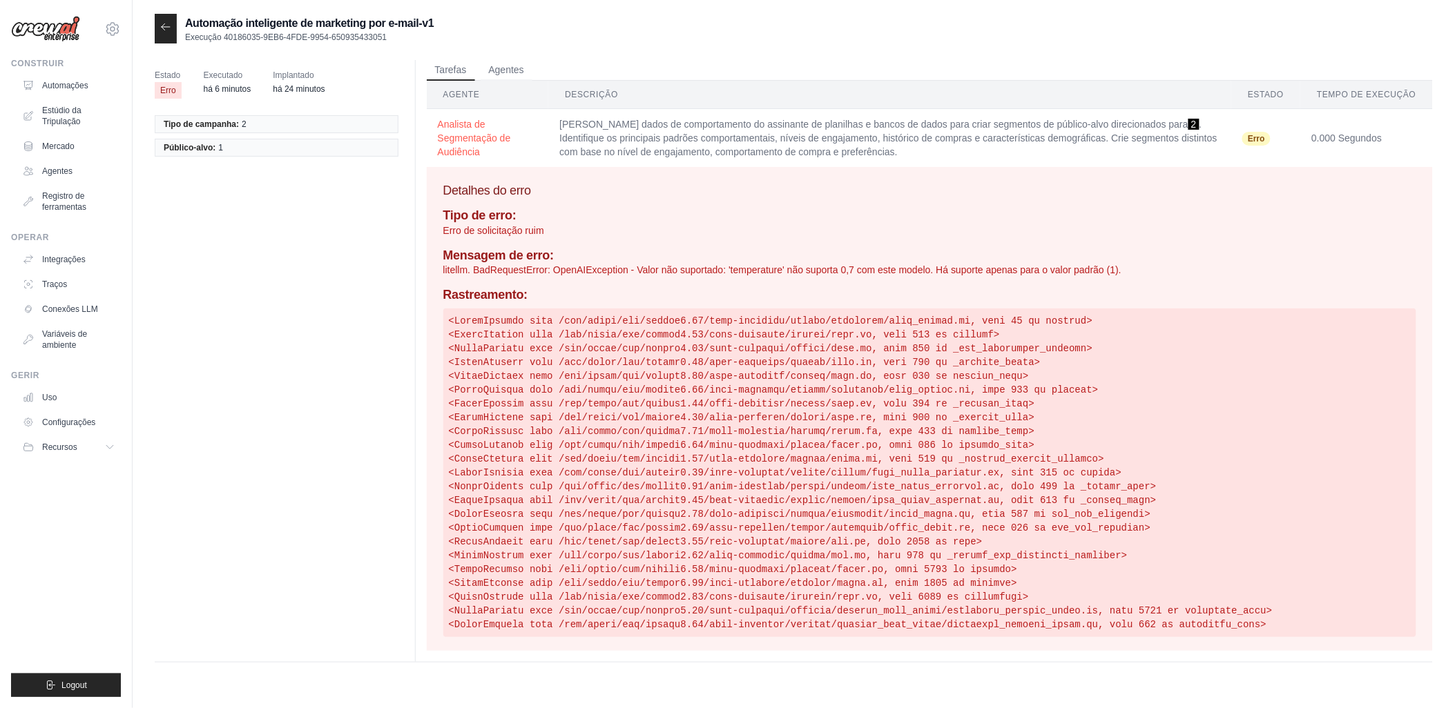
click at [577, 93] on th "Descrição" at bounding box center [889, 95] width 683 height 28
click at [494, 65] on button "Agentes" at bounding box center [507, 69] width 52 height 21
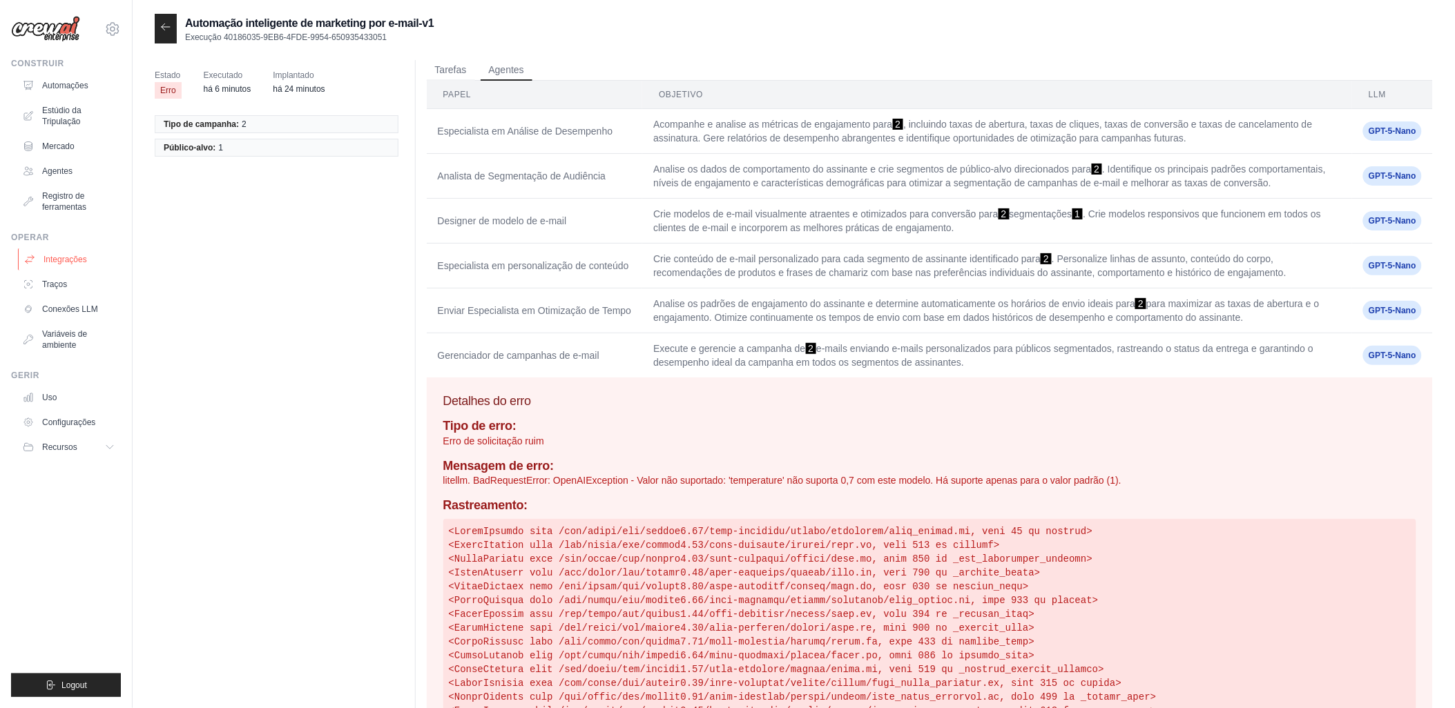
click at [50, 262] on font "Integrações" at bounding box center [66, 259] width 44 height 11
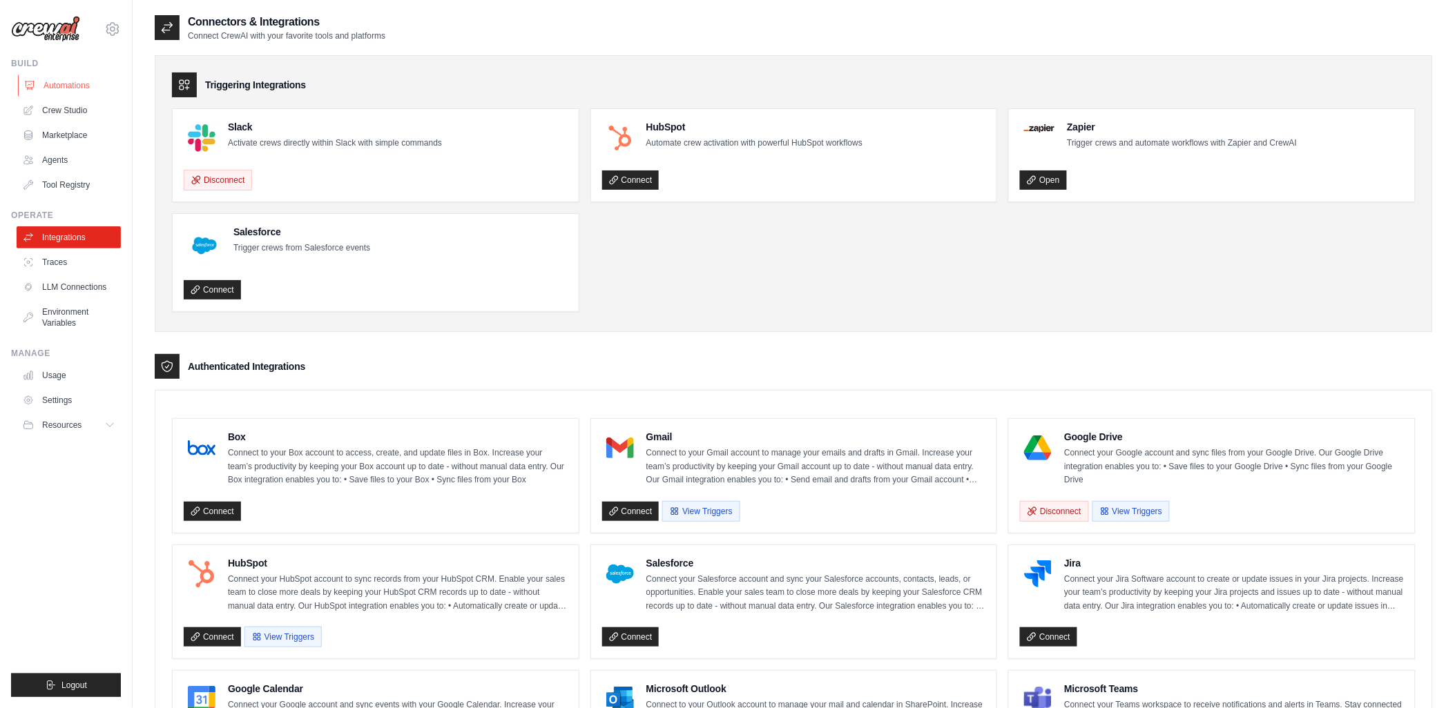
click at [50, 83] on link "Automations" at bounding box center [70, 86] width 104 height 22
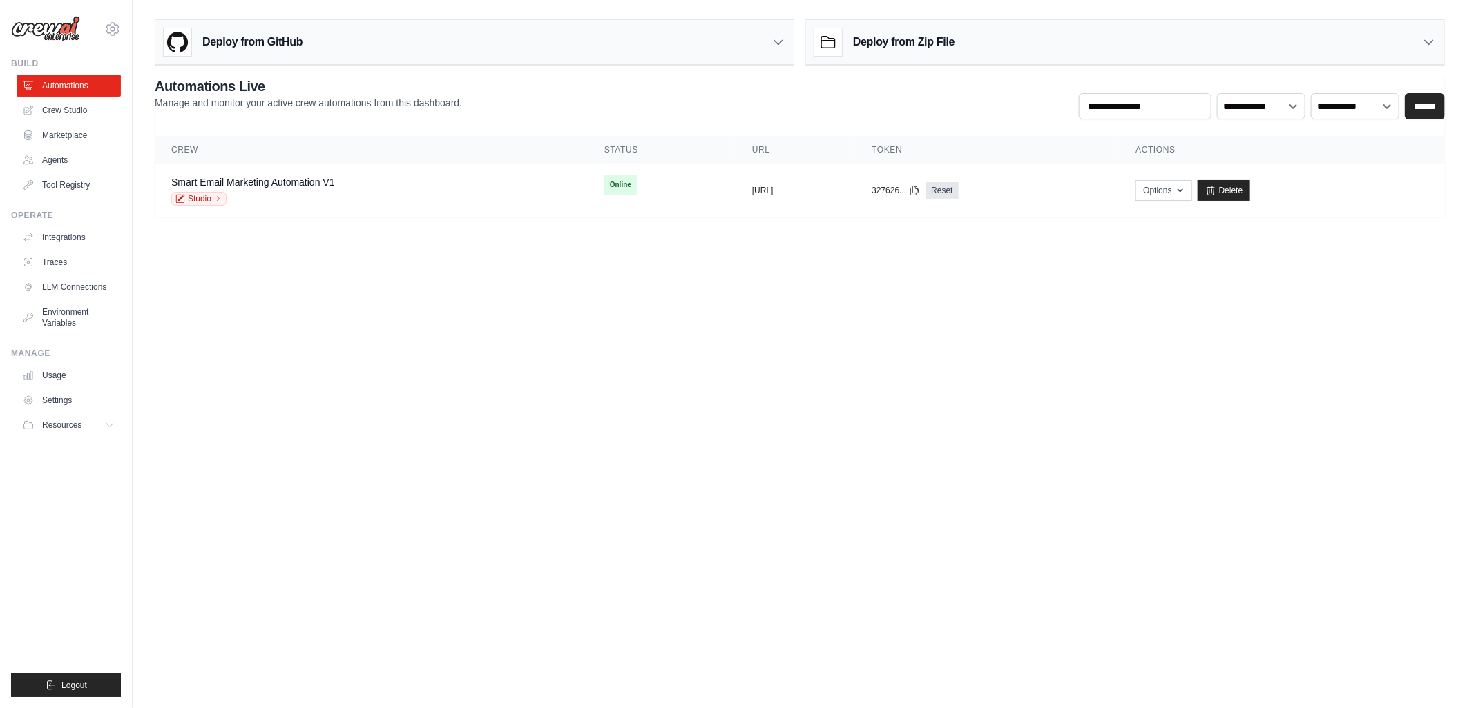
click at [898, 40] on h3 "Deploy from Zip File" at bounding box center [904, 42] width 102 height 17
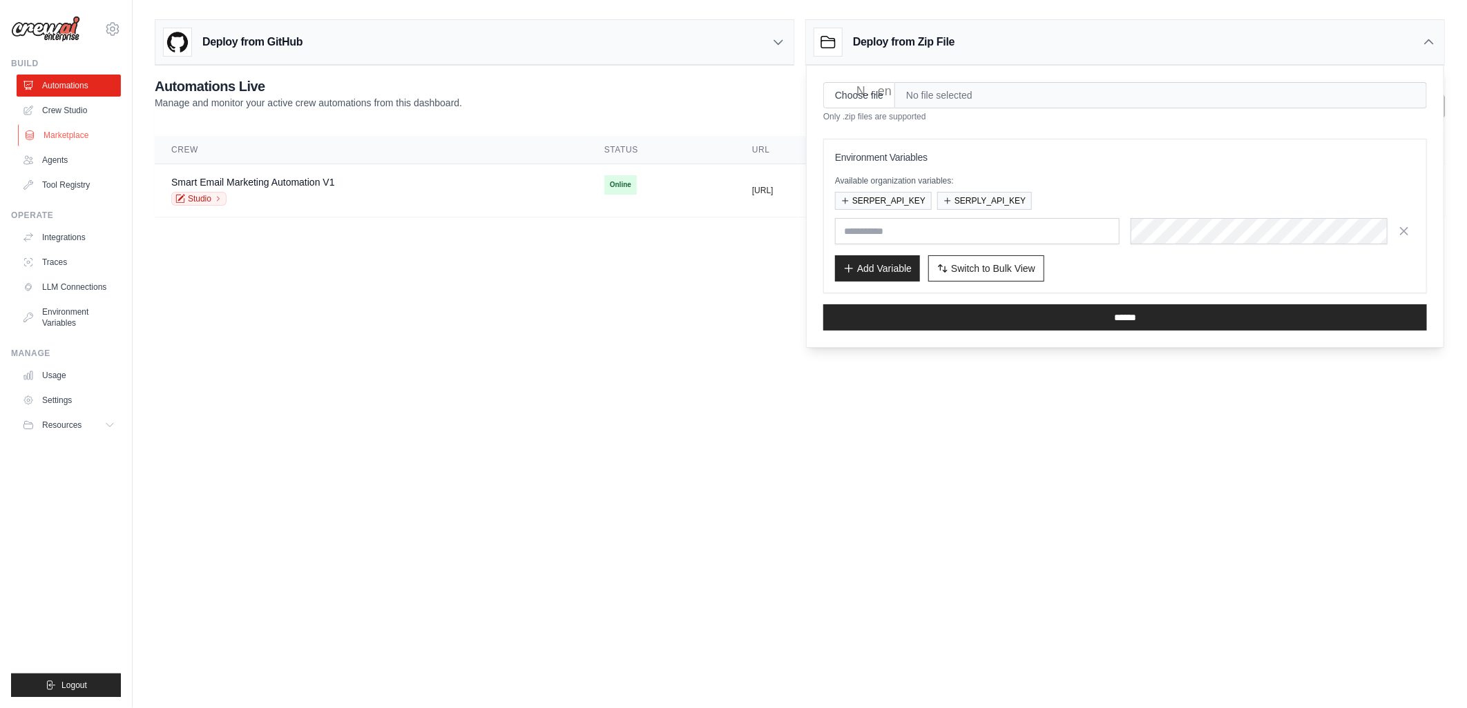
click at [52, 135] on link "Marketplace" at bounding box center [70, 135] width 104 height 22
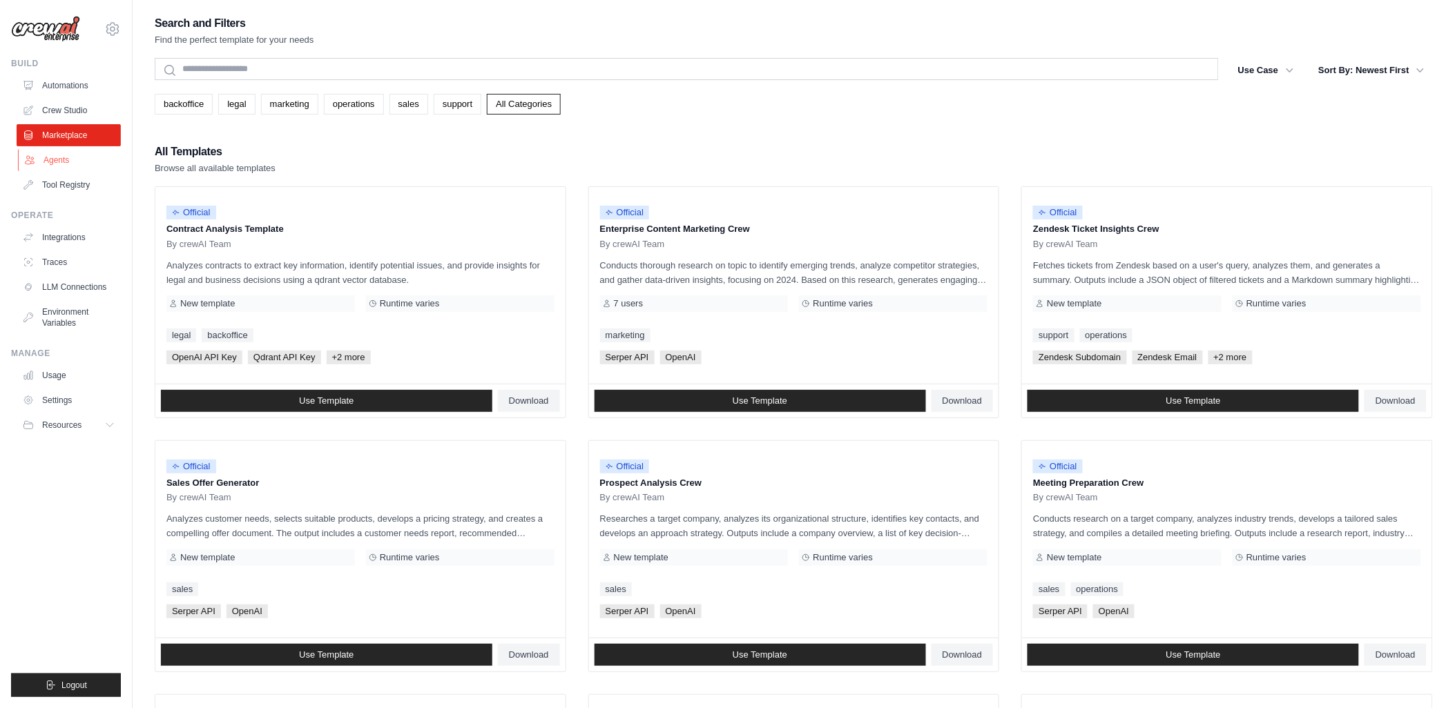
click at [55, 155] on link "Agents" at bounding box center [70, 160] width 104 height 22
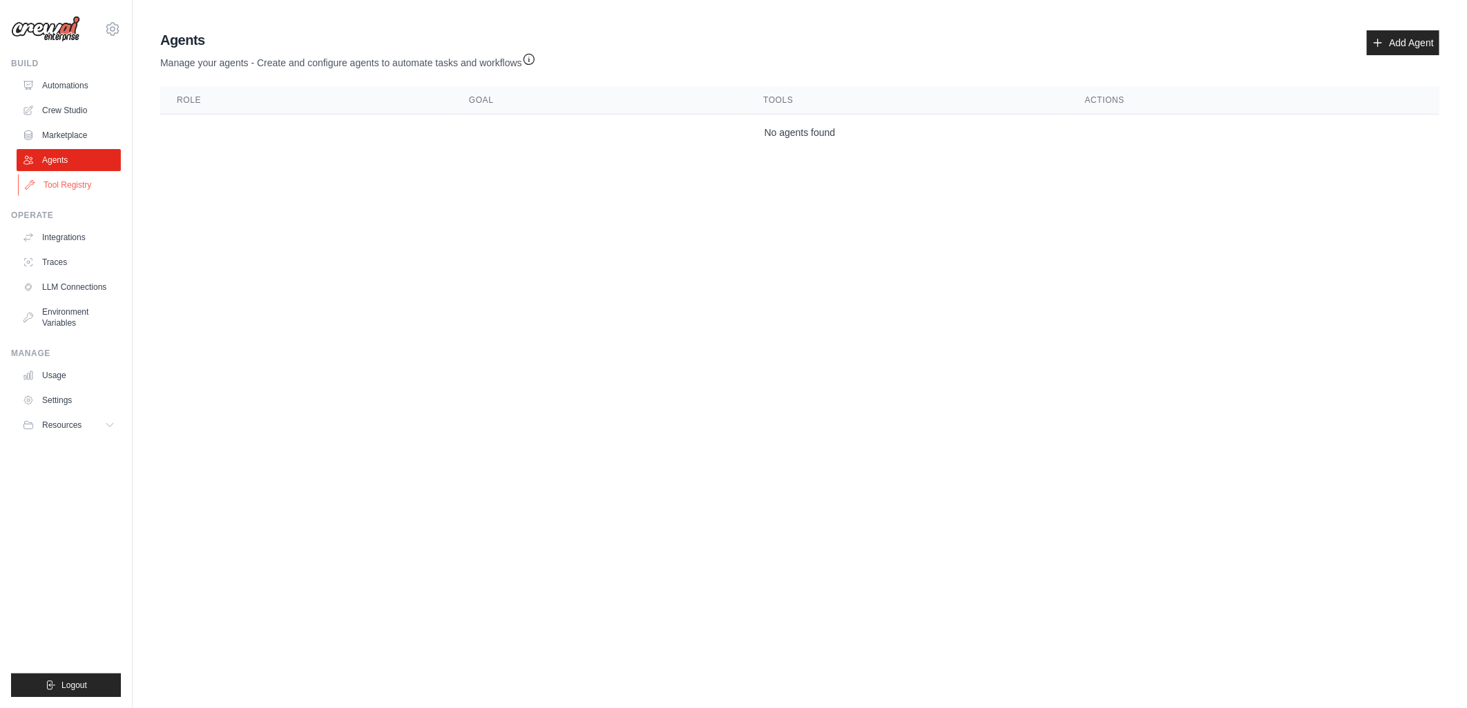
click at [53, 185] on link "Tool Registry" at bounding box center [70, 185] width 104 height 22
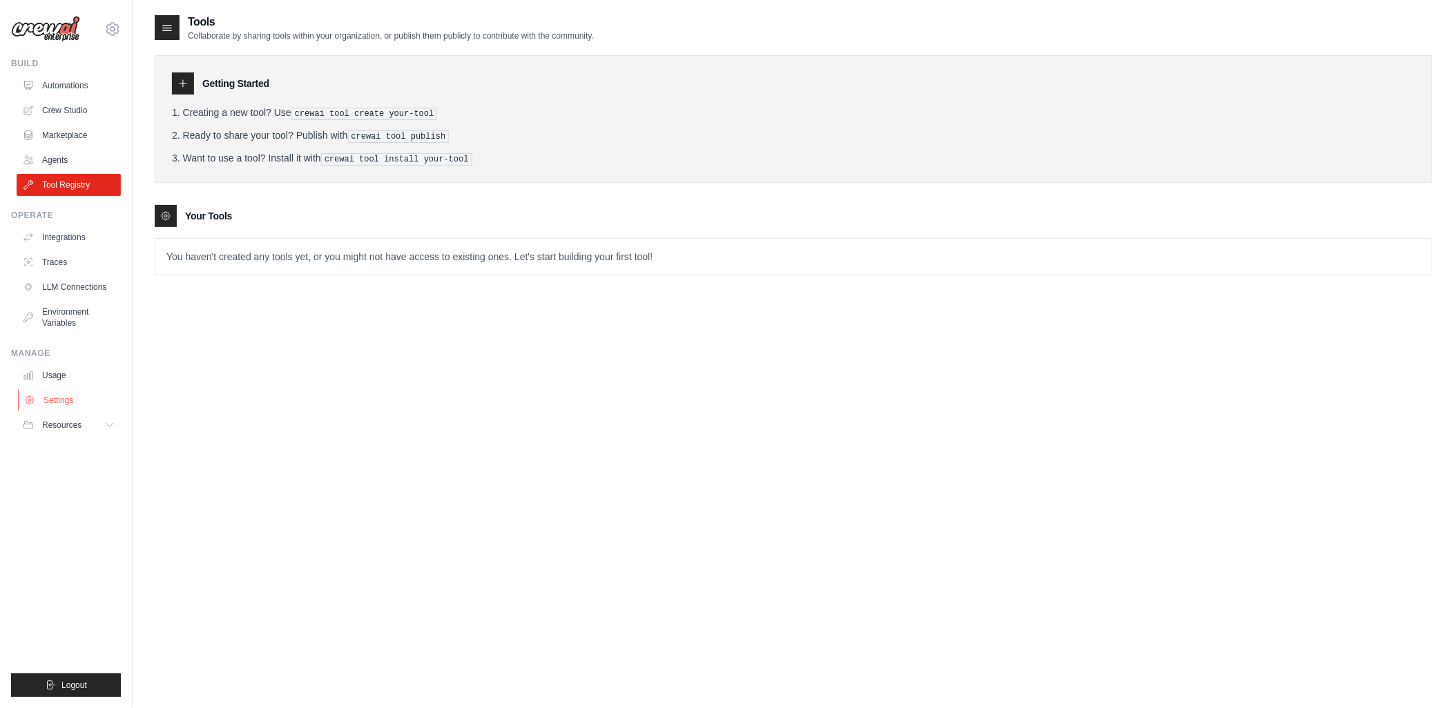
click at [52, 397] on link "Settings" at bounding box center [70, 400] width 104 height 22
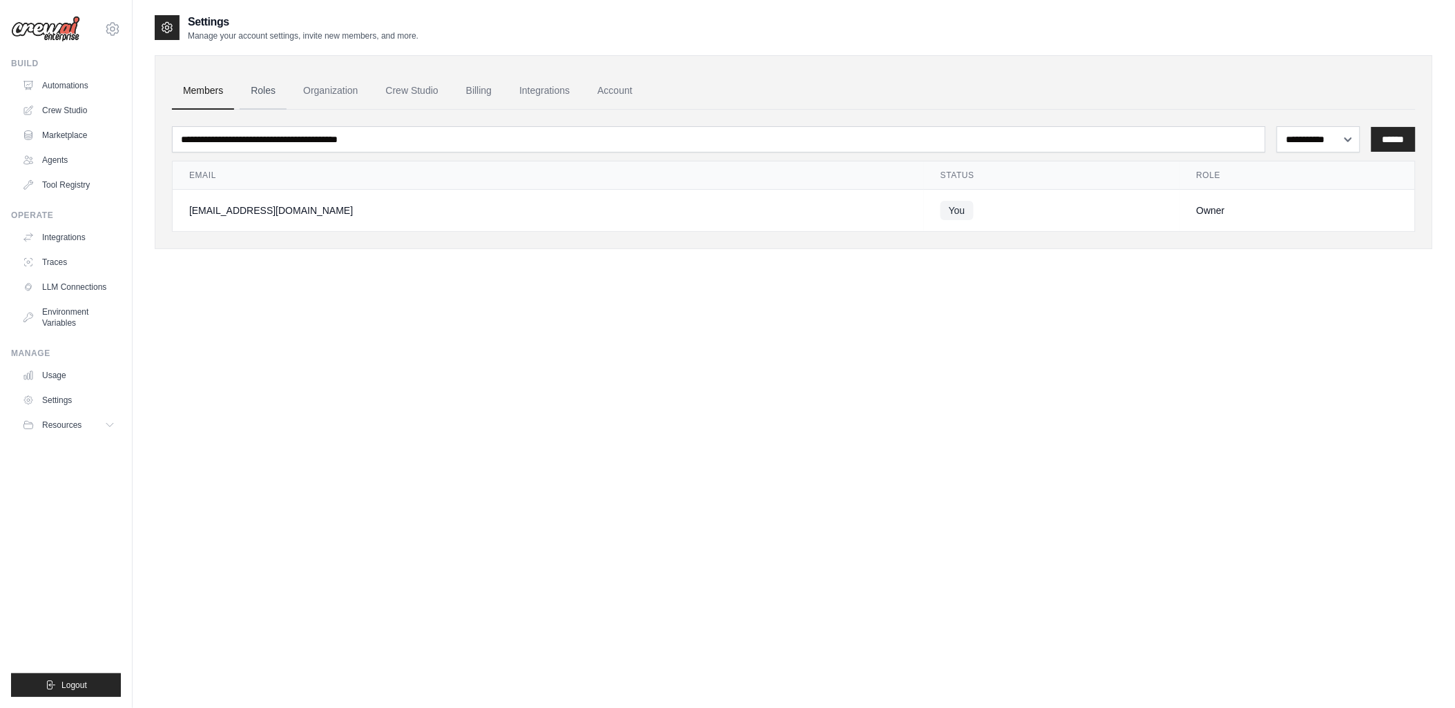
click at [259, 88] on link "Roles" at bounding box center [263, 91] width 47 height 37
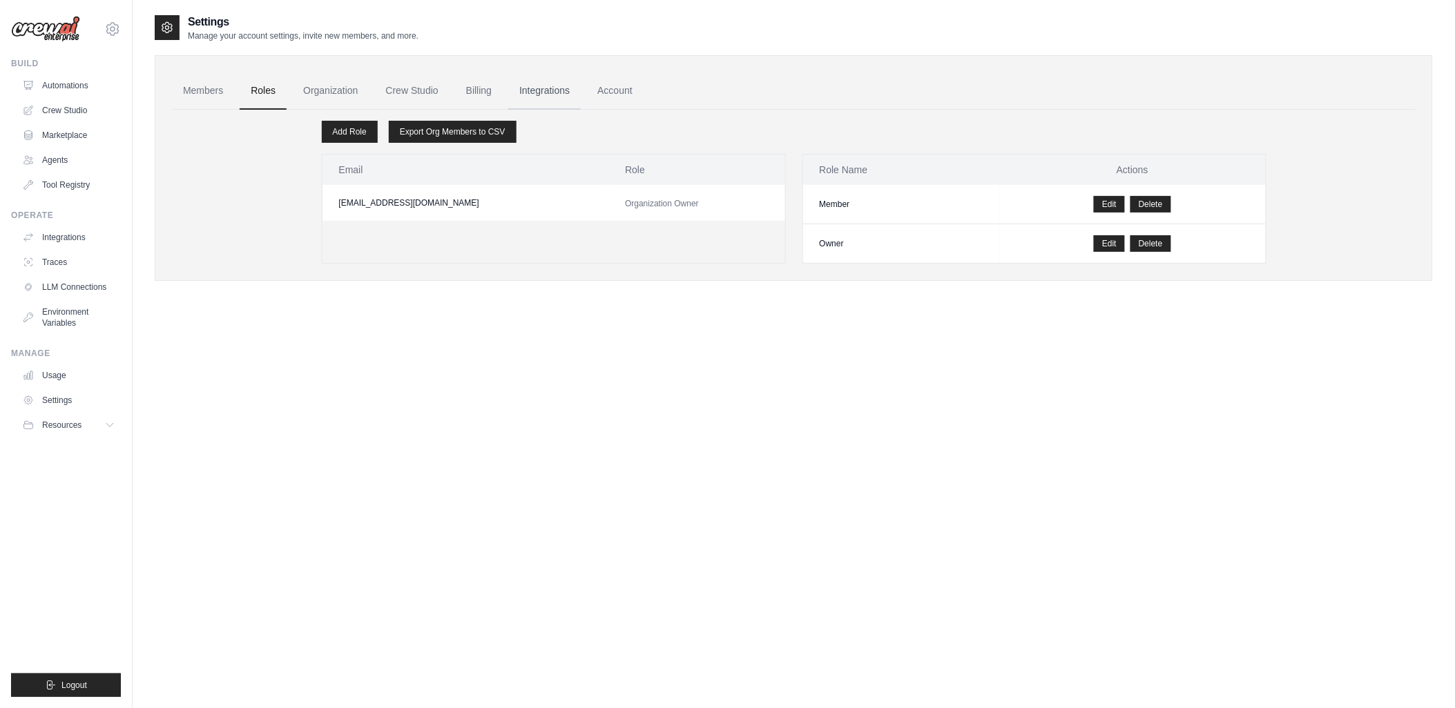
click at [546, 88] on link "Integrations" at bounding box center [544, 91] width 73 height 37
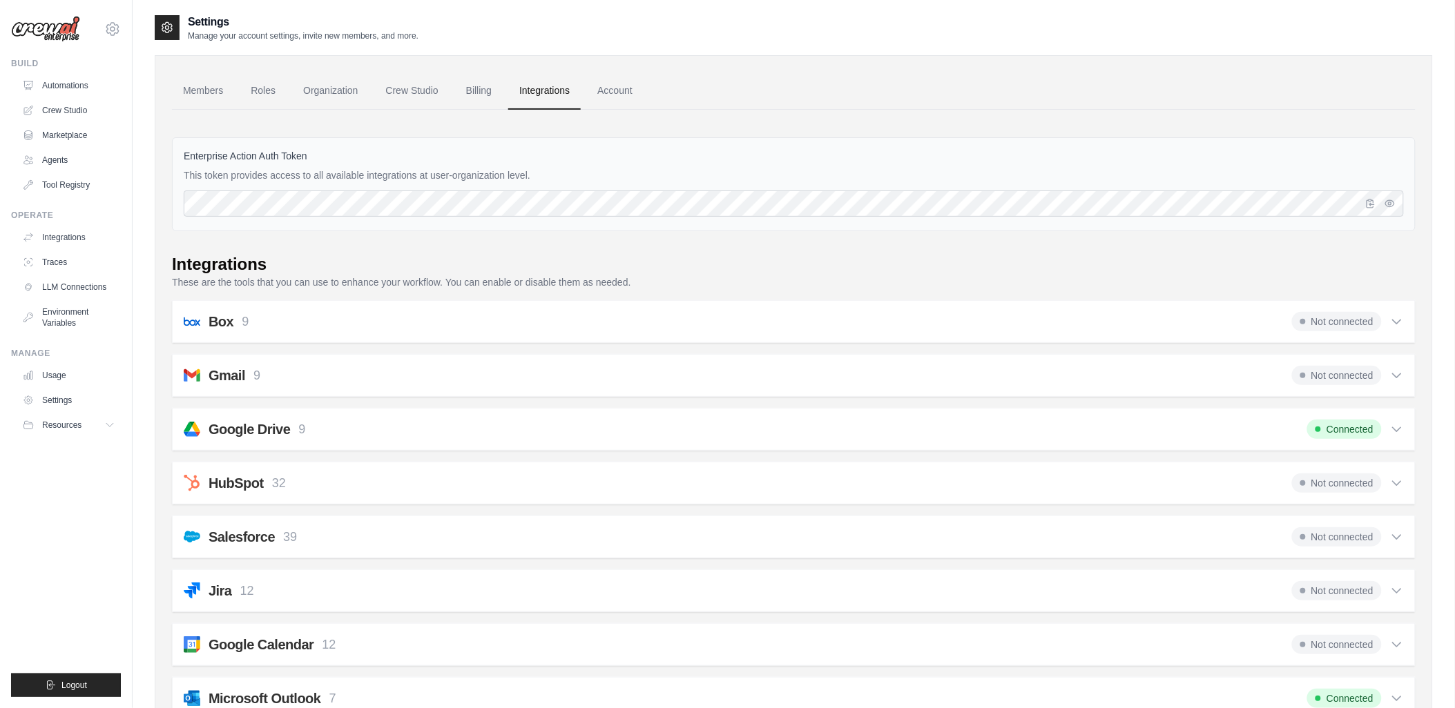
click at [257, 322] on div "Box 9 Not connected" at bounding box center [794, 321] width 1220 height 19
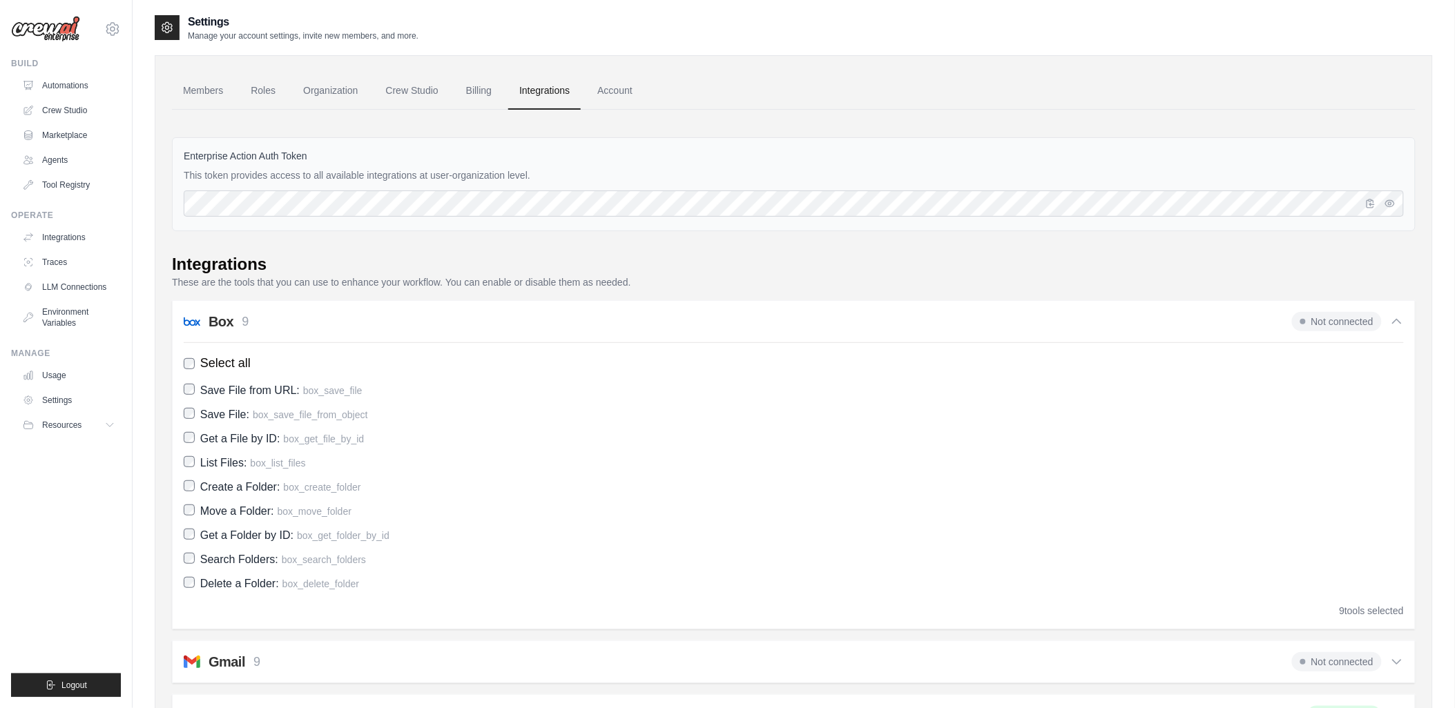
drag, startPoint x: 257, startPoint y: 322, endPoint x: 733, endPoint y: 459, distance: 495.0
click at [733, 459] on label "List Files: box_list_files" at bounding box center [794, 463] width 1220 height 19
click at [1391, 204] on icon "button" at bounding box center [1390, 202] width 11 height 11
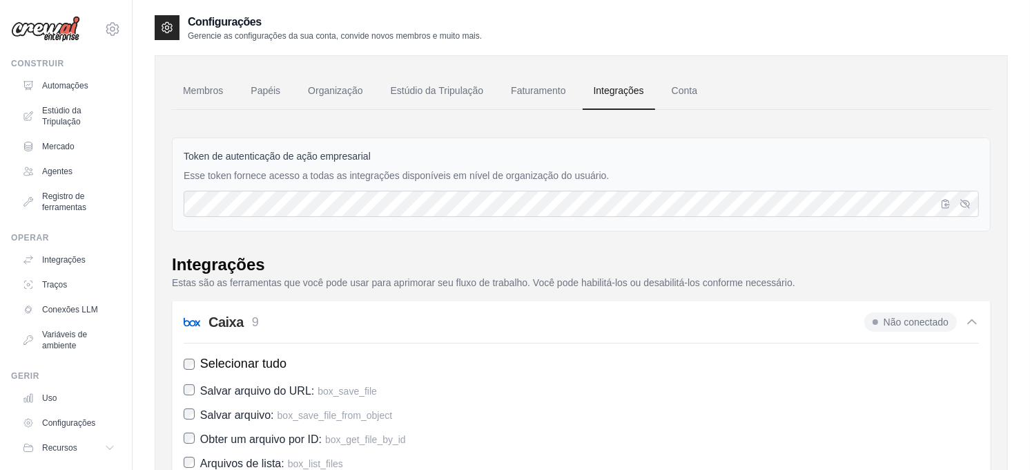
click at [701, 157] on label "Token de autenticação de ação empresarial" at bounding box center [581, 156] width 795 height 14
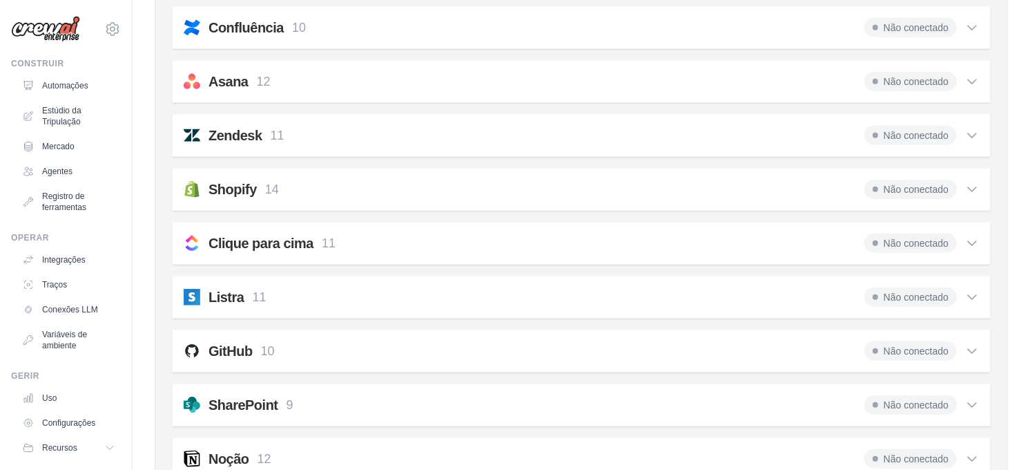
scroll to position [1396, 0]
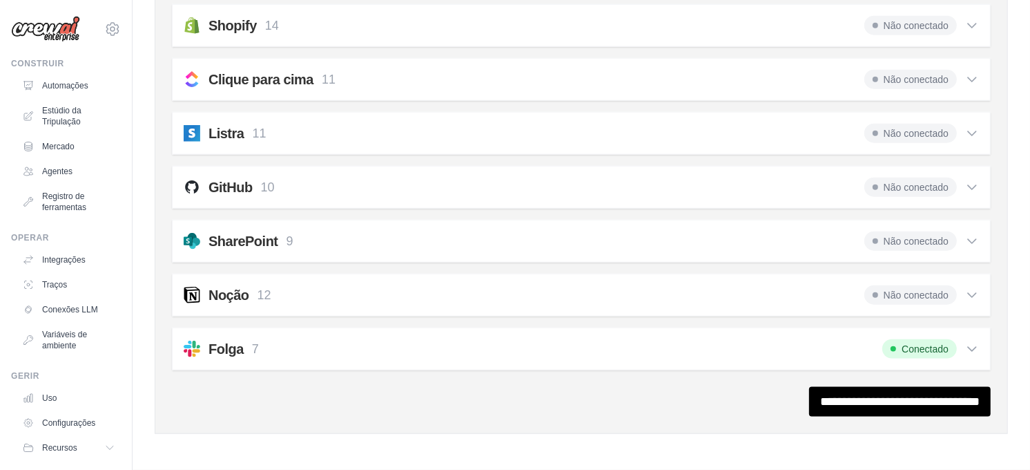
click at [576, 357] on div "Folga 7 Conectado" at bounding box center [581, 348] width 795 height 19
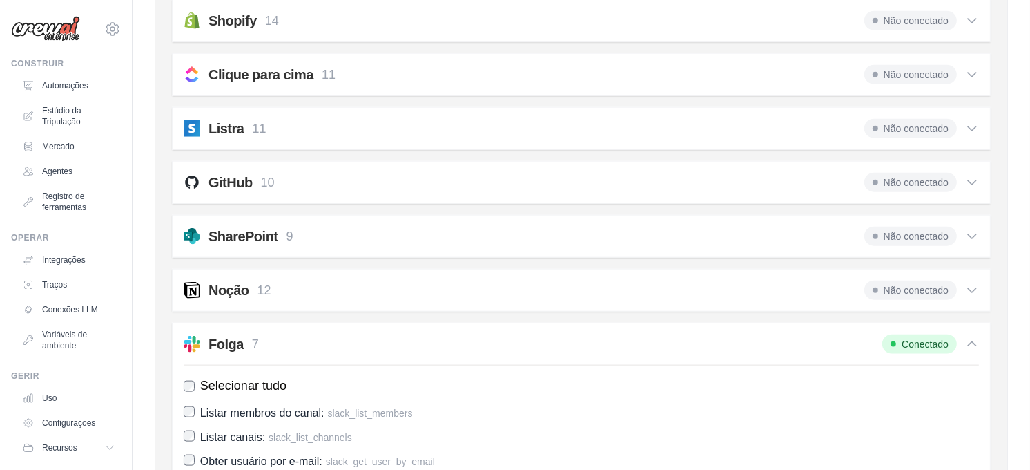
scroll to position [1634, 0]
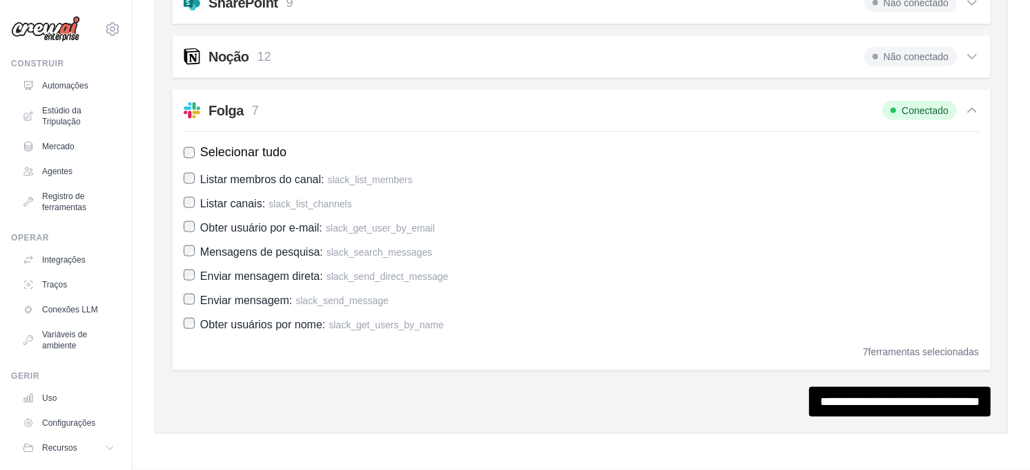
click at [604, 151] on label "Selecionar tudo" at bounding box center [581, 152] width 795 height 19
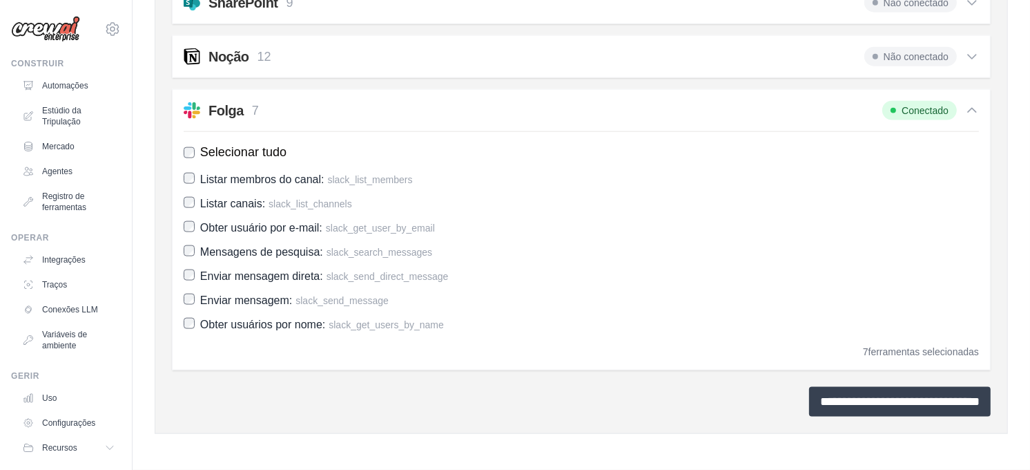
click at [864, 401] on input "**********" at bounding box center [900, 402] width 182 height 30
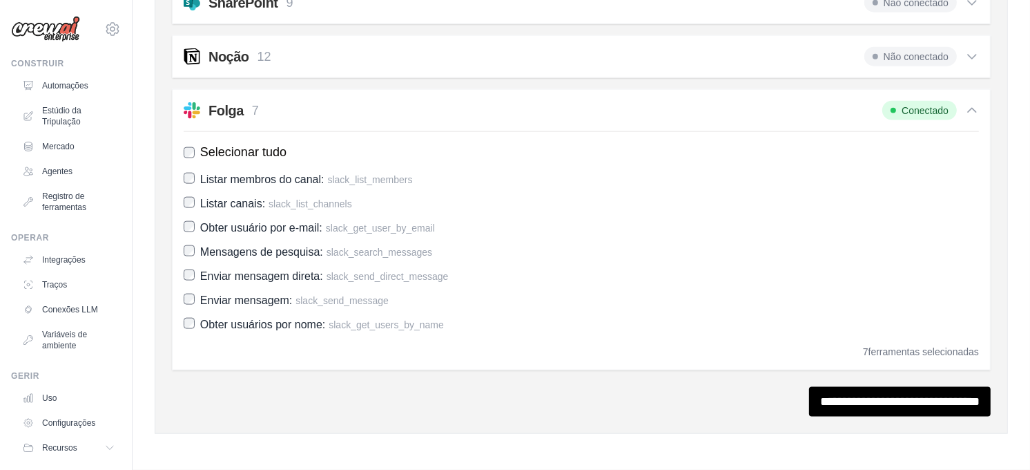
scroll to position [0, 0]
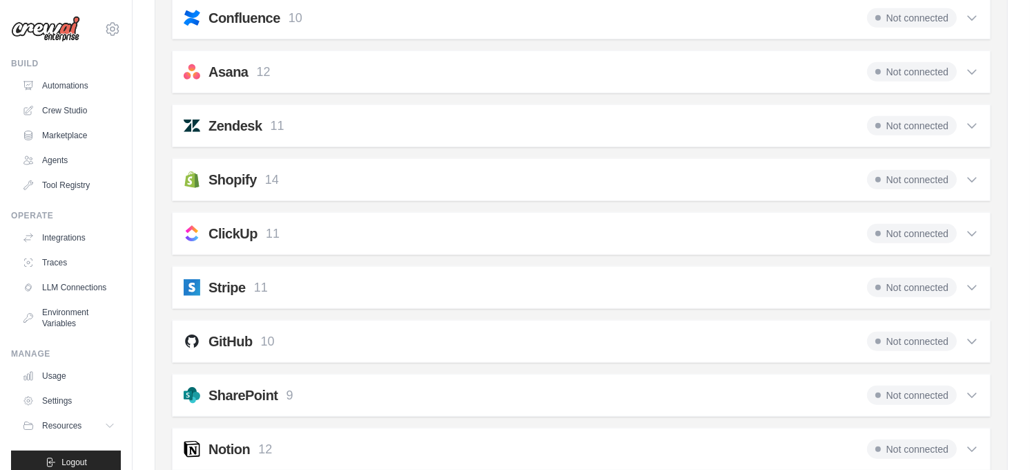
scroll to position [1154, 0]
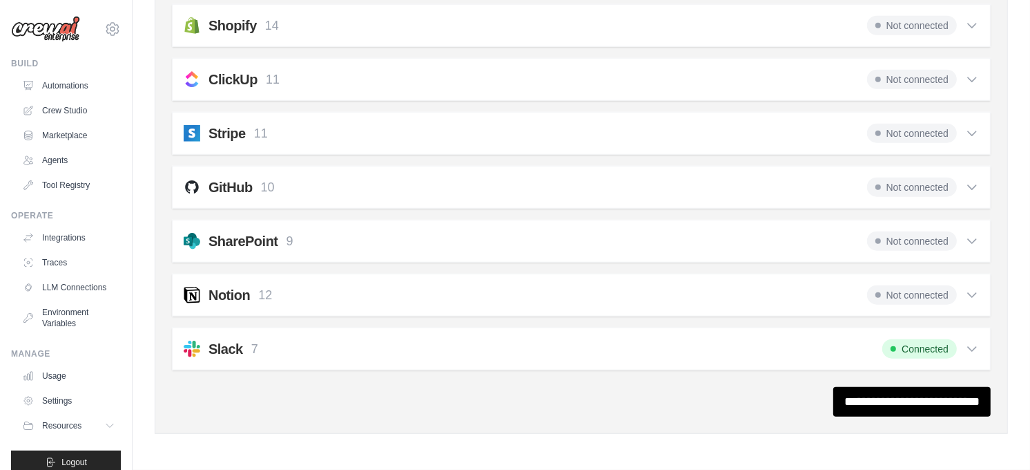
click at [368, 351] on div "Slack 7 Connected" at bounding box center [581, 348] width 795 height 19
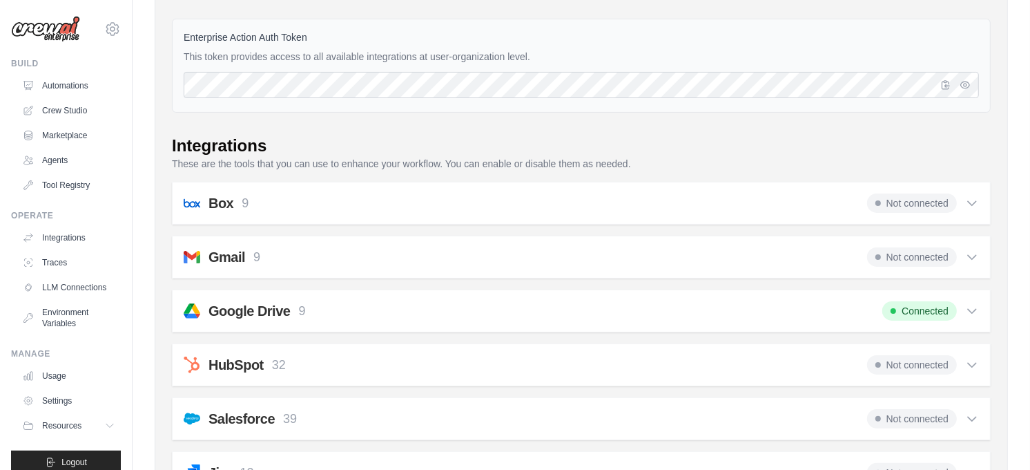
scroll to position [0, 0]
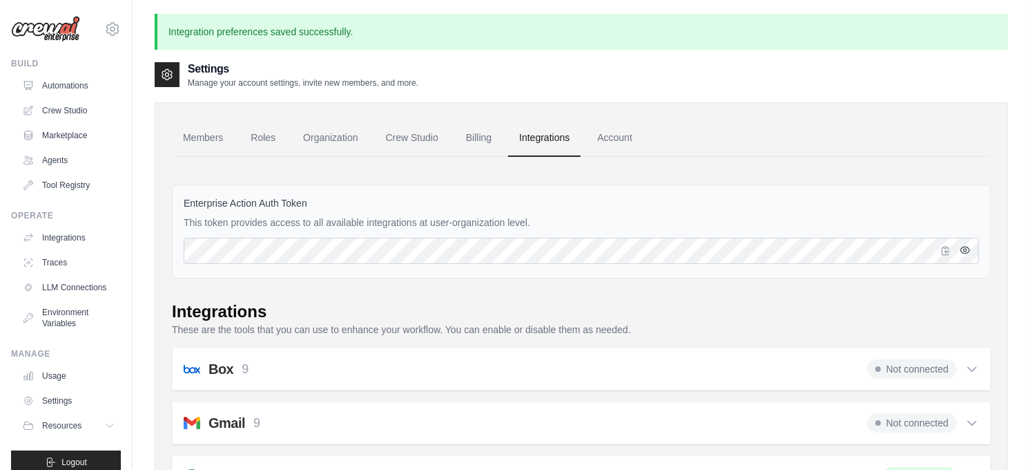
click at [968, 250] on icon "button" at bounding box center [965, 249] width 11 height 11
click at [332, 134] on link "Organization" at bounding box center [330, 137] width 77 height 37
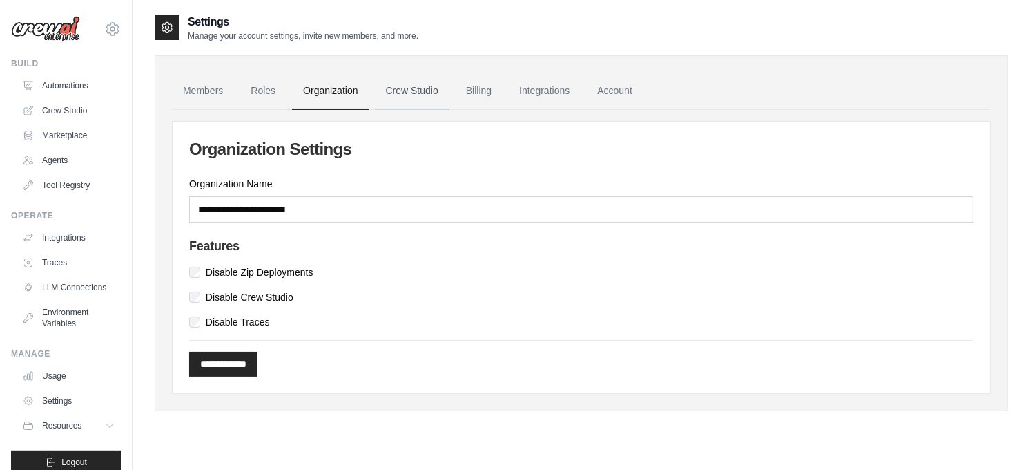
click at [405, 91] on link "Crew Studio" at bounding box center [412, 91] width 75 height 37
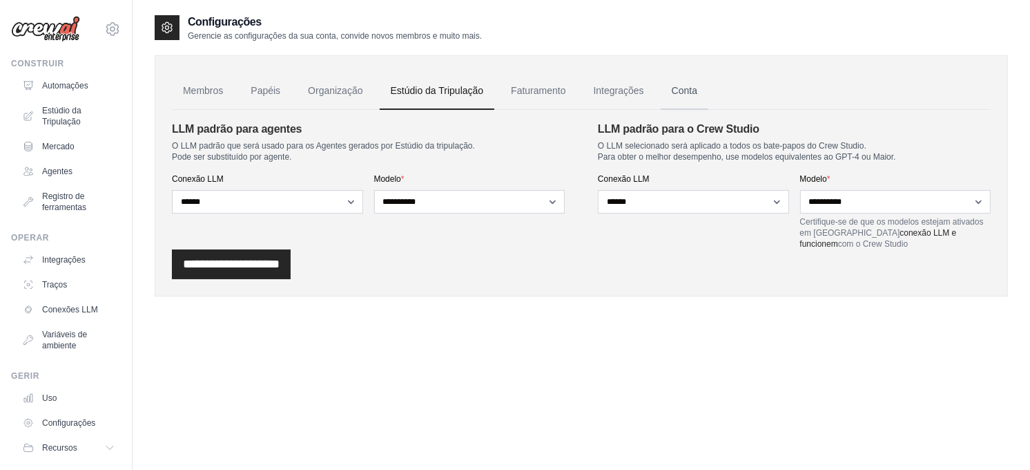
click at [679, 93] on link "Conta" at bounding box center [685, 91] width 48 height 37
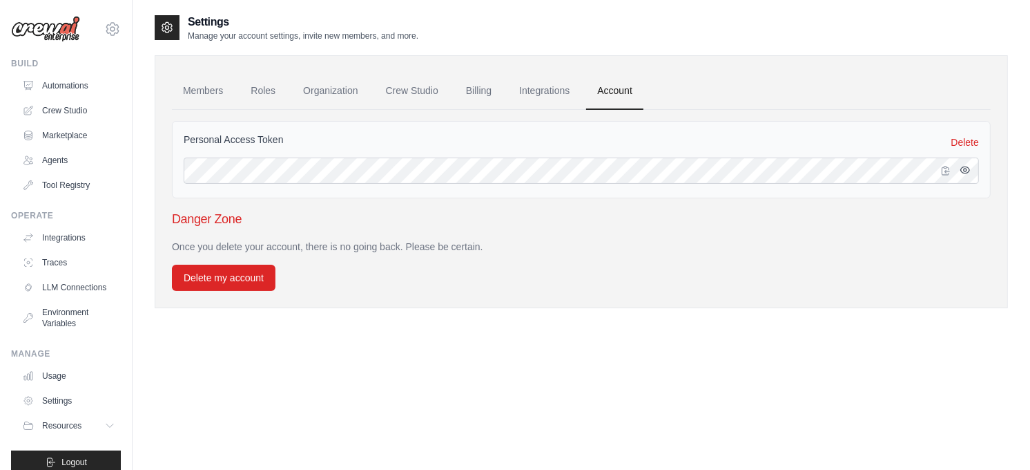
click at [965, 170] on icon "button" at bounding box center [965, 169] width 11 height 11
click at [187, 92] on link "Members" at bounding box center [203, 91] width 62 height 37
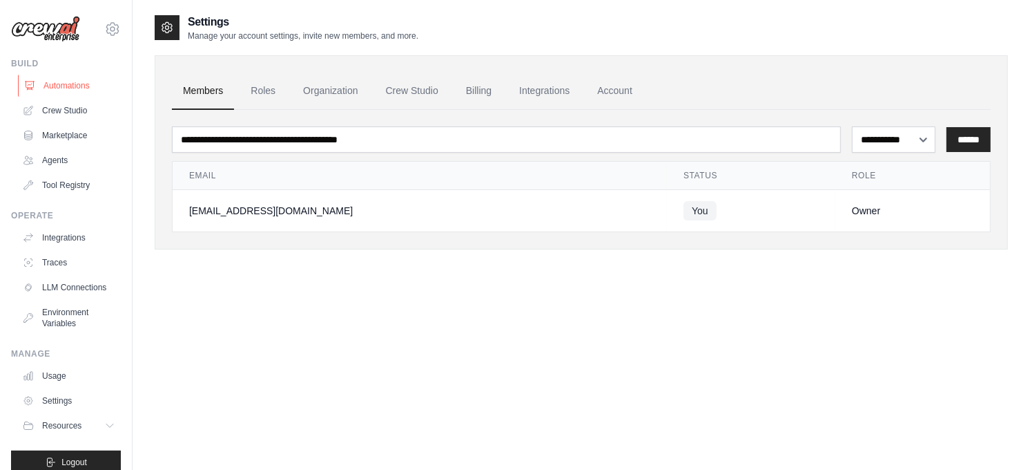
click at [68, 84] on link "Automations" at bounding box center [70, 86] width 104 height 22
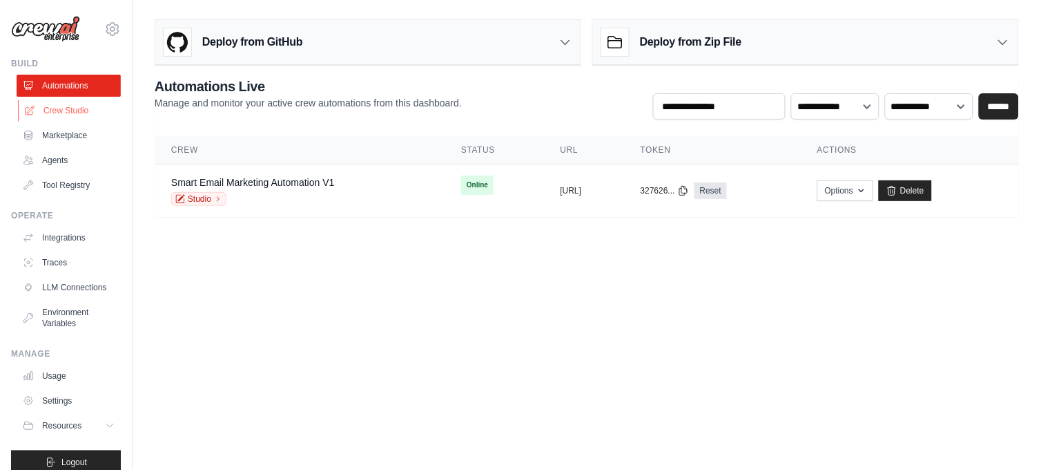
click at [61, 108] on link "Crew Studio" at bounding box center [70, 110] width 104 height 22
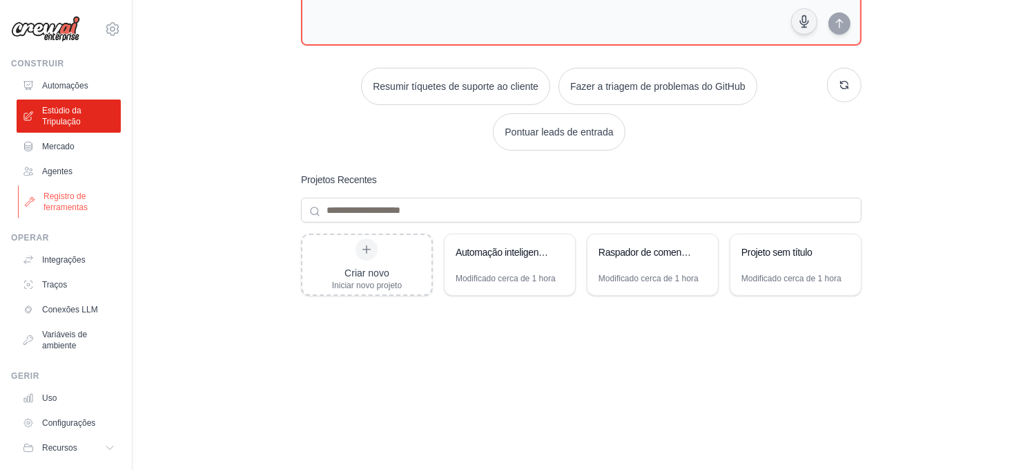
scroll to position [173, 0]
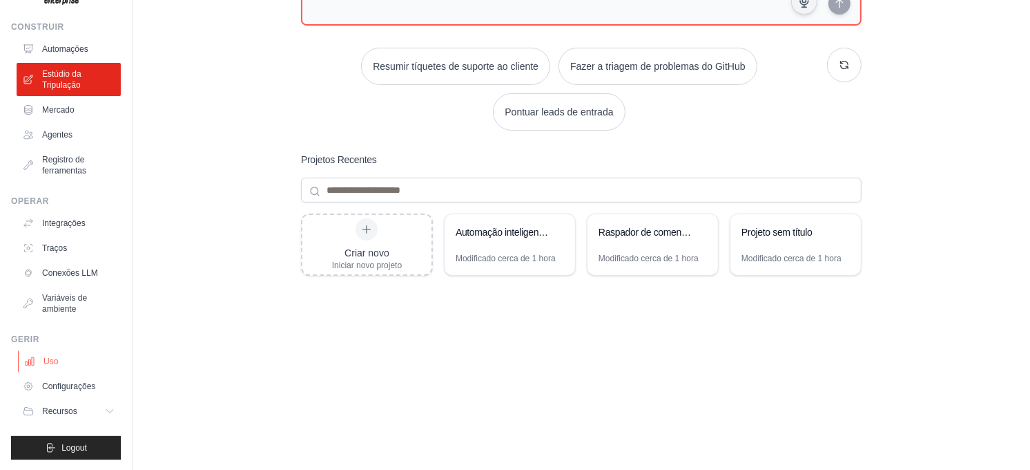
click at [63, 355] on link "Uso" at bounding box center [70, 361] width 104 height 22
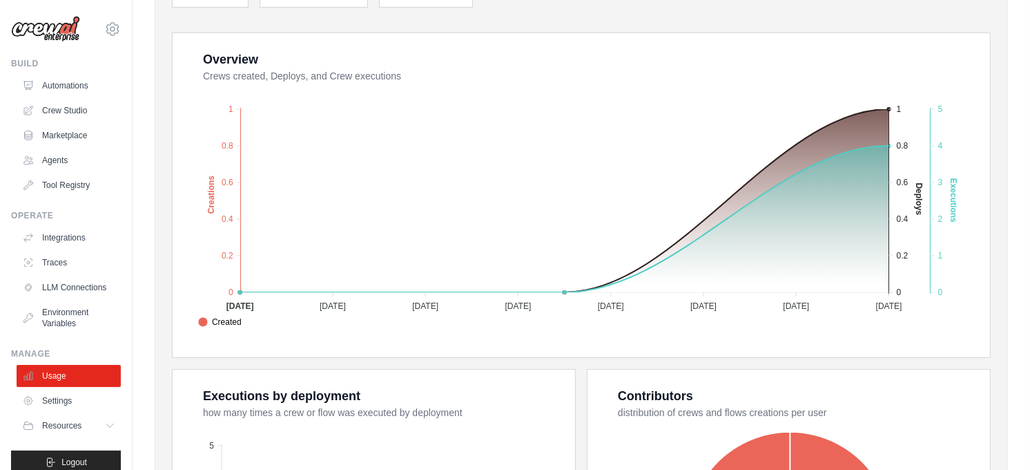
scroll to position [383, 0]
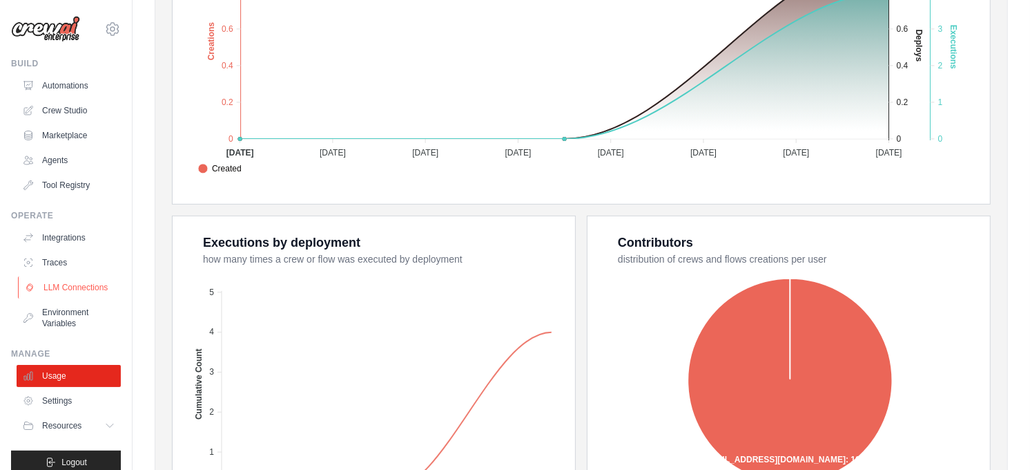
click at [53, 290] on link "LLM Connections" at bounding box center [70, 287] width 104 height 22
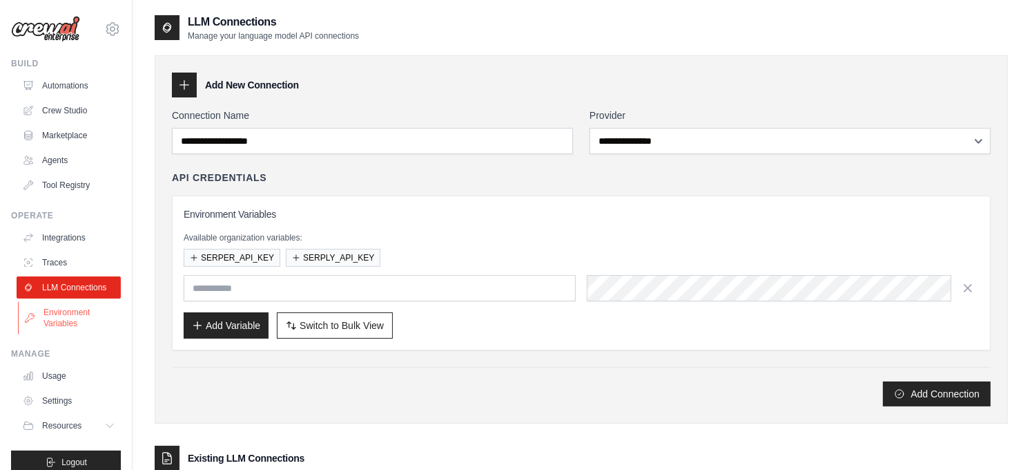
click at [59, 332] on link "Environment Variables" at bounding box center [70, 317] width 104 height 33
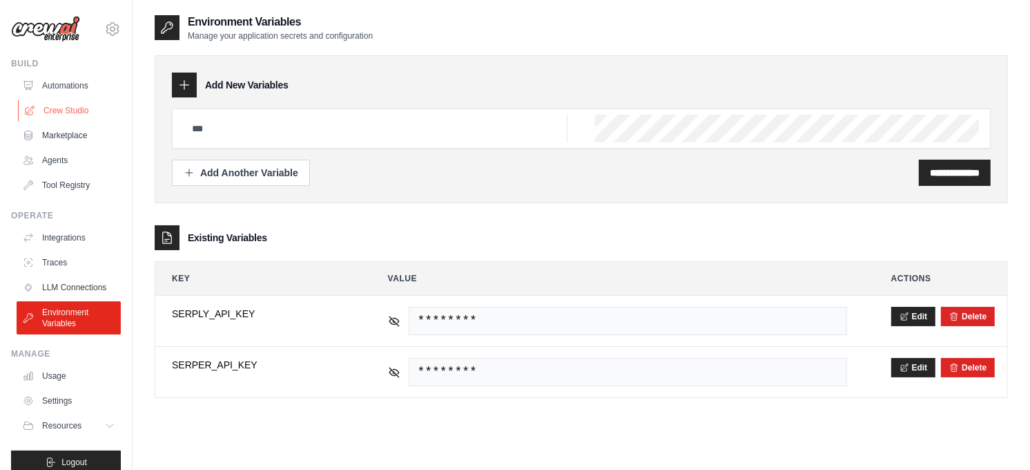
click at [66, 108] on link "Crew Studio" at bounding box center [70, 110] width 104 height 22
